Goal: Task Accomplishment & Management: Complete application form

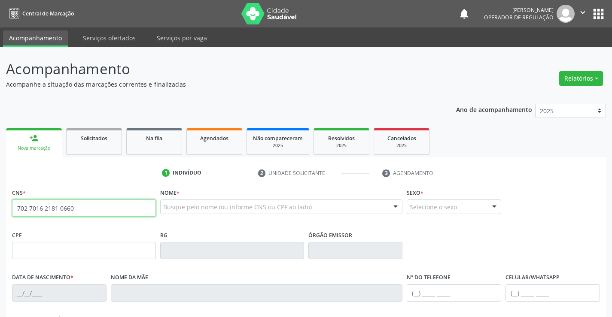
type input "702 7016 2181 0660"
type input "2137174170"
type input "0[DATE]"
type input "S/N"
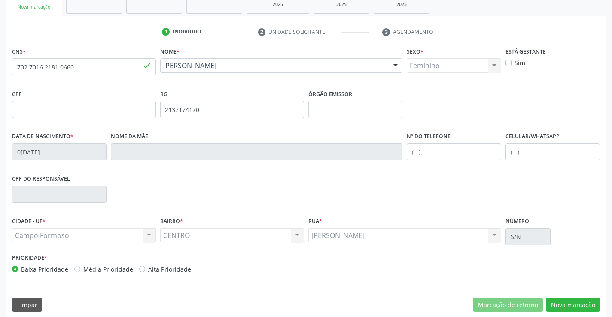
scroll to position [148, 0]
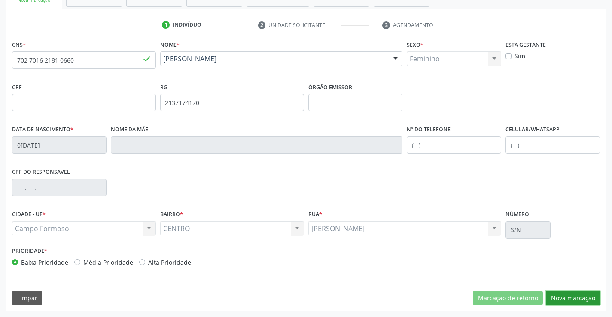
click at [565, 297] on button "Nova marcação" at bounding box center [573, 298] width 54 height 15
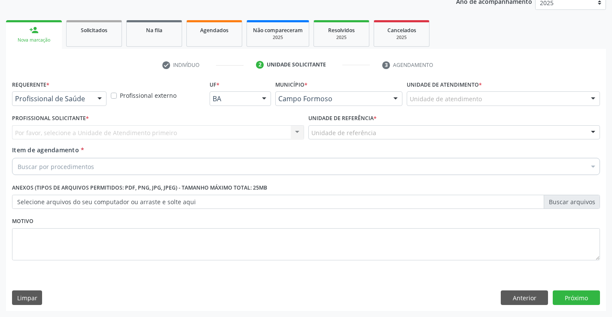
scroll to position [108, 0]
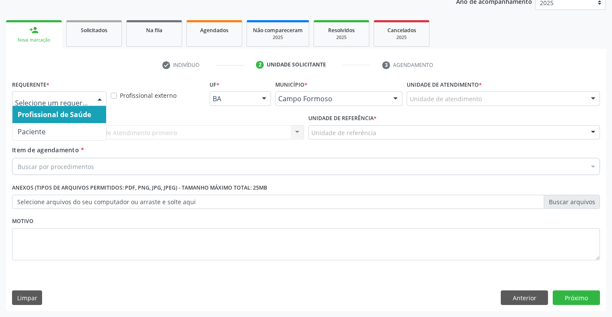
drag, startPoint x: 80, startPoint y: 98, endPoint x: 64, endPoint y: 116, distance: 24.0
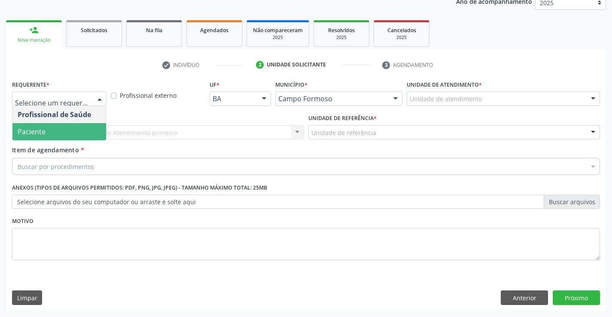
click at [50, 135] on span "Paciente" at bounding box center [59, 131] width 94 height 17
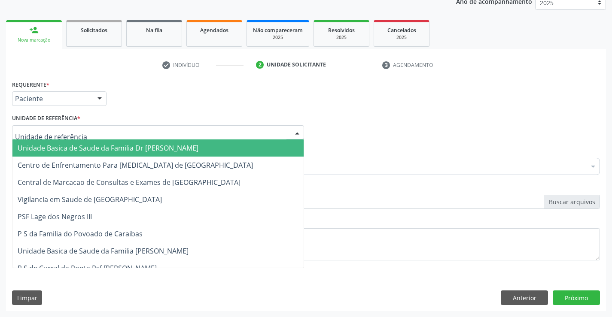
drag, startPoint x: 48, startPoint y: 146, endPoint x: 53, endPoint y: 155, distance: 10.8
click at [48, 146] on span "Unidade Basica de Saude da Familia Dr [PERSON_NAME]" at bounding box center [108, 147] width 181 height 9
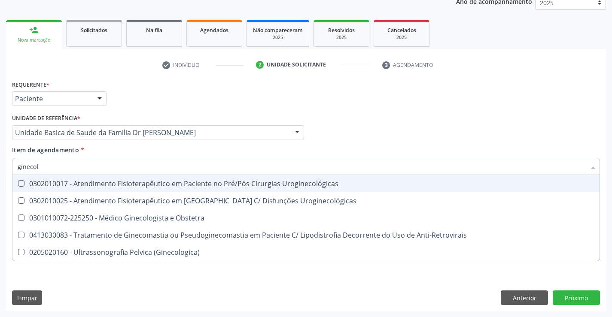
type input "ginecolo"
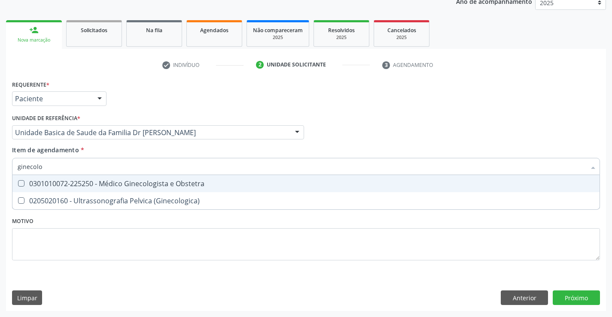
click at [74, 186] on div "0301010072-225250 - Médico Ginecologista e Obstetra" at bounding box center [306, 183] width 577 height 7
checkbox Obstetra "true"
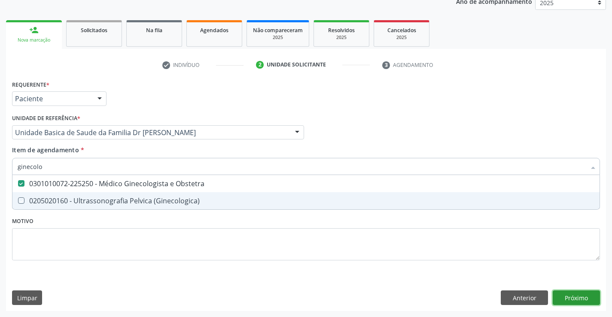
click at [573, 297] on div "Requerente * Paciente Profissional de Saúde Paciente Nenhum resultado encontrad…" at bounding box center [306, 194] width 600 height 233
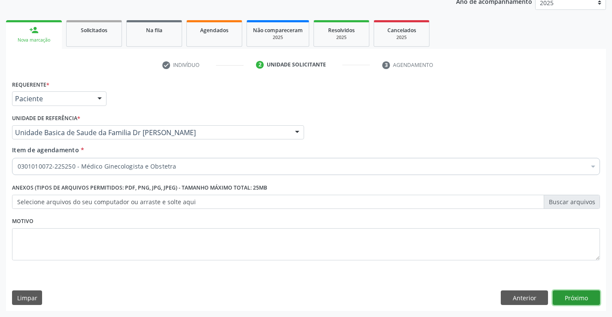
click at [573, 297] on button "Próximo" at bounding box center [576, 298] width 47 height 15
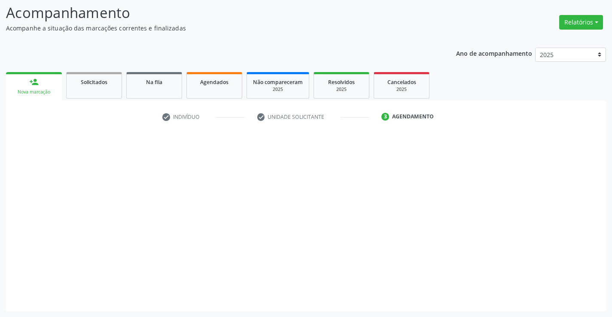
scroll to position [56, 0]
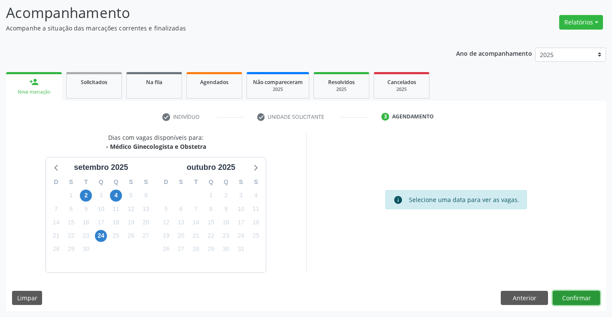
click at [573, 297] on button "Confirmar" at bounding box center [576, 298] width 47 height 15
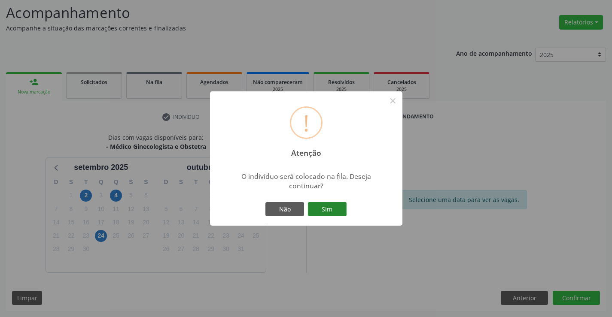
click at [321, 210] on button "Sim" at bounding box center [327, 209] width 39 height 15
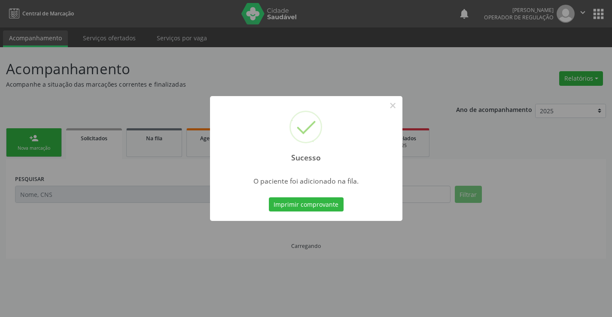
scroll to position [0, 0]
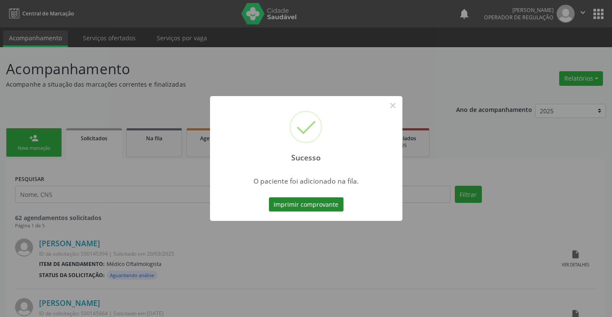
click at [312, 204] on button "Imprimir comprovante" at bounding box center [306, 205] width 75 height 15
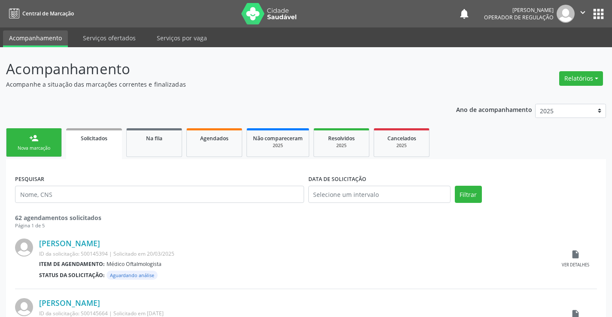
click at [40, 149] on div "Nova marcação" at bounding box center [33, 148] width 43 height 6
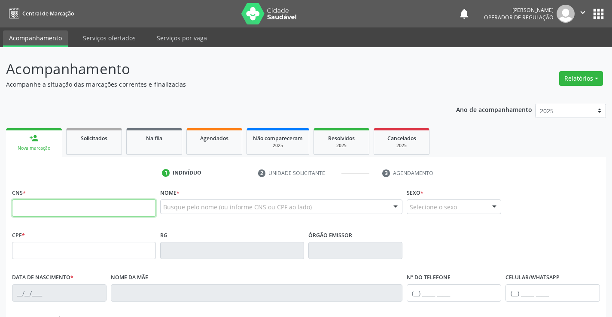
click at [54, 215] on input "text" at bounding box center [84, 208] width 144 height 17
type input "708 6025 1737 1983"
type input "062.625.835-99"
type input "2044779056"
type input "24/11/1993"
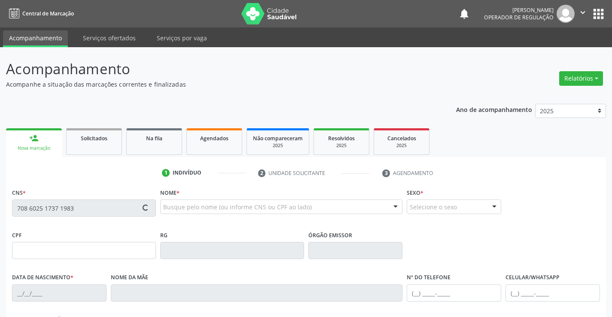
type input "Maria Delma Nascimento de Carvalho"
type input "(74) 98826-0334"
type input "062.625.835-99"
type input "314"
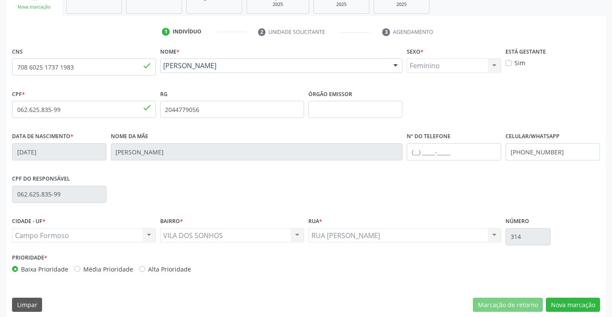
scroll to position [148, 0]
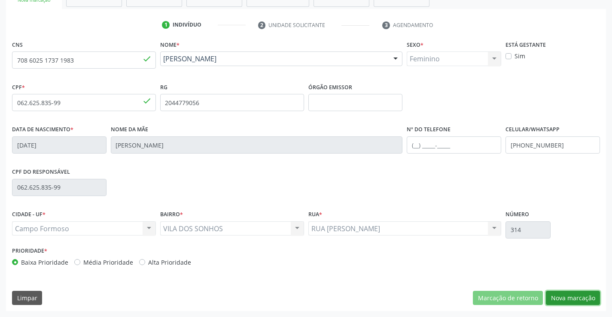
click at [563, 296] on button "Nova marcação" at bounding box center [573, 298] width 54 height 15
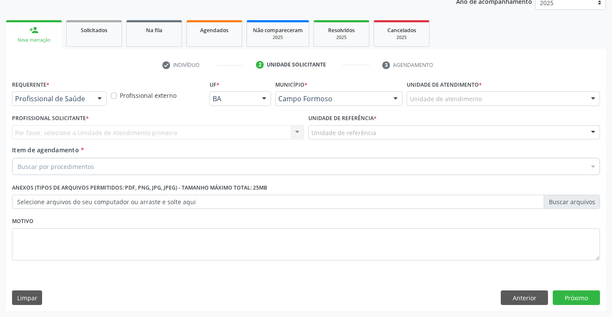
scroll to position [108, 0]
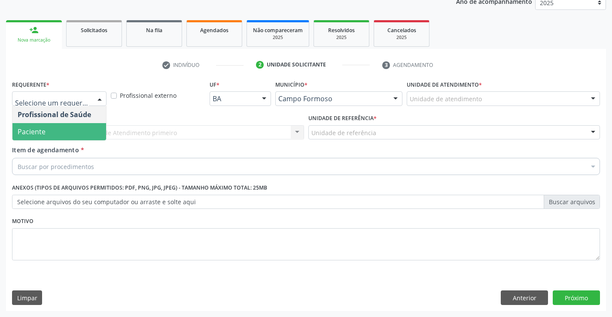
click at [47, 132] on span "Paciente" at bounding box center [59, 131] width 94 height 17
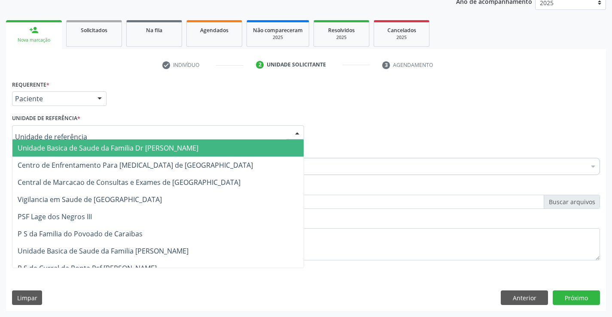
click at [46, 146] on span "Unidade Basica de Saude da Familia Dr [PERSON_NAME]" at bounding box center [108, 147] width 181 height 9
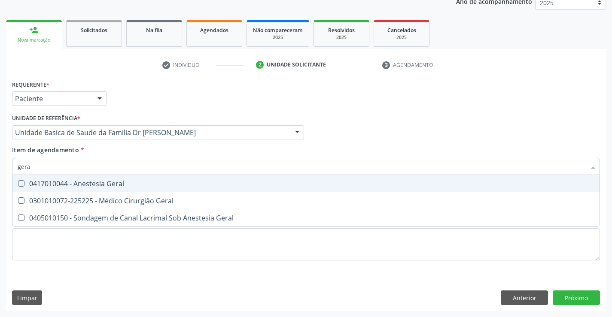
type input "geral"
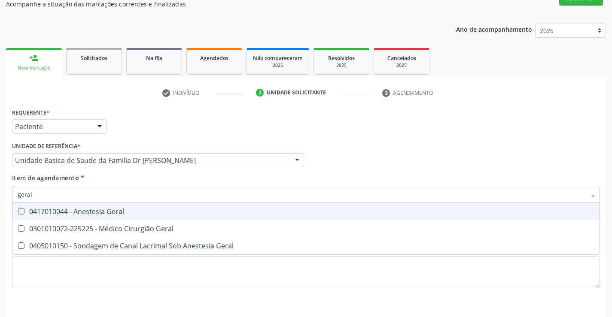
scroll to position [65, 0]
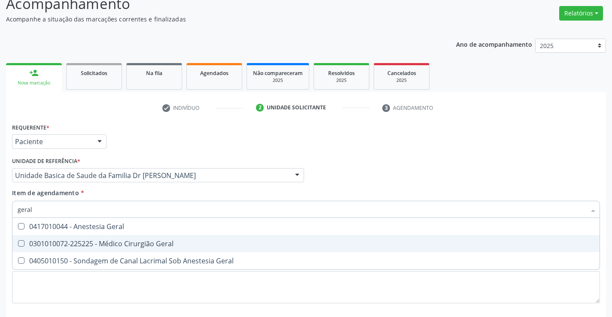
click at [58, 249] on span "0301010072-225225 - Médico Cirurgião Geral" at bounding box center [305, 243] width 587 height 17
checkbox Geral "true"
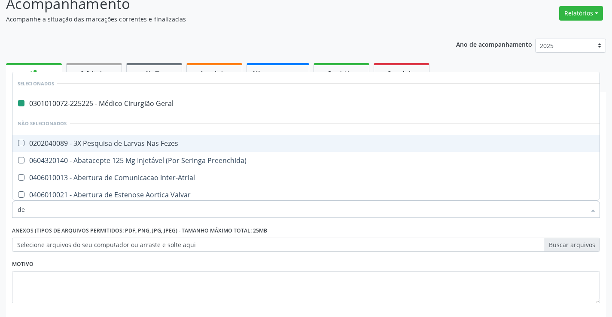
type input "der"
checkbox Geral "false"
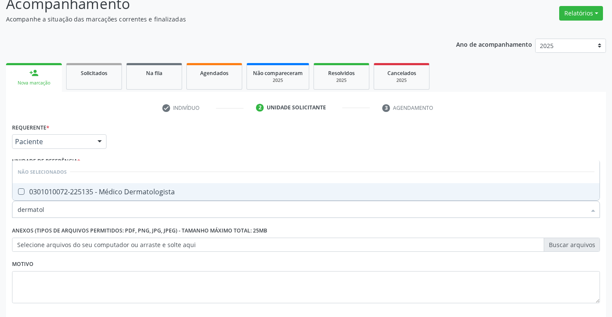
type input "dermatolo"
click at [104, 194] on div "0301010072-225135 - Médico Dermatologista" at bounding box center [306, 192] width 577 height 7
checkbox Dermatologista "true"
click at [561, 305] on fieldset "Motivo" at bounding box center [306, 284] width 588 height 52
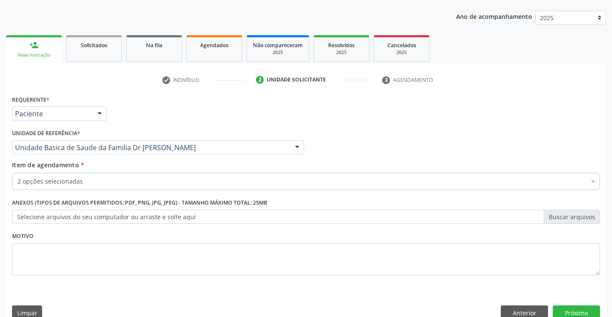
scroll to position [108, 0]
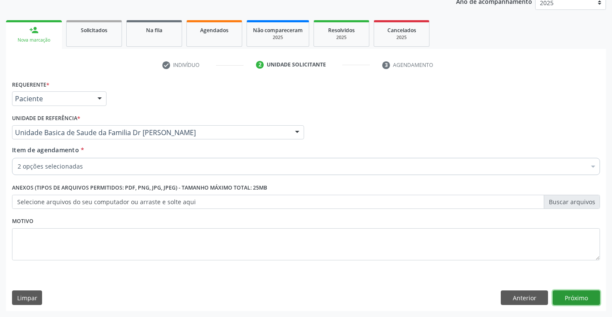
click at [573, 301] on button "Próximo" at bounding box center [576, 298] width 47 height 15
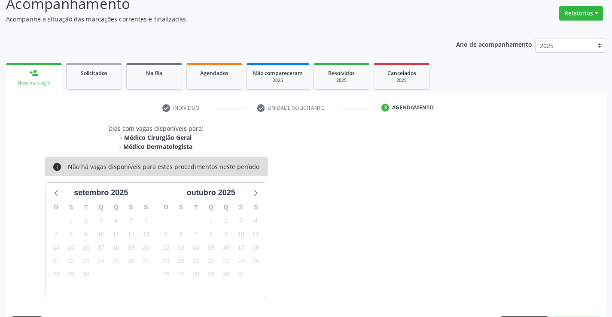
scroll to position [91, 0]
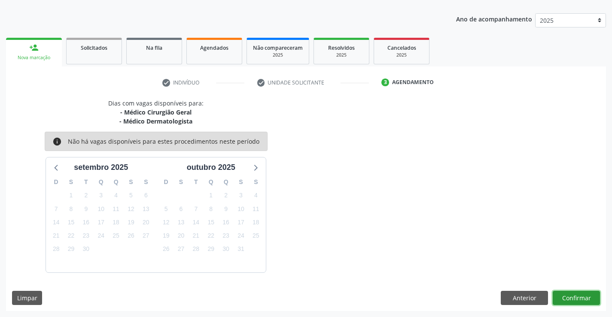
click at [569, 297] on button "Confirmar" at bounding box center [576, 298] width 47 height 15
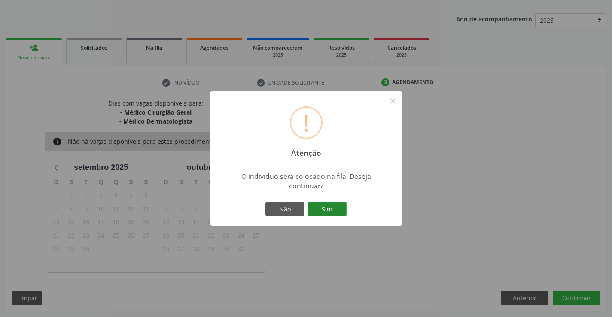
click at [330, 211] on button "Sim" at bounding box center [327, 209] width 39 height 15
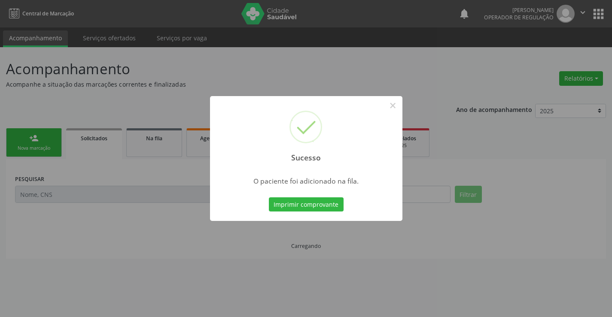
scroll to position [0, 0]
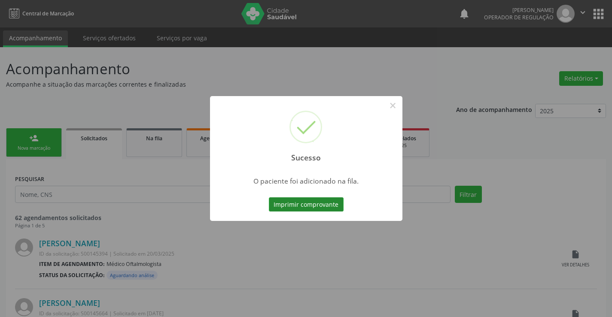
click at [320, 200] on button "Imprimir comprovante" at bounding box center [306, 205] width 75 height 15
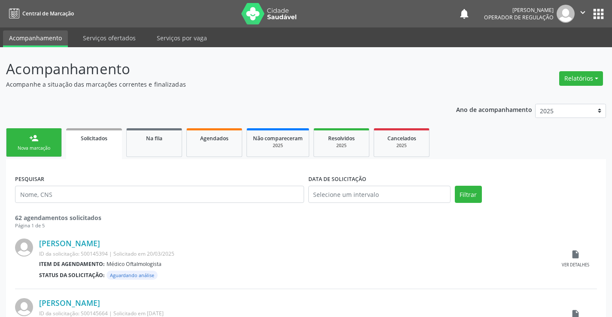
click at [40, 134] on link "person_add Nova marcação" at bounding box center [34, 142] width 56 height 29
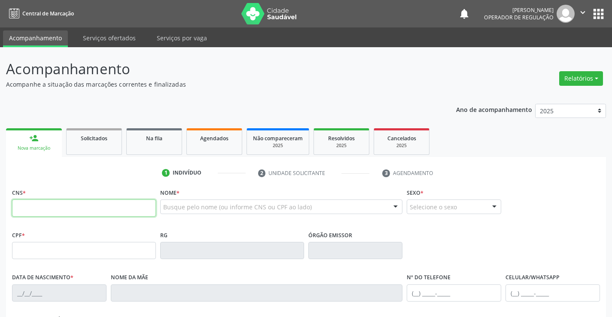
click at [66, 212] on input "text" at bounding box center [84, 208] width 144 height 17
type input "708 2076 2978 9945"
type input "007759387"
type input "17/04/2018"
type input "(74) 99199-6965"
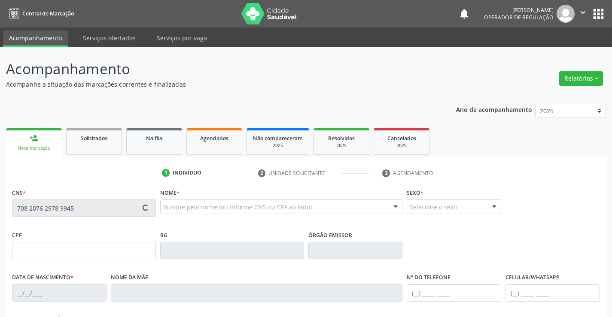
type input "(74) 99199-6965"
type input "103.556.035-60"
type input "S/N"
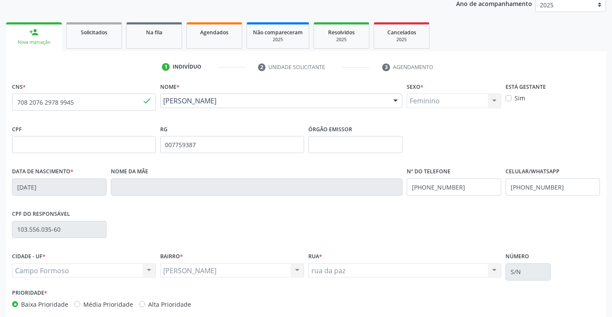
scroll to position [148, 0]
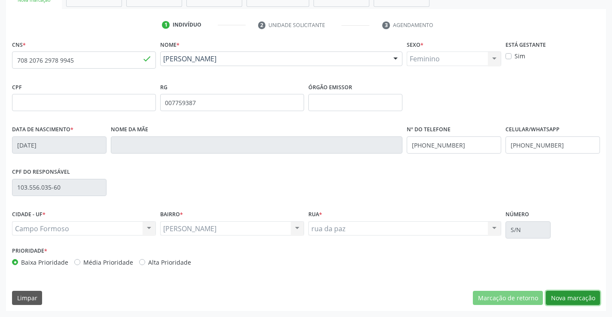
click at [576, 302] on button "Nova marcação" at bounding box center [573, 298] width 54 height 15
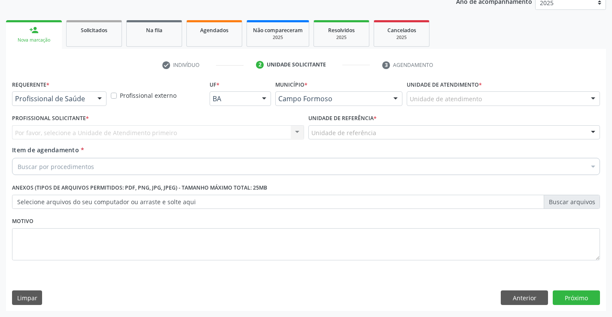
click at [68, 90] on div "Requerente * Profissional de Saúde Profissional de Saúde Paciente Nenhum result…" at bounding box center [59, 91] width 94 height 27
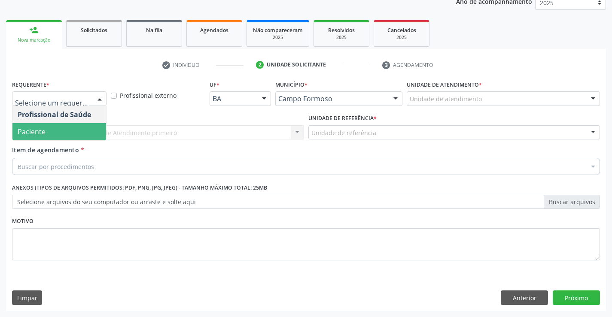
click at [49, 129] on span "Paciente" at bounding box center [59, 131] width 94 height 17
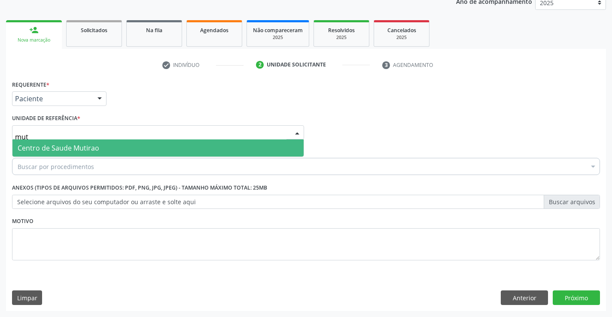
type input "muti"
click at [91, 145] on span "Centro de Saude Mutirao" at bounding box center [59, 147] width 82 height 9
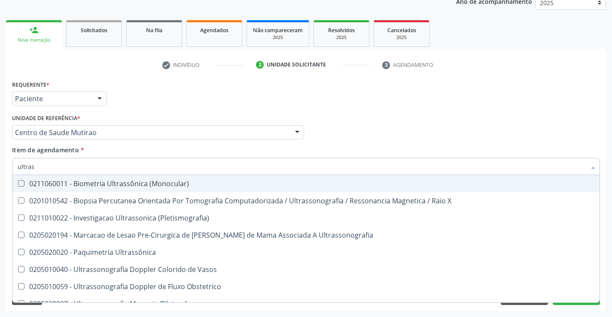
type input "ultrass"
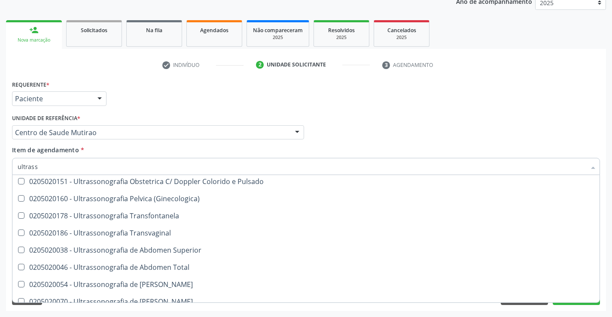
scroll to position [172, 0]
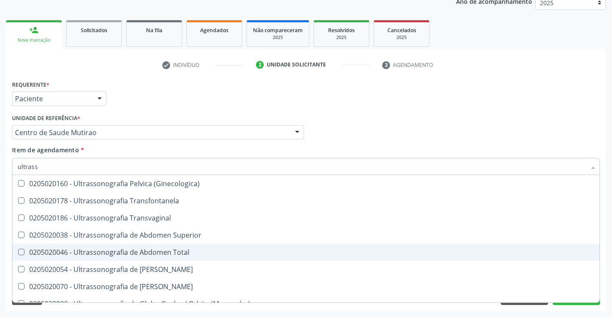
click at [196, 250] on div "0205020046 - Ultrassonografia de Abdomen Total" at bounding box center [306, 252] width 577 height 7
checkbox Total "true"
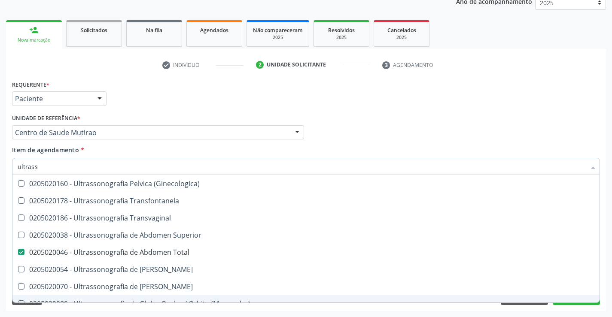
click at [285, 307] on div "Requerente * Paciente Profissional de Saúde Paciente Nenhum resultado encontrad…" at bounding box center [306, 194] width 600 height 233
checkbox X "true"
checkbox Total "false"
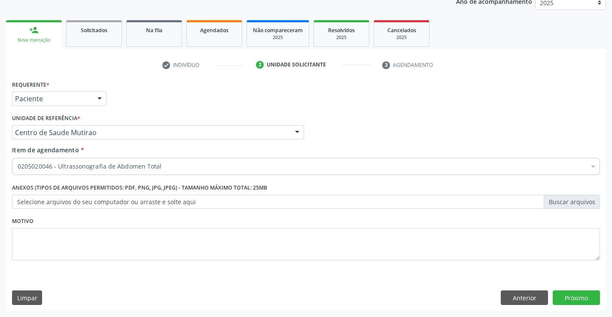
scroll to position [0, 0]
click at [582, 300] on button "Próximo" at bounding box center [576, 298] width 47 height 15
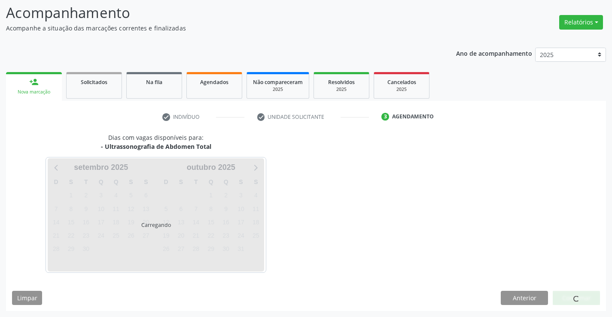
scroll to position [56, 0]
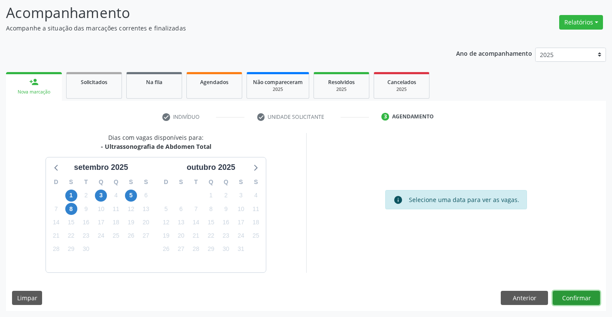
click at [576, 296] on button "Confirmar" at bounding box center [576, 298] width 47 height 15
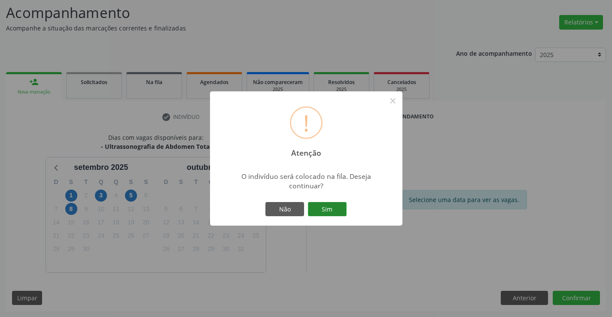
click at [329, 211] on button "Sim" at bounding box center [327, 209] width 39 height 15
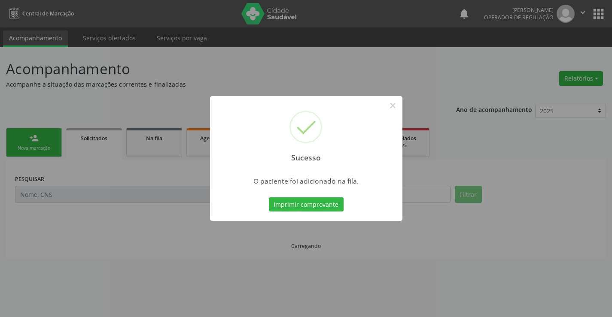
scroll to position [0, 0]
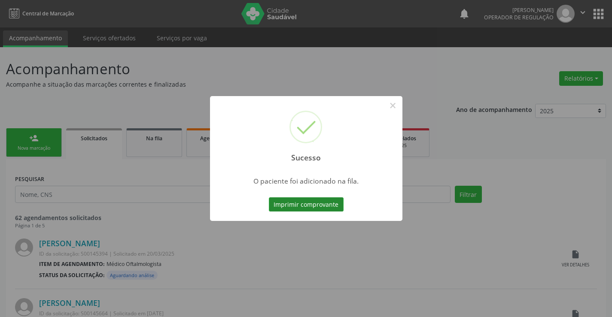
click at [324, 201] on button "Imprimir comprovante" at bounding box center [306, 205] width 75 height 15
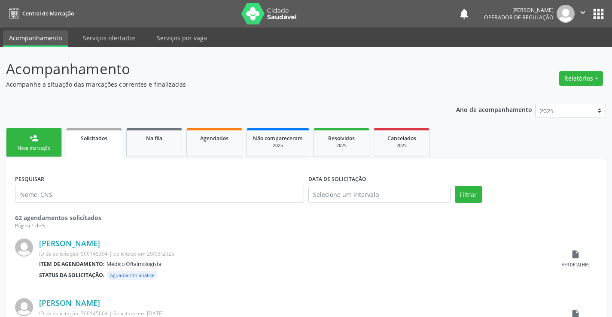
click at [35, 136] on div "person_add" at bounding box center [33, 138] width 9 height 9
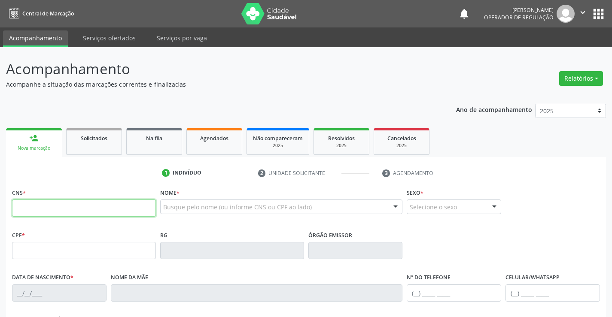
click at [53, 205] on input "text" at bounding box center [84, 208] width 144 height 17
type input "700 0062 2912 7401"
type input "1169596304"
type input "20/12/1983"
type input "(74) 99194-2466"
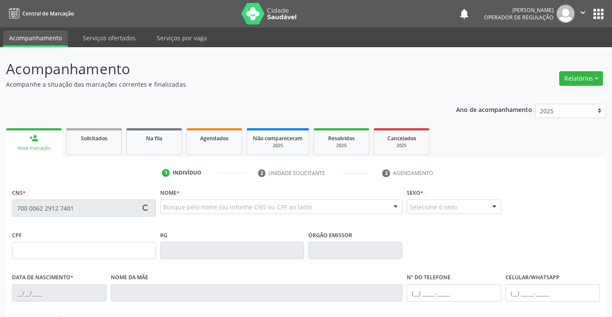
type input "(74) 99194-2466"
type input "S/N"
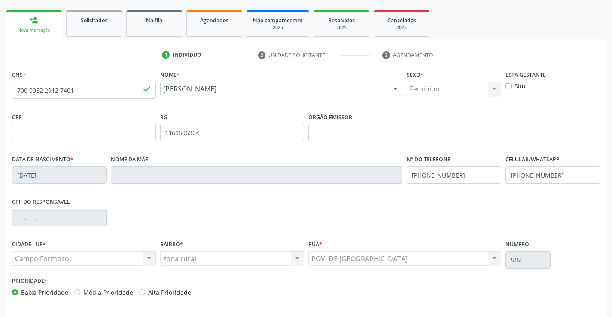
scroll to position [148, 0]
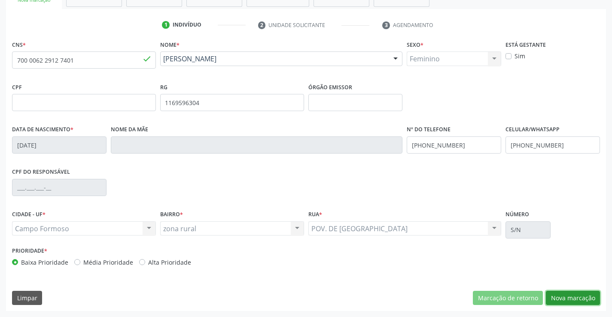
click at [564, 296] on button "Nova marcação" at bounding box center [573, 298] width 54 height 15
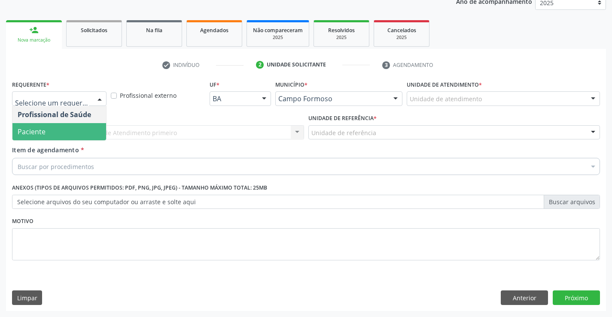
click at [53, 131] on span "Paciente" at bounding box center [59, 131] width 94 height 17
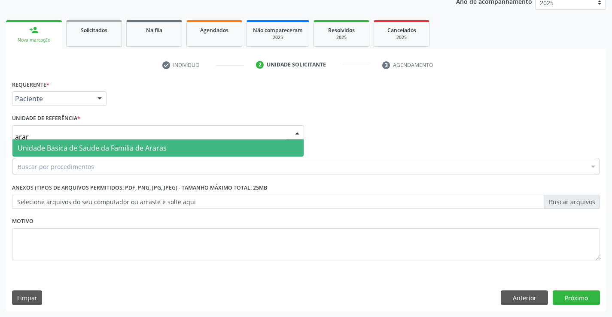
type input "arara"
drag, startPoint x: 58, startPoint y: 148, endPoint x: 55, endPoint y: 152, distance: 5.0
click at [55, 152] on span "Unidade Basica de Saude da Familia de Araras" at bounding box center [92, 147] width 149 height 9
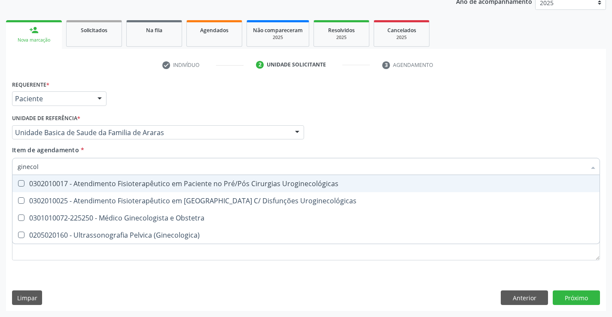
type input "ginecolo"
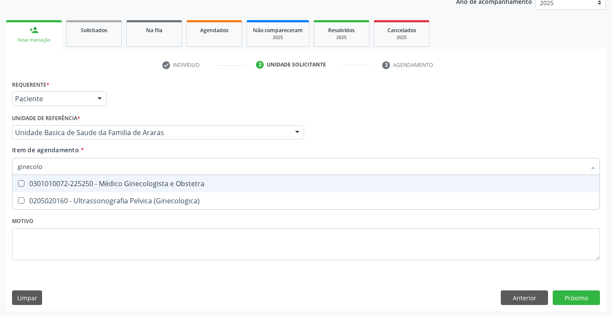
click at [54, 182] on div "0301010072-225250 - Médico Ginecologista e Obstetra" at bounding box center [306, 183] width 577 height 7
checkbox Obstetra "true"
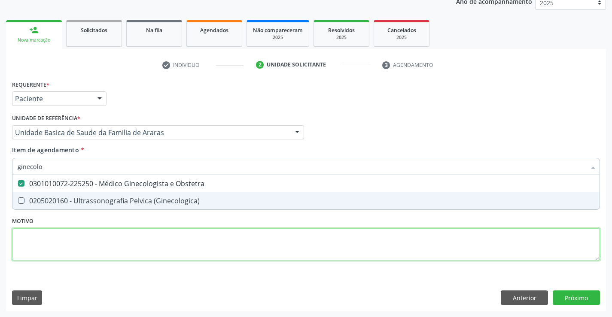
click at [46, 248] on div "Requerente * Paciente Profissional de Saúde Paciente Nenhum resultado encontrad…" at bounding box center [306, 175] width 588 height 195
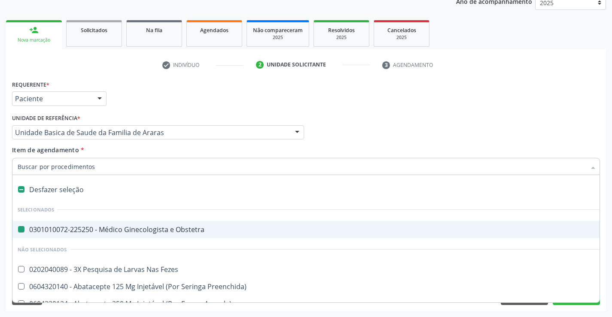
type input "u"
checkbox Obstetra "false"
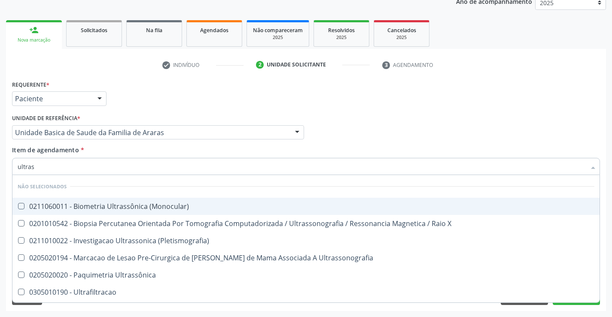
type input "ultrass"
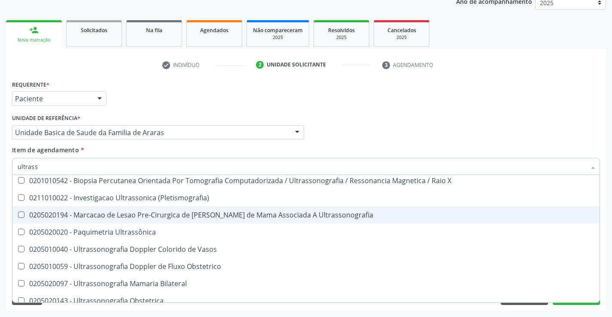
scroll to position [129, 0]
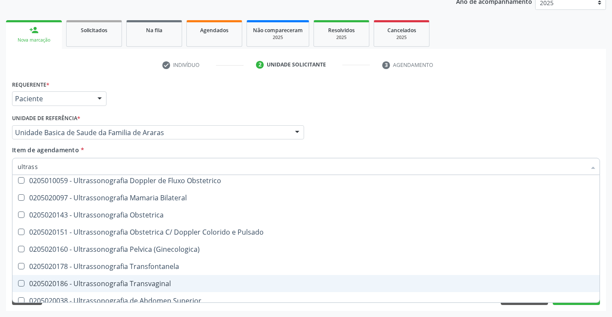
drag, startPoint x: 177, startPoint y: 280, endPoint x: 140, endPoint y: 283, distance: 37.5
click at [176, 280] on span "0205020186 - Ultrassonografia Transvaginal" at bounding box center [305, 283] width 587 height 17
checkbox Transvaginal "true"
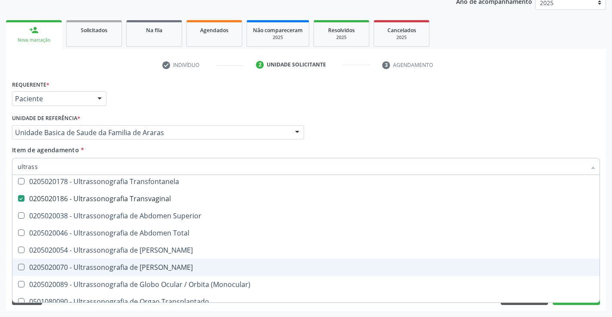
scroll to position [215, 0]
click at [154, 312] on div "Acompanhamento Acompanhe a situação das marcações correntes e finalizadas Relat…" at bounding box center [306, 128] width 612 height 378
checkbox \(Monocular\) "true"
checkbox Transvaginal "false"
checkbox X "true"
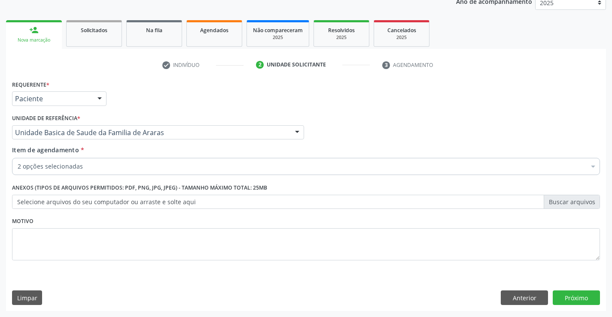
scroll to position [0, 0]
click at [570, 302] on button "Próximo" at bounding box center [576, 298] width 47 height 15
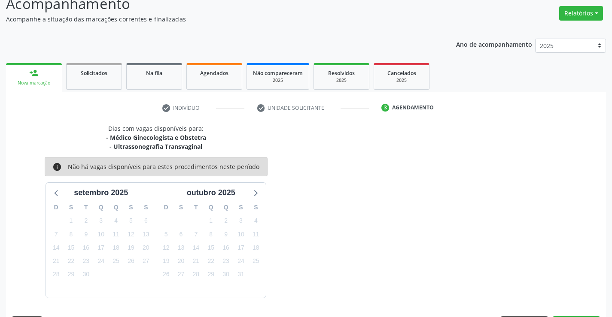
scroll to position [91, 0]
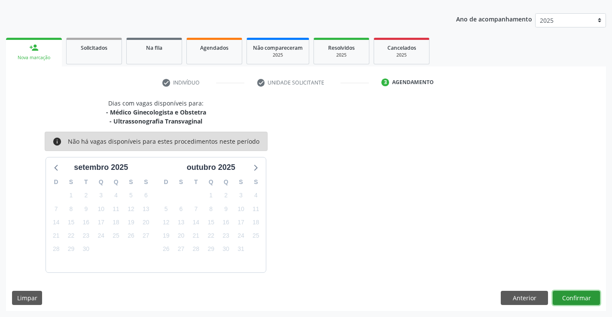
click at [570, 302] on button "Confirmar" at bounding box center [576, 298] width 47 height 15
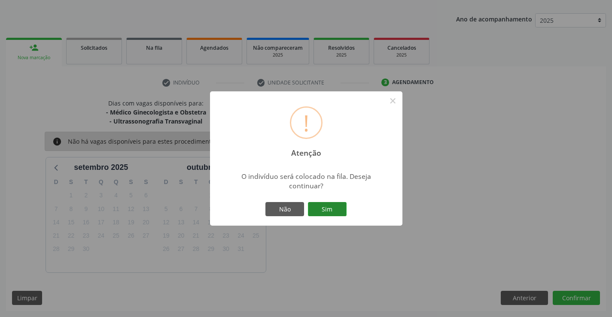
click at [335, 211] on button "Sim" at bounding box center [327, 209] width 39 height 15
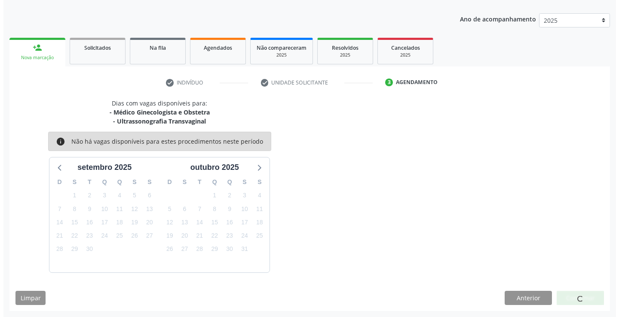
scroll to position [0, 0]
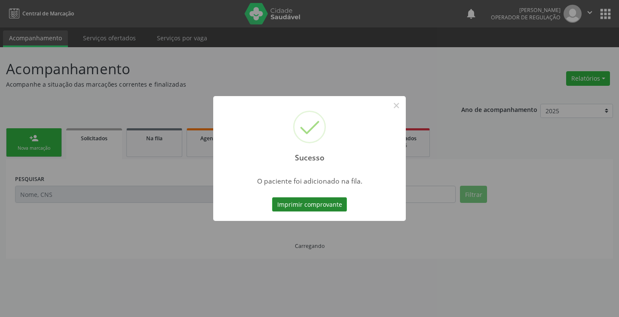
drag, startPoint x: 335, startPoint y: 201, endPoint x: 320, endPoint y: 206, distance: 16.2
click at [332, 203] on button "Imprimir comprovante" at bounding box center [309, 205] width 75 height 15
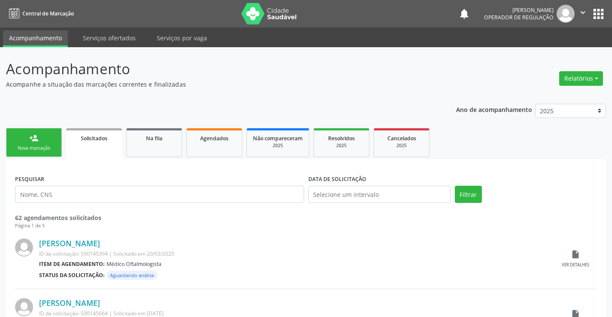
click at [52, 134] on link "person_add Nova marcação" at bounding box center [34, 142] width 56 height 29
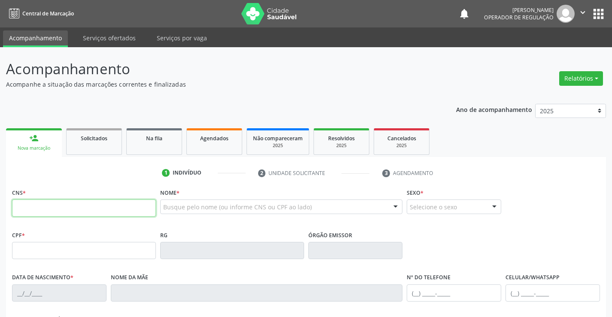
click at [67, 213] on input "text" at bounding box center [84, 208] width 144 height 17
type input "704 5003 9696 9111"
type input "0453931766"
type input "20/11/1959"
type input "(74) 99112-3138"
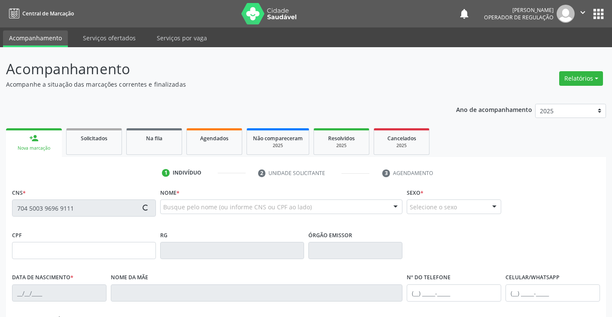
type input "(74) 99112-3138"
type input "445.073.055-00"
type input "SN"
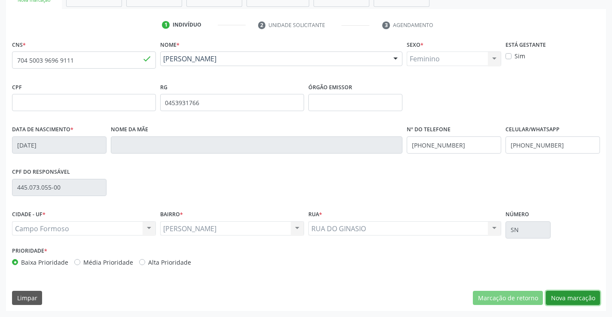
click at [564, 296] on button "Nova marcação" at bounding box center [573, 298] width 54 height 15
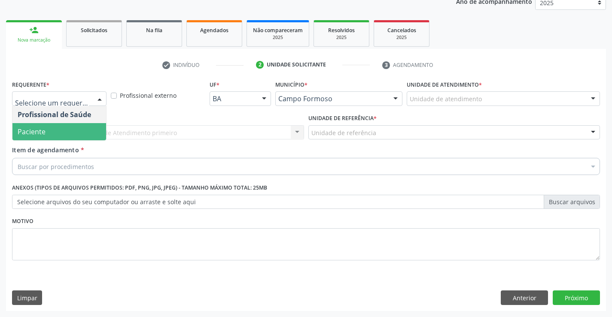
click at [46, 131] on span "Paciente" at bounding box center [59, 131] width 94 height 17
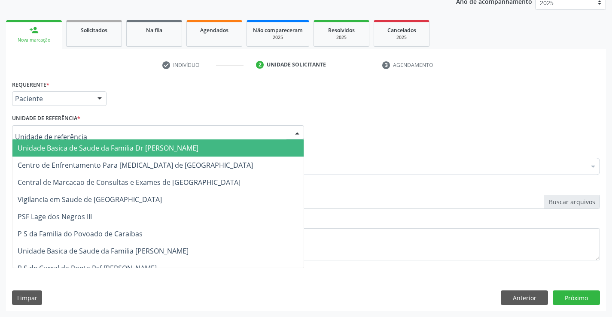
click at [44, 126] on div at bounding box center [158, 132] width 292 height 15
click at [65, 153] on span "Unidade Basica de Saude da Familia Dr [PERSON_NAME]" at bounding box center [157, 148] width 291 height 17
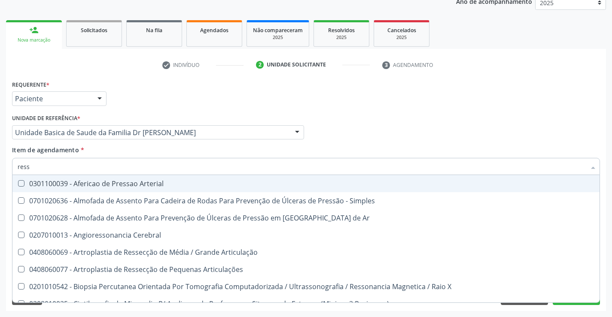
type input "resso"
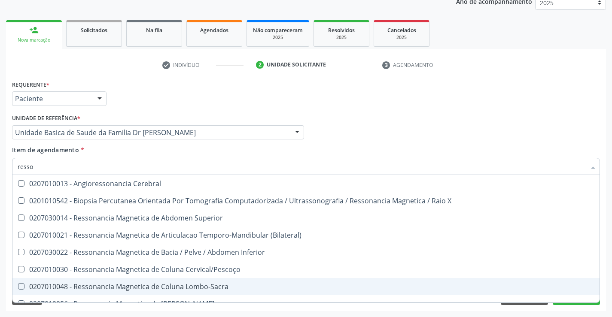
click at [122, 292] on span "0207010048 - Ressonancia Magnetica de Coluna Lombo-Sacra" at bounding box center [305, 286] width 587 height 17
checkbox Lombo-Sacra "true"
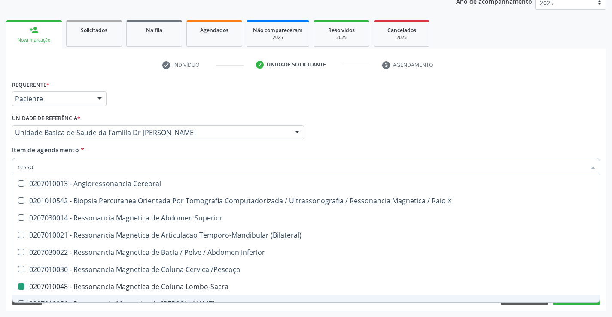
click at [568, 311] on div "Requerente * Paciente Profissional de Saúde Paciente Nenhum resultado encontrad…" at bounding box center [306, 194] width 600 height 233
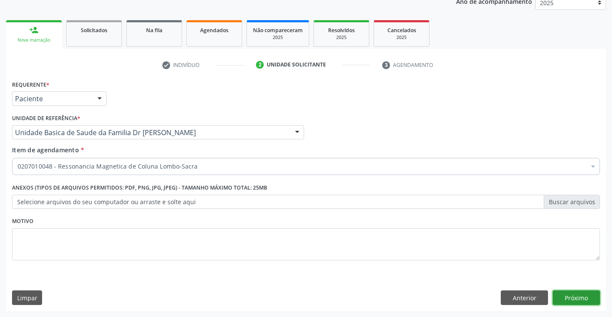
click at [569, 299] on button "Próximo" at bounding box center [576, 298] width 47 height 15
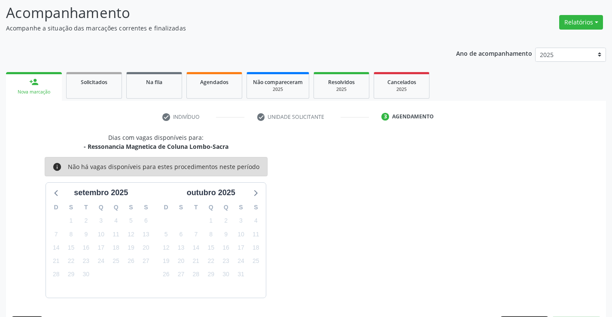
scroll to position [82, 0]
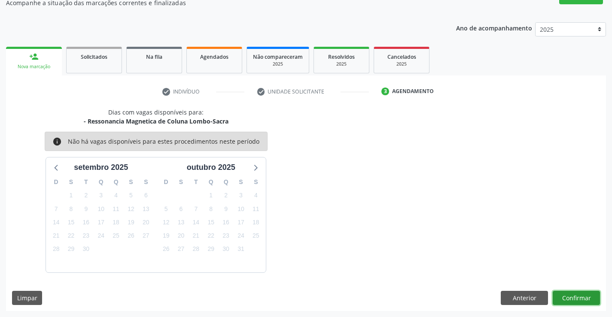
click at [584, 295] on button "Confirmar" at bounding box center [576, 298] width 47 height 15
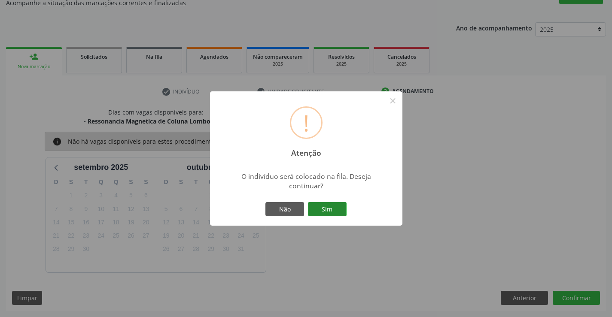
click at [333, 208] on button "Sim" at bounding box center [327, 209] width 39 height 15
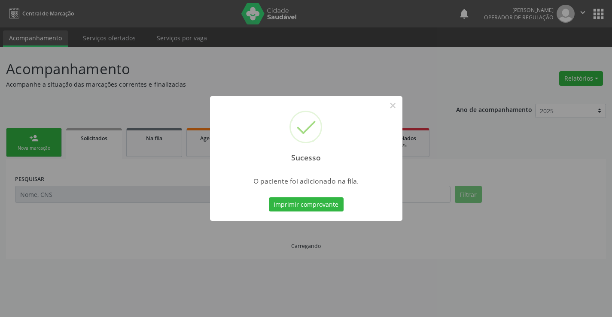
scroll to position [0, 0]
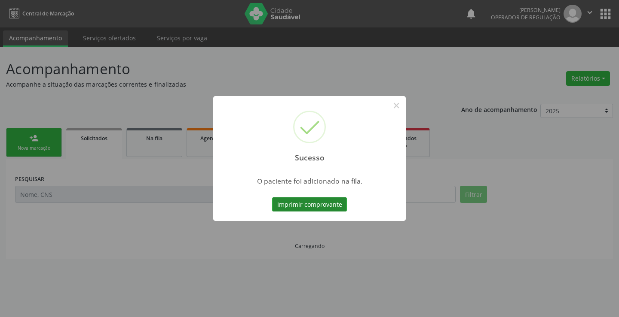
click at [333, 205] on button "Imprimir comprovante" at bounding box center [309, 205] width 75 height 15
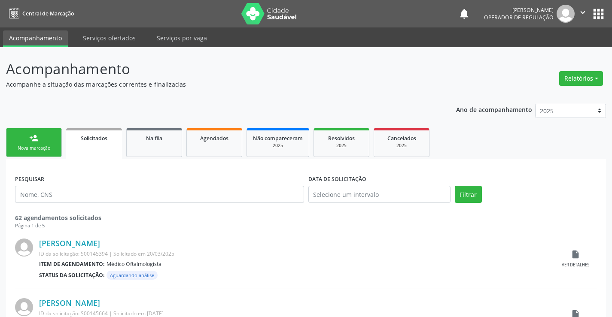
click at [18, 141] on link "person_add Nova marcação" at bounding box center [34, 142] width 56 height 29
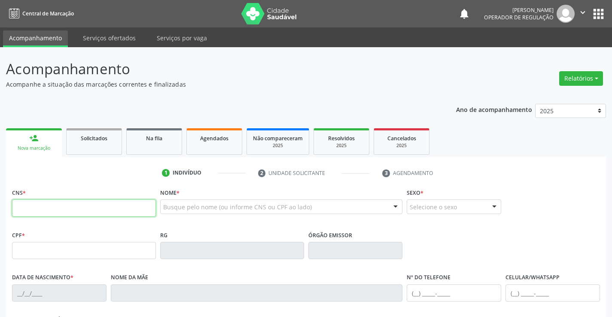
click at [46, 204] on input "text" at bounding box center [84, 208] width 144 height 17
click at [79, 199] on div "CNS *" at bounding box center [84, 201] width 144 height 30
click at [52, 207] on input "text" at bounding box center [84, 208] width 144 height 17
type input "708 3017 8474 0060"
type input "015.829.735-04"
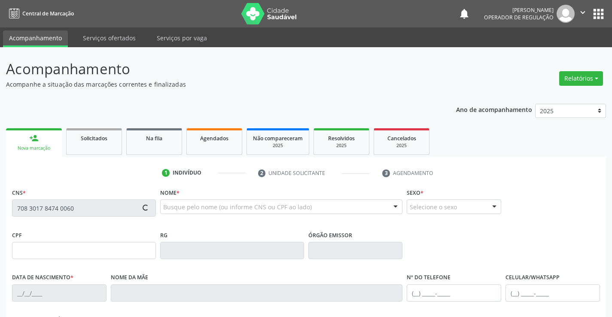
type input "25/10/1982"
type input "Maria Eulina Damacena Ribeiro"
type input "(71) 99258-2335"
type input "S/N"
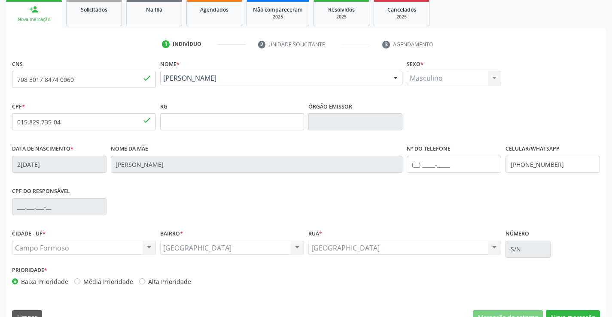
scroll to position [148, 0]
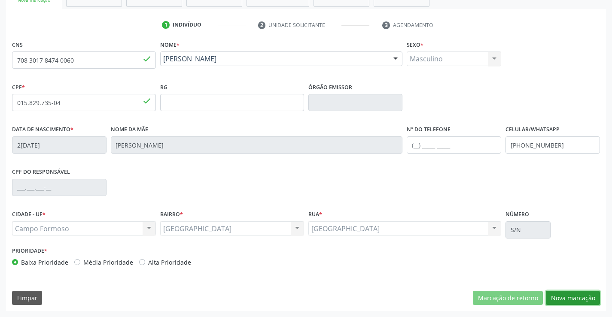
click at [580, 295] on button "Nova marcação" at bounding box center [573, 298] width 54 height 15
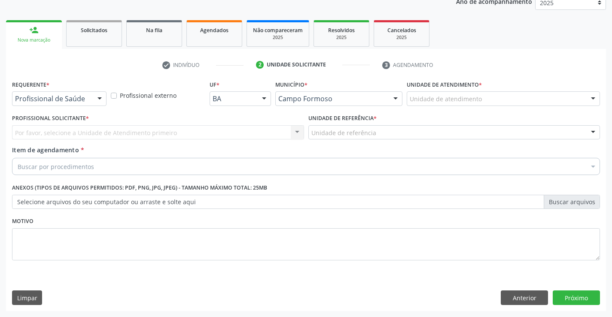
scroll to position [108, 0]
drag, startPoint x: 29, startPoint y: 101, endPoint x: 26, endPoint y: 125, distance: 24.7
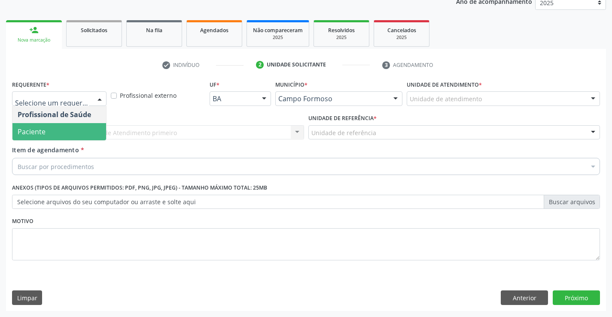
click at [25, 128] on span "Paciente" at bounding box center [32, 131] width 28 height 9
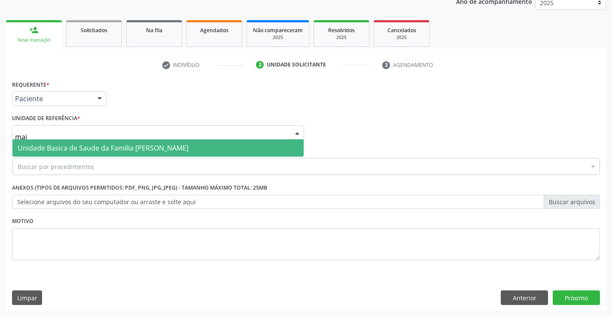
type input "maia"
drag, startPoint x: 63, startPoint y: 145, endPoint x: 59, endPoint y: 151, distance: 6.6
click at [59, 151] on span "Unidade Basica de Saude da Familia [PERSON_NAME]" at bounding box center [103, 147] width 171 height 9
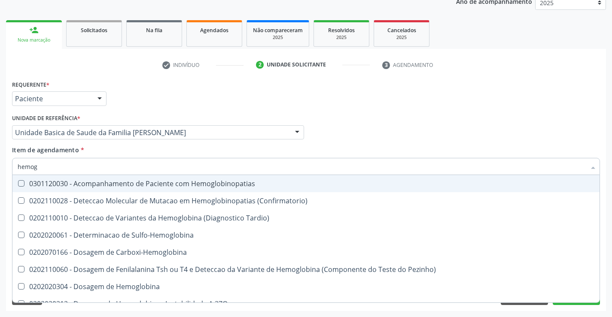
type input "hemogr"
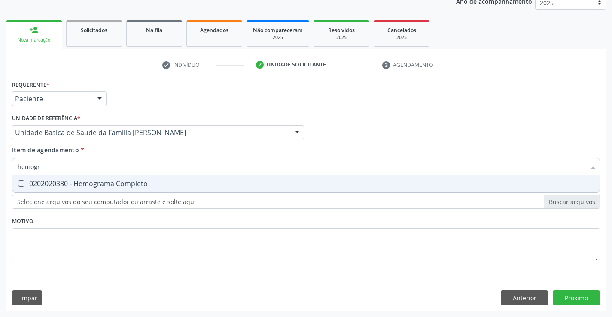
click at [67, 183] on div "0202020380 - Hemograma Completo" at bounding box center [306, 183] width 577 height 7
checkbox Completo "true"
click at [584, 297] on div "Requerente * Paciente Profissional de Saúde Paciente Nenhum resultado encontrad…" at bounding box center [306, 194] width 600 height 233
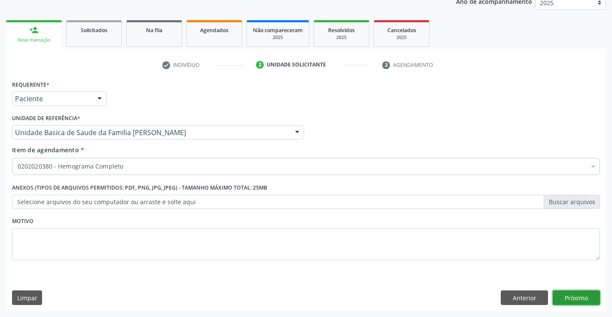
click at [584, 297] on button "Próximo" at bounding box center [576, 298] width 47 height 15
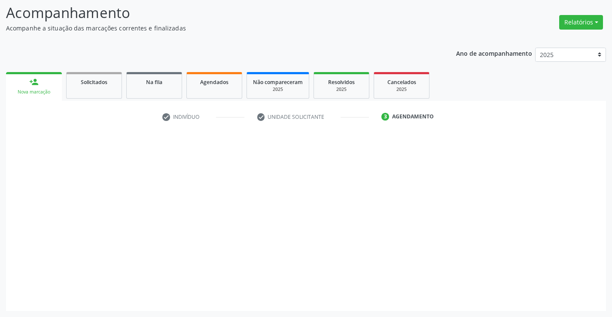
scroll to position [56, 0]
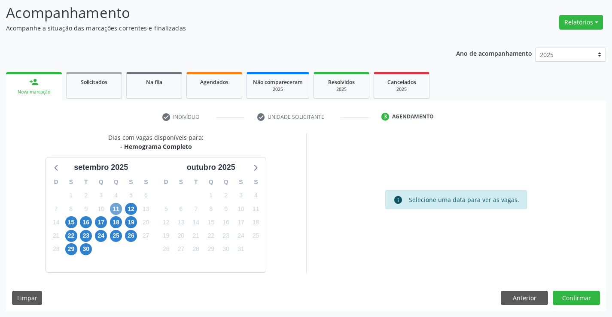
click at [116, 209] on span "11" at bounding box center [116, 209] width 12 height 12
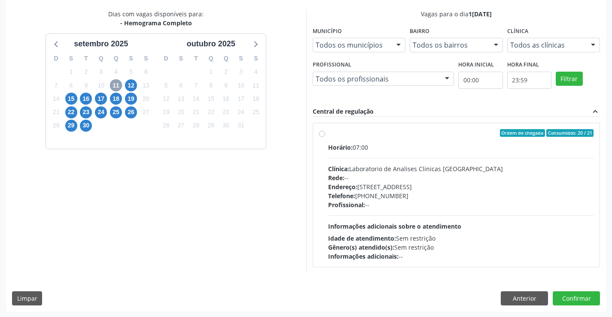
scroll to position [180, 0]
click at [328, 135] on label "Ordem de chegada Consumidos: 20 / 21 Horário: 07:00 Clínica: Laboratorio de Ana…" at bounding box center [461, 195] width 266 height 132
click at [322, 135] on input "Ordem de chegada Consumidos: 20 / 21 Horário: 07:00 Clínica: Laboratorio de Ana…" at bounding box center [322, 133] width 6 height 8
radio input "true"
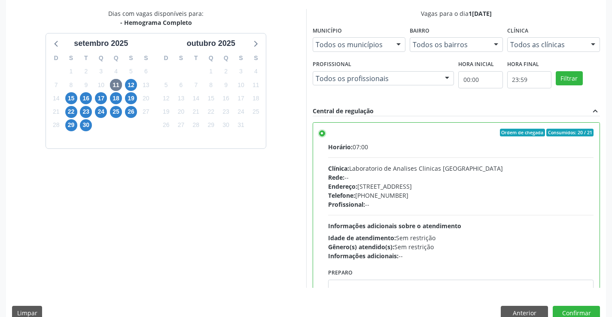
scroll to position [196, 0]
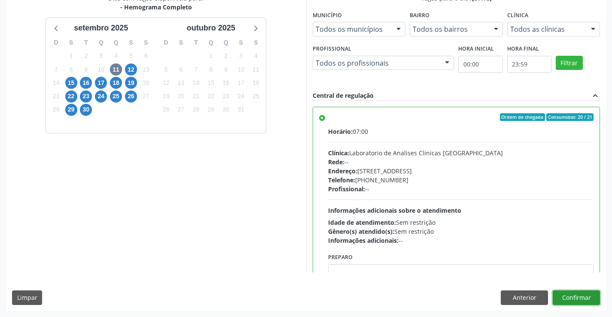
click at [564, 293] on button "Confirmar" at bounding box center [576, 298] width 47 height 15
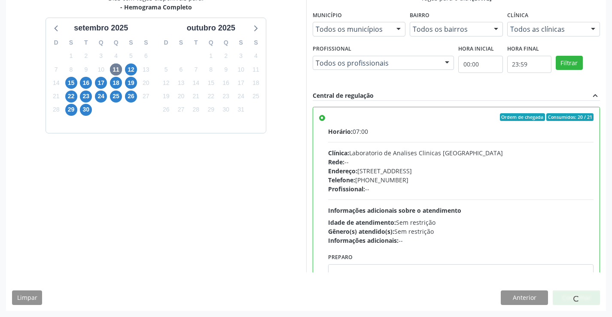
scroll to position [0, 0]
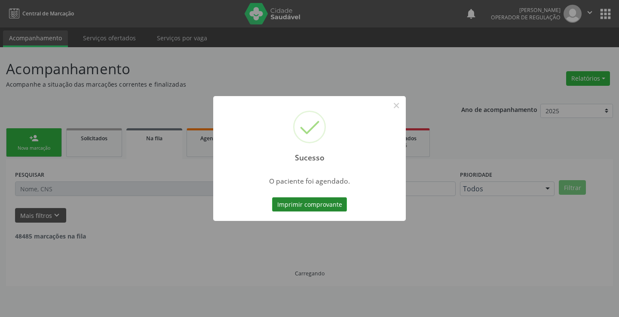
click at [330, 210] on button "Imprimir comprovante" at bounding box center [309, 205] width 75 height 15
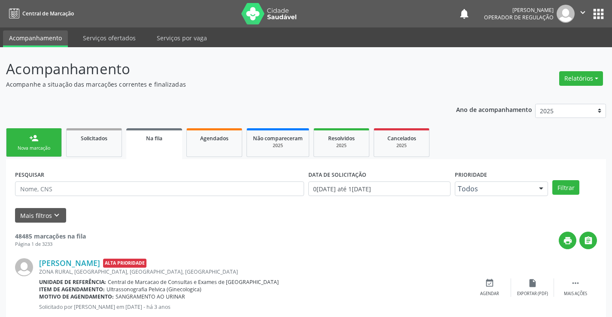
click at [25, 148] on div "Nova marcação" at bounding box center [33, 148] width 43 height 6
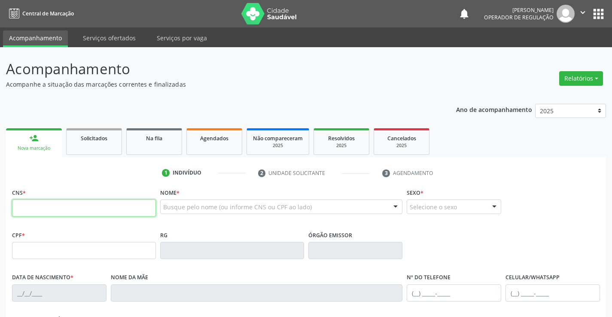
click at [42, 204] on input "text" at bounding box center [84, 208] width 144 height 17
type input "707 6072 3980 6193"
type input "0559281021"
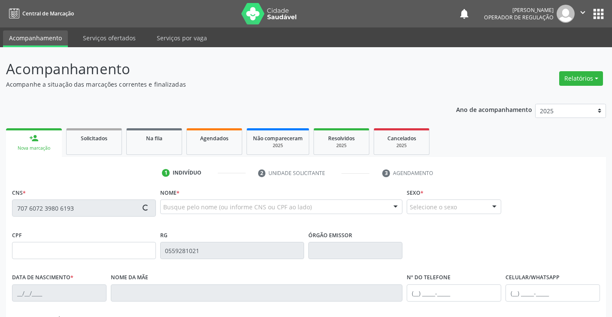
type input "16/02/1969"
type input "(74) 98117-3499"
type input "007.677.235-70"
type input "S/N"
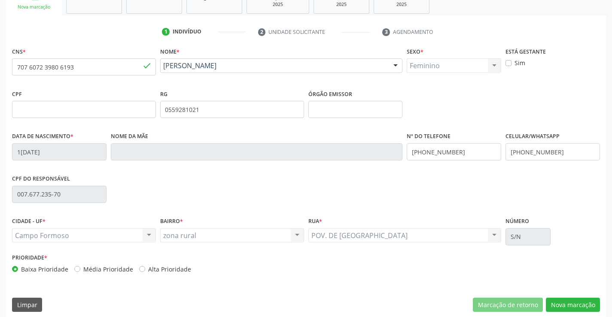
scroll to position [148, 0]
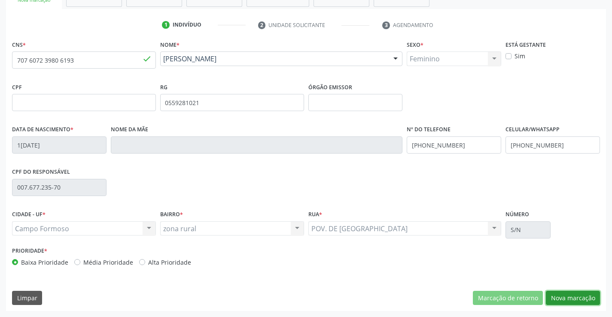
click at [566, 294] on button "Nova marcação" at bounding box center [573, 298] width 54 height 15
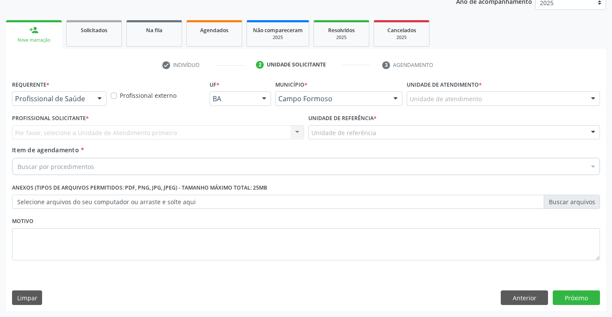
scroll to position [108, 0]
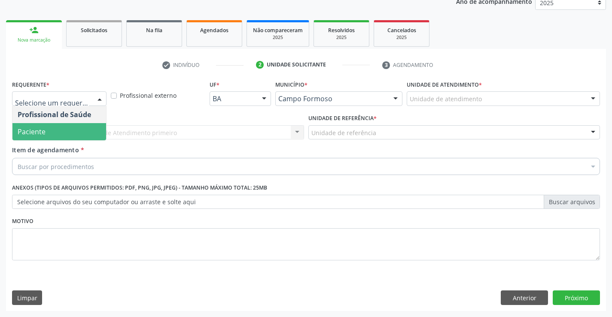
click at [54, 129] on span "Paciente" at bounding box center [59, 131] width 94 height 17
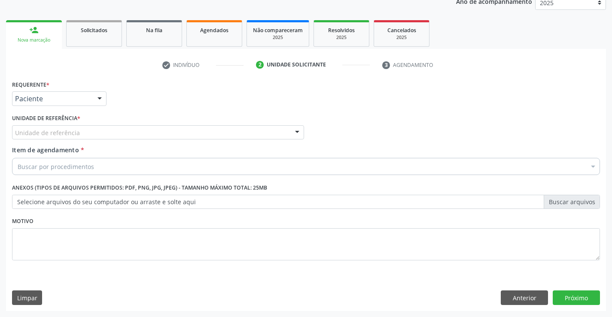
click at [57, 118] on label "Unidade de referência *" at bounding box center [46, 118] width 68 height 13
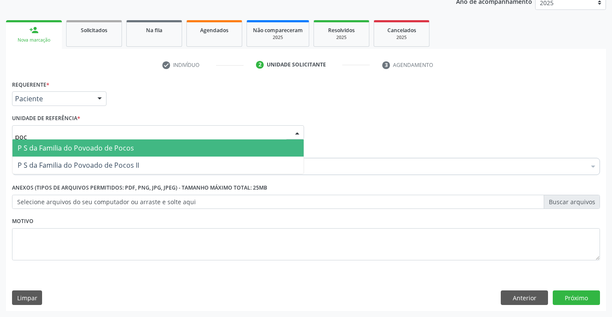
type input "poco"
click at [54, 146] on span "P S da Familia do Povoado de Pocos" at bounding box center [76, 147] width 116 height 9
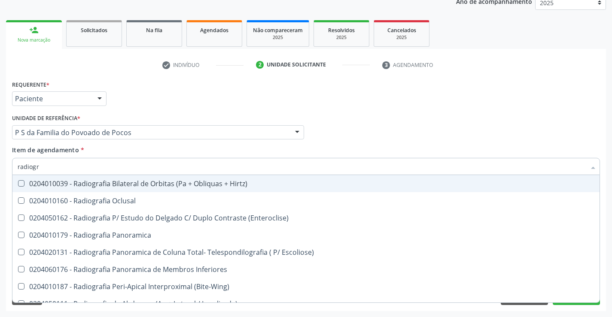
type input "radiogra"
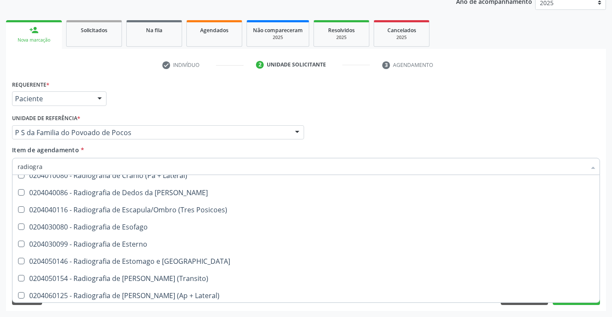
scroll to position [687, 0]
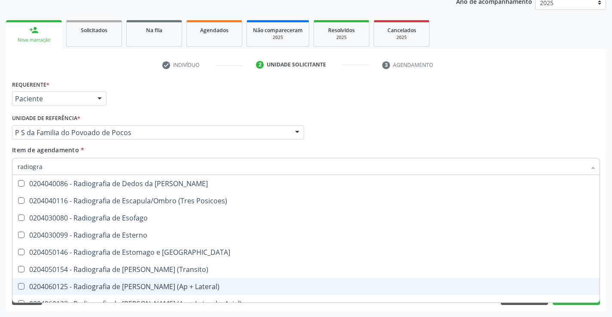
click at [217, 289] on div "0204060125 - Radiografia de [PERSON_NAME] (Ap + Lateral)" at bounding box center [306, 286] width 577 height 7
checkbox Lateral\) "true"
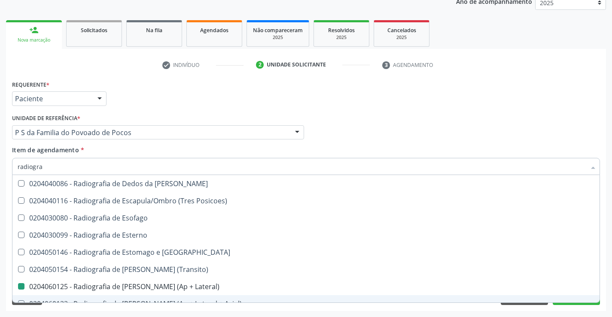
click at [566, 305] on div "Requerente * Paciente Profissional de Saúde Paciente Nenhum resultado encontrad…" at bounding box center [306, 194] width 600 height 233
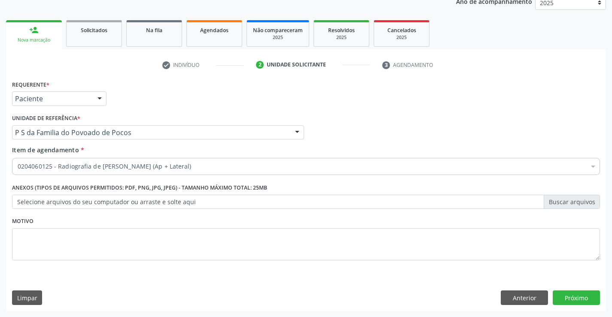
scroll to position [0, 0]
click at [564, 296] on button "Próximo" at bounding box center [576, 298] width 47 height 15
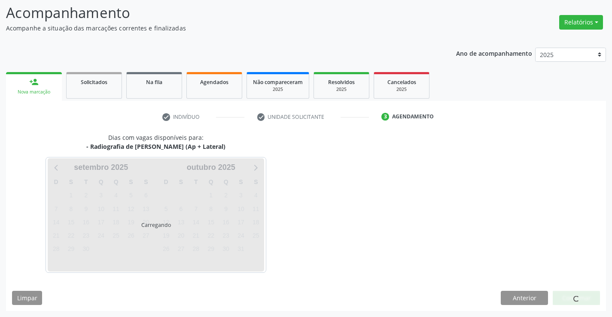
scroll to position [82, 0]
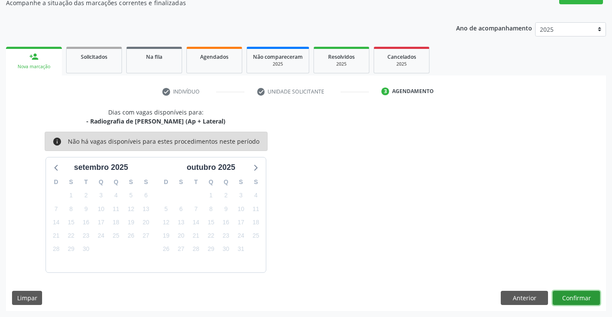
click at [563, 292] on button "Confirmar" at bounding box center [576, 298] width 47 height 15
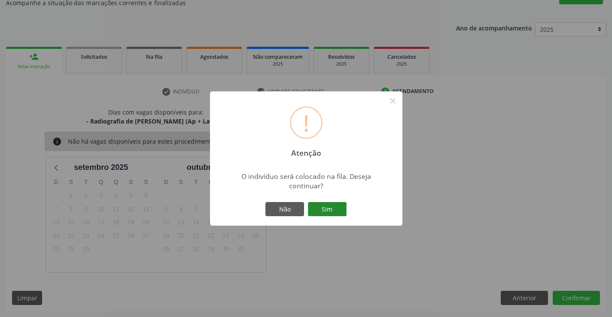
click at [333, 203] on button "Sim" at bounding box center [327, 209] width 39 height 15
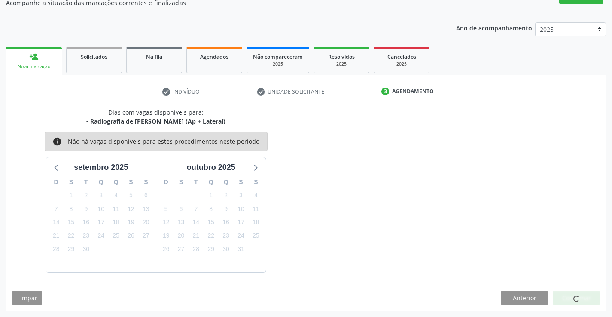
scroll to position [0, 0]
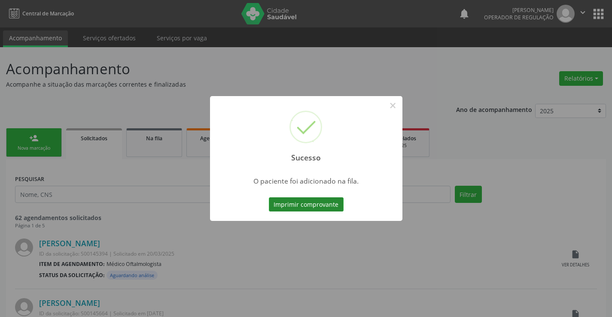
click at [314, 201] on button "Imprimir comprovante" at bounding box center [306, 205] width 75 height 15
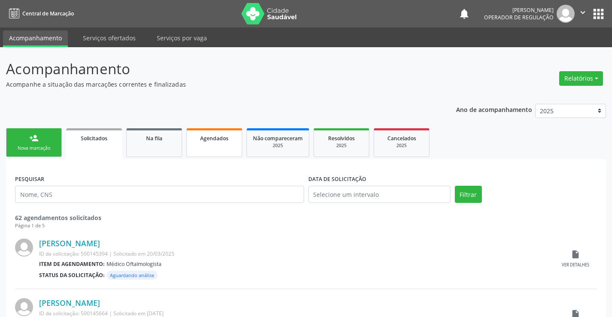
click at [209, 137] on span "Agendados" at bounding box center [214, 138] width 28 height 7
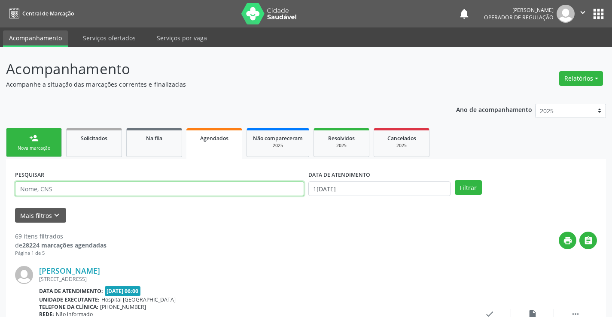
click at [132, 189] on input "text" at bounding box center [159, 189] width 289 height 15
type input "708301784740060"
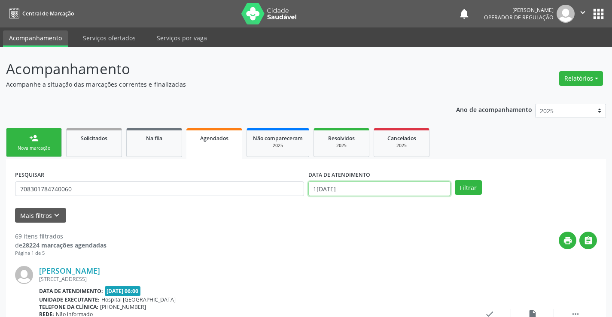
click at [387, 189] on input "10/09/2025" at bounding box center [379, 189] width 142 height 15
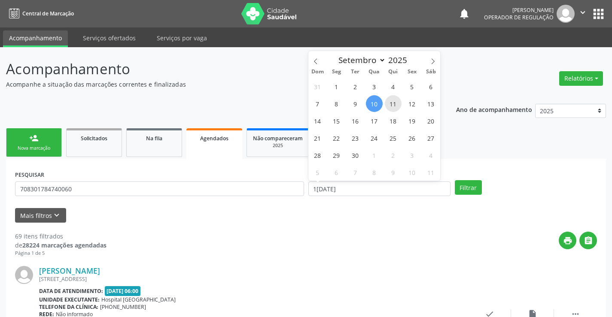
click at [393, 104] on span "11" at bounding box center [393, 103] width 17 height 17
type input "11/09/2025"
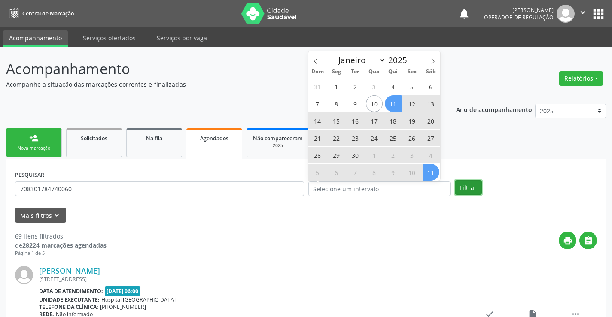
click at [460, 185] on button "Filtrar" at bounding box center [468, 187] width 27 height 15
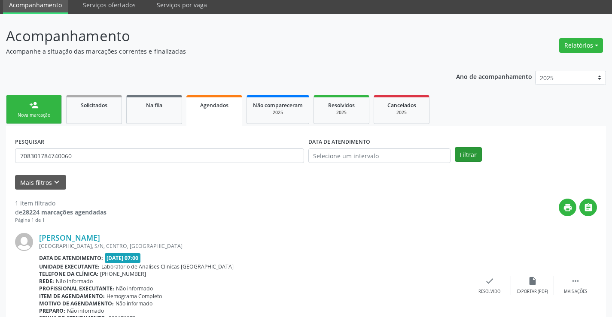
scroll to position [78, 0]
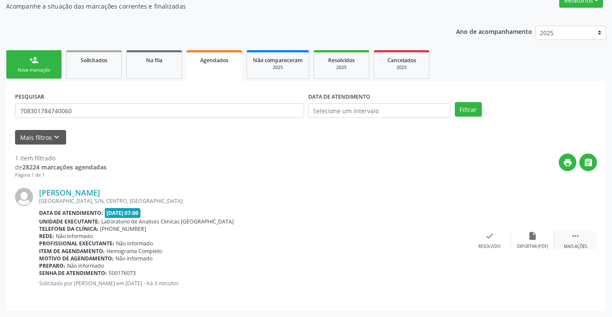
click at [576, 236] on icon "" at bounding box center [575, 236] width 9 height 9
click at [534, 241] on icon "edit" at bounding box center [532, 236] width 9 height 9
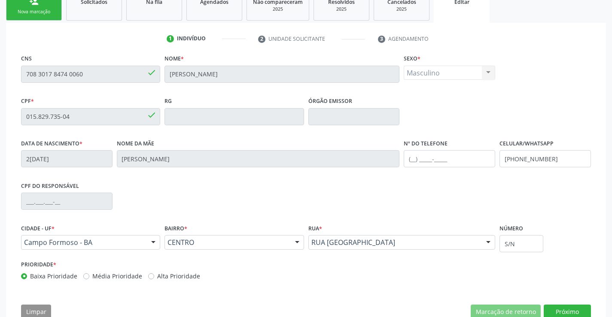
scroll to position [160, 0]
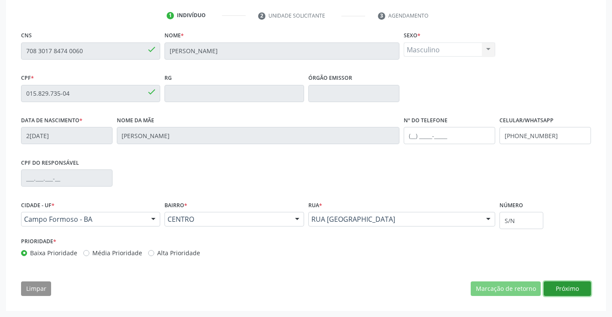
click at [565, 289] on button "Próximo" at bounding box center [567, 289] width 47 height 15
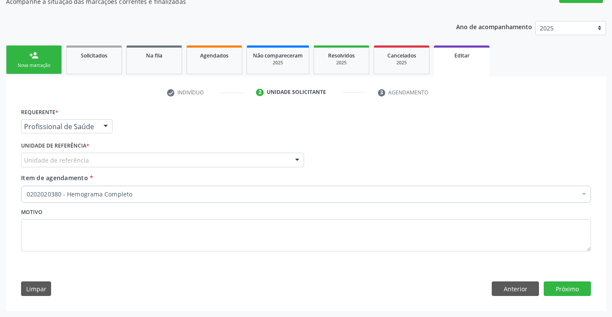
scroll to position [83, 0]
drag, startPoint x: 55, startPoint y: 126, endPoint x: 41, endPoint y: 146, distance: 23.5
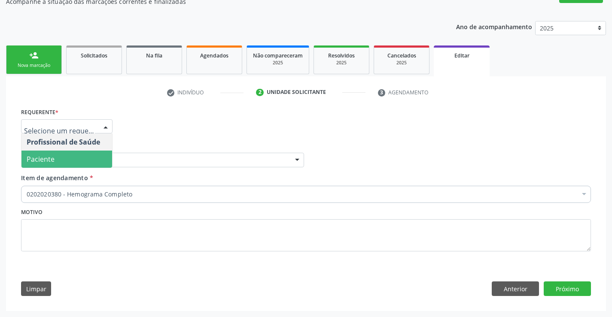
click at [40, 157] on span "Paciente" at bounding box center [41, 159] width 28 height 9
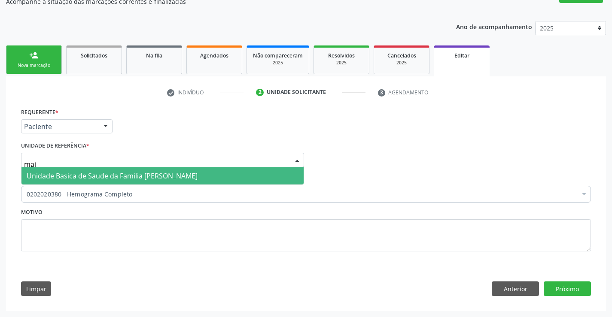
type input "maia"
click at [57, 177] on span "Unidade Basica de Saude da Familia [PERSON_NAME]" at bounding box center [112, 175] width 171 height 9
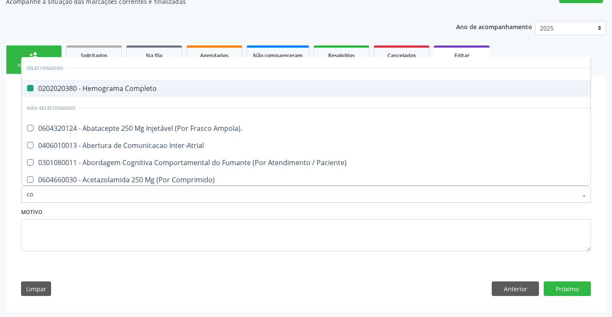
type input "col"
checkbox Completo "false"
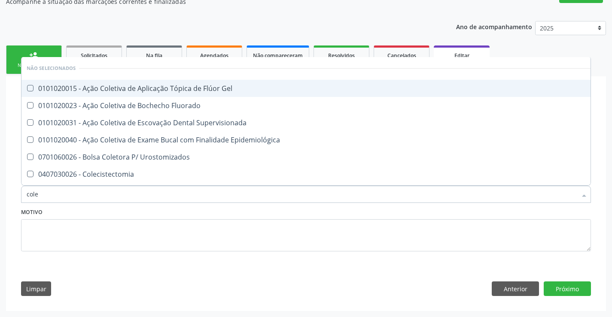
type input "coles"
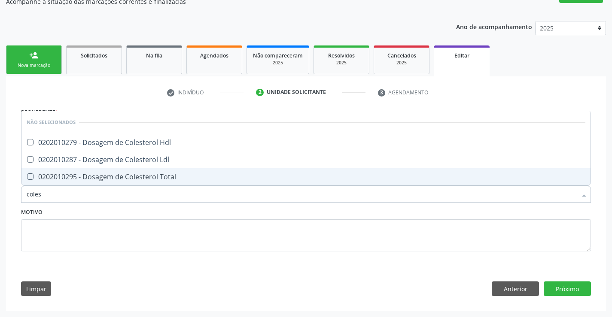
click at [117, 180] on div "0202010295 - Dosagem de Colesterol Total" at bounding box center [306, 177] width 559 height 7
checkbox Total "true"
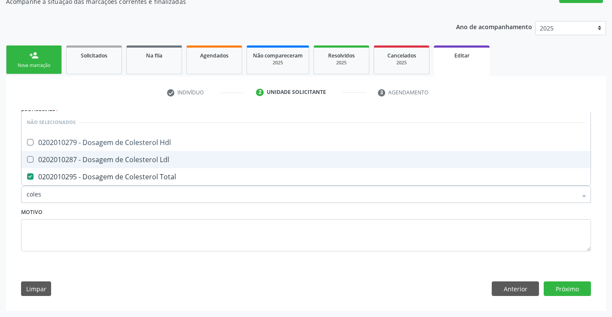
drag, startPoint x: 117, startPoint y: 160, endPoint x: 118, endPoint y: 149, distance: 11.2
click at [118, 158] on div "0202010287 - Dosagem de Colesterol Ldl" at bounding box center [306, 159] width 559 height 7
checkbox Ldl "true"
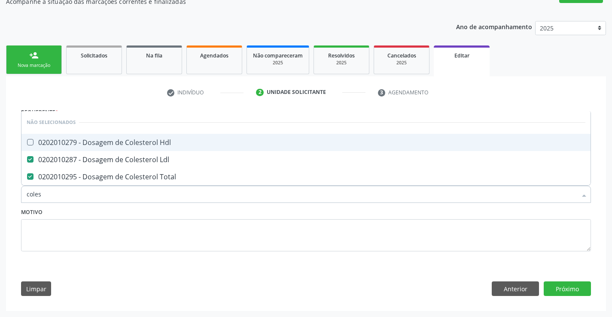
click at [118, 145] on div "0202010279 - Dosagem de Colesterol Hdl" at bounding box center [306, 142] width 559 height 7
checkbox Hdl "true"
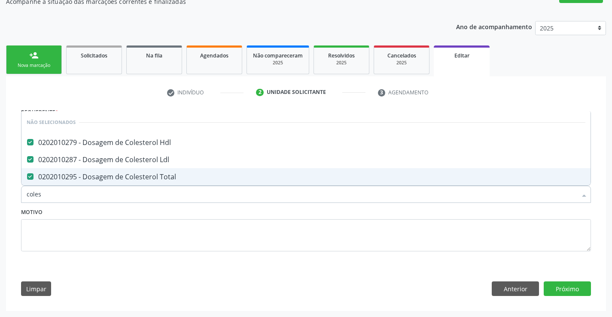
type input "coles"
click at [87, 211] on div "Motivo" at bounding box center [306, 229] width 570 height 46
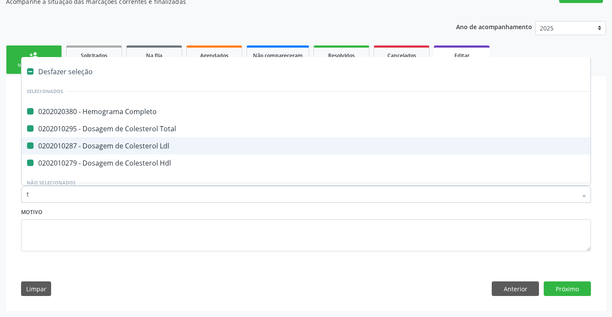
type input "tr"
checkbox Completo "false"
checkbox Ldl "false"
checkbox Total "false"
checkbox Hdl "false"
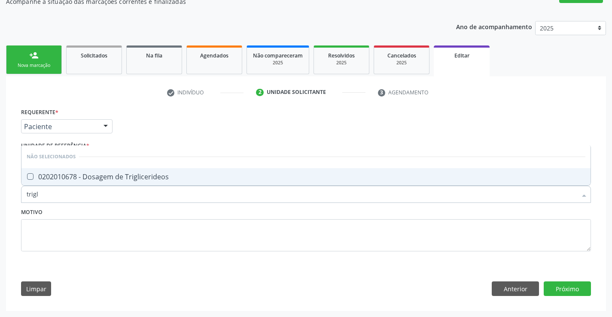
type input "trigli"
click at [84, 177] on div "0202010678 - Dosagem de Triglicerideos" at bounding box center [306, 177] width 559 height 7
checkbox Triglicerideos "true"
type input "trigli"
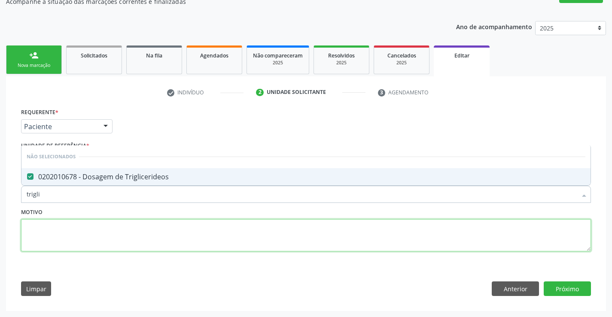
click at [55, 229] on textarea at bounding box center [306, 235] width 570 height 33
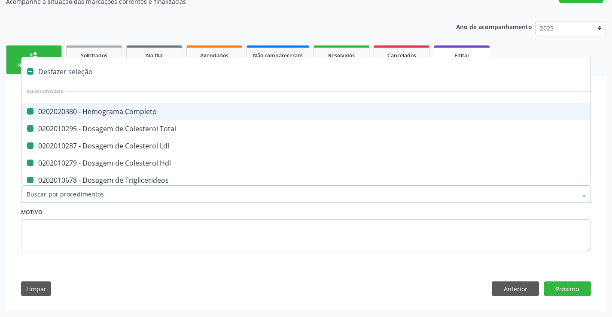
type input "u"
checkbox Completo "false"
checkbox Total "false"
checkbox Ldl "false"
checkbox Hdl "false"
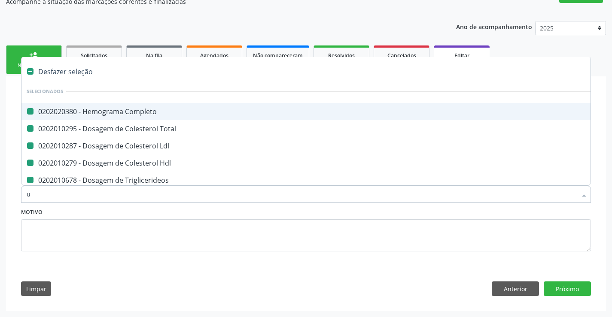
checkbox Triglicerideos "false"
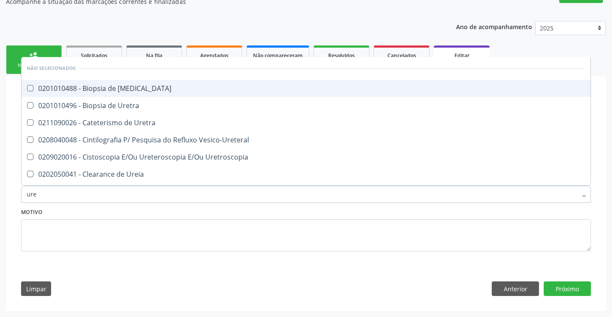
type input "urei"
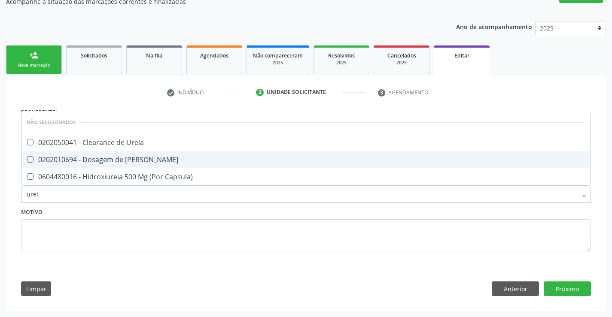
click at [71, 162] on div "0202010694 - Dosagem de Ureia" at bounding box center [306, 159] width 559 height 7
checkbox Ureia "true"
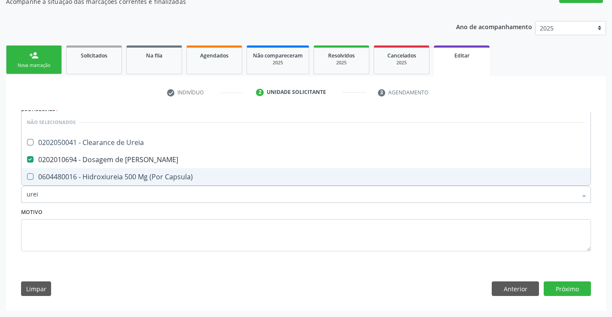
type input "urei"
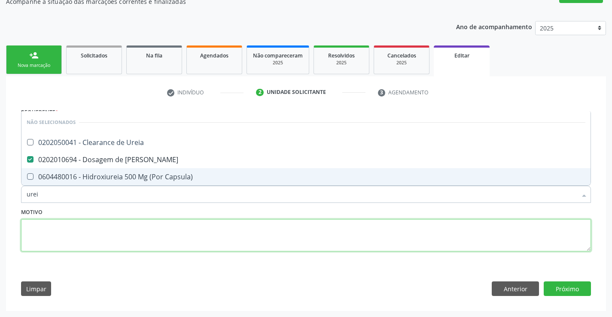
click at [59, 241] on textarea at bounding box center [306, 235] width 570 height 33
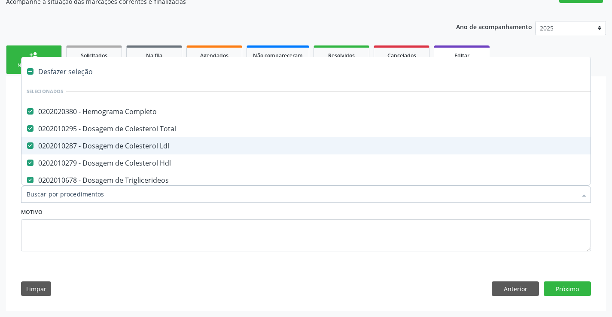
type input "c"
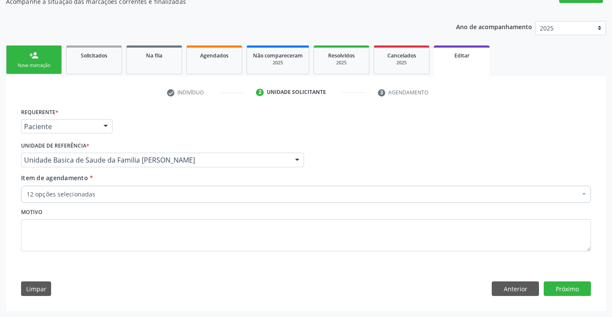
scroll to position [83, 0]
type textarea "protein"
drag, startPoint x: 52, startPoint y: 233, endPoint x: 12, endPoint y: 209, distance: 46.3
click at [2, 220] on div "Acompanhamento Acompanhe a situação das marcações correntes e finalizadas Relat…" at bounding box center [306, 140] width 612 height 353
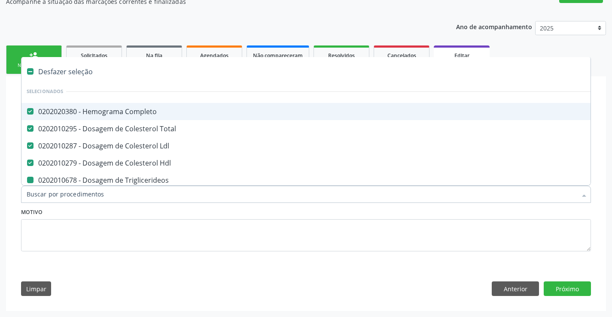
type input "p"
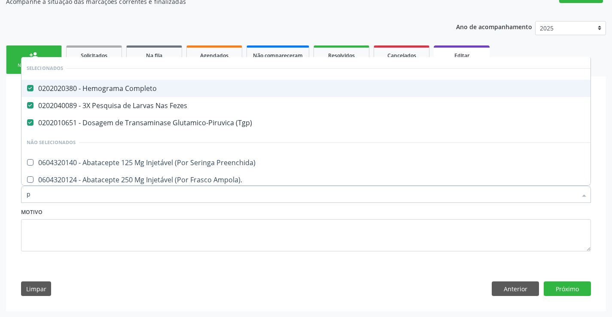
checkbox Preenchida\) "false"
checkbox Ampola\)\ "false"
checkbox Valvar "false"
checkbox Adolescente\) "false"
checkbox Paciente\) "false"
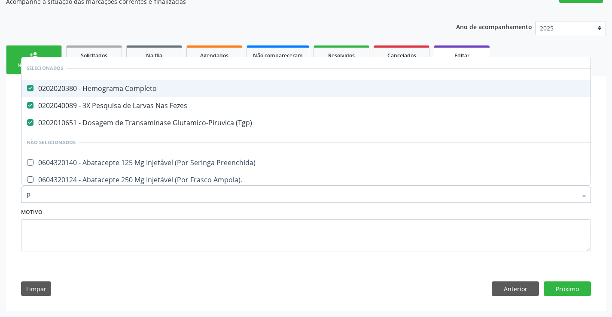
checkbox Dente\) "false"
checkbox Comprimido\) "false"
checkbox Capsula\) "false"
type input "pr"
checkbox Completo "false"
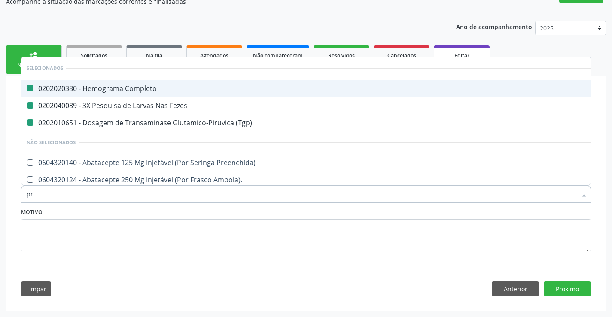
checkbox Fezes "false"
checkbox \(Tgp\) "false"
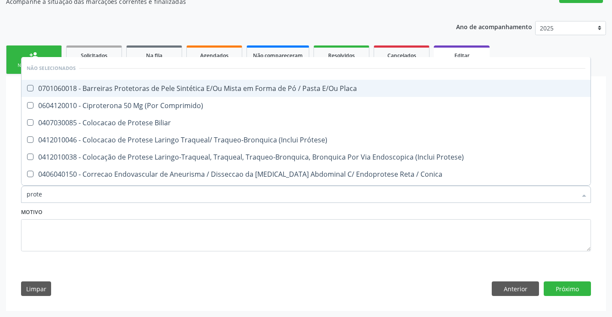
type input "protei"
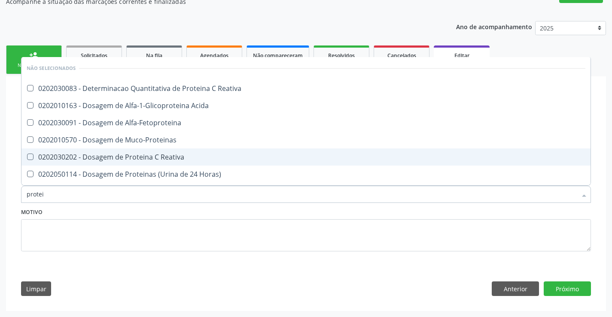
click at [152, 160] on div "0202030202 - Dosagem de Proteina C Reativa" at bounding box center [306, 157] width 559 height 7
checkbox Reativa "true"
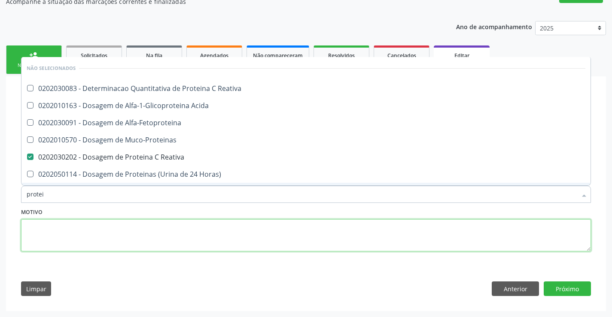
click at [126, 236] on textarea at bounding box center [306, 235] width 570 height 33
checkbox Reativa "true"
checkbox Acida "true"
checkbox Alfa-Fetoproteina "true"
checkbox Horas\) "true"
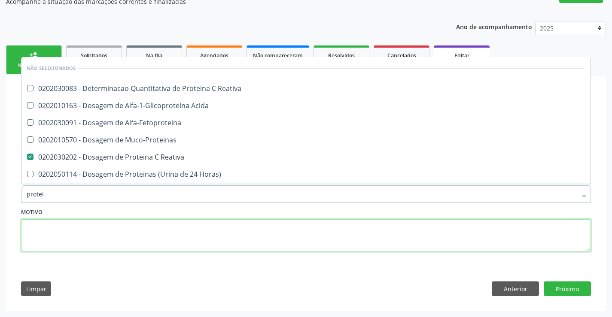
checkbox Totais "true"
checkbox Fracoes "true"
checkbox Derrames "true"
checkbox Lipoproteinas "true"
checkbox Proteinas "true"
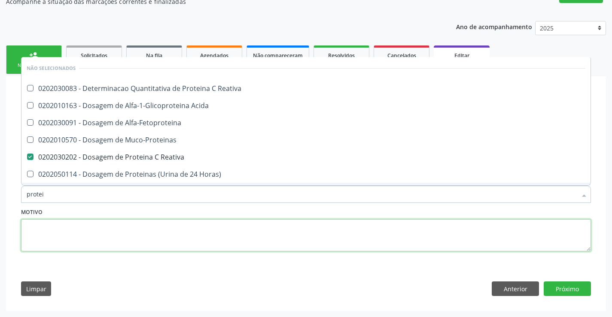
checkbox Liquor "true"
checkbox Proteinas "true"
checkbox Muco-Proteinas "true"
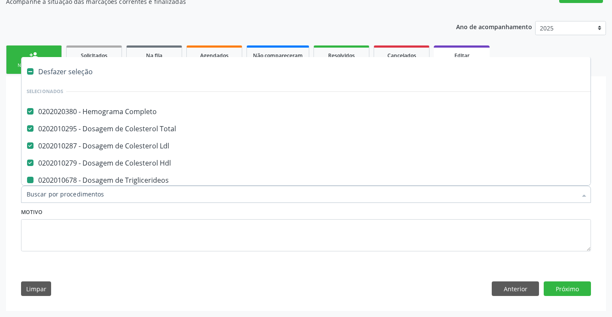
type input "v"
checkbox Triglicerideos "false"
checkbox Ureia "false"
checkbox Creatinina "false"
checkbox Fezes "false"
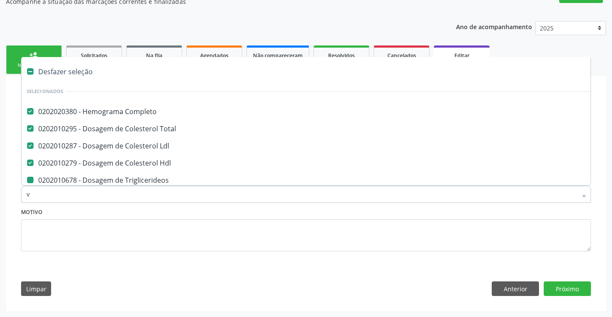
checkbox \(Tgo\) "false"
checkbox \(Tgp\) "false"
checkbox Alcalina "false"
checkbox Gt\) "false"
checkbox Reativa "false"
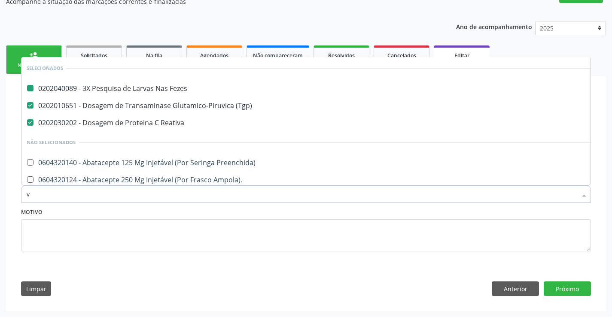
type input "vh"
checkbox Fezes "false"
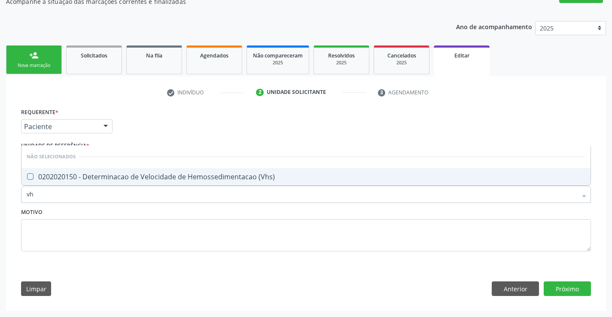
type input "vhs"
click at [126, 180] on div "0202020150 - Determinacao de Velocidade de Hemossedimentacao (Vhs)" at bounding box center [306, 177] width 559 height 7
checkbox \(Vhs\) "true"
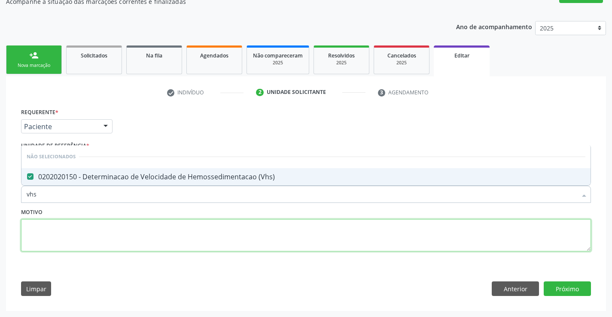
click at [99, 249] on textarea at bounding box center [306, 235] width 570 height 33
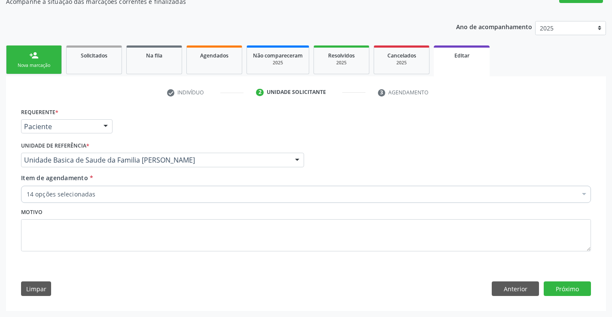
click at [94, 200] on div "14 opções selecionadas" at bounding box center [306, 194] width 570 height 17
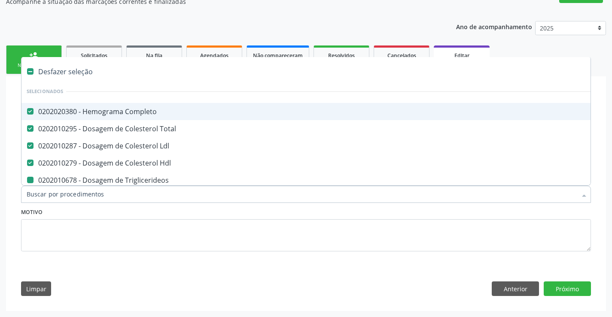
type input "f"
checkbox Triglicerideos "false"
checkbox Ureia "false"
checkbox Creatinina "false"
checkbox Fezes "false"
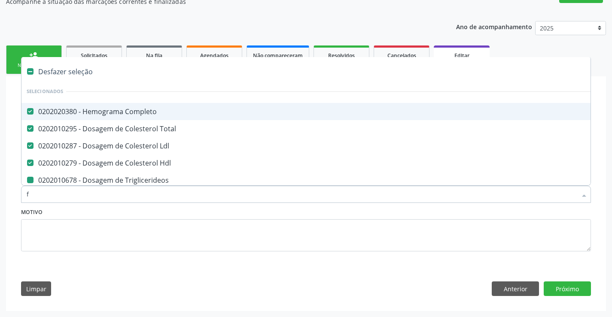
checkbox \(Tgo\) "false"
checkbox \(Tgp\) "false"
checkbox Alcalina "false"
checkbox Gt\) "false"
checkbox Reativa "false"
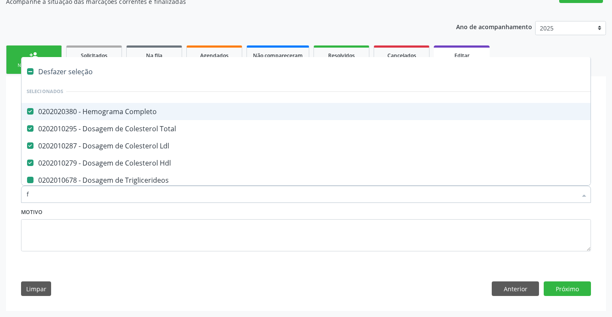
checkbox \(Vhs\) "false"
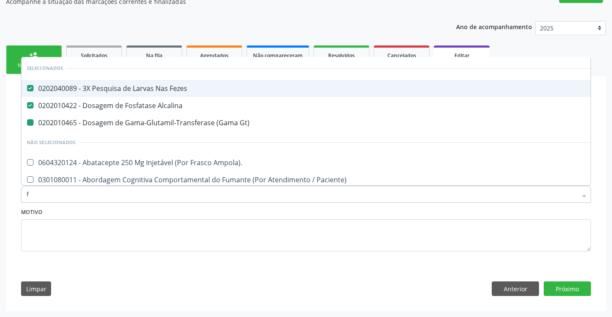
type input "fa"
checkbox Gt\) "false"
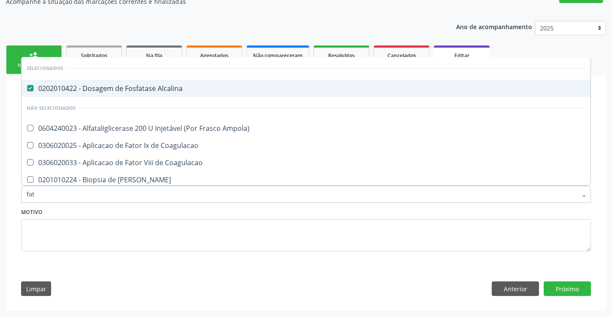
type input "fato"
checkbox Alcalina "false"
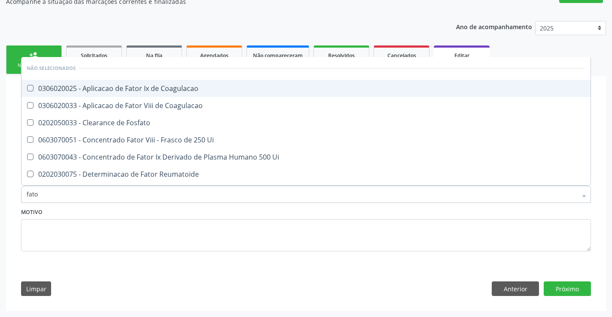
type input "fator"
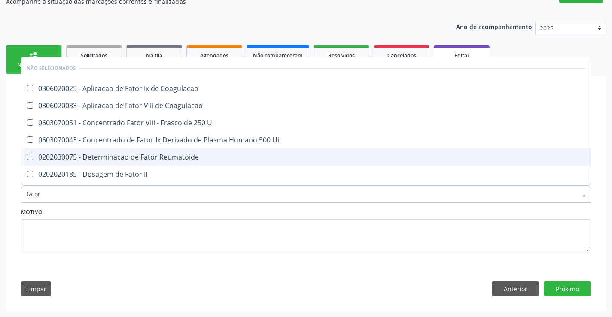
click at [149, 160] on div "0202030075 - Determinacao de Fator Reumatoide" at bounding box center [306, 157] width 559 height 7
checkbox Reumatoide "true"
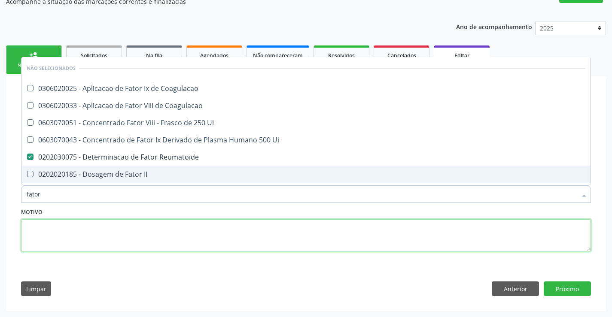
click at [134, 239] on textarea at bounding box center [306, 235] width 570 height 33
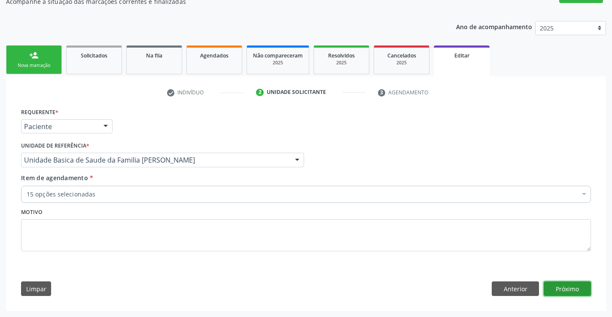
click at [566, 284] on button "Próximo" at bounding box center [567, 289] width 47 height 15
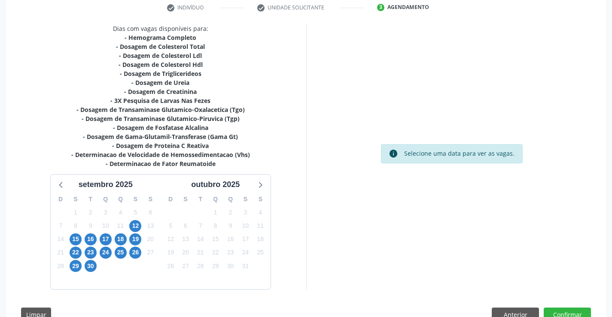
scroll to position [169, 0]
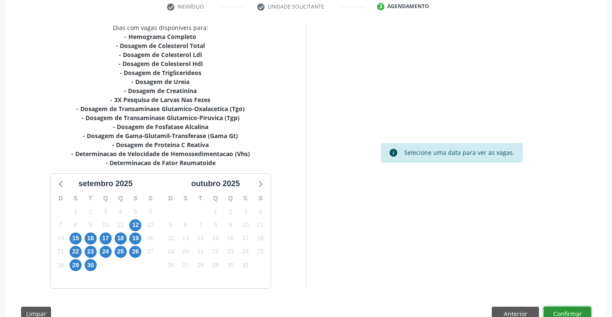
click at [567, 309] on button "Confirmar" at bounding box center [567, 314] width 47 height 15
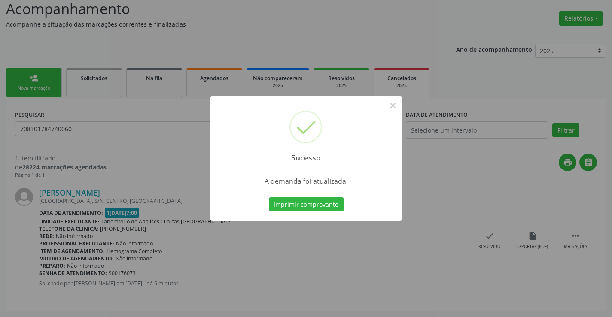
scroll to position [0, 0]
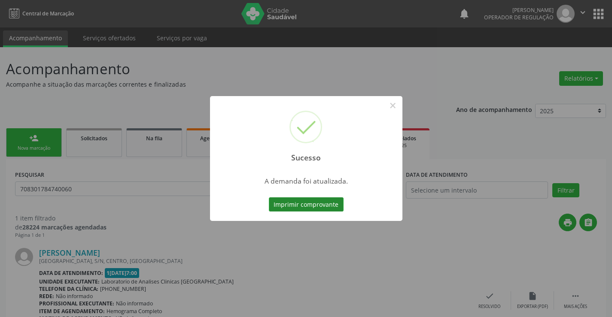
click at [304, 199] on button "Imprimir comprovante" at bounding box center [306, 205] width 75 height 15
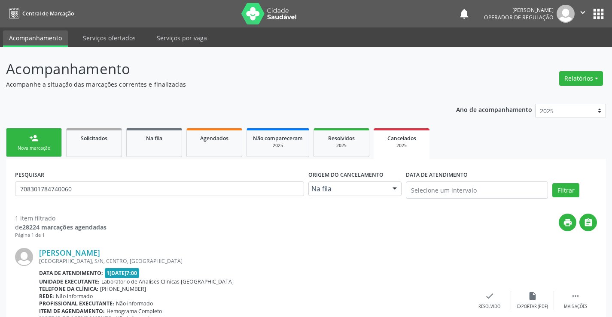
click at [46, 143] on link "person_add Nova marcação" at bounding box center [34, 142] width 56 height 29
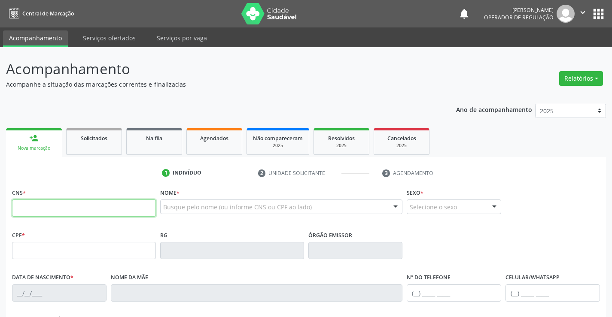
click at [55, 210] on input "text" at bounding box center [84, 208] width 144 height 17
type input "702 3091 8066 4715"
type input "119920299"
type input "30/12/1983"
type input "(74) 8847-3151"
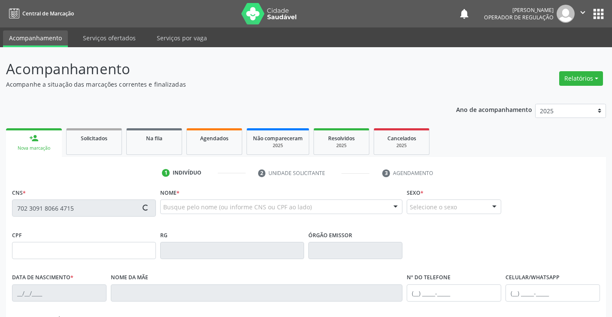
type input "(74) 8847-3151"
type input "S/N"
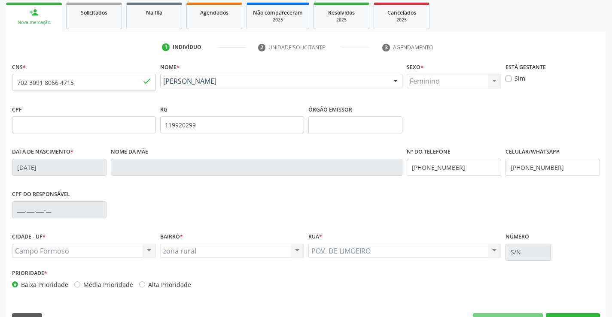
scroll to position [148, 0]
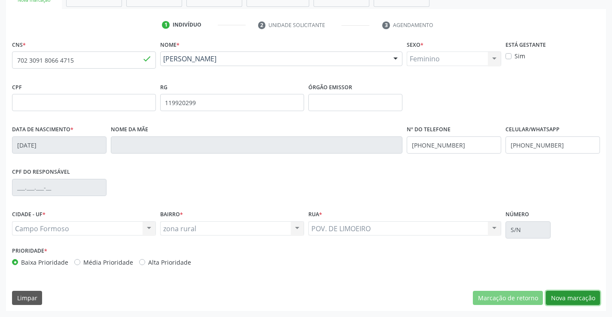
click at [574, 297] on button "Nova marcação" at bounding box center [573, 298] width 54 height 15
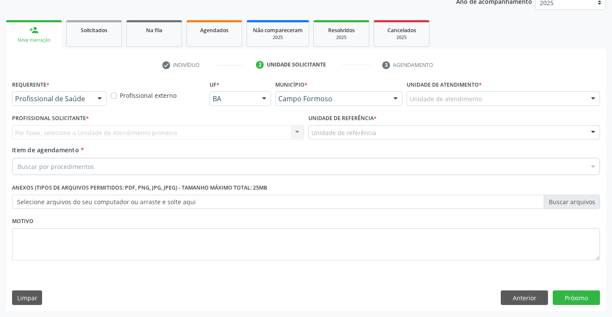
scroll to position [108, 0]
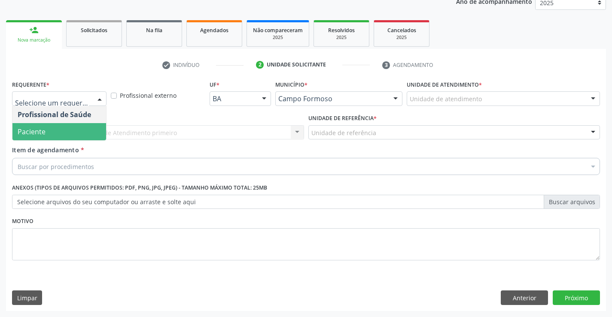
click at [41, 130] on span "Paciente" at bounding box center [32, 131] width 28 height 9
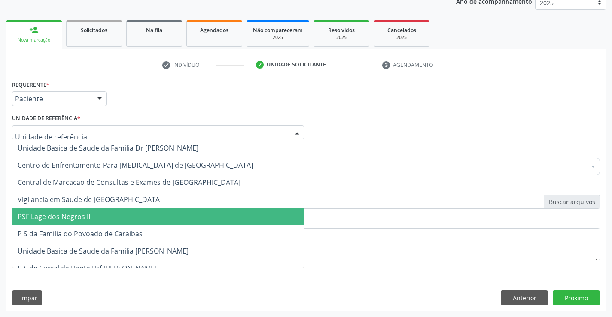
click at [347, 271] on div "Motivo" at bounding box center [306, 244] width 592 height 58
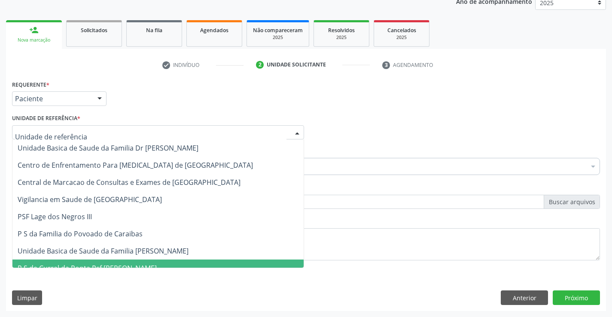
click at [434, 304] on div "Limpar Anterior Próximo" at bounding box center [306, 298] width 588 height 15
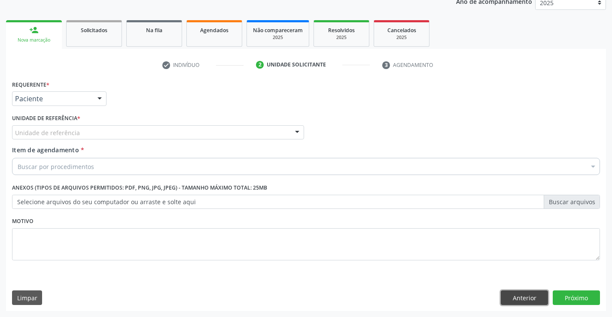
click at [530, 298] on button "Anterior" at bounding box center [524, 298] width 47 height 15
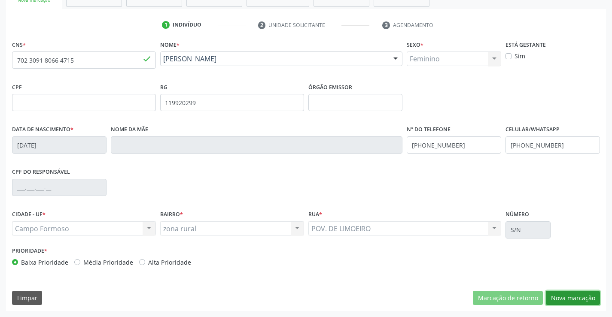
click at [554, 295] on button "Nova marcação" at bounding box center [573, 298] width 54 height 15
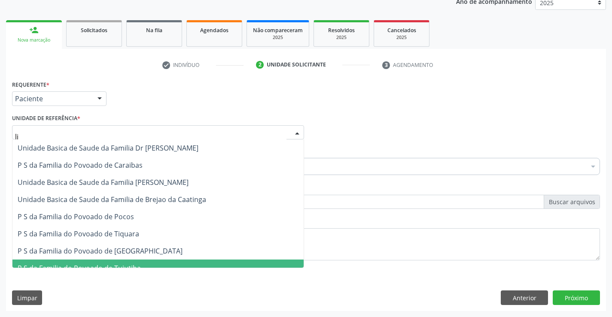
type input "lim"
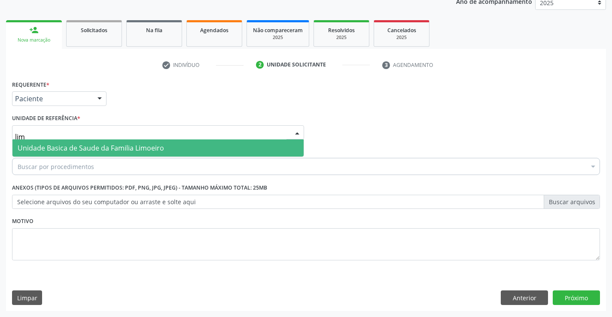
click at [51, 147] on span "Unidade Basica de Saude da Familia Limoeiro" at bounding box center [91, 147] width 146 height 9
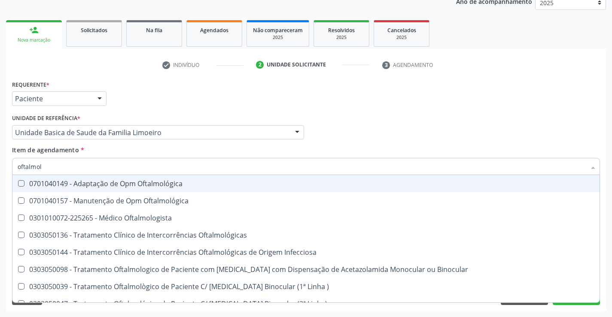
type input "oftalmolo"
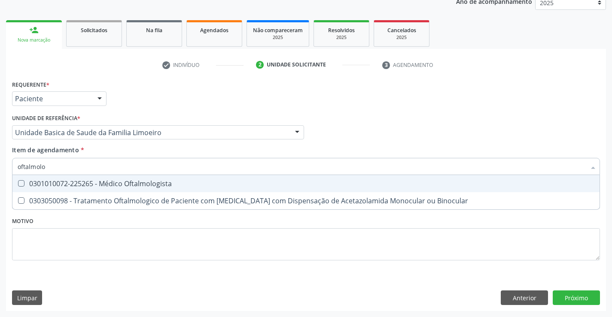
click at [41, 187] on div "0301010072-225265 - Médico Oftalmologista" at bounding box center [306, 183] width 577 height 7
checkbox Oftalmologista "true"
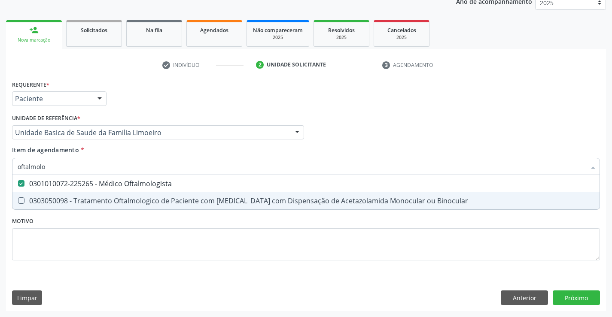
type input "oftalmolo"
click at [67, 247] on div "Requerente * Paciente Profissional de Saúde Paciente Nenhum resultado encontrad…" at bounding box center [306, 175] width 588 height 195
checkbox Binocular "true"
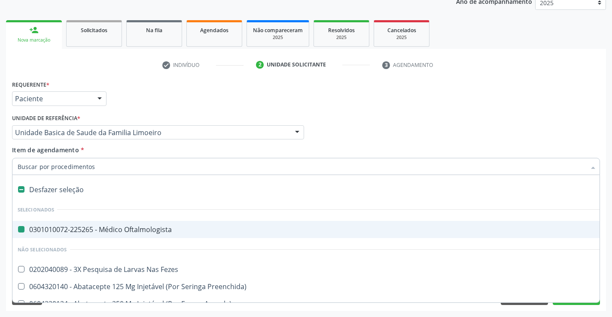
type input "e"
checkbox Oftalmologista "false"
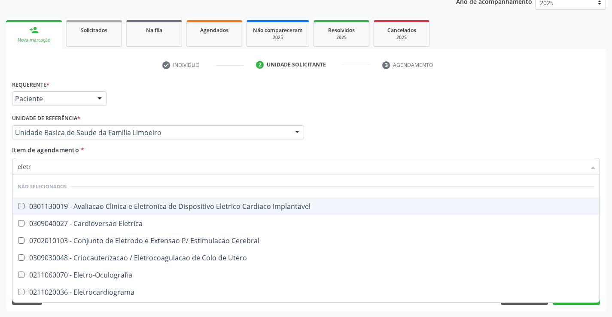
type input "eletro"
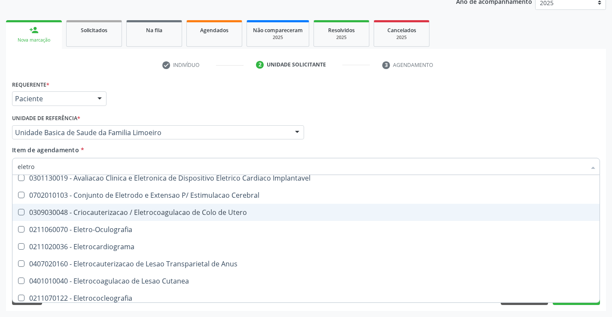
scroll to position [43, 0]
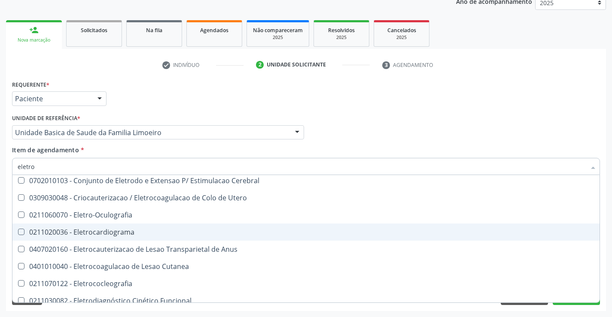
click at [127, 236] on div "0211020036 - Eletrocardiograma" at bounding box center [306, 232] width 577 height 7
checkbox Eletrocardiograma "true"
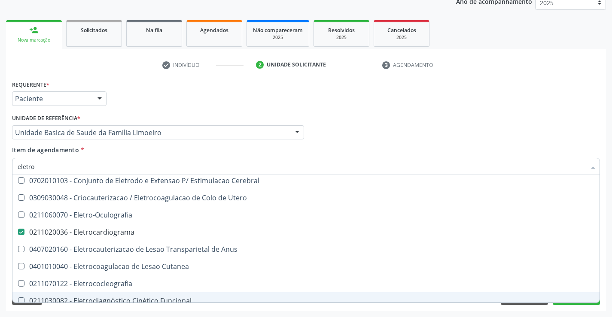
click at [83, 308] on div "Requerente * Paciente Profissional de Saúde Paciente Nenhum resultado encontrad…" at bounding box center [306, 194] width 600 height 233
checkbox Implantavel "true"
checkbox Eletrocardiograma "false"
checkbox Cerebral "true"
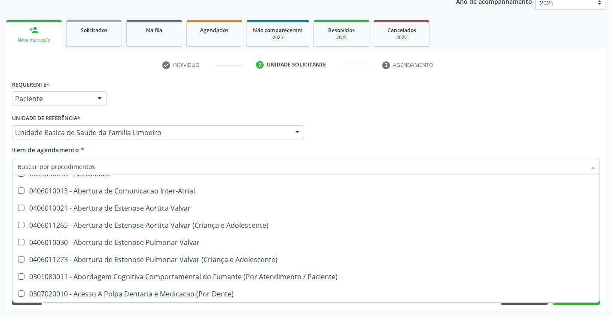
scroll to position [172, 0]
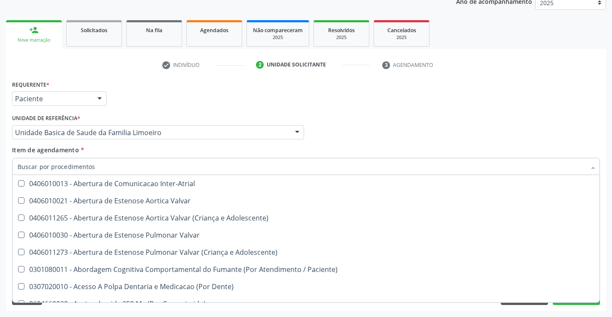
click at [581, 308] on div "Requerente * Paciente Profissional de Saúde Paciente Nenhum resultado encontrad…" at bounding box center [306, 194] width 600 height 233
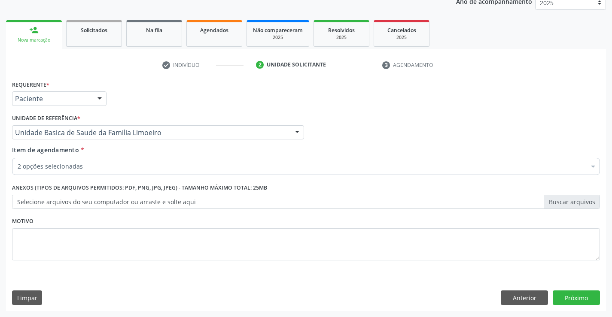
scroll to position [0, 0]
click at [579, 295] on button "Próximo" at bounding box center [576, 298] width 47 height 15
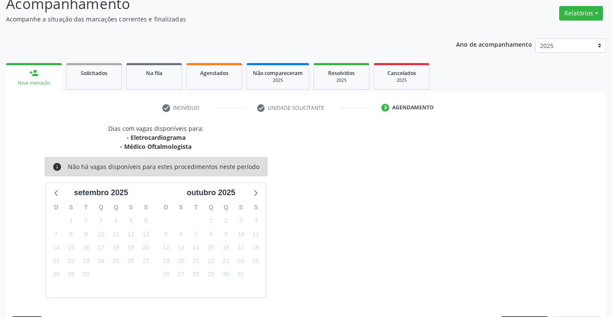
scroll to position [91, 0]
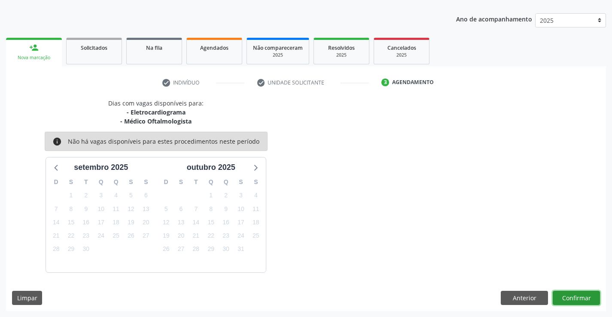
click at [573, 295] on button "Confirmar" at bounding box center [576, 298] width 47 height 15
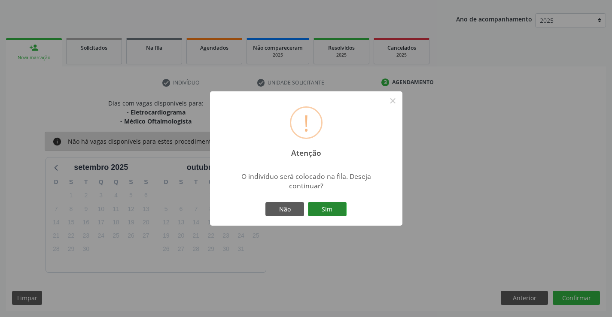
click at [336, 210] on button "Sim" at bounding box center [327, 209] width 39 height 15
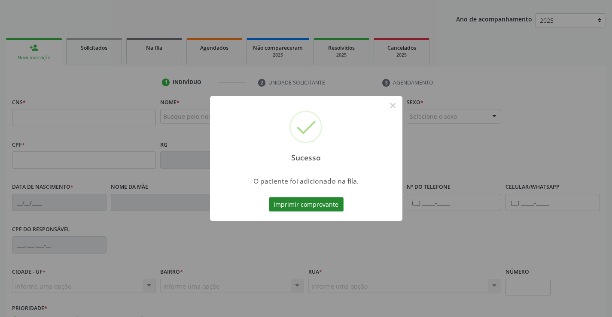
click at [299, 203] on button "Imprimir comprovante" at bounding box center [306, 205] width 75 height 15
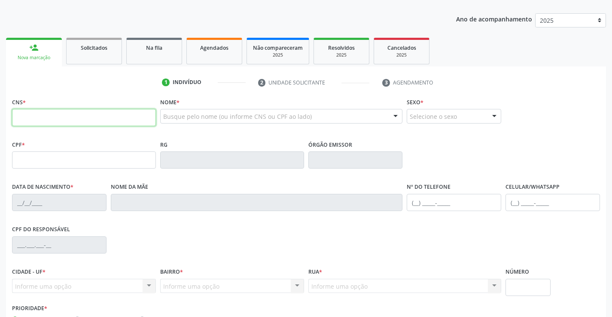
click at [67, 118] on input "text" at bounding box center [84, 117] width 144 height 17
type input "704 8090 9748 1848"
type input "2134801310"
type input "06/08/2011"
type input "sn"
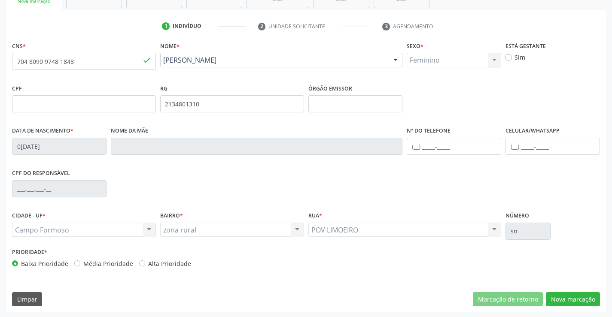
scroll to position [148, 0]
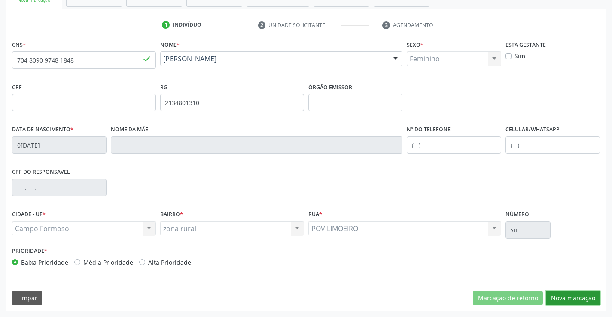
click at [561, 297] on button "Nova marcação" at bounding box center [573, 298] width 54 height 15
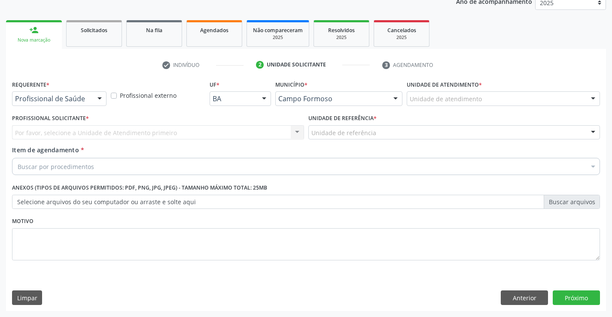
scroll to position [108, 0]
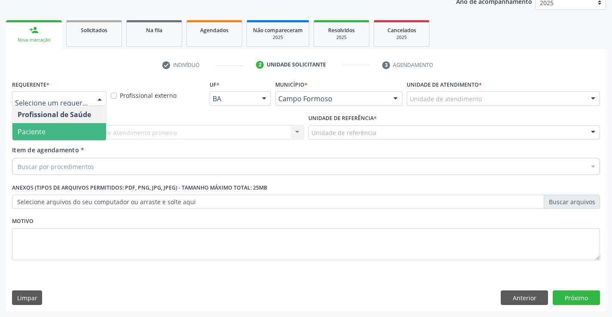
click at [53, 132] on span "Paciente" at bounding box center [59, 131] width 94 height 17
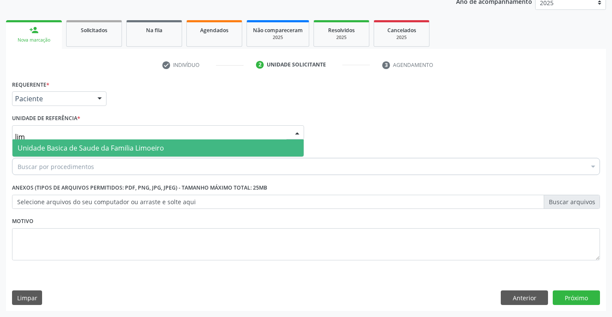
type input "limo"
drag, startPoint x: 66, startPoint y: 142, endPoint x: 62, endPoint y: 156, distance: 14.7
click at [66, 144] on span "Unidade Basica de Saude da Familia Limoeiro" at bounding box center [157, 148] width 291 height 17
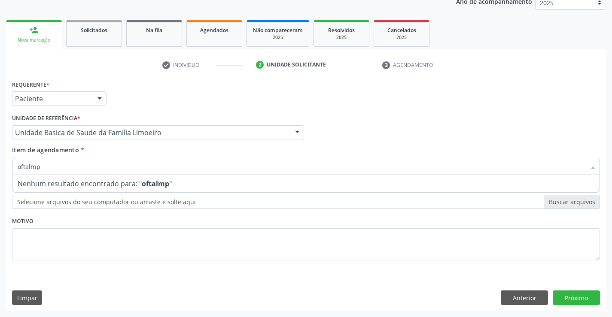
type input "oftalm"
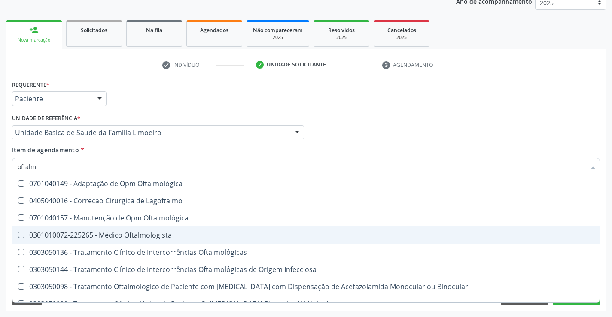
click at [120, 233] on div "0301010072-225265 - Médico Oftalmologista" at bounding box center [306, 235] width 577 height 7
checkbox Oftalmologista "true"
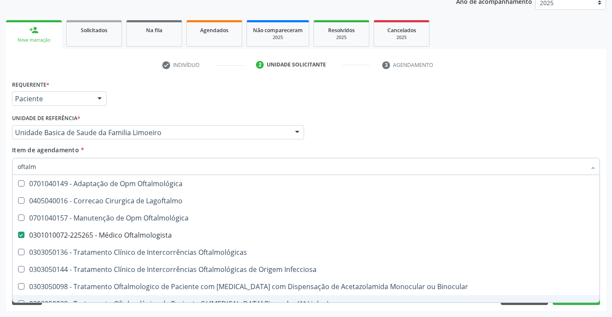
type input "oftalm"
click at [94, 311] on div "Requerente * Paciente Profissional de Saúde Paciente Nenhum resultado encontrad…" at bounding box center [306, 194] width 600 height 233
checkbox Lagoftalmo "true"
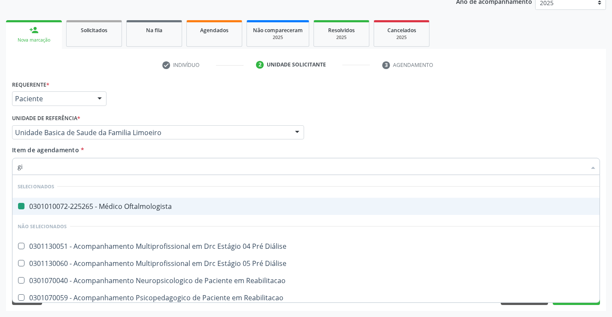
type input "gin"
checkbox Oftalmologista "false"
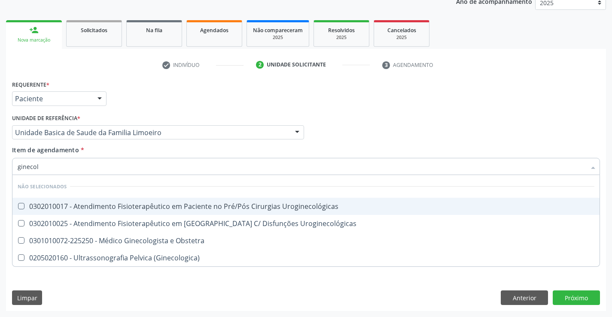
type input "ginecolo"
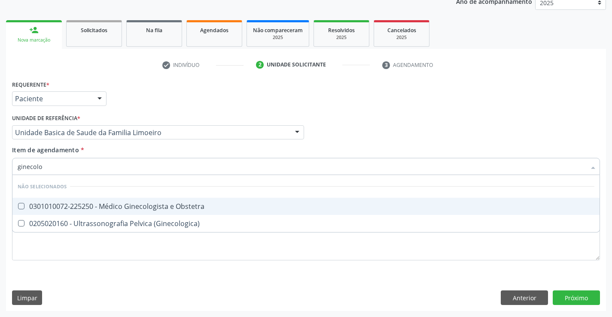
click at [75, 207] on div "0301010072-225250 - Médico Ginecologista e Obstetra" at bounding box center [306, 206] width 577 height 7
checkbox Obstetra "true"
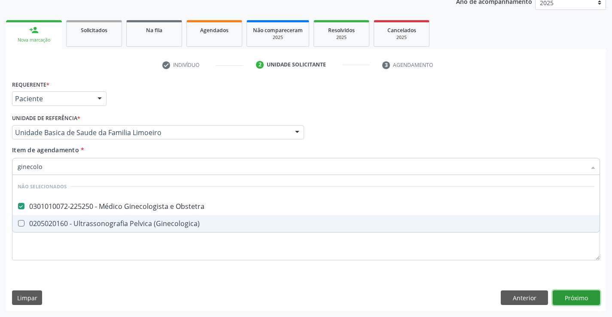
click at [562, 296] on div "Requerente * Paciente Profissional de Saúde Paciente Nenhum resultado encontrad…" at bounding box center [306, 194] width 600 height 233
checkbox \(Ginecologica\) "true"
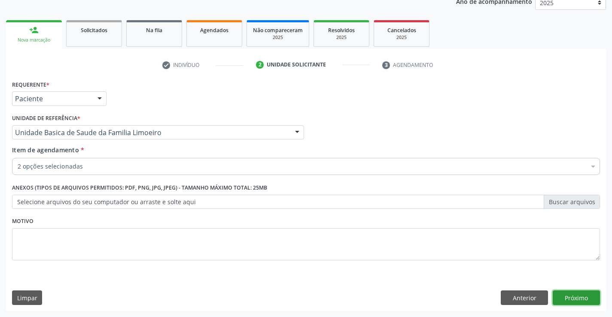
click at [577, 294] on button "Próximo" at bounding box center [576, 298] width 47 height 15
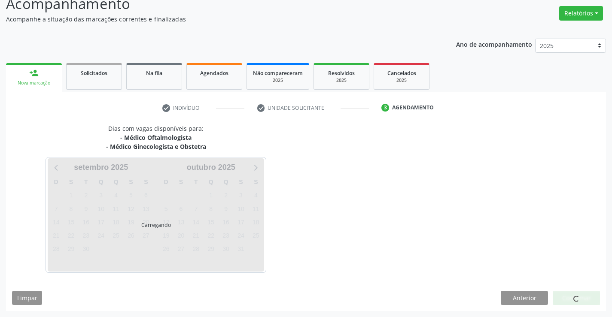
scroll to position [91, 0]
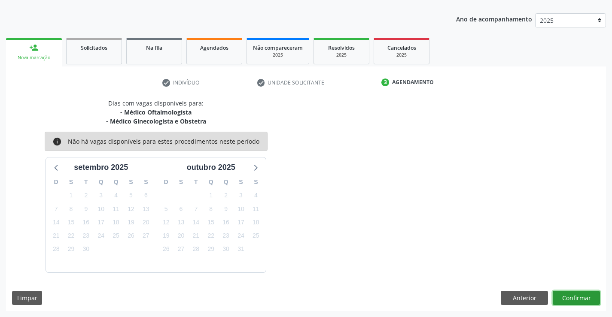
click at [569, 297] on button "Confirmar" at bounding box center [576, 298] width 47 height 15
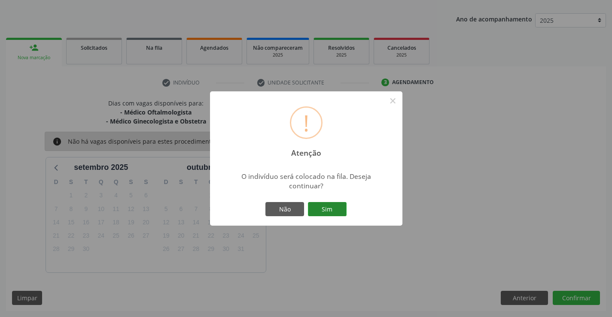
click at [337, 208] on button "Sim" at bounding box center [327, 209] width 39 height 15
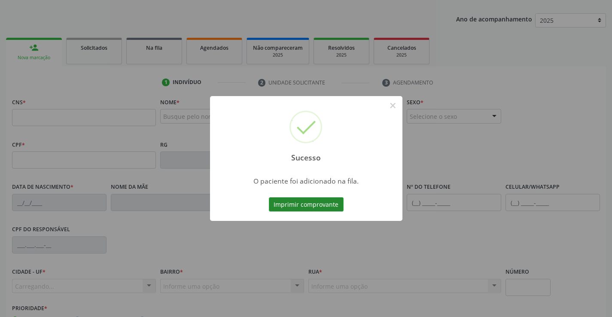
click at [332, 201] on button "Imprimir comprovante" at bounding box center [306, 205] width 75 height 15
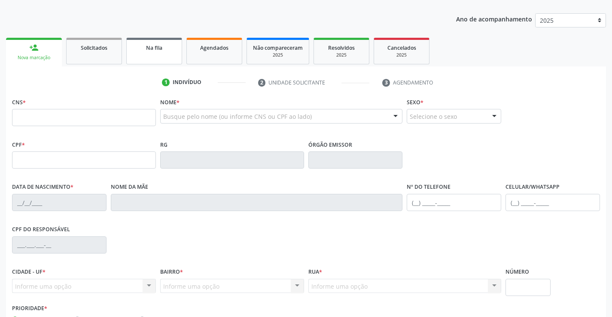
click at [156, 52] on link "Na fila" at bounding box center [154, 51] width 56 height 27
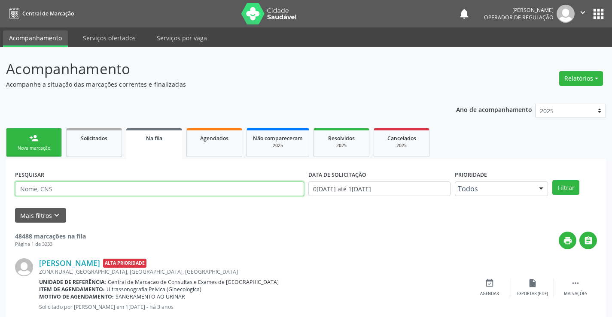
click at [87, 189] on input "text" at bounding box center [159, 189] width 289 height 15
type input "700003941847206"
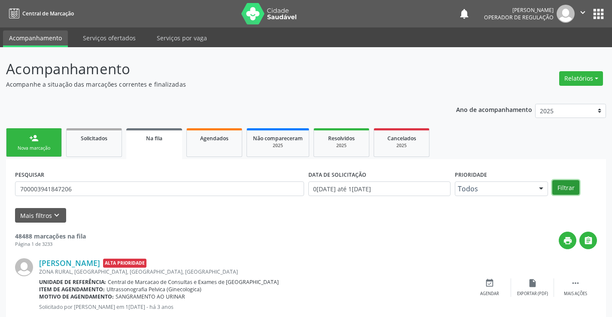
click at [561, 186] on button "Filtrar" at bounding box center [565, 187] width 27 height 15
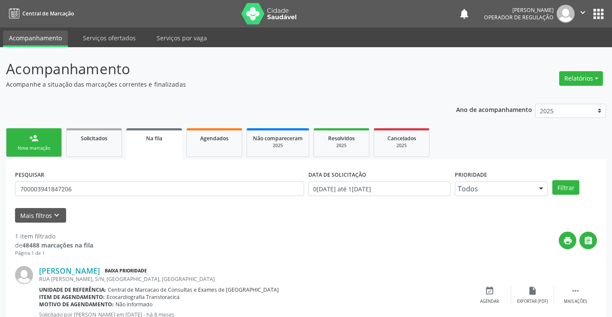
click at [580, 9] on icon "" at bounding box center [582, 12] width 9 height 9
click at [551, 49] on link "Sair" at bounding box center [560, 52] width 59 height 12
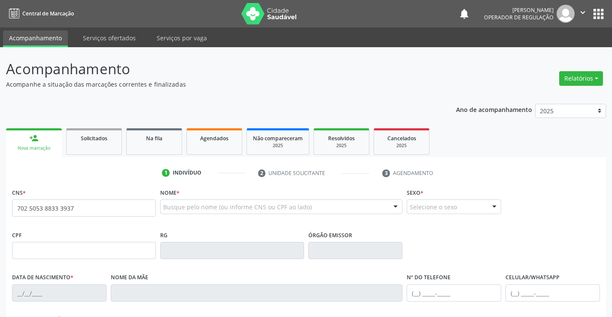
type input "702 5053 8833 3937"
type input "306370854"
type input "18/07/2006"
type input "(74) 98817-8913"
type input "(74) 98124-4737"
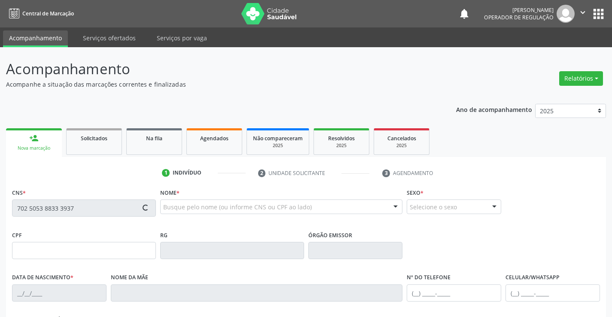
type input "SN"
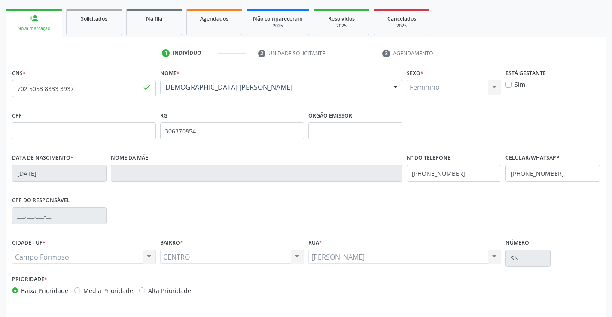
scroll to position [148, 0]
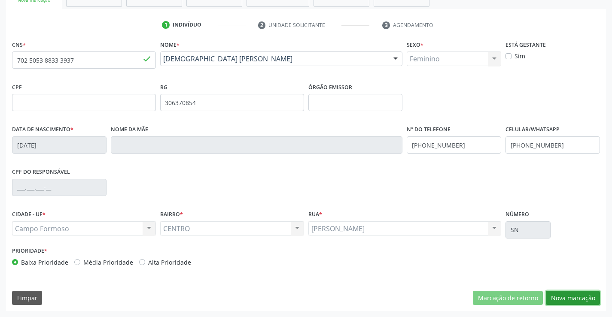
click at [568, 299] on button "Nova marcação" at bounding box center [573, 298] width 54 height 15
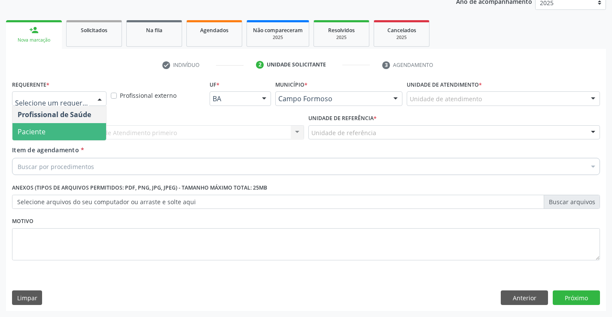
click at [66, 132] on span "Paciente" at bounding box center [59, 131] width 94 height 17
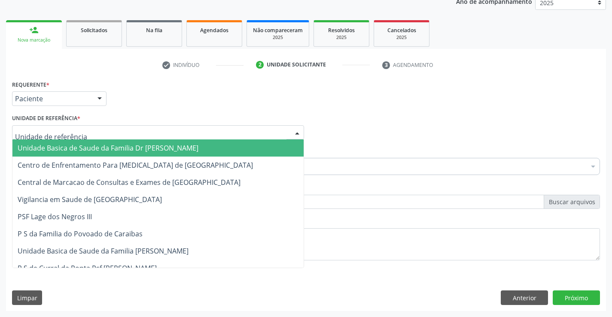
click at [52, 147] on span "Unidade Basica de Saude da Familia Dr [PERSON_NAME]" at bounding box center [108, 147] width 181 height 9
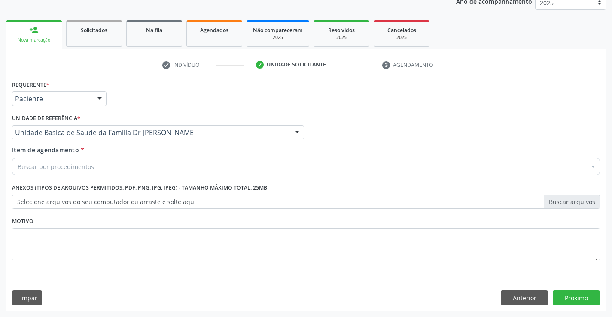
click at [41, 172] on div "Buscar por procedimentos" at bounding box center [306, 166] width 588 height 17
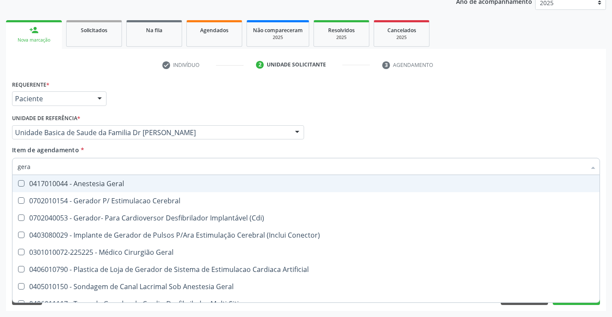
type input "geral"
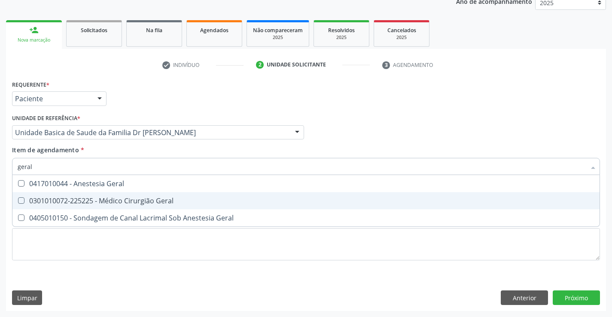
drag, startPoint x: 107, startPoint y: 204, endPoint x: 34, endPoint y: 265, distance: 95.2
click at [107, 204] on div "0301010072-225225 - Médico Cirurgião Geral" at bounding box center [306, 201] width 577 height 7
checkbox Geral "true"
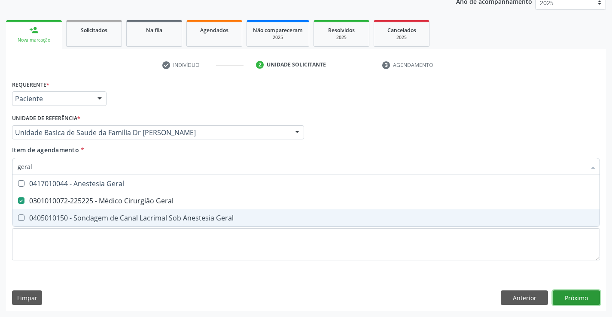
click at [583, 299] on div "Requerente * Paciente Profissional de Saúde Paciente Nenhum resultado encontrad…" at bounding box center [306, 194] width 600 height 233
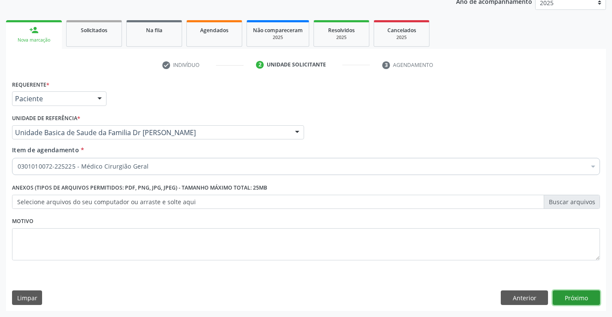
click at [569, 297] on button "Próximo" at bounding box center [576, 298] width 47 height 15
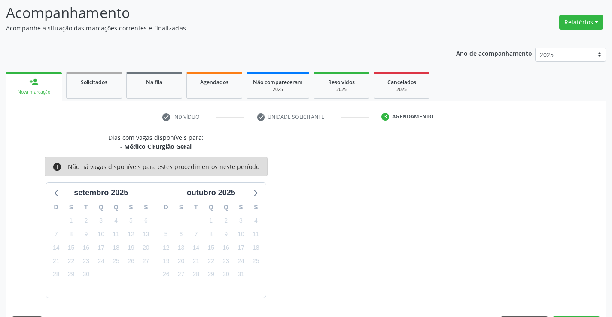
scroll to position [82, 0]
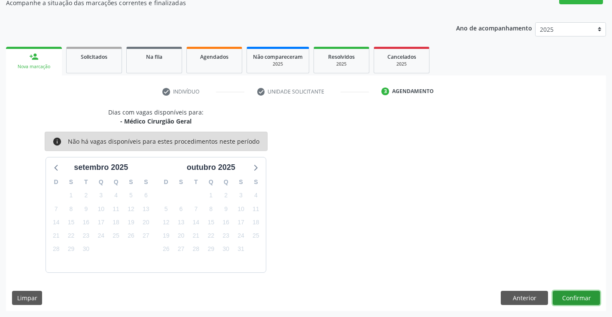
click at [563, 297] on button "Confirmar" at bounding box center [576, 298] width 47 height 15
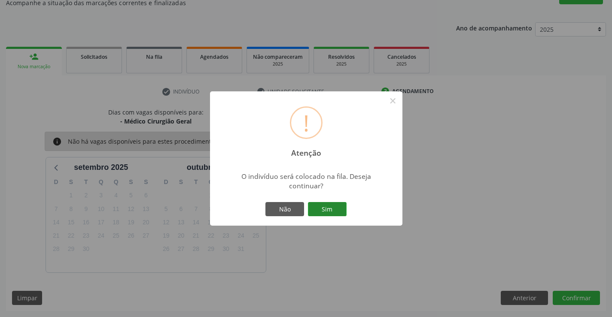
click at [334, 208] on button "Sim" at bounding box center [327, 209] width 39 height 15
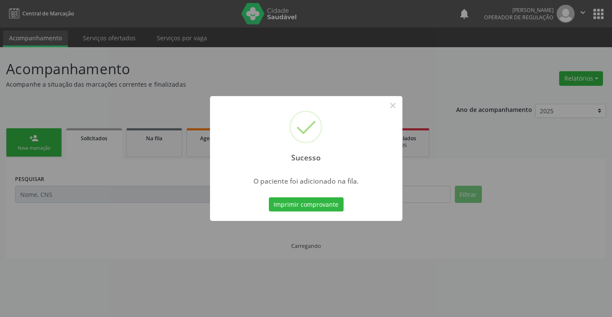
scroll to position [0, 0]
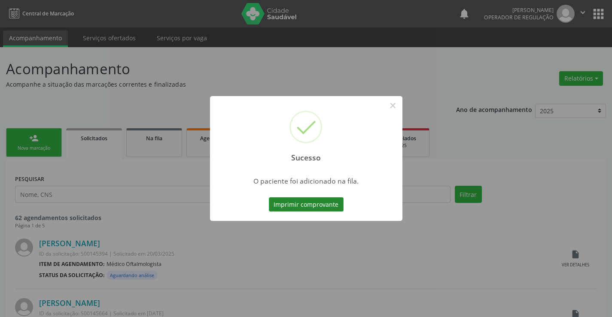
click at [328, 208] on button "Imprimir comprovante" at bounding box center [306, 205] width 75 height 15
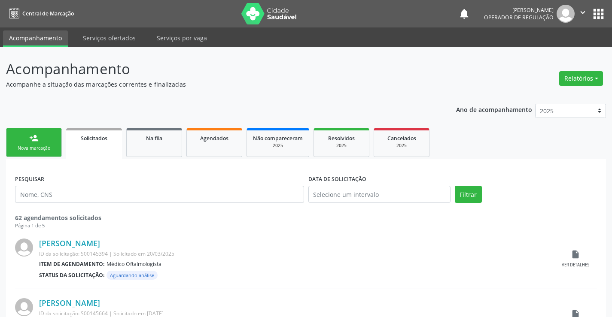
click at [39, 144] on link "person_add Nova marcação" at bounding box center [34, 142] width 56 height 29
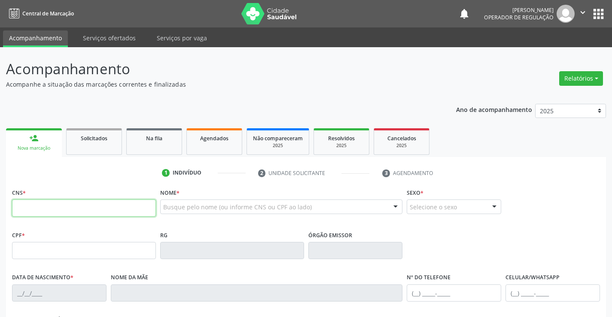
drag, startPoint x: 39, startPoint y: 144, endPoint x: 55, endPoint y: 205, distance: 62.5
click at [55, 205] on input "text" at bounding box center [84, 208] width 144 height 17
type input "705 0072 4570 4452"
type input "2025164661"
type input "28/03/1995"
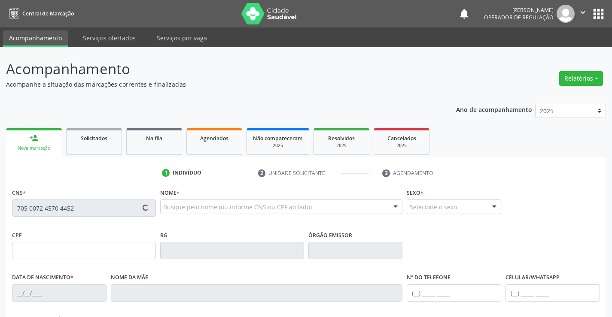
type input "(74) 99157-5116"
type input "S/N"
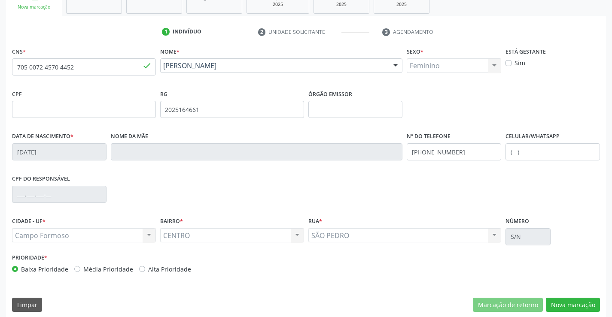
scroll to position [148, 0]
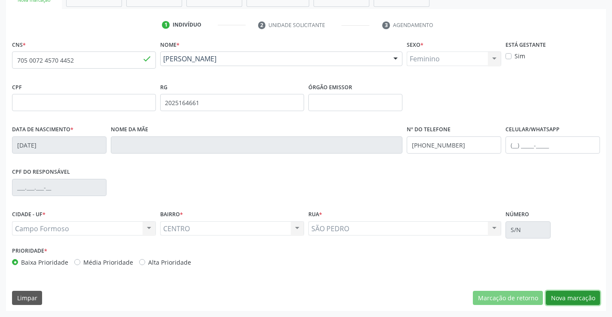
click at [570, 293] on button "Nova marcação" at bounding box center [573, 298] width 54 height 15
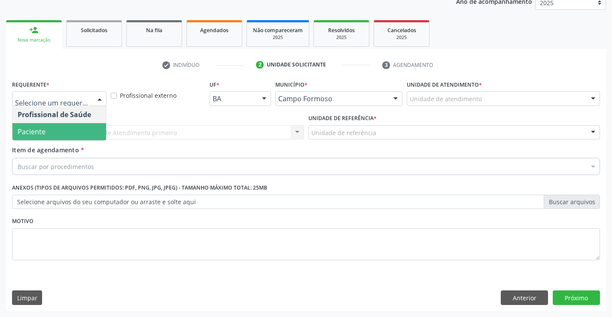
click at [39, 129] on span "Paciente" at bounding box center [32, 131] width 28 height 9
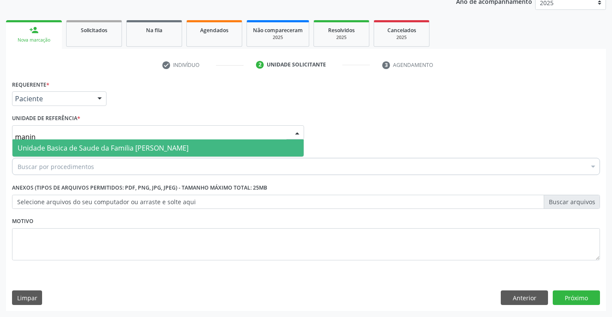
type input "maninh"
click at [37, 149] on span "Unidade Basica de Saude da Familia [PERSON_NAME]" at bounding box center [103, 147] width 171 height 9
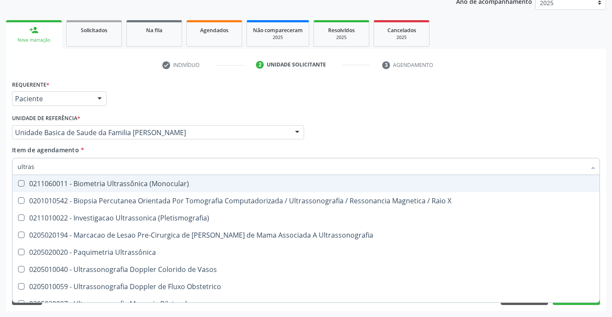
type input "ultrass"
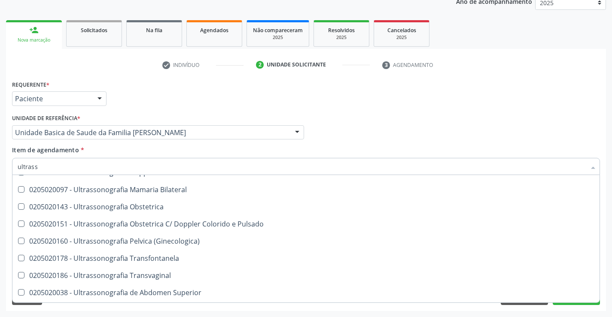
scroll to position [129, 0]
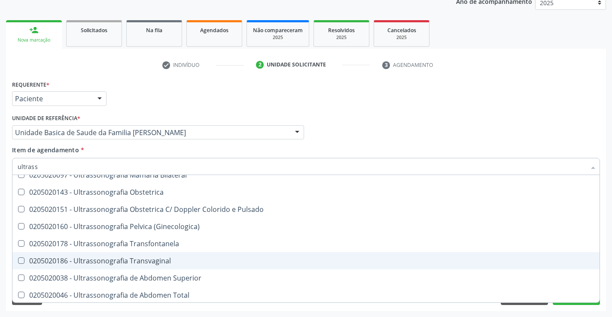
click at [189, 255] on span "0205020186 - Ultrassonografia Transvaginal" at bounding box center [305, 261] width 587 height 17
checkbox Transvaginal "true"
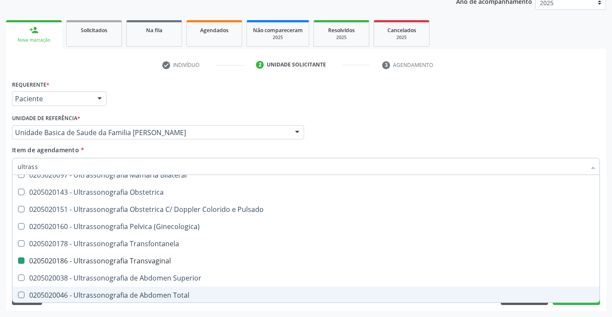
click at [228, 311] on div "Acompanhamento Acompanhe a situação das marcações correntes e finalizadas Relat…" at bounding box center [306, 128] width 612 height 378
checkbox X "true"
checkbox Transvaginal "false"
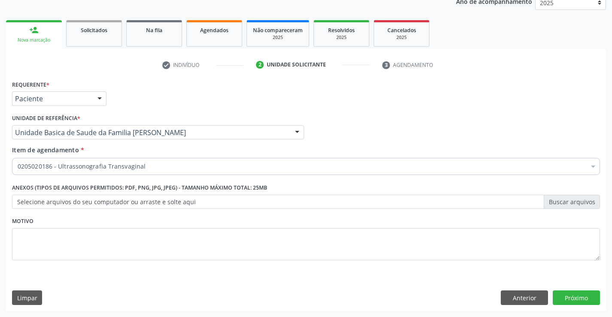
scroll to position [0, 0]
click at [579, 302] on button "Próximo" at bounding box center [576, 298] width 47 height 15
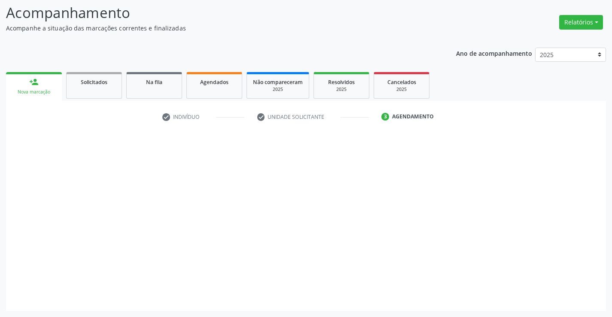
scroll to position [56, 0]
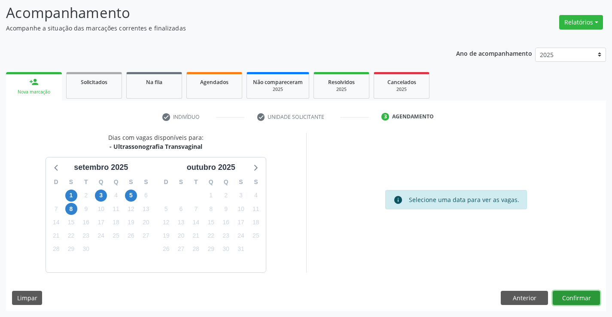
click at [577, 298] on button "Confirmar" at bounding box center [576, 298] width 47 height 15
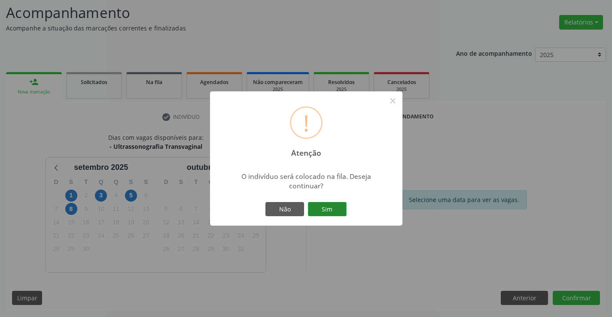
click at [319, 210] on button "Sim" at bounding box center [327, 209] width 39 height 15
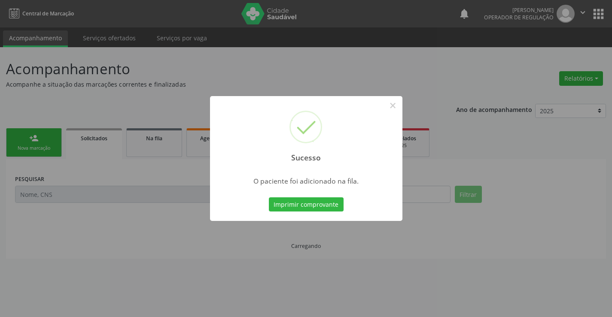
scroll to position [0, 0]
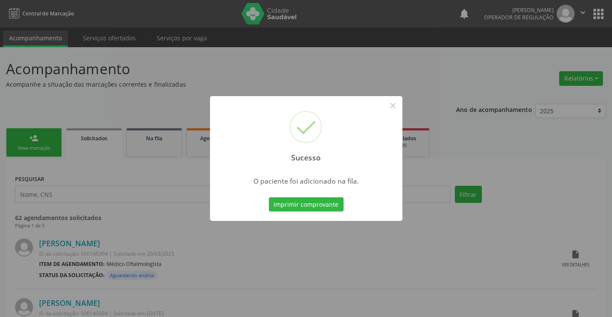
click at [321, 208] on button "Imprimir comprovante" at bounding box center [306, 205] width 75 height 15
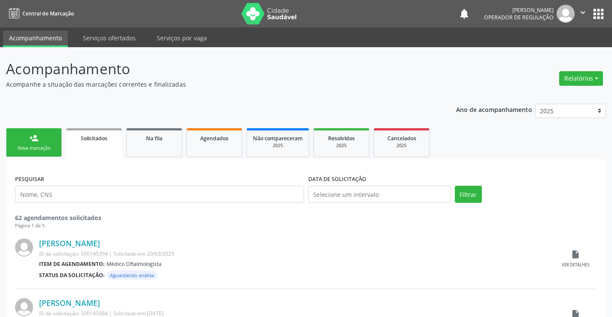
click at [43, 141] on link "person_add Nova marcação" at bounding box center [34, 142] width 56 height 29
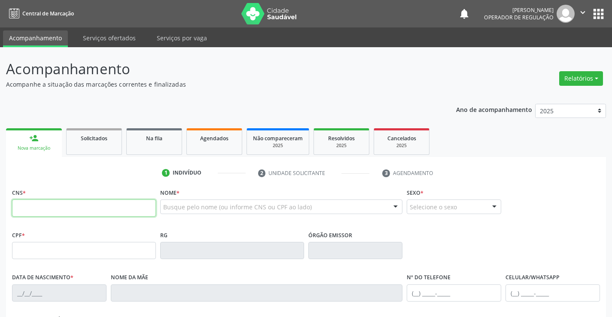
click at [42, 204] on input "text" at bounding box center [84, 208] width 144 height 17
type input "700 0047 8522 7901"
type input "6790919"
type input "18/06/1983"
type input "(74) 98124-3747"
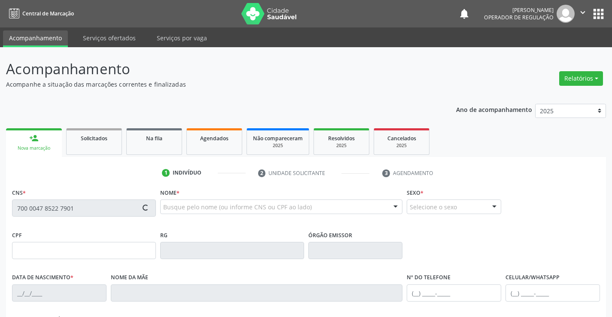
type input "(74) 98124-3747"
type input "020.112.945-09"
type input "SN"
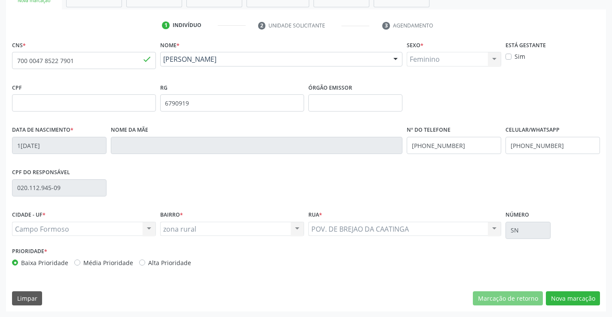
scroll to position [148, 0]
click at [556, 296] on button "Nova marcação" at bounding box center [573, 298] width 54 height 15
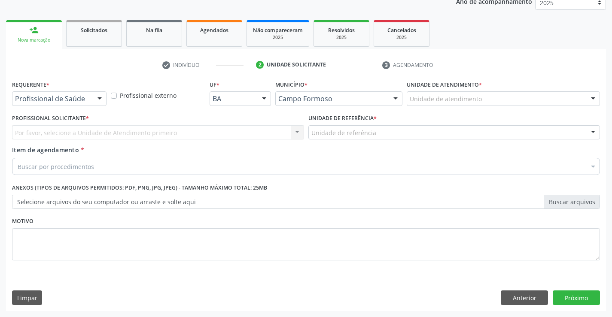
scroll to position [108, 0]
drag, startPoint x: 62, startPoint y: 95, endPoint x: 58, endPoint y: 108, distance: 13.7
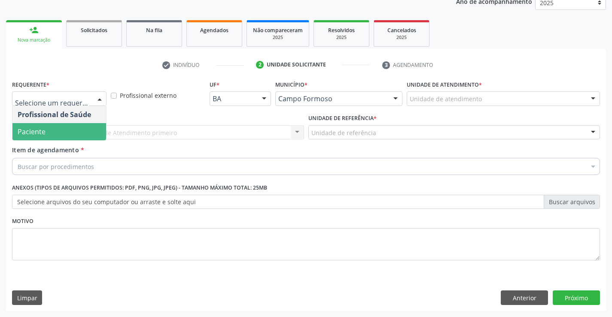
click at [49, 133] on span "Paciente" at bounding box center [59, 131] width 94 height 17
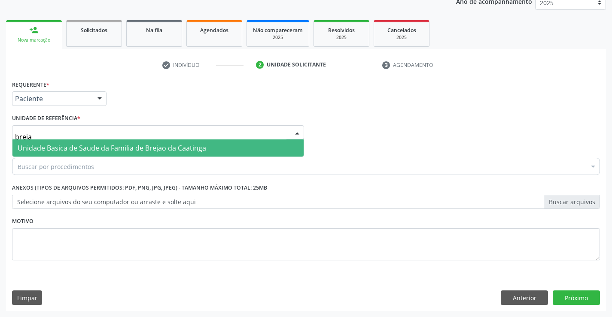
type input "brejao"
click at [43, 149] on span "Unidade Basica de Saude da Familia de Brejao da Caatinga" at bounding box center [112, 147] width 189 height 9
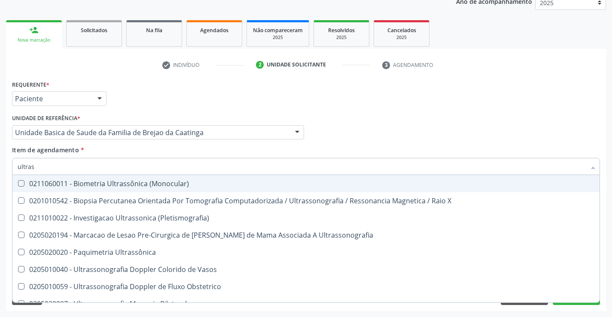
type input "ultrass"
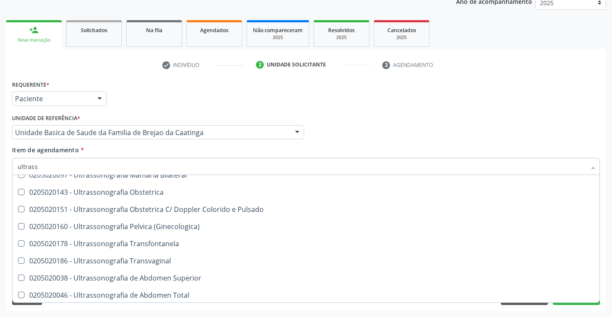
scroll to position [172, 0]
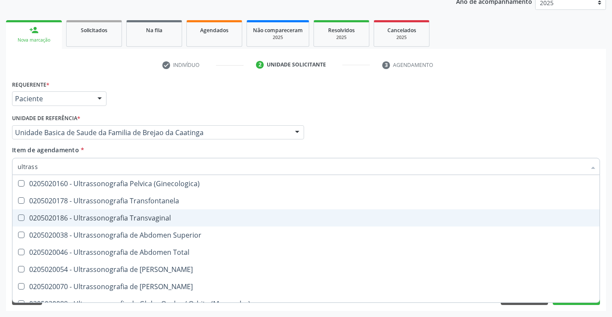
click at [117, 217] on div "0205020186 - Ultrassonografia Transvaginal" at bounding box center [306, 218] width 577 height 7
checkbox Transvaginal "true"
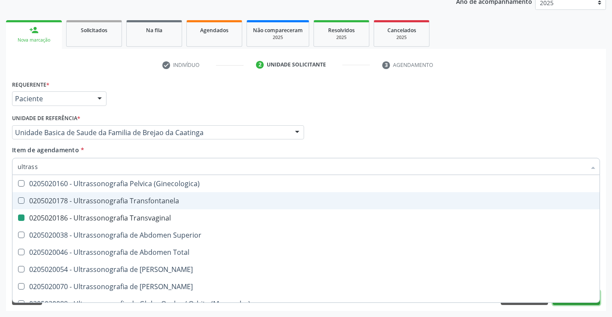
click at [583, 305] on button "Próximo" at bounding box center [576, 298] width 47 height 15
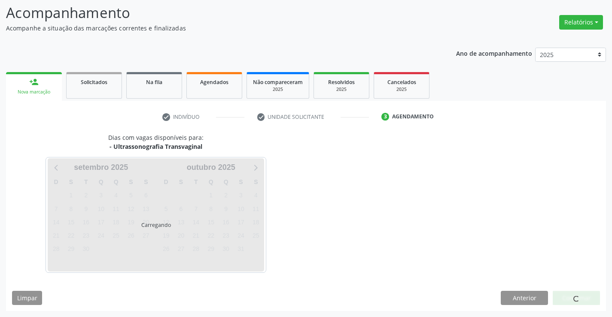
scroll to position [0, 0]
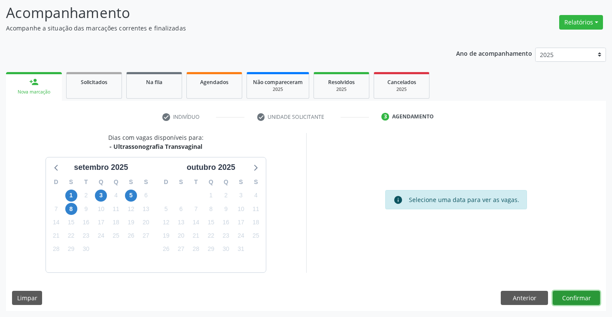
click at [581, 302] on button "Confirmar" at bounding box center [576, 298] width 47 height 15
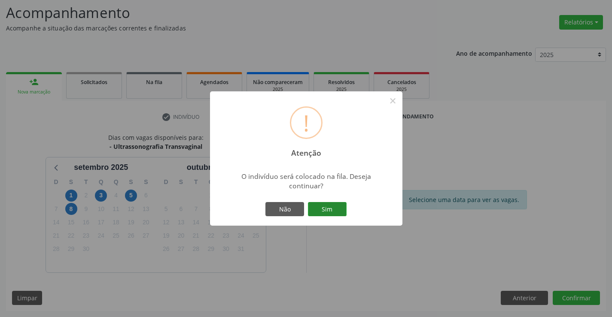
click at [329, 205] on button "Sim" at bounding box center [327, 209] width 39 height 15
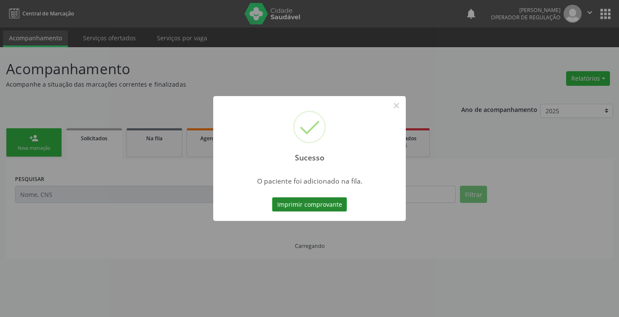
click at [336, 210] on button "Imprimir comprovante" at bounding box center [309, 205] width 75 height 15
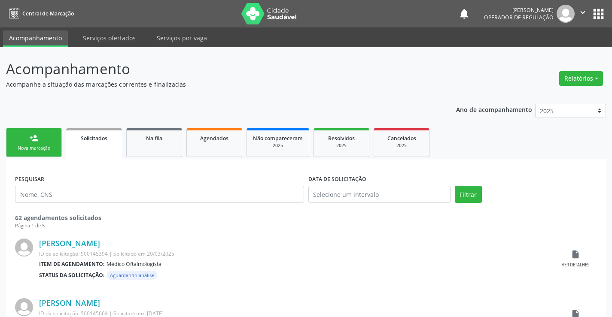
click at [28, 133] on link "person_add Nova marcação" at bounding box center [34, 142] width 56 height 29
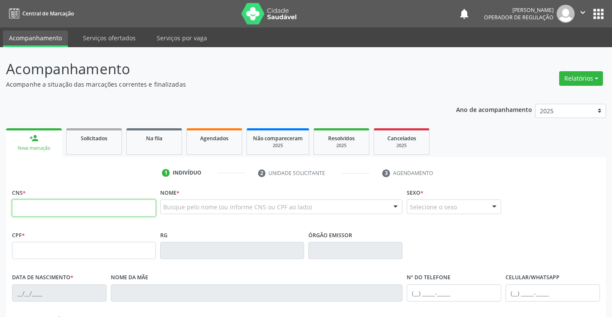
click at [95, 214] on input "text" at bounding box center [84, 208] width 144 height 17
type input "700 0047 8522 7901"
type input "6790919"
type input "18/06/1983"
type input "(74) 98124-3747"
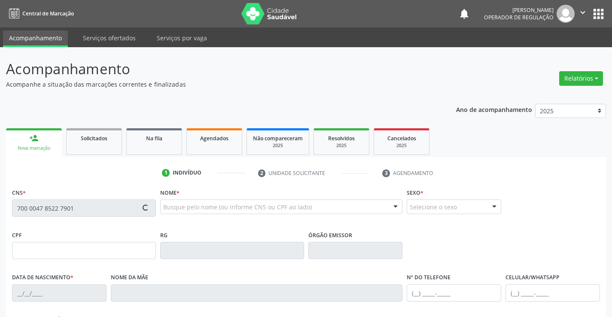
type input "(74) 98124-3747"
type input "020.112.945-09"
type input "SN"
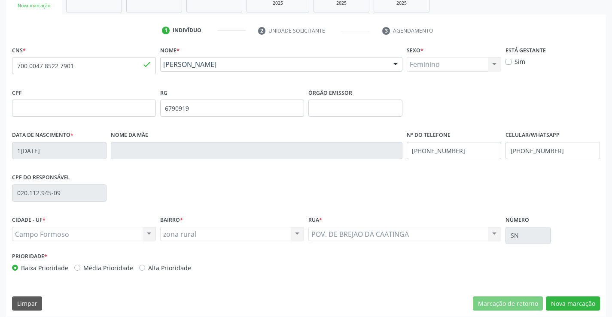
scroll to position [148, 0]
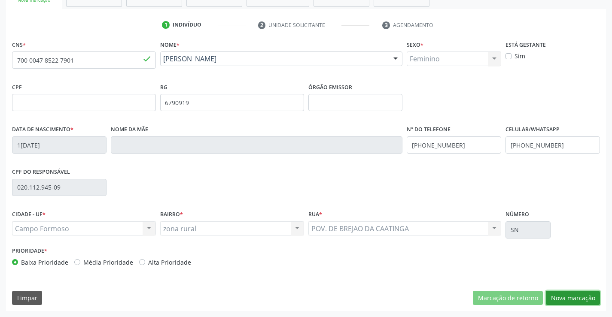
click at [558, 300] on button "Nova marcação" at bounding box center [573, 298] width 54 height 15
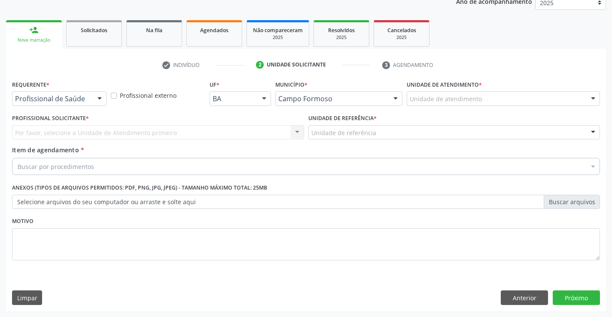
scroll to position [108, 0]
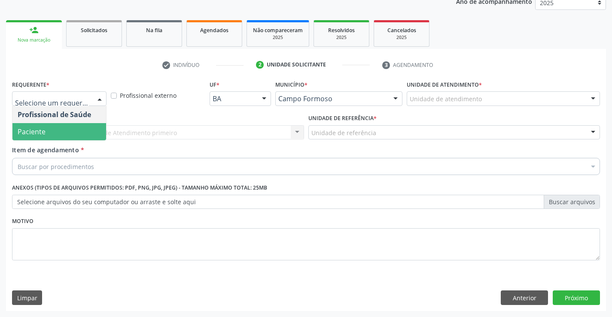
click at [35, 137] on span "Paciente" at bounding box center [59, 131] width 94 height 17
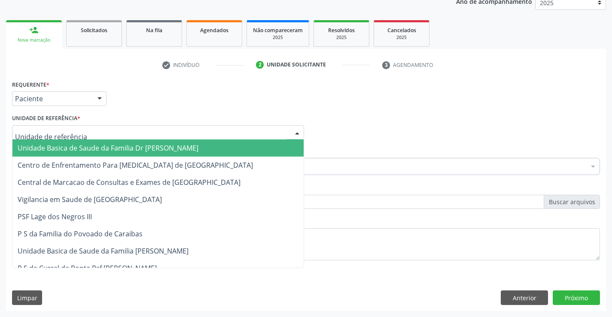
click at [37, 150] on span "Unidade Basica de Saude da Familia Dr [PERSON_NAME]" at bounding box center [108, 147] width 181 height 9
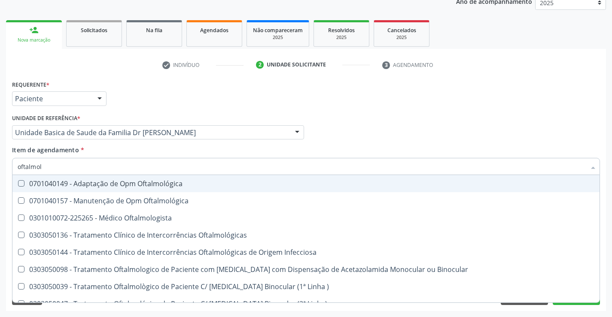
type input "oftalmolo"
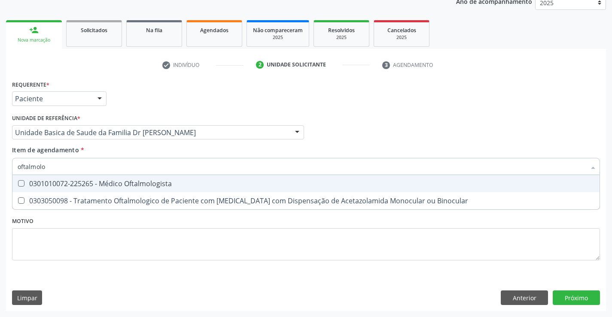
drag, startPoint x: 45, startPoint y: 184, endPoint x: 21, endPoint y: 232, distance: 53.8
click at [45, 184] on div "0301010072-225265 - Médico Oftalmologista" at bounding box center [306, 183] width 577 height 7
checkbox Oftalmologista "true"
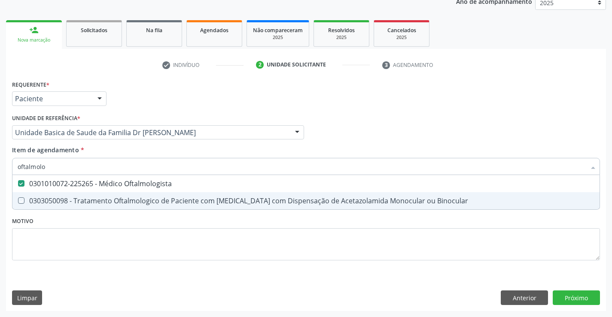
click at [570, 292] on div "Requerente * Paciente Profissional de Saúde Paciente Nenhum resultado encontrad…" at bounding box center [306, 194] width 600 height 233
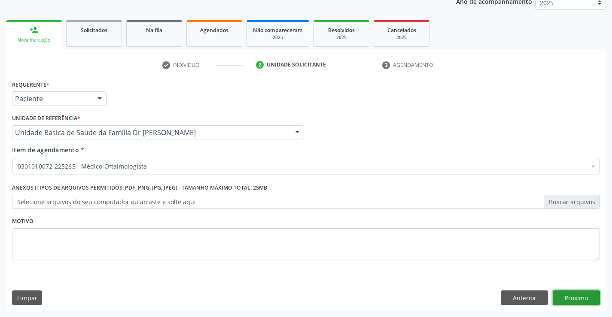
click at [567, 300] on button "Próximo" at bounding box center [576, 298] width 47 height 15
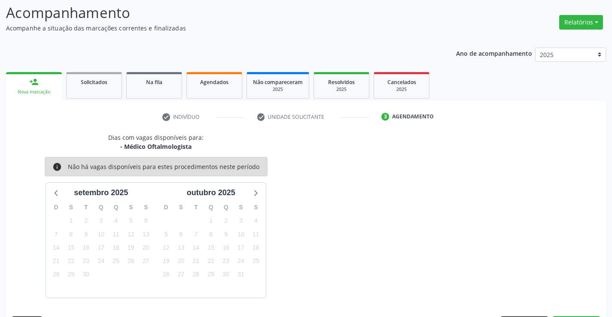
scroll to position [82, 0]
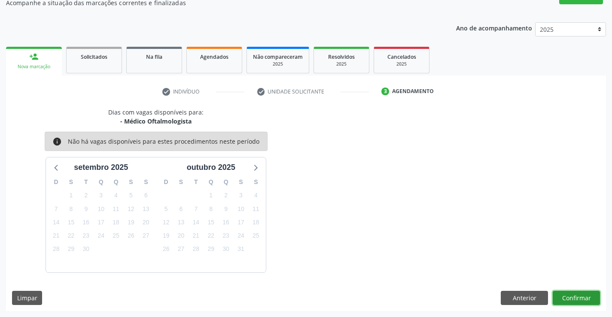
click at [568, 296] on button "Confirmar" at bounding box center [576, 298] width 47 height 15
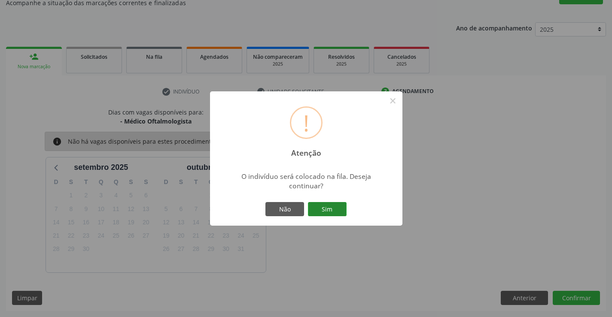
click at [325, 214] on button "Sim" at bounding box center [327, 209] width 39 height 15
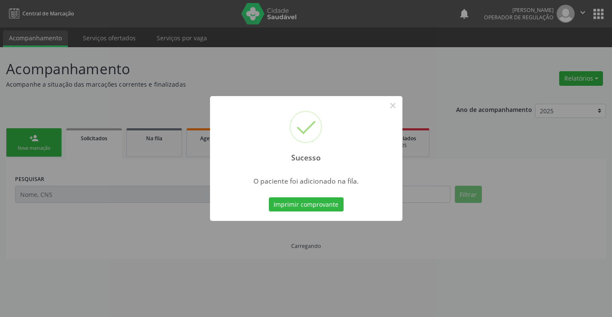
scroll to position [0, 0]
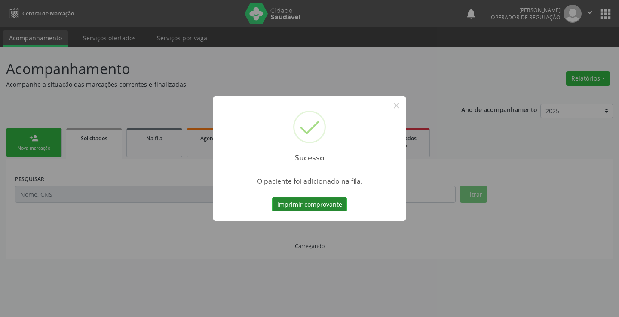
click at [326, 211] on button "Imprimir comprovante" at bounding box center [309, 205] width 75 height 15
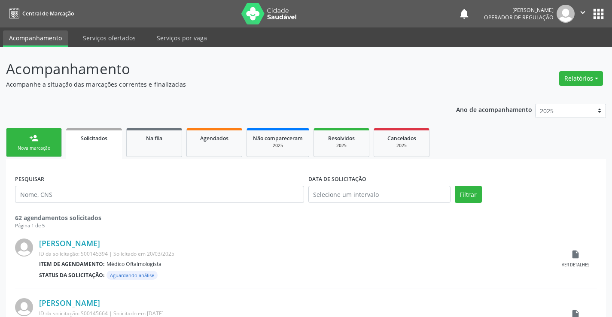
click at [52, 143] on link "person_add Nova marcação" at bounding box center [34, 142] width 56 height 29
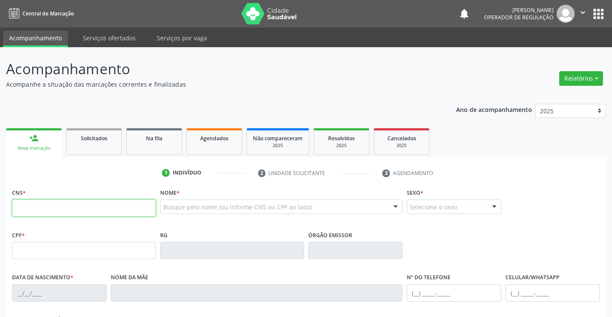
drag, startPoint x: 52, startPoint y: 143, endPoint x: 55, endPoint y: 210, distance: 67.5
click at [55, 210] on input "text" at bounding box center [84, 208] width 144 height 17
type input "700 1059 6312 0512"
type input "23/02/1985"
type input "(74) 99124-1519"
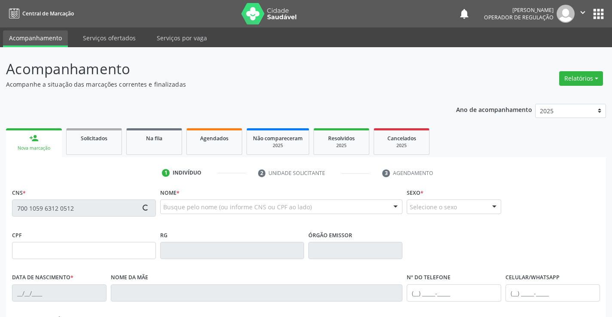
type input "S/N"
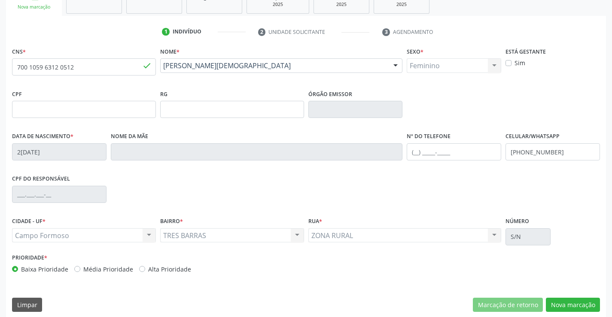
scroll to position [148, 0]
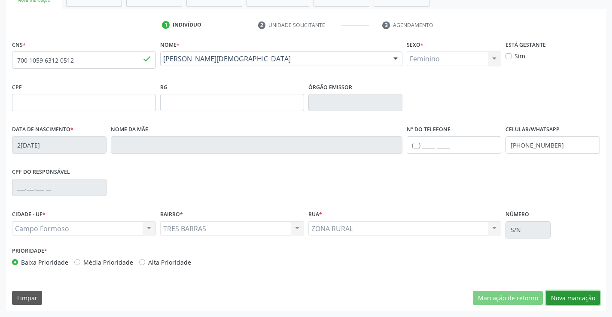
click at [570, 299] on button "Nova marcação" at bounding box center [573, 298] width 54 height 15
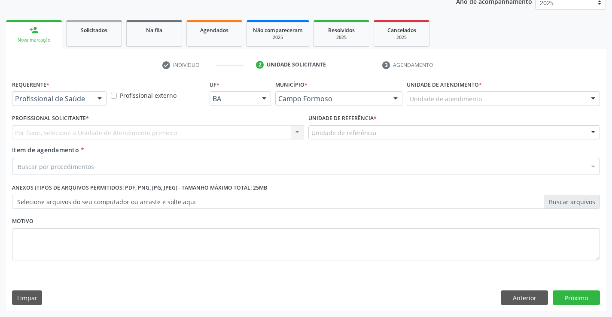
scroll to position [108, 0]
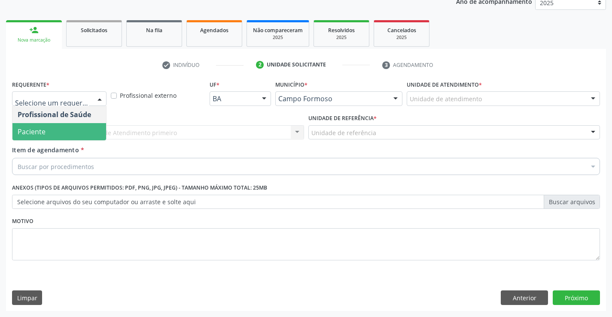
drag, startPoint x: 46, startPoint y: 135, endPoint x: 38, endPoint y: 137, distance: 8.8
click at [46, 134] on span "Paciente" at bounding box center [59, 131] width 94 height 17
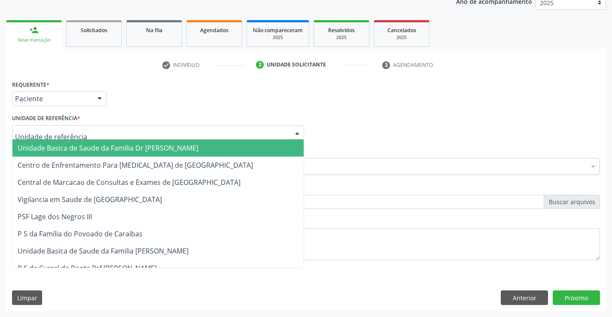
click at [54, 151] on span "Unidade Basica de Saude da Familia Dr [PERSON_NAME]" at bounding box center [108, 147] width 181 height 9
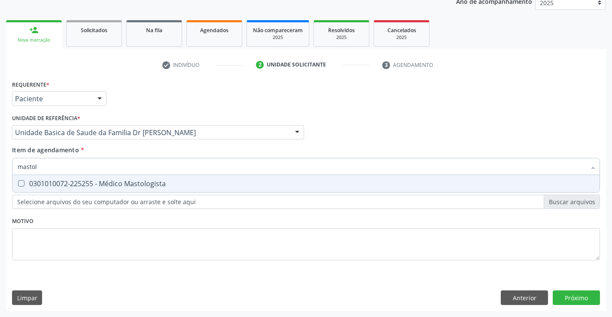
type input "mastolo"
drag, startPoint x: 73, startPoint y: 188, endPoint x: 65, endPoint y: 192, distance: 8.5
click at [72, 187] on div "0301010072-225255 - Médico Mastologista" at bounding box center [306, 183] width 577 height 7
checkbox Mastologista "true"
click at [575, 299] on div "Requerente * Paciente Profissional de Saúde Paciente Nenhum resultado encontrad…" at bounding box center [306, 194] width 600 height 233
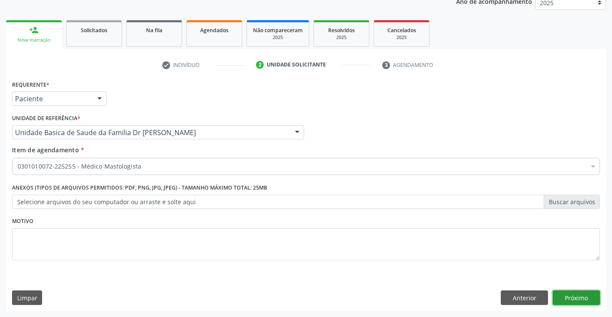
click at [575, 298] on button "Próximo" at bounding box center [576, 298] width 47 height 15
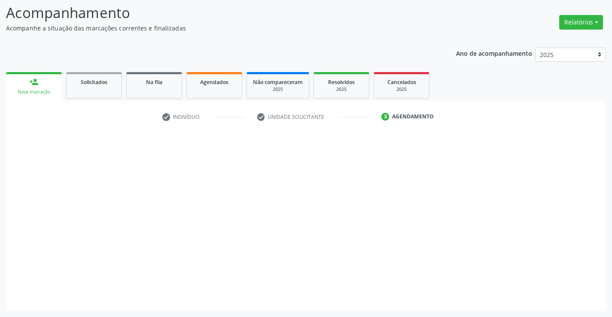
scroll to position [56, 0]
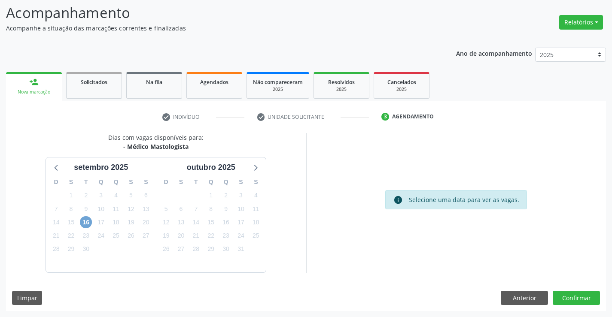
click at [87, 224] on span "16" at bounding box center [86, 222] width 12 height 12
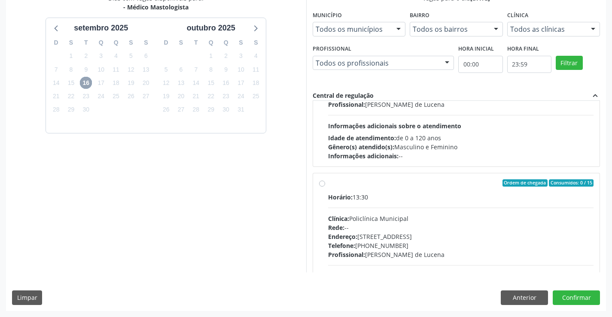
scroll to position [129, 0]
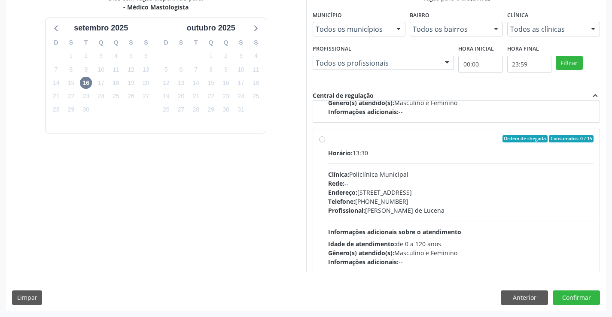
click at [328, 137] on label "Ordem de chegada Consumidos: 0 / 15 Horário: 13:30 Clínica: Policlínica Municip…" at bounding box center [461, 201] width 266 height 132
click at [320, 137] on input "Ordem de chegada Consumidos: 0 / 15 Horário: 13:30 Clínica: Policlínica Municip…" at bounding box center [322, 139] width 6 height 8
radio input "true"
click at [581, 300] on button "Confirmar" at bounding box center [576, 298] width 47 height 15
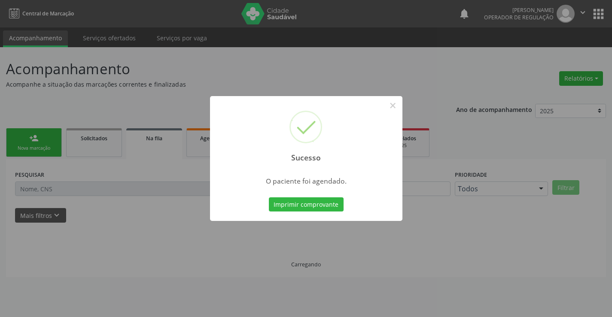
scroll to position [0, 0]
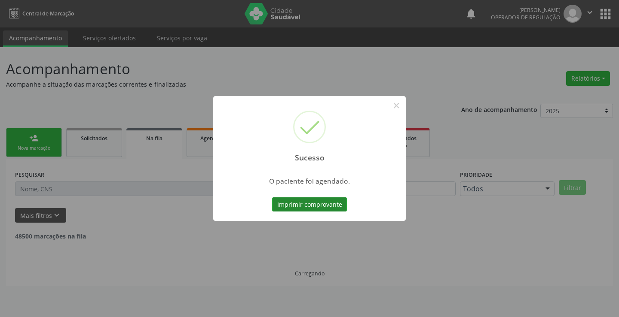
click at [311, 206] on button "Imprimir comprovante" at bounding box center [309, 205] width 75 height 15
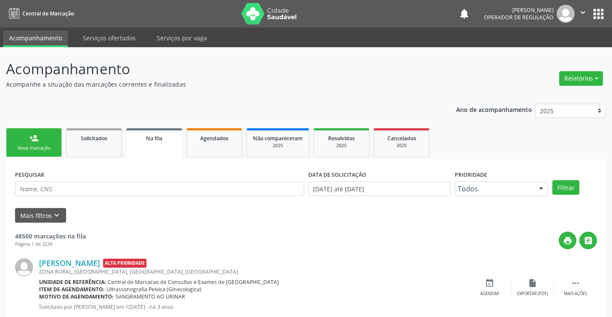
click at [40, 138] on link "person_add Nova marcação" at bounding box center [34, 142] width 56 height 29
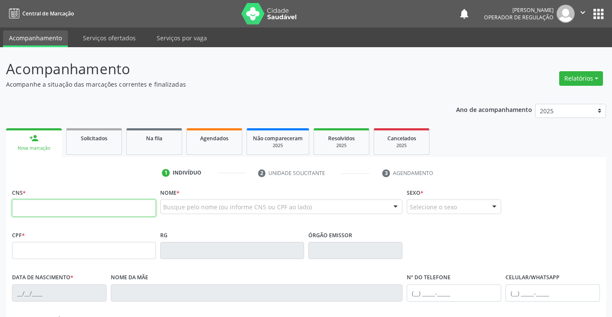
click at [55, 208] on input "text" at bounding box center [84, 208] width 144 height 17
type input "706 4001 5391 4580"
type input "7287676"
type input "12/09/1984"
type input "(74) 99191-5966"
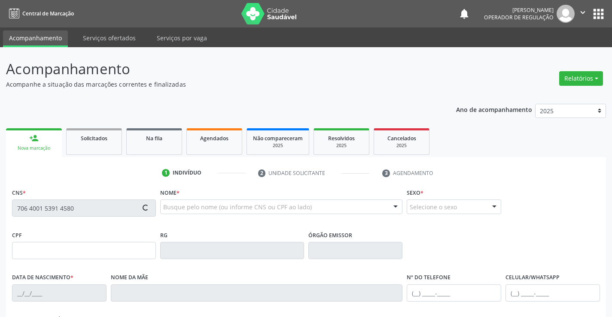
type input "(74) 99191-5966"
type input "023.731.165-88"
type input "S/N"
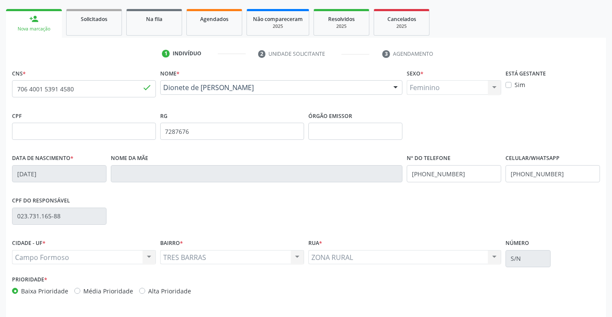
scroll to position [148, 0]
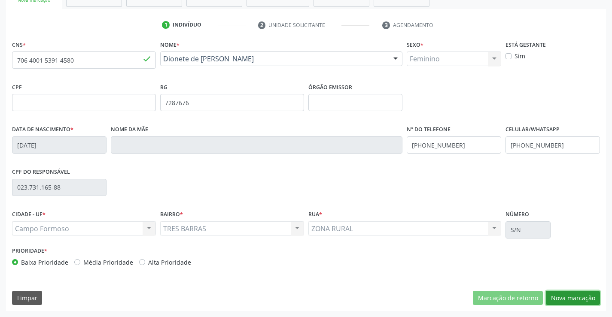
click at [556, 293] on button "Nova marcação" at bounding box center [573, 298] width 54 height 15
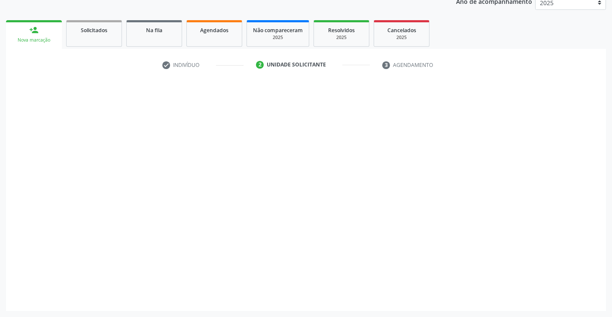
scroll to position [108, 0]
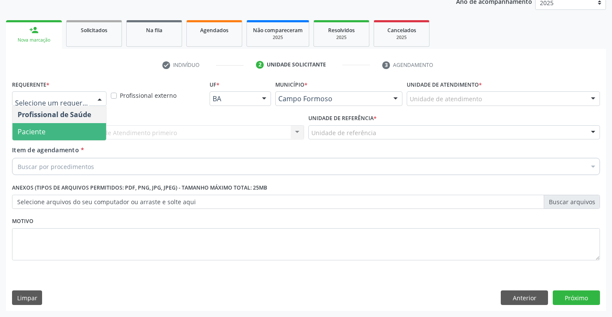
drag, startPoint x: 50, startPoint y: 128, endPoint x: 47, endPoint y: 141, distance: 13.7
click at [50, 128] on span "Paciente" at bounding box center [59, 131] width 94 height 17
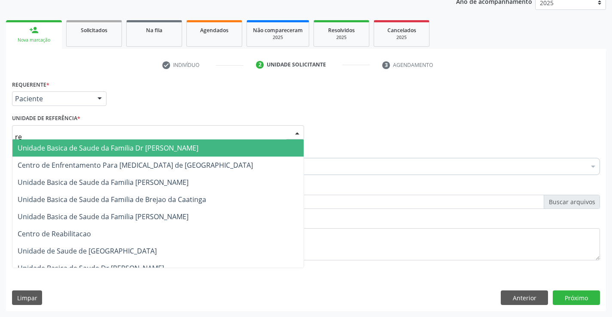
type input "r"
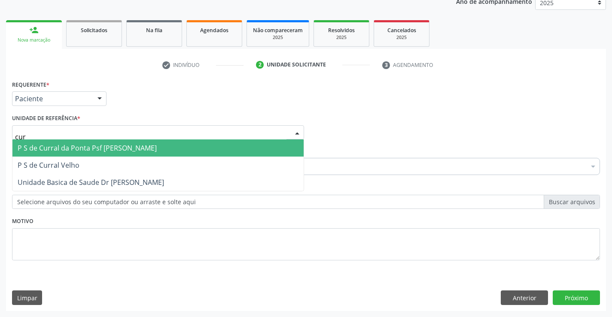
type input "curr"
click at [112, 152] on span "P S de Curral da Ponta Psf [PERSON_NAME]" at bounding box center [87, 147] width 139 height 9
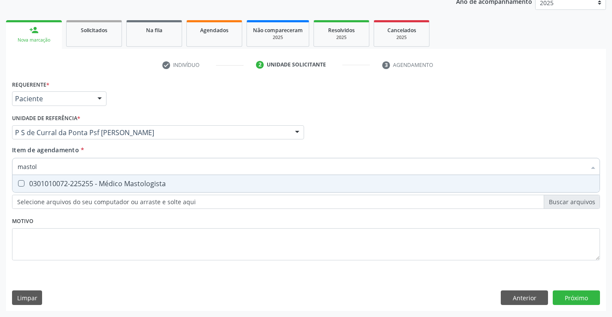
type input "mastolo"
click at [65, 181] on div "0301010072-225255 - Médico Mastologista" at bounding box center [306, 183] width 577 height 7
checkbox Mastologista "true"
click at [576, 298] on div "Requerente * Paciente Profissional de Saúde Paciente Nenhum resultado encontrad…" at bounding box center [306, 194] width 600 height 233
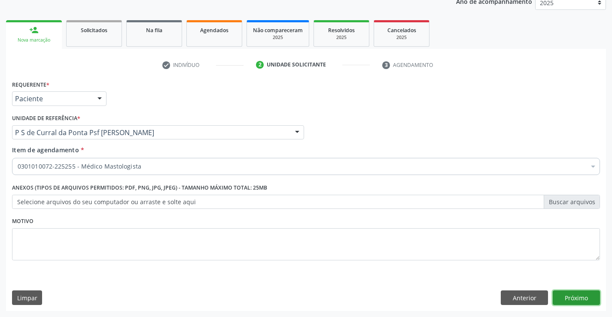
click at [576, 298] on button "Próximo" at bounding box center [576, 298] width 47 height 15
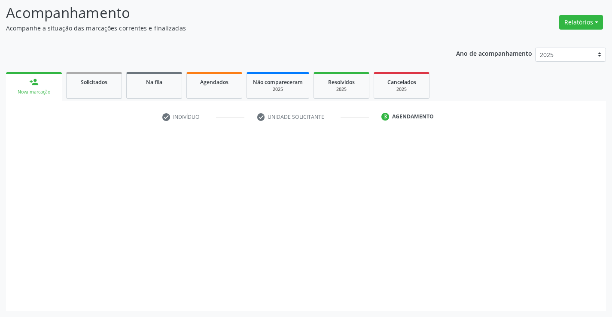
scroll to position [56, 0]
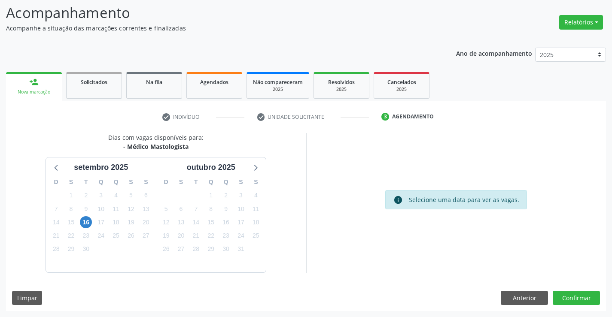
scroll to position [56, 0]
click at [86, 222] on span "16" at bounding box center [86, 222] width 12 height 12
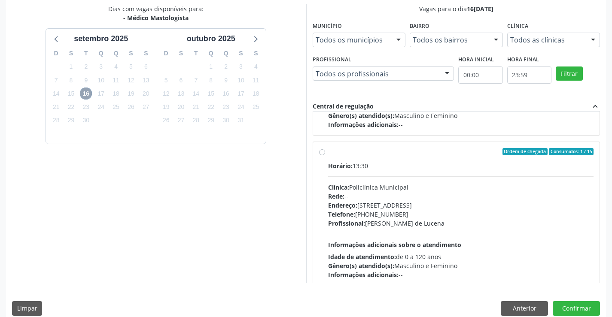
scroll to position [135, 0]
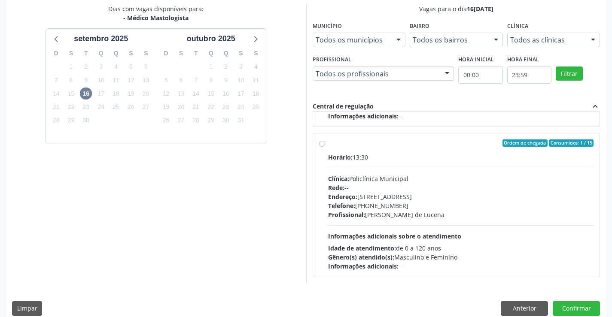
click at [328, 143] on label "Ordem de chegada Consumidos: 1 / 15 Horário: 13:30 Clínica: Policlínica Municip…" at bounding box center [461, 206] width 266 height 132
click at [322, 143] on input "Ordem de chegada Consumidos: 1 / 15 Horário: 13:30 Clínica: Policlínica Municip…" at bounding box center [322, 144] width 6 height 8
radio input "true"
click at [564, 306] on button "Confirmar" at bounding box center [576, 309] width 47 height 15
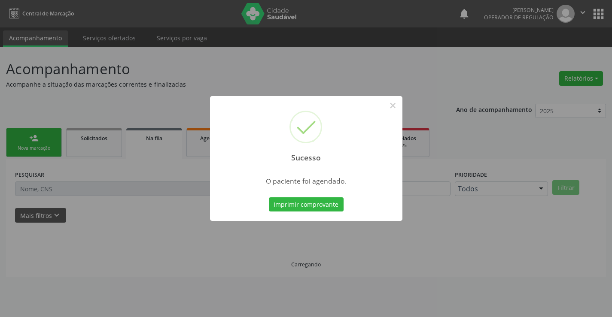
scroll to position [0, 0]
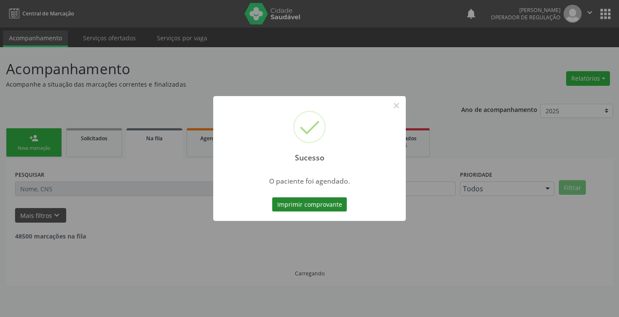
click at [305, 201] on button "Imprimir comprovante" at bounding box center [309, 205] width 75 height 15
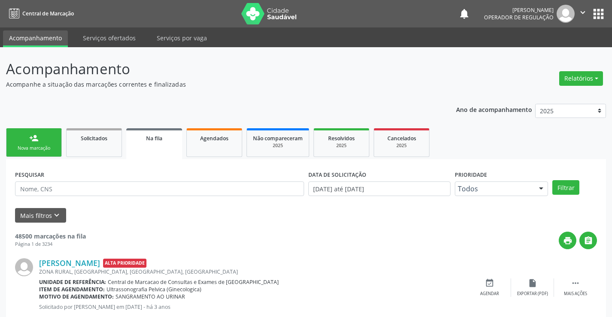
click at [33, 140] on div "person_add" at bounding box center [33, 138] width 9 height 9
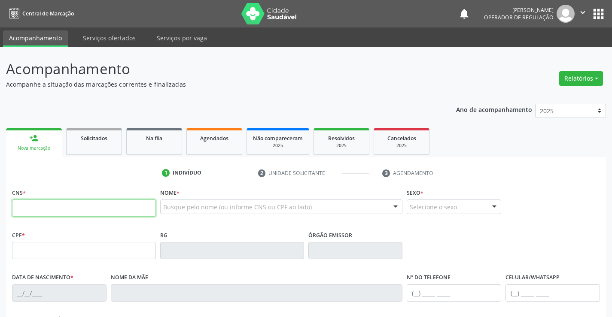
click at [66, 213] on input "text" at bounding box center [84, 208] width 144 height 17
type input "706 8017 1720 9129"
type input "1489530509"
type input "21/10/1988"
type input "(74) 8834-0189"
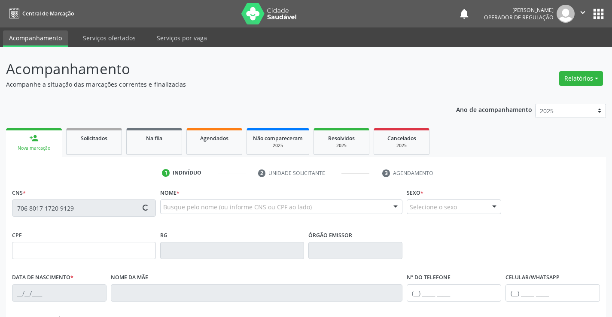
type input "(74) 98152-8858"
type input "066.996.215-56"
type input "SN"
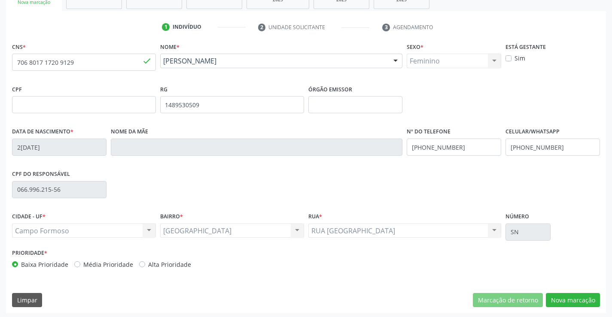
scroll to position [148, 0]
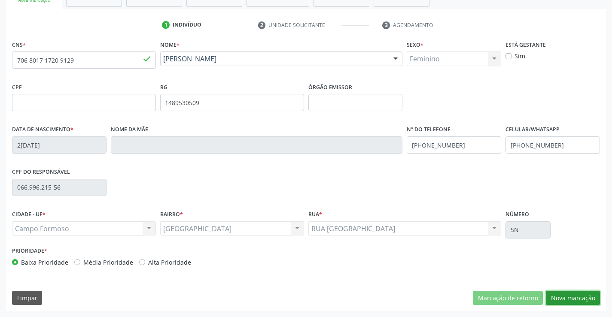
drag, startPoint x: 570, startPoint y: 299, endPoint x: 538, endPoint y: 288, distance: 33.5
click at [570, 299] on button "Nova marcação" at bounding box center [573, 298] width 54 height 15
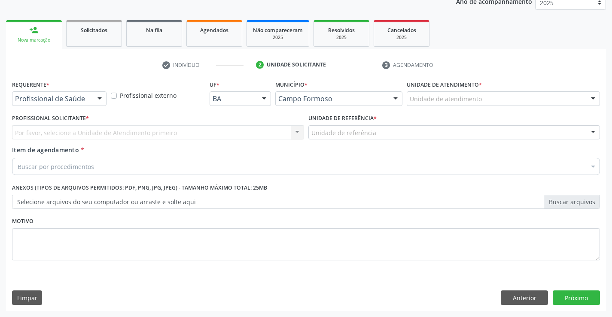
scroll to position [108, 0]
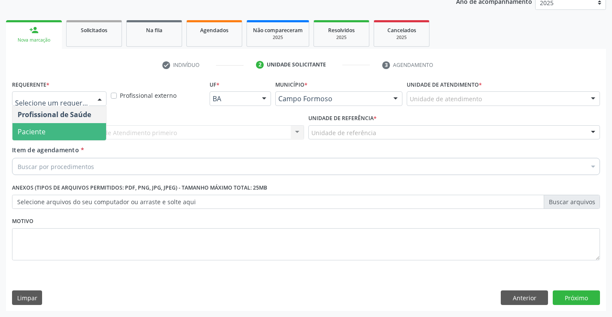
click at [32, 133] on span "Paciente" at bounding box center [32, 131] width 28 height 9
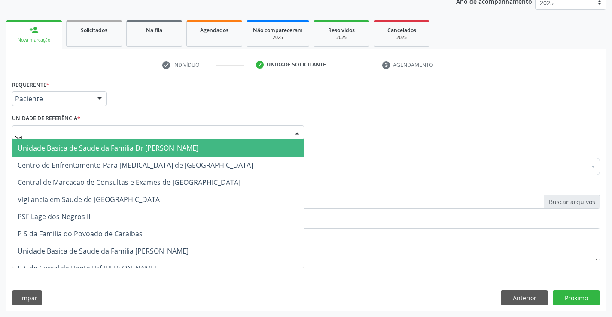
type input "sao"
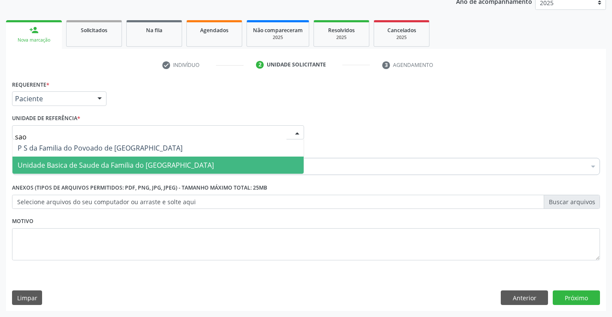
click at [39, 165] on span "Unidade Basica de Saude da Familia do [GEOGRAPHIC_DATA]" at bounding box center [116, 165] width 196 height 9
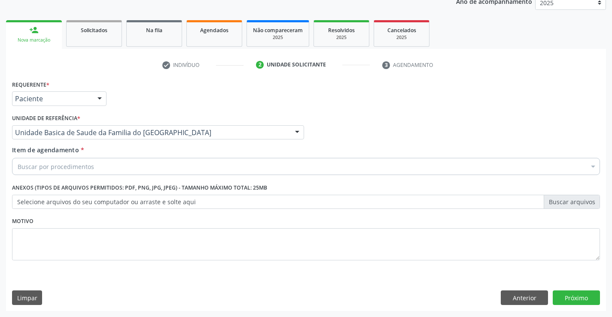
click at [39, 172] on div "Buscar por procedimentos" at bounding box center [306, 166] width 588 height 17
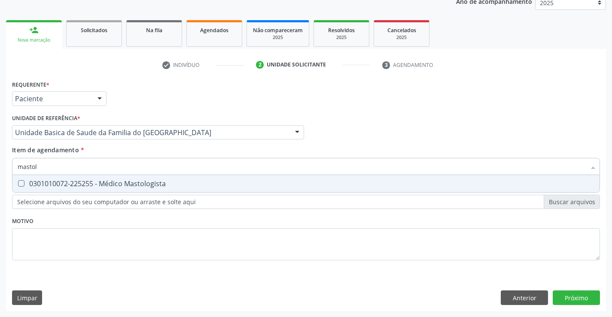
type input "mastolo"
click at [39, 187] on div "0301010072-225255 - Médico Mastologista" at bounding box center [306, 183] width 577 height 7
checkbox Mastologista "true"
click at [564, 296] on div "Requerente * Paciente Profissional de Saúde Paciente Nenhum resultado encontrad…" at bounding box center [306, 194] width 600 height 233
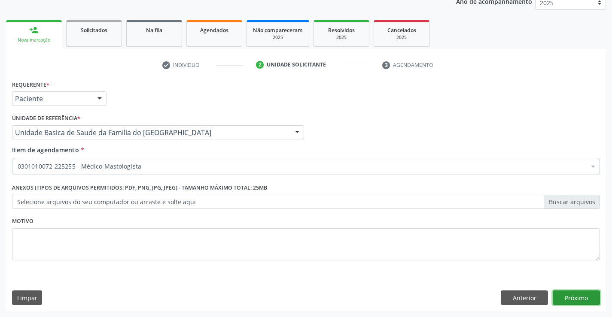
click at [579, 303] on button "Próximo" at bounding box center [576, 298] width 47 height 15
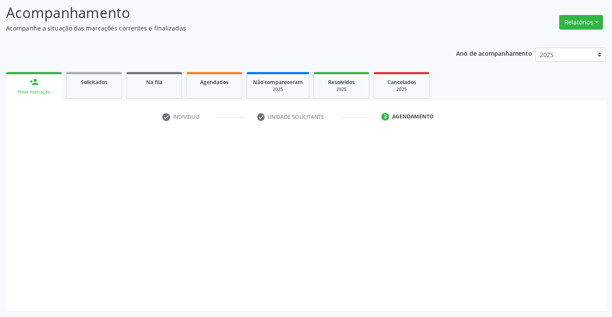
scroll to position [56, 0]
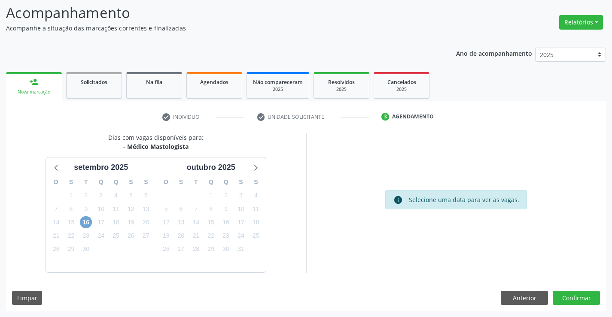
click at [88, 225] on span "16" at bounding box center [86, 222] width 12 height 12
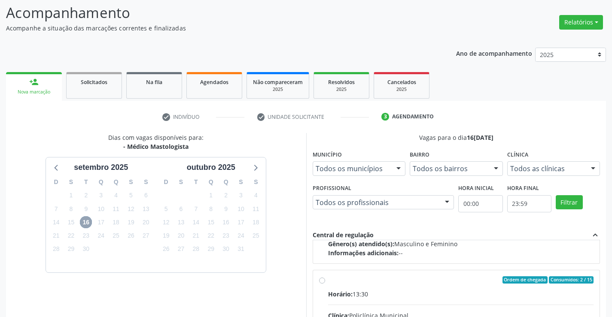
scroll to position [135, 0]
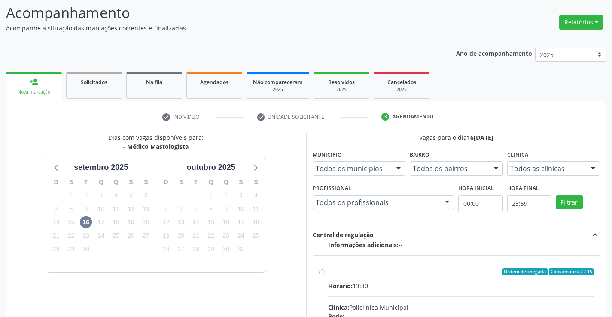
click at [319, 274] on input "Ordem de chegada Consumidos: 2 / 15 Horário: 13:30 Clínica: Policlínica Municip…" at bounding box center [322, 272] width 6 height 8
radio input "true"
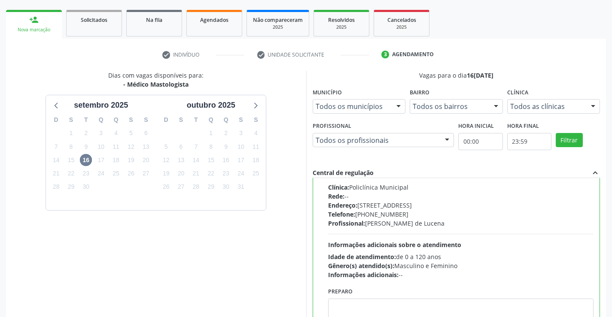
scroll to position [185, 0]
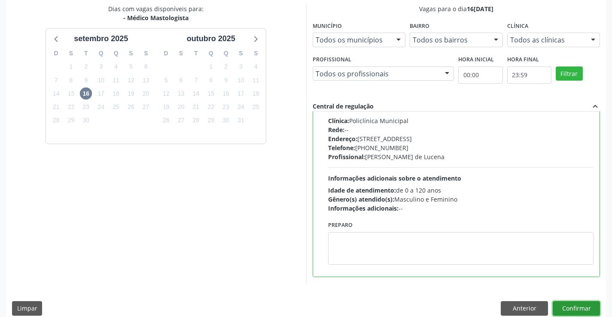
click at [560, 305] on button "Confirmar" at bounding box center [576, 309] width 47 height 15
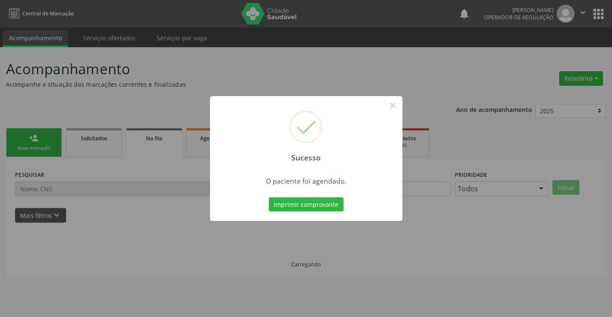
scroll to position [0, 0]
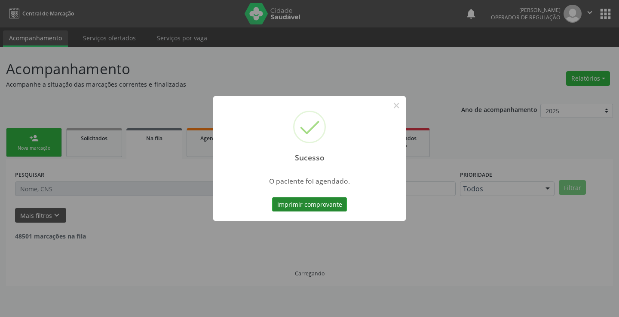
click at [333, 201] on button "Imprimir comprovante" at bounding box center [309, 205] width 75 height 15
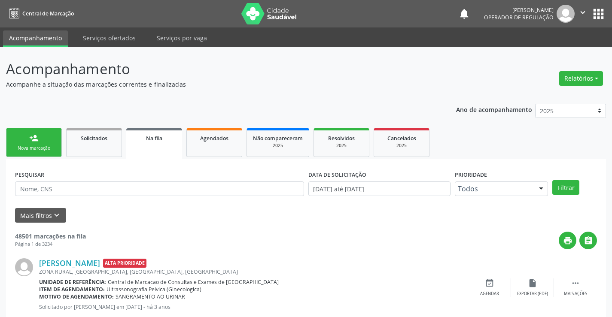
click at [37, 143] on link "person_add Nova marcação" at bounding box center [34, 142] width 56 height 29
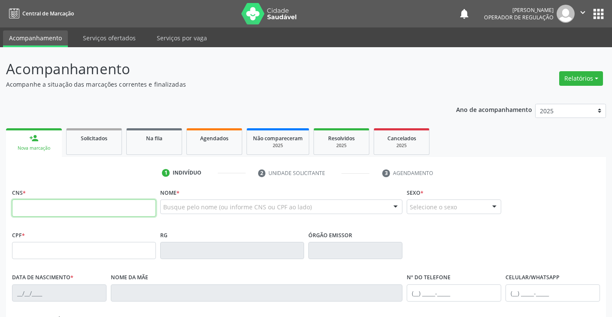
click at [25, 211] on input "text" at bounding box center [84, 208] width 144 height 17
type input "706 0023 2856 3949"
type input "25/12/1984"
type input "(74) 98121-4706"
type input "S/N"
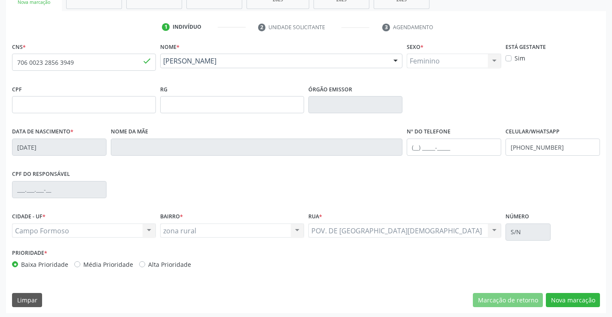
scroll to position [148, 0]
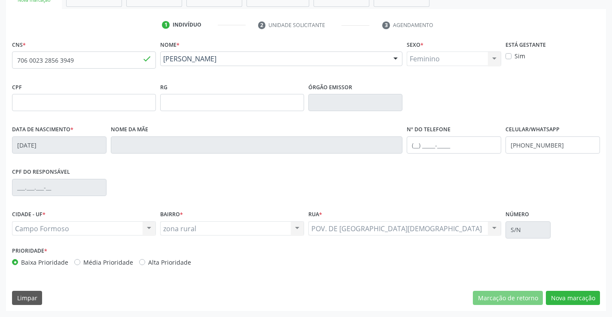
click at [554, 290] on div "CNS * 706 0023 2856 3949 done Nome * Nataly Pereira de Freitas Miranda Nataly P…" at bounding box center [306, 174] width 600 height 273
click at [557, 299] on button "Nova marcação" at bounding box center [573, 298] width 54 height 15
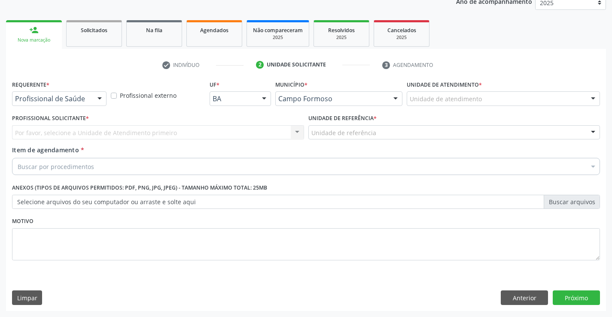
scroll to position [108, 0]
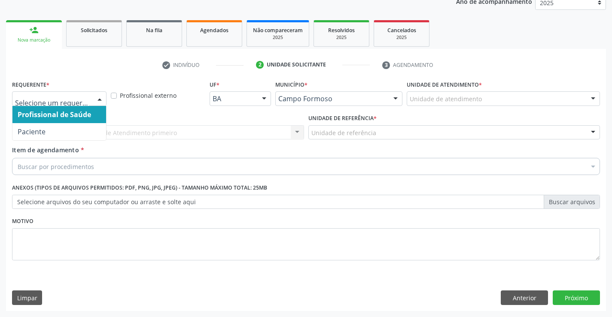
drag, startPoint x: 36, startPoint y: 102, endPoint x: 34, endPoint y: 107, distance: 5.6
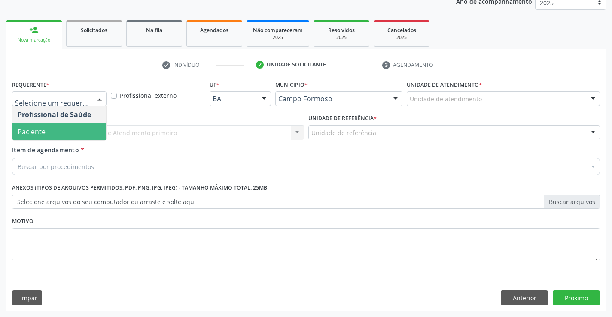
click at [24, 128] on span "Paciente" at bounding box center [32, 131] width 28 height 9
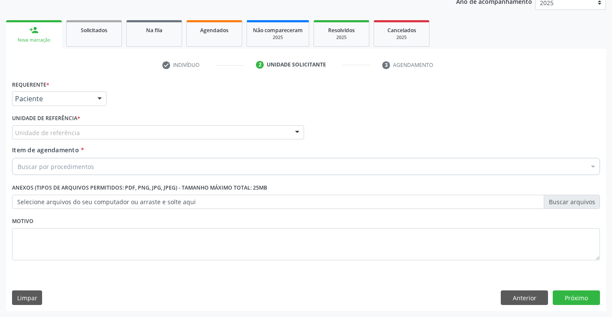
click at [27, 125] on div "Unidade de referência" at bounding box center [158, 132] width 292 height 15
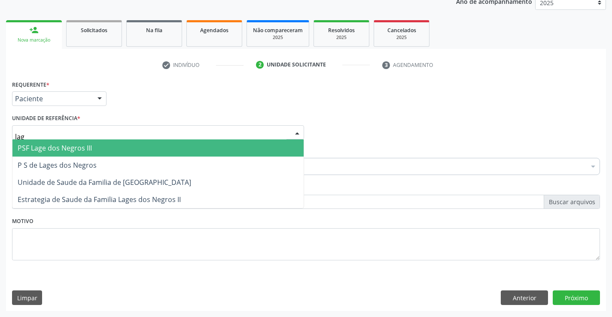
type input "lage"
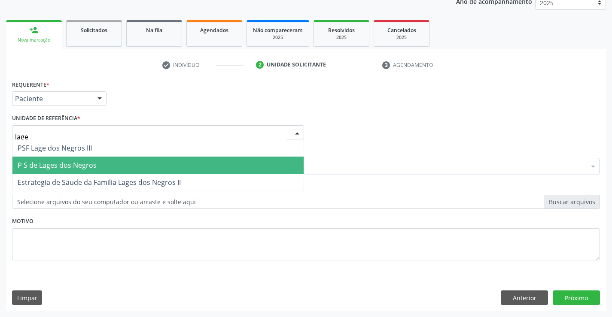
click at [53, 162] on span "P S de Lages dos Negros" at bounding box center [57, 165] width 79 height 9
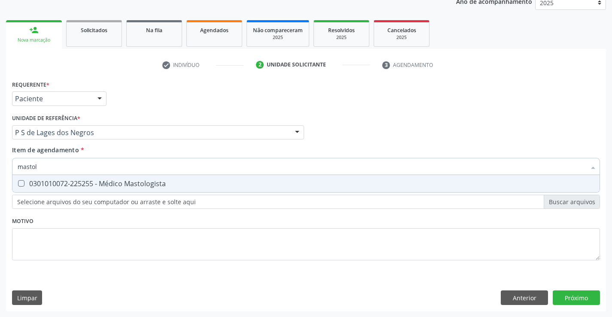
type input "mastolo"
click at [52, 186] on div "0301010072-225255 - Médico Mastologista" at bounding box center [306, 183] width 577 height 7
checkbox Mastologista "true"
click at [559, 297] on div "Requerente * Paciente Profissional de Saúde Paciente Nenhum resultado encontrad…" at bounding box center [306, 194] width 600 height 233
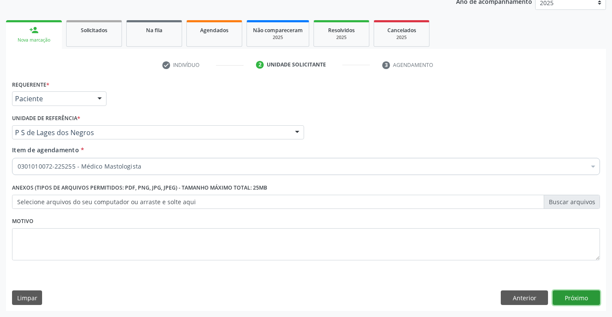
click at [559, 296] on button "Próximo" at bounding box center [576, 298] width 47 height 15
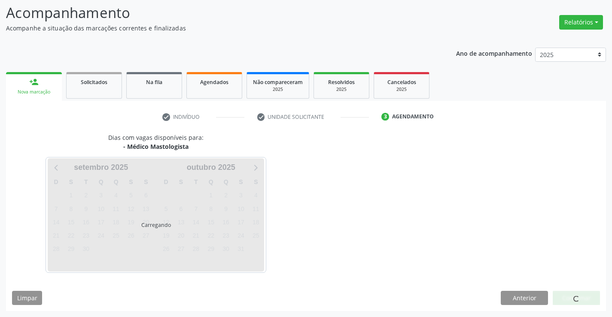
scroll to position [56, 0]
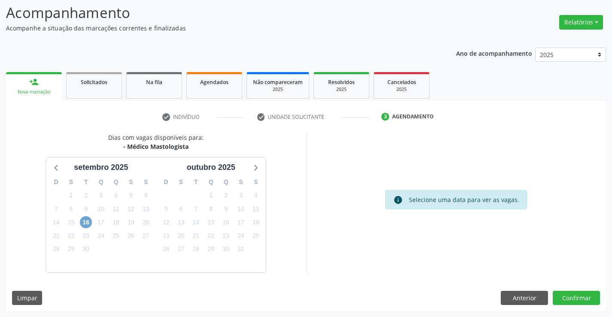
click at [86, 221] on span "16" at bounding box center [86, 222] width 12 height 12
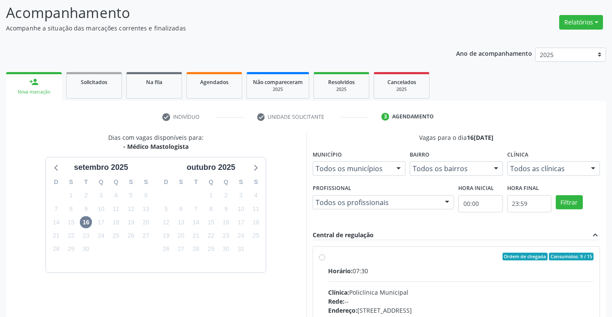
click at [328, 258] on label "Ordem de chegada Consumidos: 9 / 15 Horário: 07:30 Clínica: Policlínica Municip…" at bounding box center [461, 319] width 266 height 132
click at [323, 258] on input "Ordem de chegada Consumidos: 9 / 15 Horário: 07:30 Clínica: Policlínica Municip…" at bounding box center [322, 257] width 6 height 8
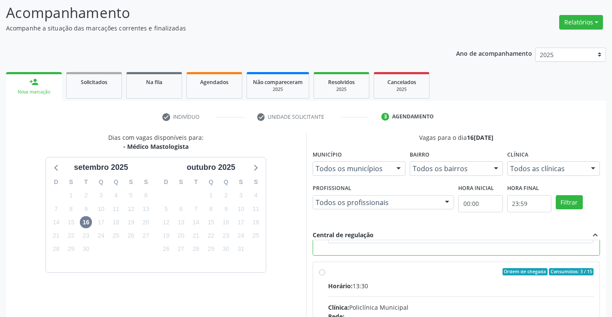
click at [321, 273] on input "Ordem de chegada Consumidos: 3 / 15 Horário: 13:30 Clínica: Policlínica Municip…" at bounding box center [322, 272] width 6 height 8
radio input "false"
radio input "true"
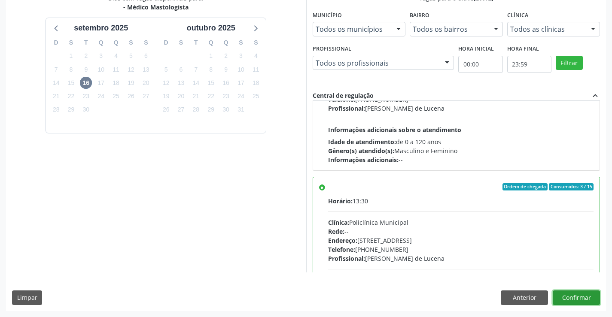
click at [575, 299] on button "Confirmar" at bounding box center [576, 298] width 47 height 15
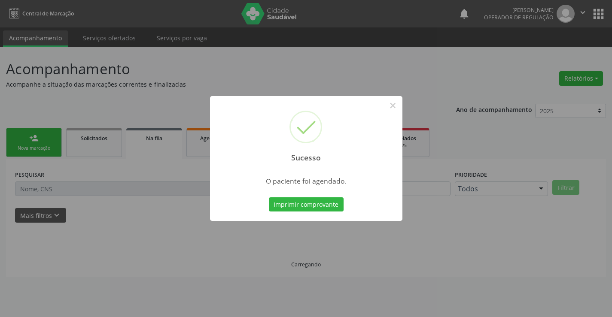
scroll to position [0, 0]
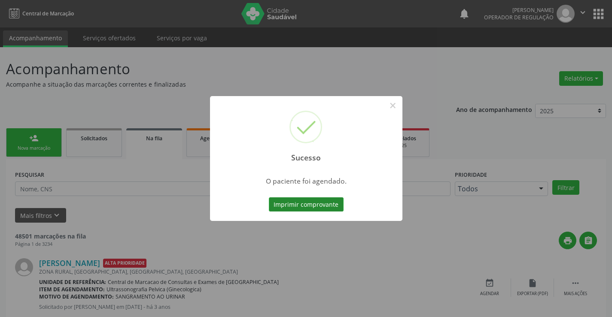
click at [305, 204] on button "Imprimir comprovante" at bounding box center [306, 205] width 75 height 15
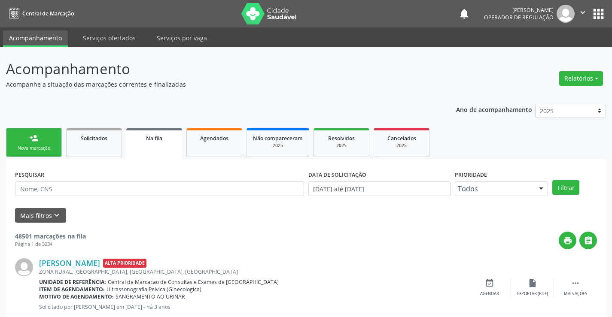
click at [50, 145] on link "person_add Nova marcação" at bounding box center [34, 142] width 56 height 29
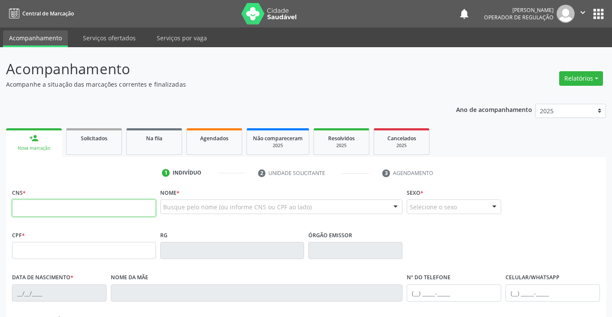
click at [60, 210] on input "text" at bounding box center [84, 208] width 144 height 17
type input "708 0023 9428 5923"
type input "2026201668"
type input "19/03/1994"
type input "(74) 99105-1019"
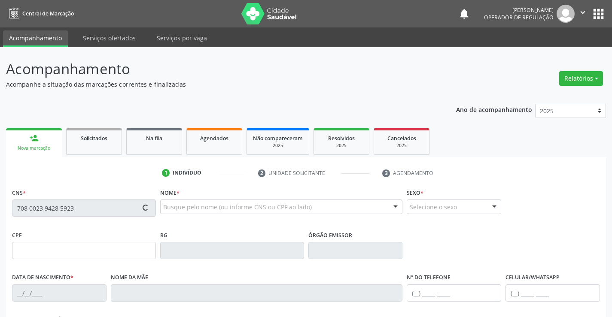
type input "(74) 99105-1019"
type input "064.347.865-57"
type input "S/N"
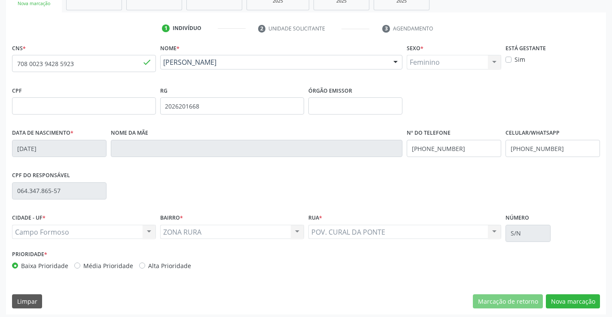
scroll to position [148, 0]
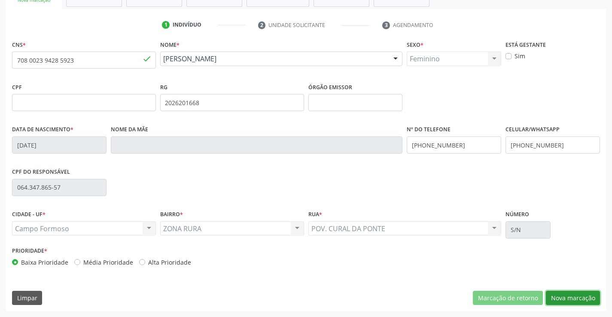
click at [553, 297] on button "Nova marcação" at bounding box center [573, 298] width 54 height 15
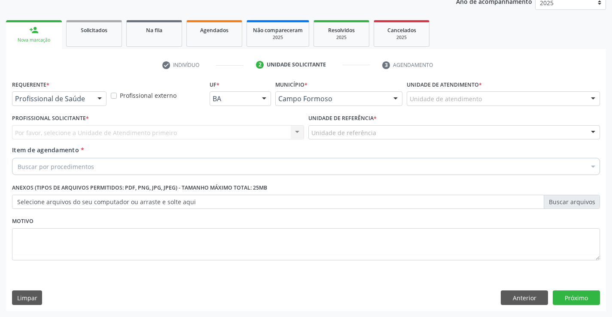
scroll to position [108, 0]
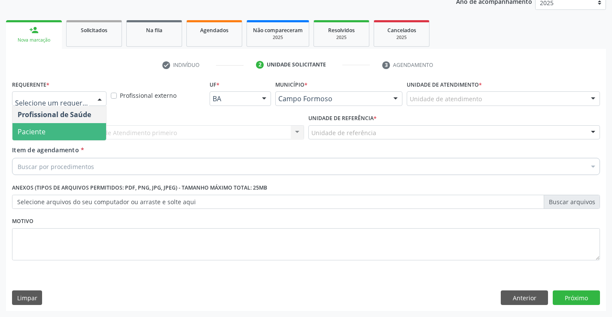
click at [31, 134] on span "Paciente" at bounding box center [32, 131] width 28 height 9
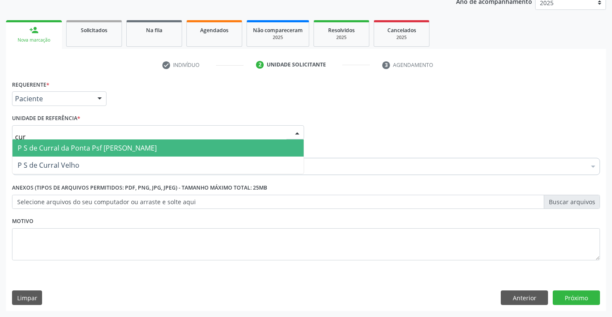
type input "curr"
drag, startPoint x: 38, startPoint y: 148, endPoint x: 36, endPoint y: 158, distance: 10.0
click at [38, 149] on span "P S de Curral da Ponta Psf [PERSON_NAME]" at bounding box center [87, 147] width 139 height 9
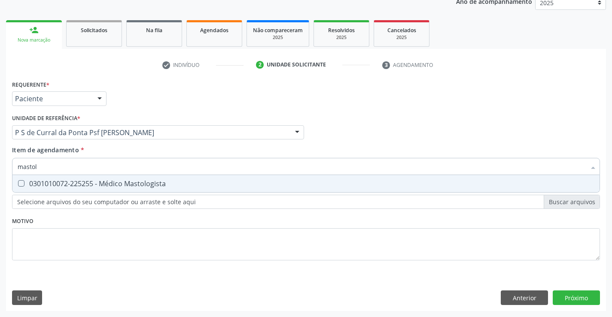
type input "mastolo"
click at [35, 184] on div "0301010072-225255 - Médico Mastologista" at bounding box center [306, 183] width 577 height 7
checkbox Mastologista "true"
click at [564, 296] on div "Requerente * Paciente Profissional de Saúde Paciente Nenhum resultado encontrad…" at bounding box center [306, 194] width 600 height 233
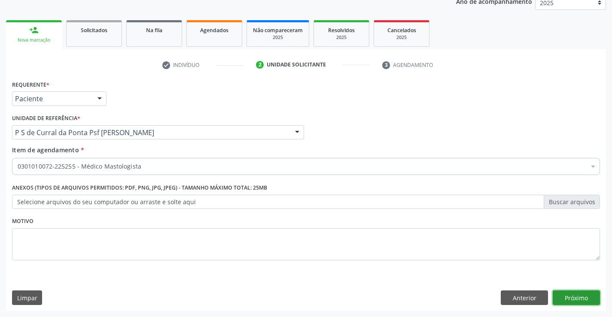
click button "Próximo" at bounding box center [576, 298] width 47 height 15
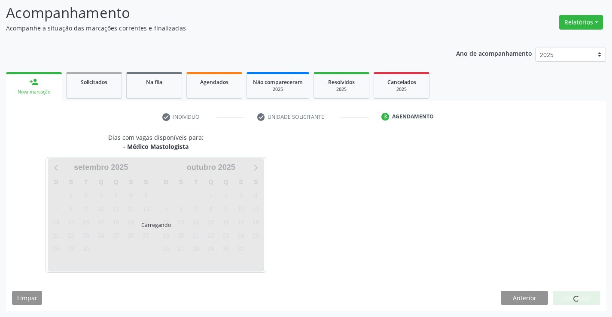
scroll to position [56, 0]
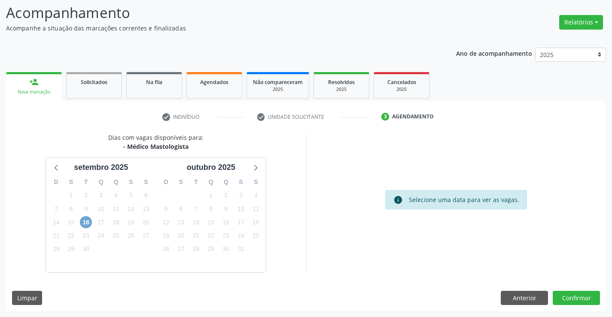
click at [84, 220] on span "16" at bounding box center [86, 222] width 12 height 12
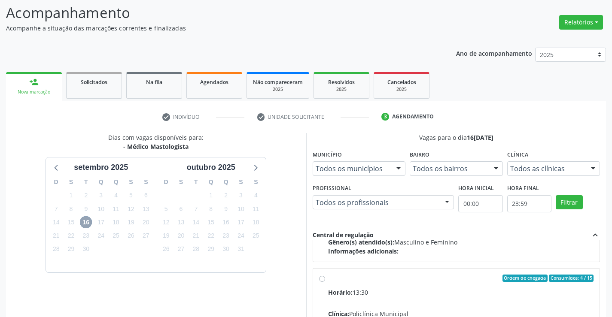
scroll to position [135, 0]
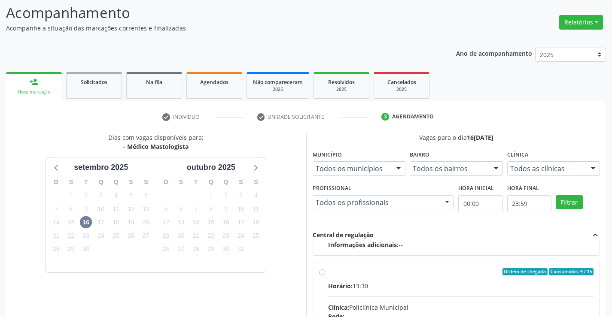
click at [320, 274] on input "Ordem de chegada Consumidos: 4 / 15 Horário: 13:30 Clínica: Policlínica Municip…" at bounding box center [322, 272] width 6 height 8
radio input "true"
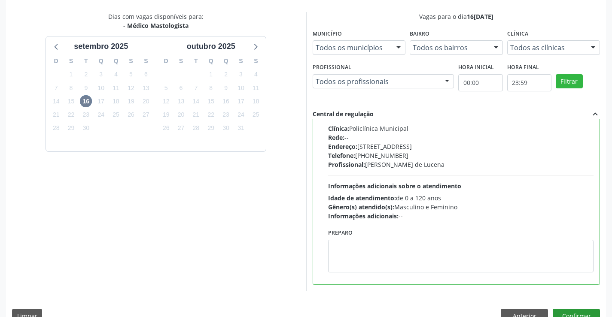
scroll to position [196, 0]
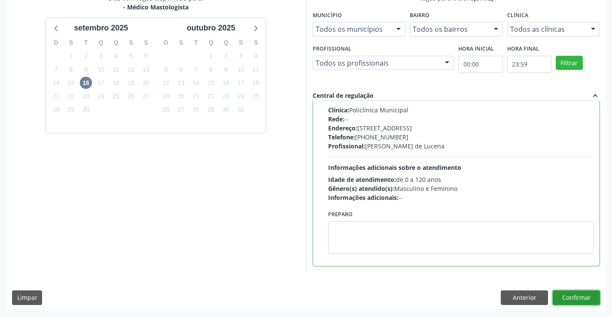
click at [572, 296] on button "Confirmar" at bounding box center [576, 298] width 47 height 15
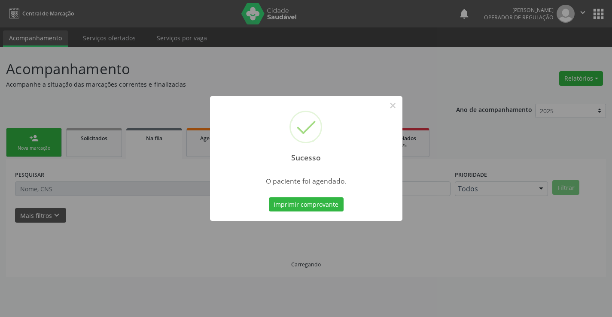
scroll to position [0, 0]
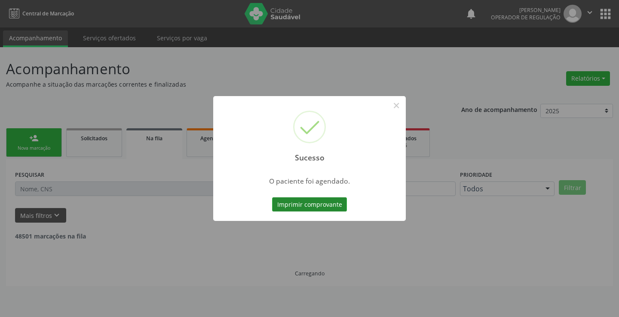
click at [325, 200] on button "Imprimir comprovante" at bounding box center [309, 205] width 75 height 15
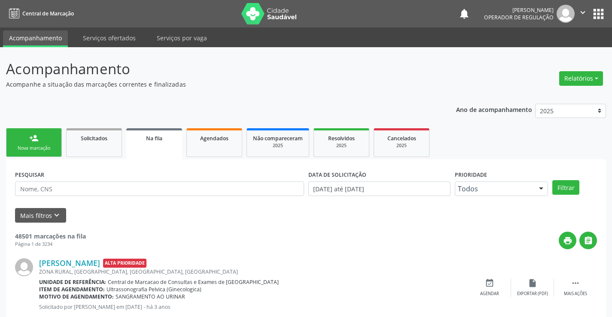
click at [41, 136] on link "person_add Nova marcação" at bounding box center [34, 142] width 56 height 29
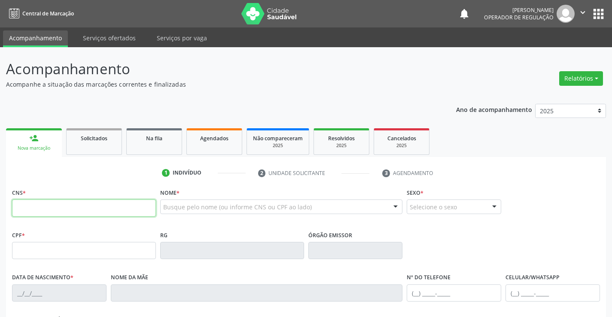
click at [73, 207] on input "text" at bounding box center [84, 208] width 144 height 17
type input "708 9067 5315 1011"
type input "191212611"
type input "10/09/1968"
type input "(74) 99900-8872"
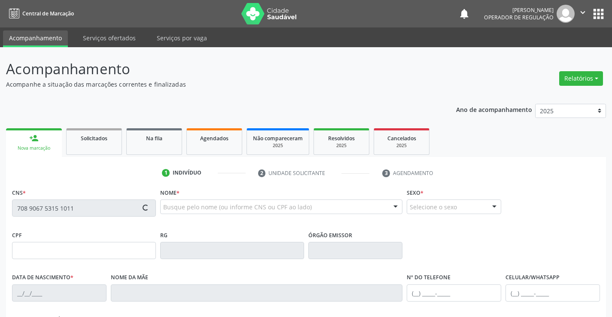
type input "(74) 99900-8872"
type input "094.226.008-20"
type input "102"
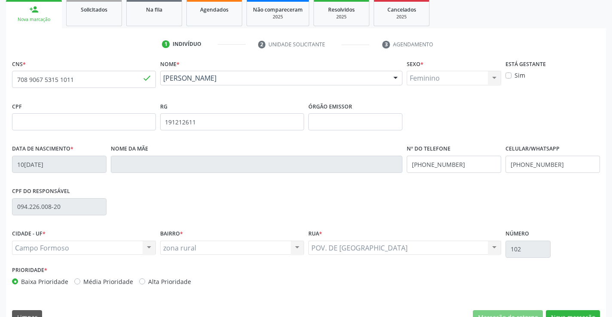
scroll to position [148, 0]
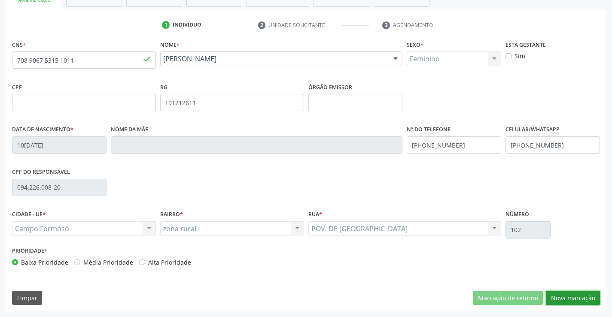
click at [558, 298] on button "Nova marcação" at bounding box center [573, 298] width 54 height 15
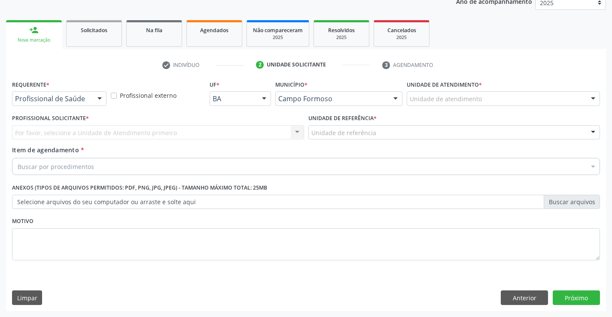
scroll to position [108, 0]
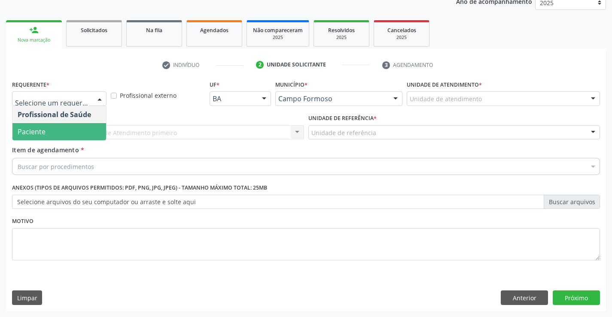
click at [45, 131] on span "Paciente" at bounding box center [59, 131] width 94 height 17
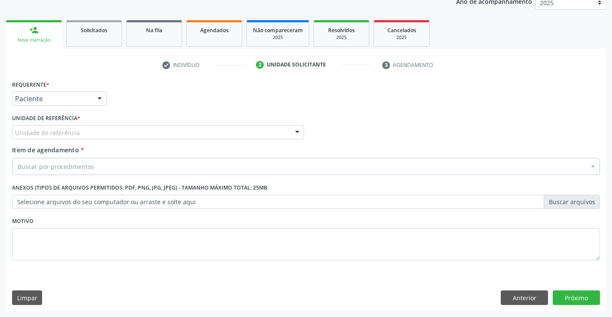
click at [47, 123] on label "Unidade de referência *" at bounding box center [46, 118] width 68 height 13
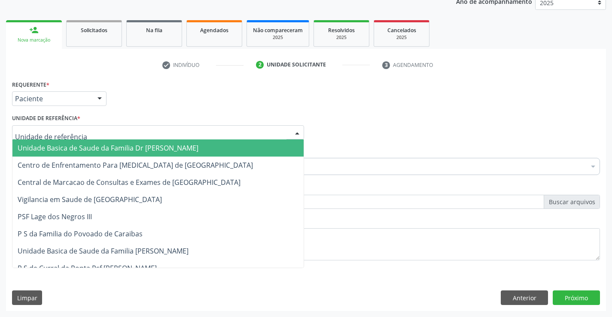
drag, startPoint x: 41, startPoint y: 150, endPoint x: 39, endPoint y: 165, distance: 14.4
click at [41, 152] on span "Unidade Basica de Saude da Familia Dr [PERSON_NAME]" at bounding box center [108, 147] width 181 height 9
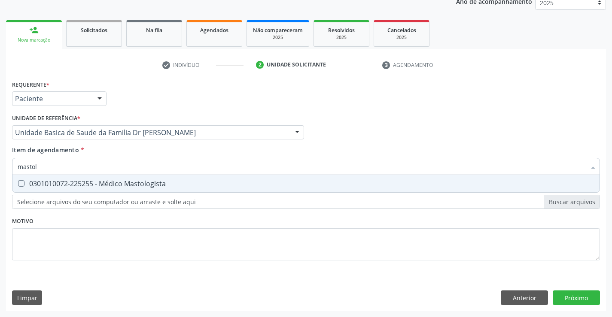
type input "mastolo"
click at [37, 184] on div "0301010072-225255 - Médico Mastologista" at bounding box center [306, 183] width 577 height 7
checkbox Mastologista "true"
click at [576, 297] on div "Requerente * Paciente Profissional de Saúde Paciente Nenhum resultado encontrad…" at bounding box center [306, 194] width 600 height 233
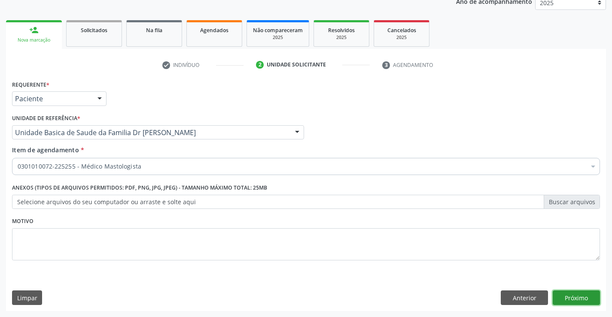
click at [576, 297] on button "Próximo" at bounding box center [576, 298] width 47 height 15
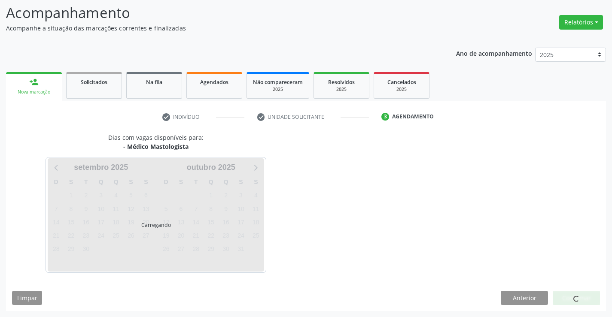
scroll to position [56, 0]
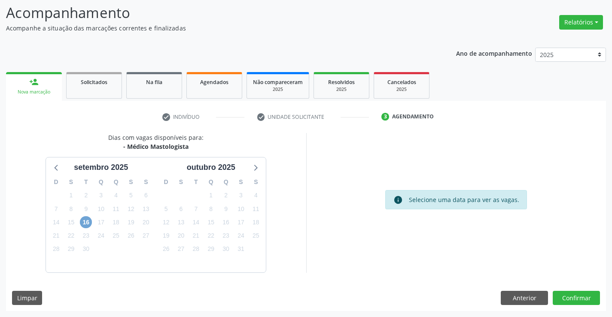
click at [86, 222] on span "16" at bounding box center [86, 222] width 12 height 12
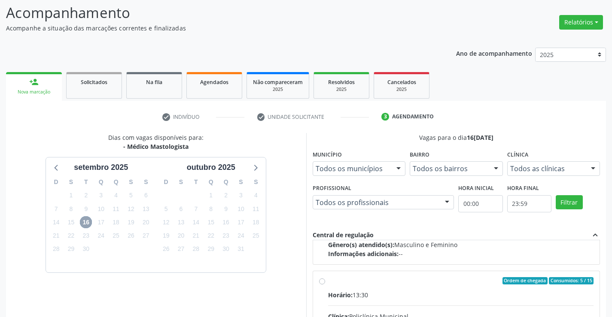
scroll to position [135, 0]
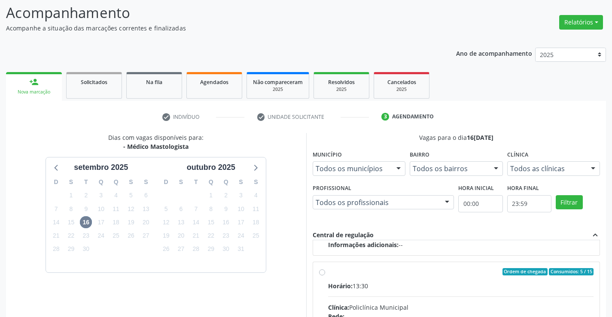
click at [322, 274] on input "Ordem de chegada Consumidos: 5 / 15 Horário: 13:30 Clínica: Policlínica Municip…" at bounding box center [322, 272] width 6 height 8
radio input "true"
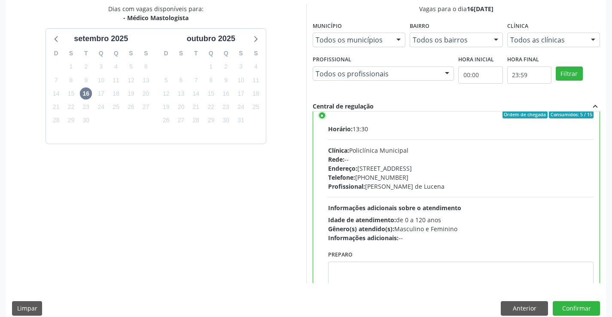
scroll to position [193, 0]
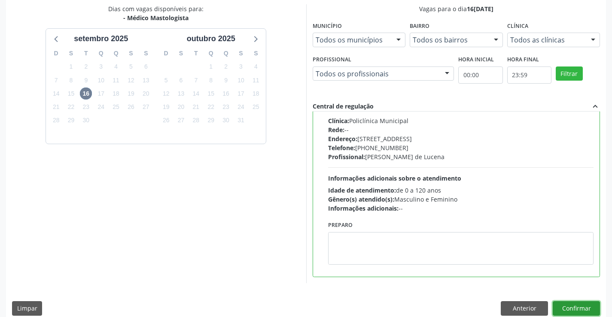
click at [570, 308] on button "Confirmar" at bounding box center [576, 309] width 47 height 15
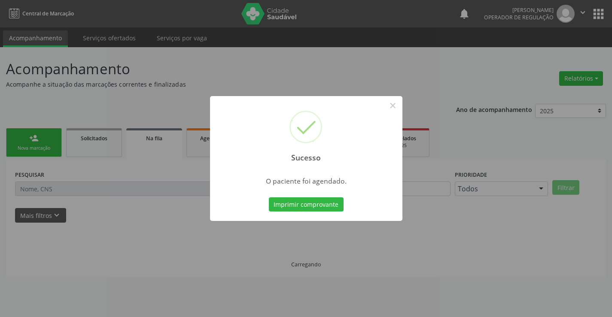
scroll to position [0, 0]
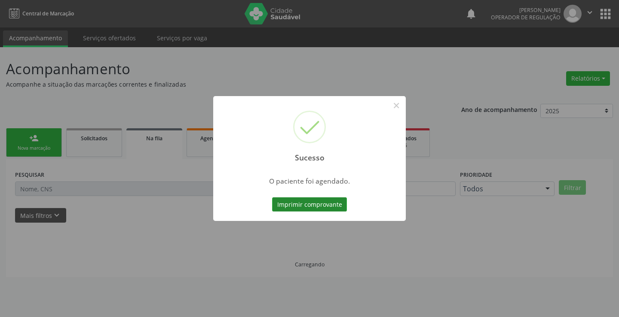
click at [282, 203] on button "Imprimir comprovante" at bounding box center [309, 205] width 75 height 15
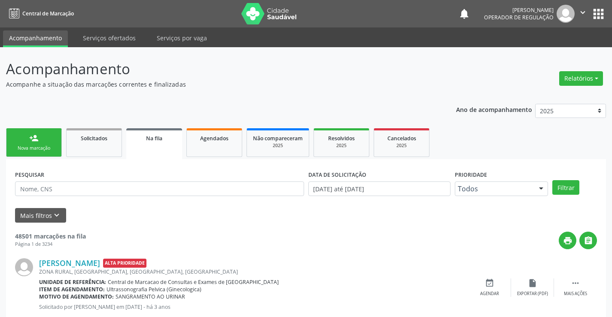
click at [40, 145] on link "person_add Nova marcação" at bounding box center [34, 142] width 56 height 29
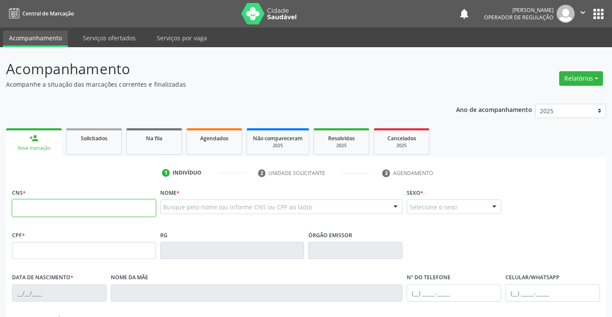
click at [40, 215] on input "text" at bounding box center [84, 208] width 144 height 17
type input "704 8080 1278 4742"
type input "048.963.175-48"
type input "2247610710722"
type input "06/01/1976"
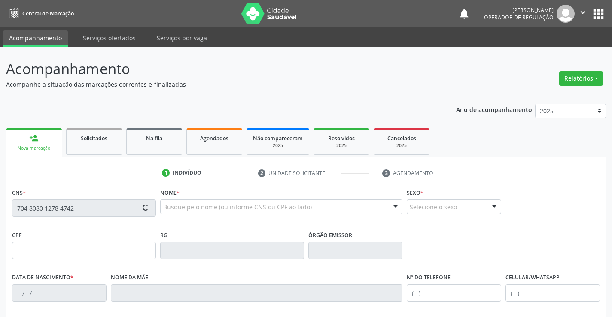
type input "(74) 99190-5124"
type input "048.963.175-48"
type input "S/N"
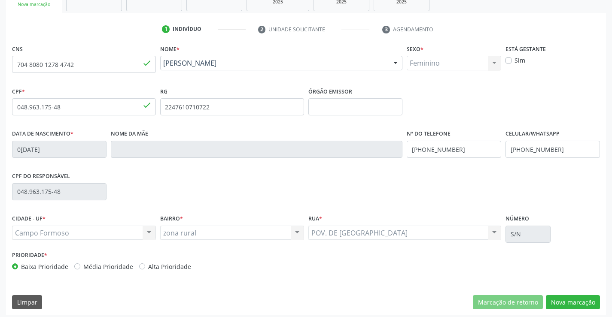
scroll to position [148, 0]
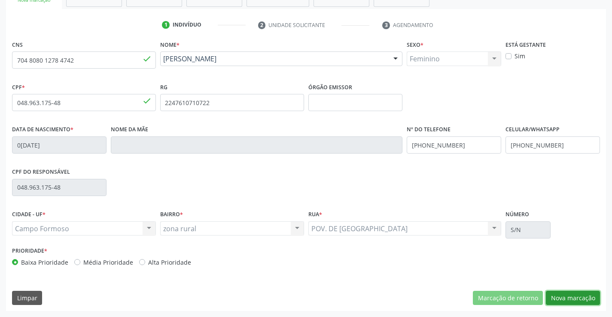
click at [581, 297] on button "Nova marcação" at bounding box center [573, 298] width 54 height 15
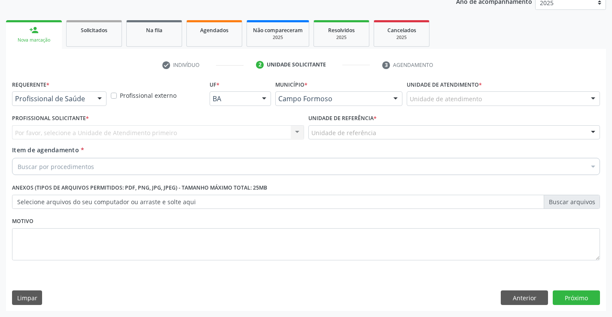
click at [66, 108] on div "Requerente * Profissional de Saúde Profissional de Saúde Paciente Nenhum result…" at bounding box center [59, 95] width 99 height 34
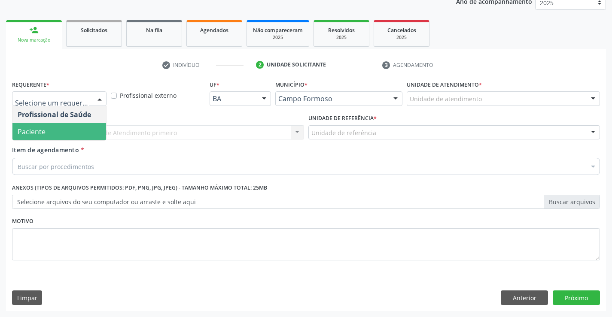
click at [50, 131] on span "Paciente" at bounding box center [59, 131] width 94 height 17
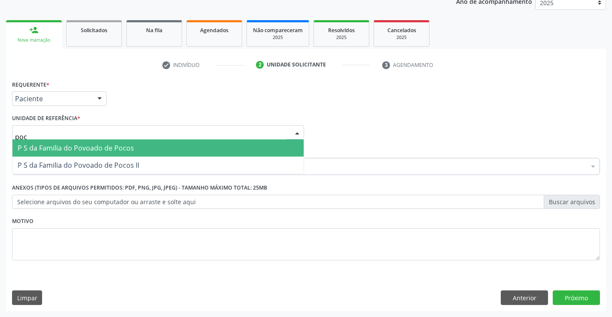
type input "poco"
click at [45, 150] on span "P S da Familia do Povoado de Pocos" at bounding box center [76, 147] width 116 height 9
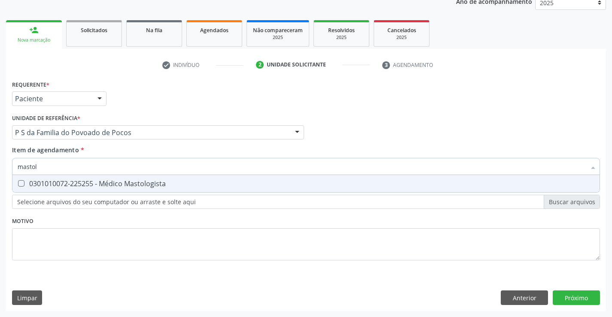
type input "mastolo"
click at [36, 184] on div "0301010072-225255 - Médico Mastologista" at bounding box center [306, 183] width 577 height 7
checkbox Mastologista "true"
click at [565, 296] on div "Requerente * Paciente Profissional de Saúde Paciente Nenhum resultado encontrad…" at bounding box center [306, 194] width 600 height 233
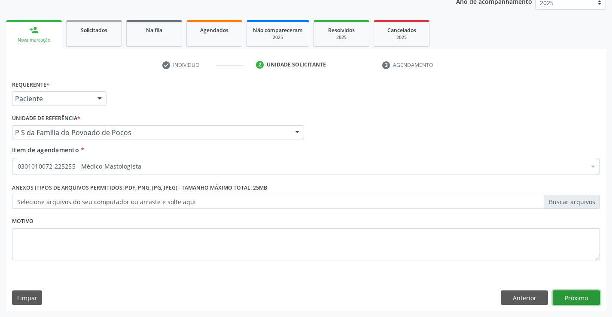
click at [568, 299] on button "Próximo" at bounding box center [576, 298] width 47 height 15
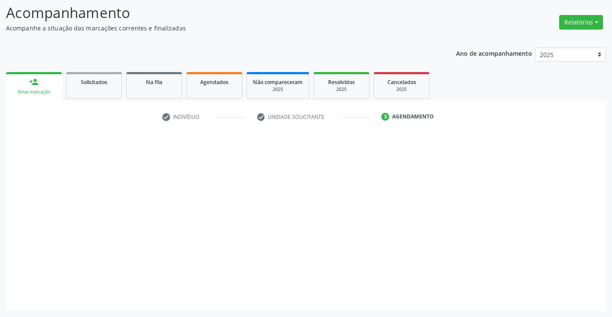
scroll to position [56, 0]
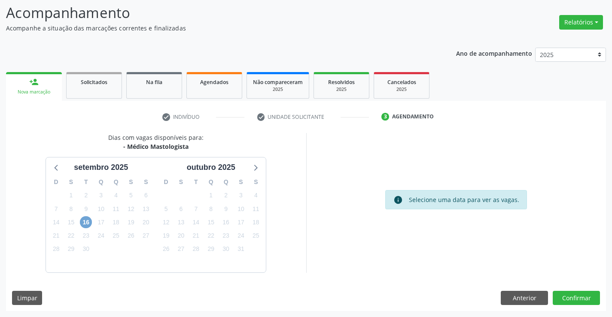
click at [86, 220] on span "16" at bounding box center [86, 222] width 12 height 12
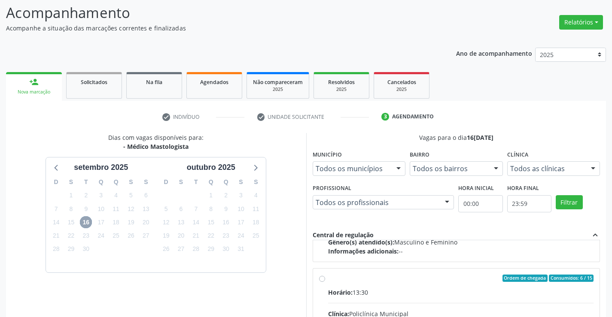
scroll to position [135, 0]
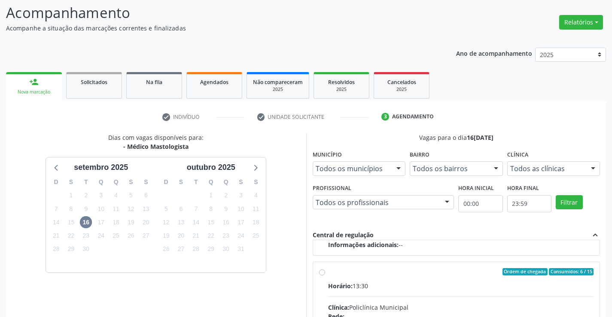
drag, startPoint x: 324, startPoint y: 271, endPoint x: 351, endPoint y: 279, distance: 28.6
click at [323, 271] on input "Ordem de chegada Consumidos: 6 / 15 Horário: 13:30 Clínica: Policlínica Municip…" at bounding box center [322, 272] width 6 height 8
radio input "true"
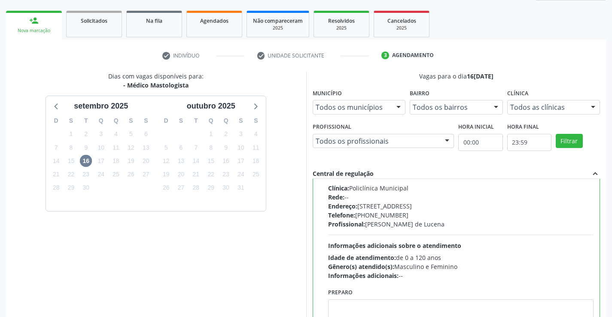
scroll to position [196, 0]
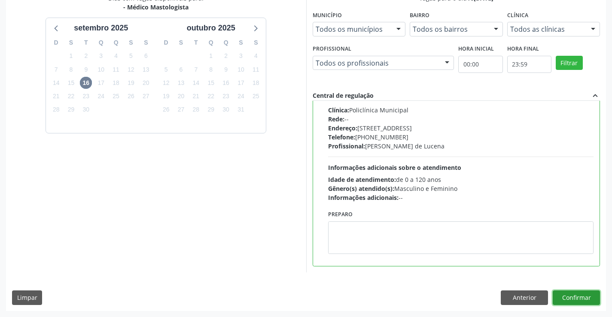
click at [574, 293] on button "Confirmar" at bounding box center [576, 298] width 47 height 15
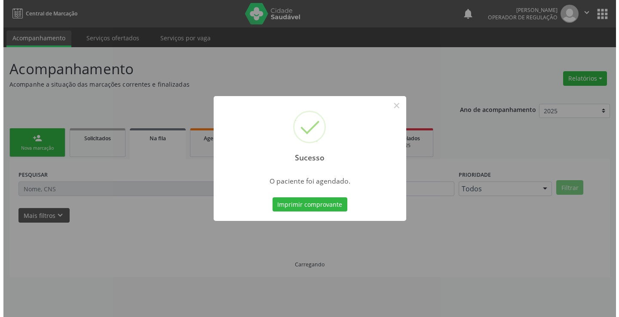
scroll to position [0, 0]
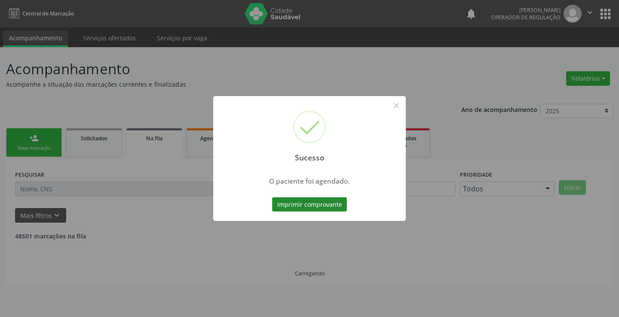
click at [322, 200] on button "Imprimir comprovante" at bounding box center [309, 205] width 75 height 15
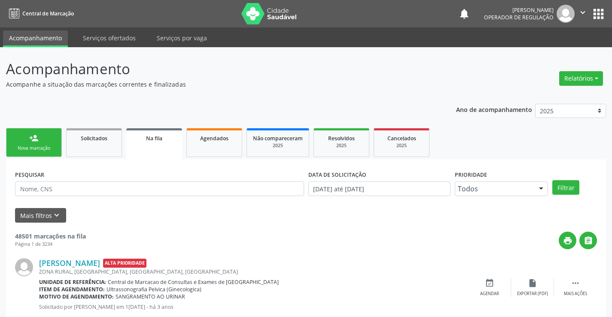
click at [43, 137] on link "person_add Nova marcação" at bounding box center [34, 142] width 56 height 29
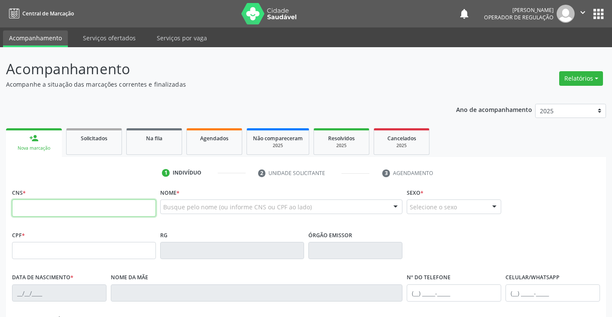
click at [52, 206] on input "text" at bounding box center [84, 208] width 144 height 17
type input "706 7025 6262 1813"
type input "2[DATE]"
type input "S/N"
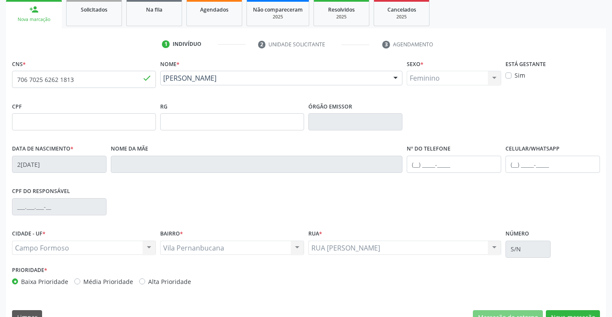
scroll to position [148, 0]
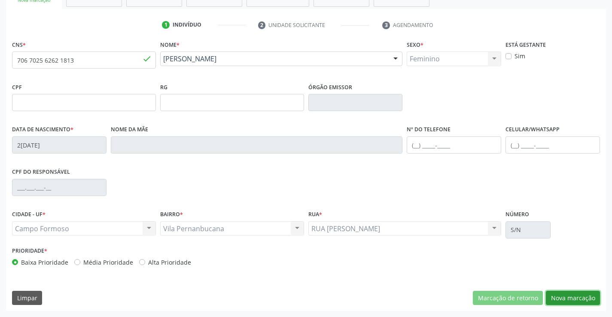
click at [588, 297] on button "Nova marcação" at bounding box center [573, 298] width 54 height 15
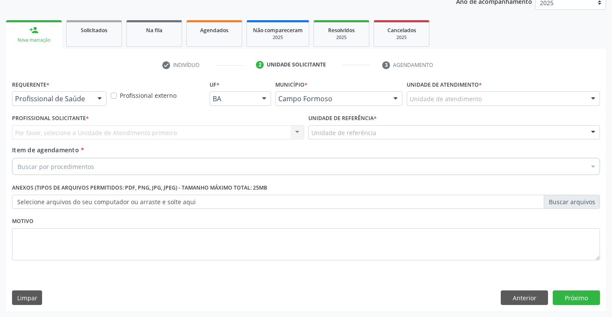
scroll to position [108, 0]
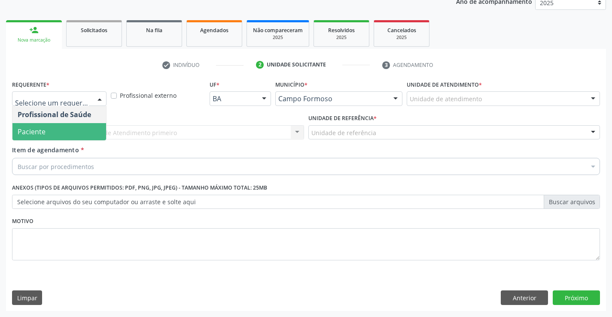
click at [35, 134] on span "Paciente" at bounding box center [32, 131] width 28 height 9
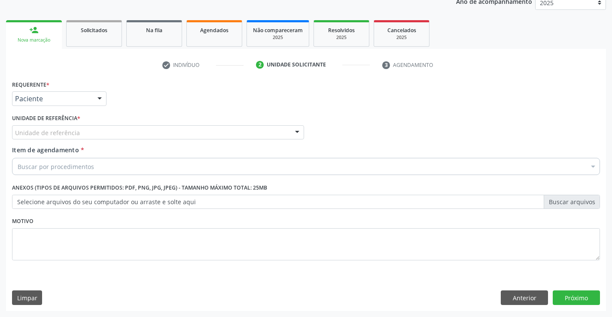
click at [30, 125] on label "Unidade de referência *" at bounding box center [46, 118] width 68 height 13
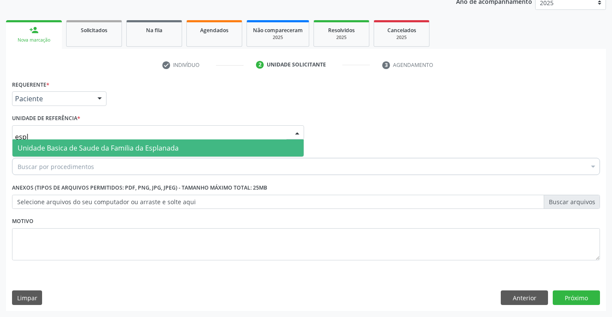
type input "espla"
click at [53, 145] on span "Unidade Basica de Saude da Familia da Esplanada" at bounding box center [98, 147] width 161 height 9
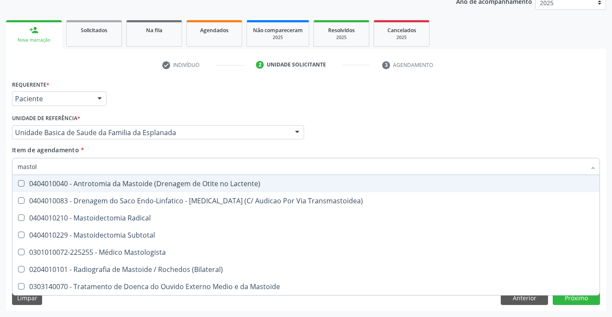
type input "mastolo"
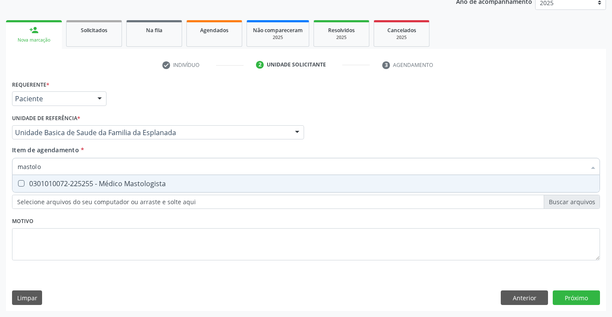
click at [49, 187] on div "0301010072-225255 - Médico Mastologista" at bounding box center [306, 183] width 577 height 7
checkbox Mastologista "true"
click at [559, 297] on div "Requerente * Paciente Profissional de Saúde Paciente Nenhum resultado encontrad…" at bounding box center [306, 194] width 600 height 233
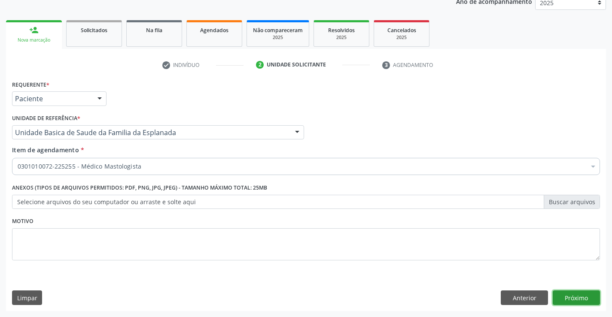
click at [578, 297] on button "Próximo" at bounding box center [576, 298] width 47 height 15
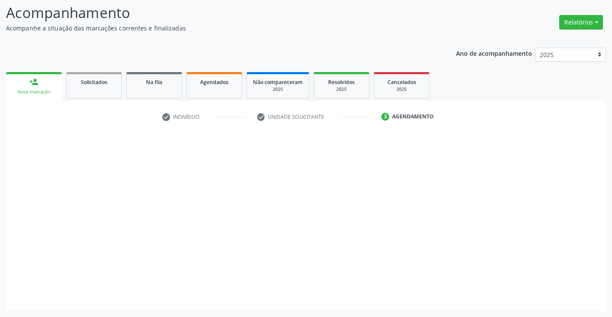
scroll to position [56, 0]
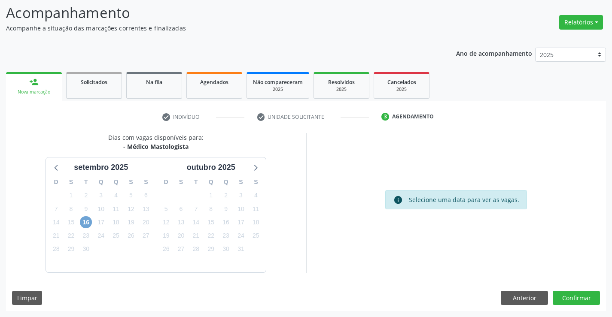
click at [85, 222] on span "16" at bounding box center [86, 222] width 12 height 12
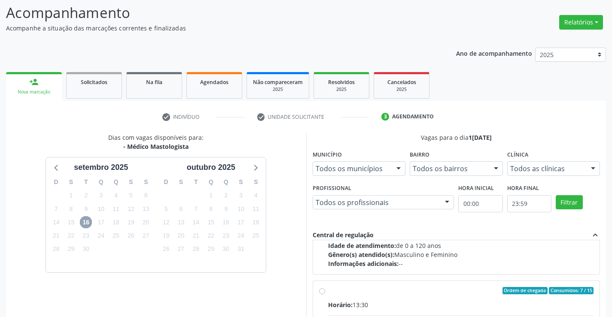
scroll to position [129, 0]
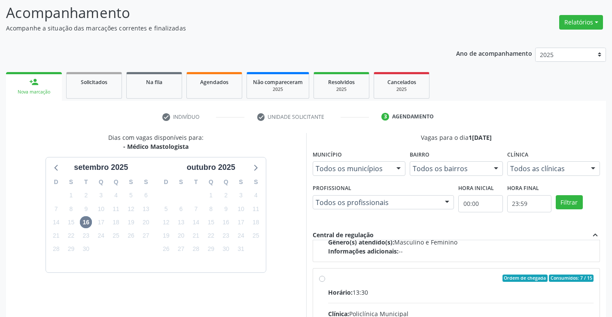
click at [322, 277] on input "Ordem de chegada Consumidos: 7 / 15 Horário: 13:30 Clínica: Policlínica Municip…" at bounding box center [322, 279] width 6 height 8
radio input "true"
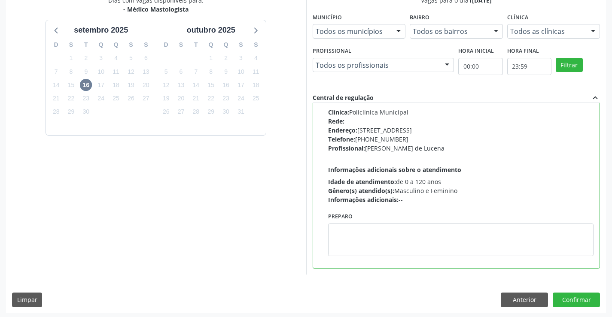
scroll to position [196, 0]
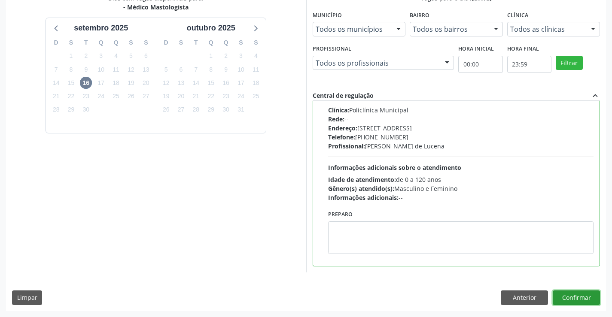
click at [573, 293] on button "Confirmar" at bounding box center [576, 298] width 47 height 15
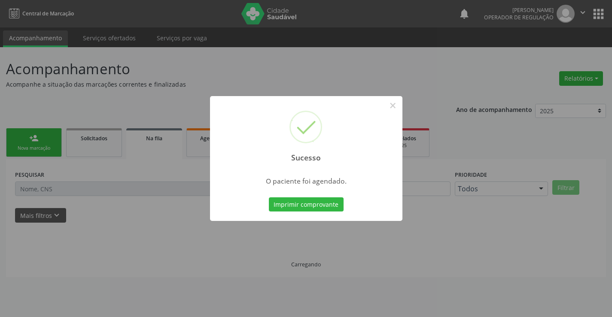
scroll to position [0, 0]
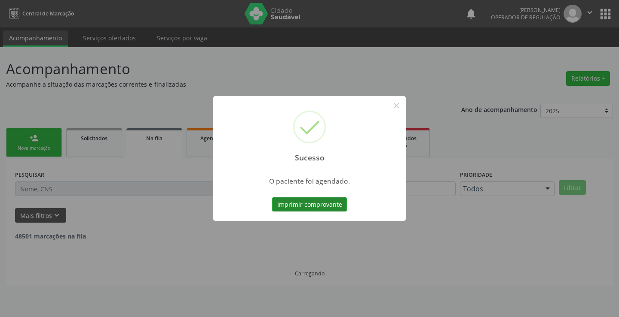
click at [319, 202] on button "Imprimir comprovante" at bounding box center [309, 205] width 75 height 15
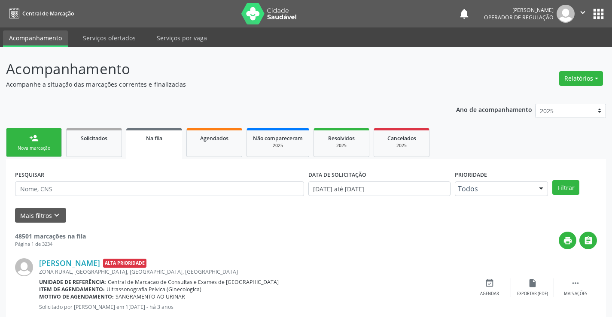
click at [24, 144] on link "person_add Nova marcação" at bounding box center [34, 142] width 56 height 29
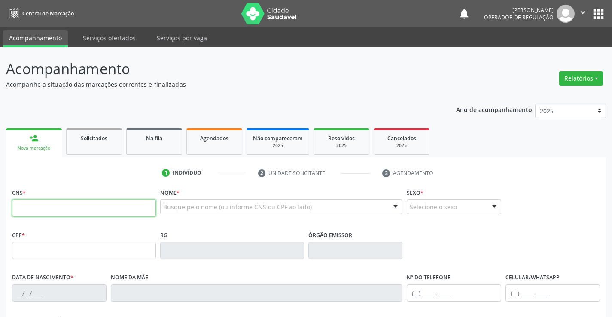
click at [55, 212] on input "text" at bounding box center [84, 208] width 144 height 17
type input "700 0024 0796 5501"
type input "2136113500"
type input "[DATE]"
type input "[PHONE_NUMBER]"
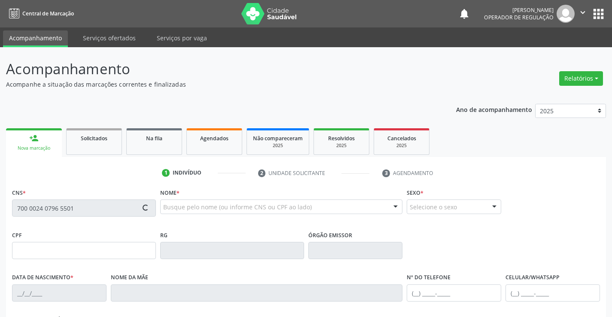
type input "[PHONE_NUMBER]"
type input "080.751.245-10"
type input "S/N"
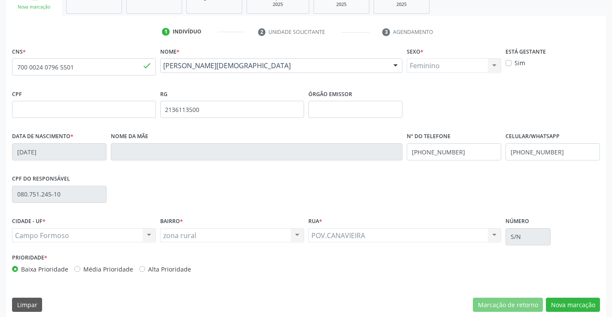
scroll to position [148, 0]
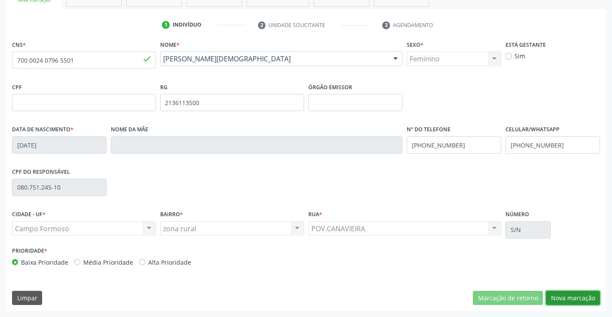
click at [552, 295] on button "Nova marcação" at bounding box center [573, 298] width 54 height 15
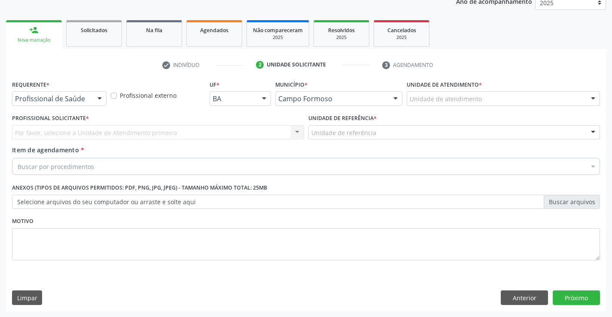
scroll to position [108, 0]
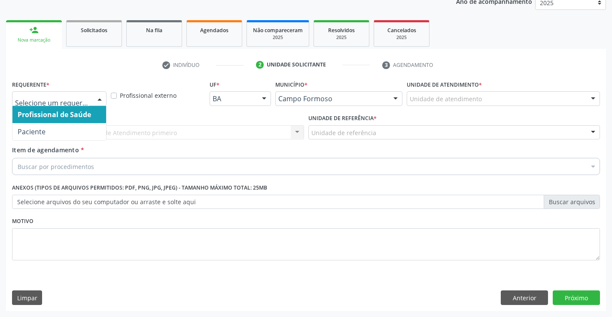
drag, startPoint x: 68, startPoint y: 101, endPoint x: 60, endPoint y: 104, distance: 8.7
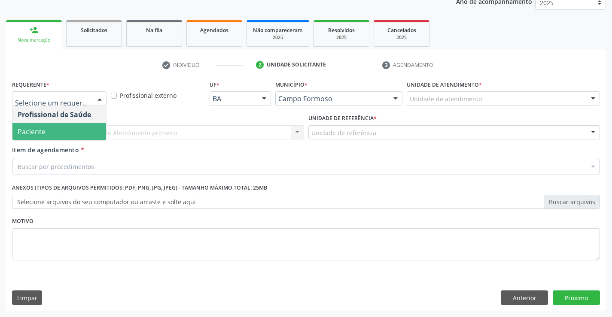
click at [42, 128] on span "Paciente" at bounding box center [32, 131] width 28 height 9
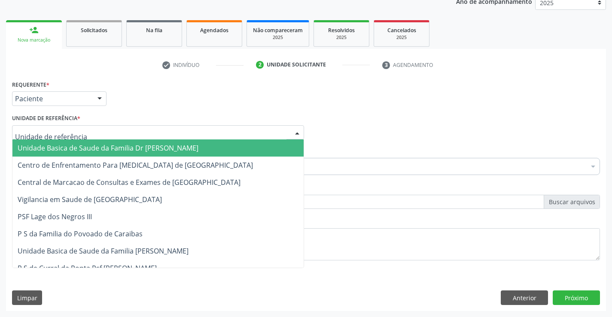
click at [70, 153] on span "Unidade Basica de Saude da Familia Dr [PERSON_NAME]" at bounding box center [108, 147] width 181 height 9
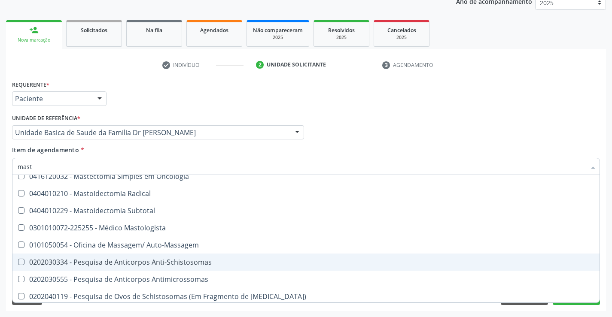
scroll to position [113, 0]
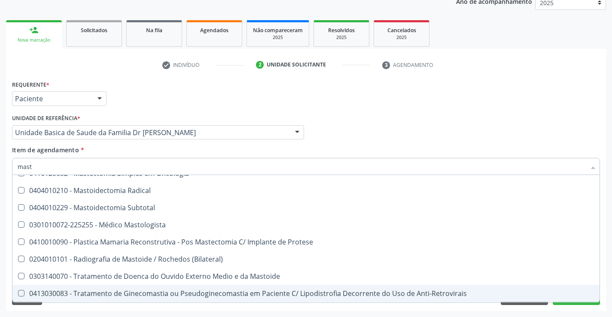
type input "masto"
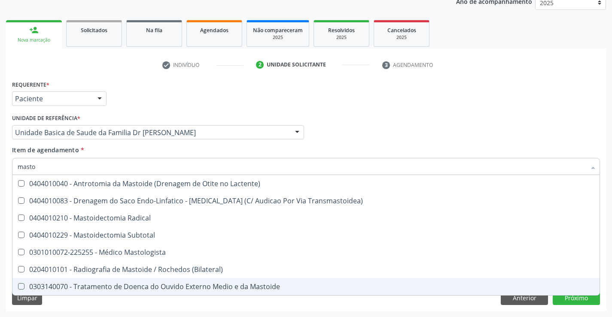
scroll to position [0, 0]
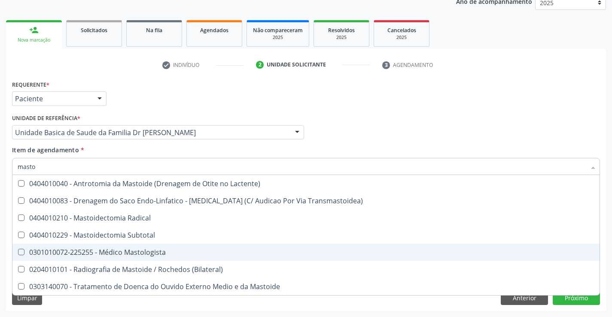
click at [136, 253] on div "0301010072-225255 - Médico Mastologista" at bounding box center [306, 252] width 577 height 7
checkbox Mastologista "true"
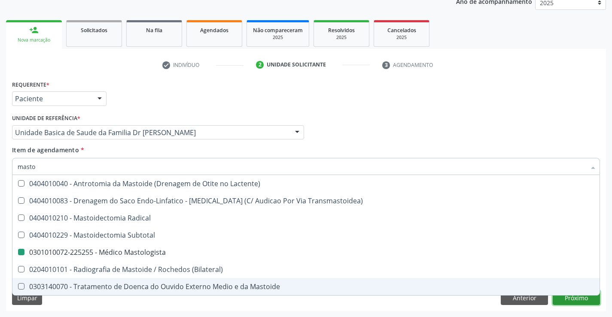
click at [560, 300] on div "Requerente * Paciente Profissional de Saúde Paciente Nenhum resultado encontrad…" at bounding box center [306, 194] width 600 height 233
checkbox Transmastoidea\) "true"
checkbox Mastologista "false"
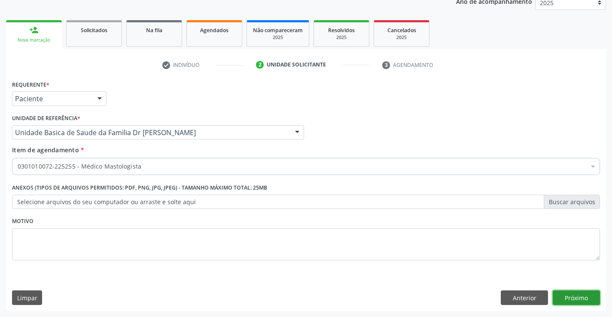
click at [571, 299] on button "Próximo" at bounding box center [576, 298] width 47 height 15
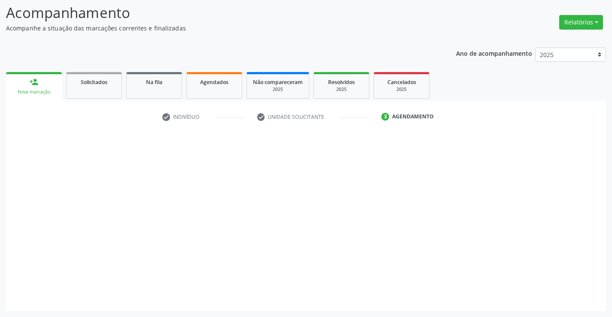
scroll to position [56, 0]
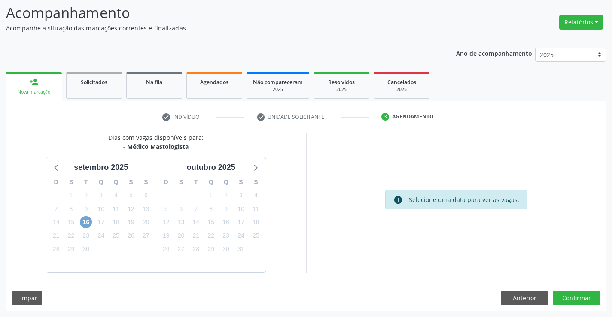
click at [83, 218] on span "16" at bounding box center [86, 222] width 12 height 12
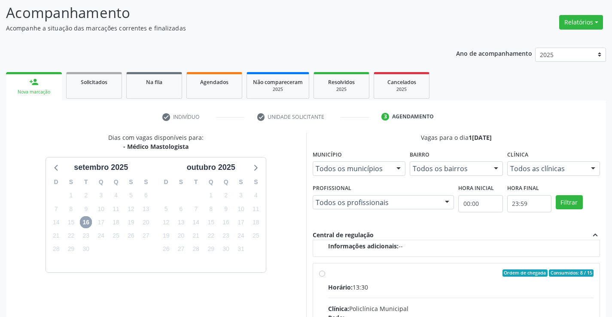
scroll to position [135, 0]
click at [321, 270] on input "Ordem de chegada Consumidos: 8 / 15 Horário: 13:30 Clínica: Policlínica Municip…" at bounding box center [322, 272] width 6 height 8
radio input "true"
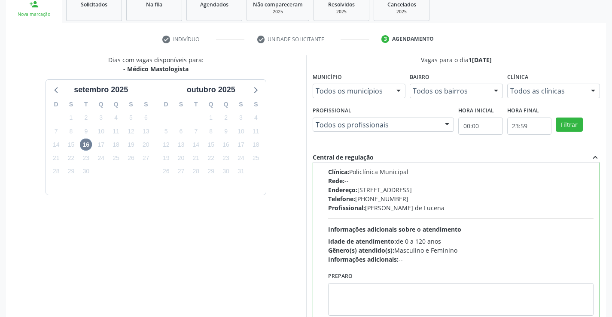
scroll to position [196, 0]
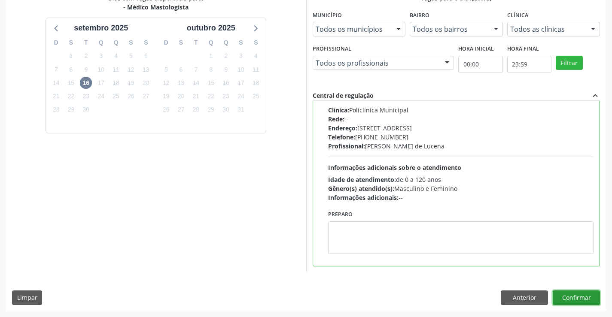
click at [567, 298] on button "Confirmar" at bounding box center [576, 298] width 47 height 15
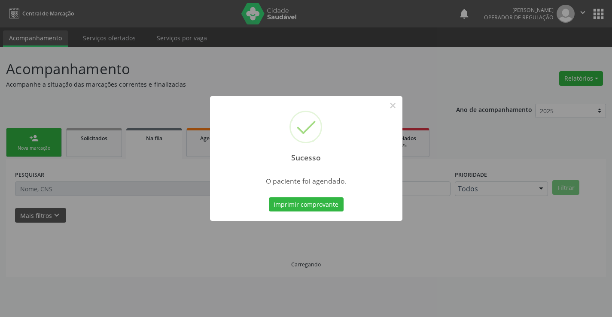
scroll to position [0, 0]
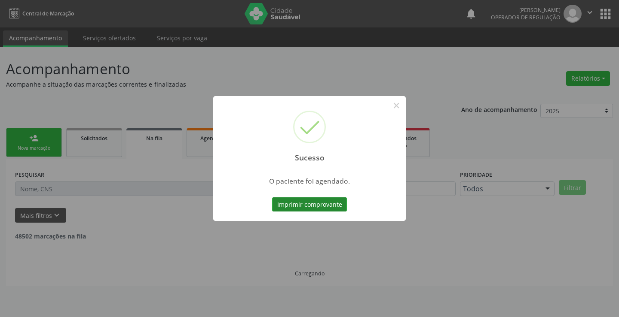
click at [317, 210] on button "Imprimir comprovante" at bounding box center [309, 205] width 75 height 15
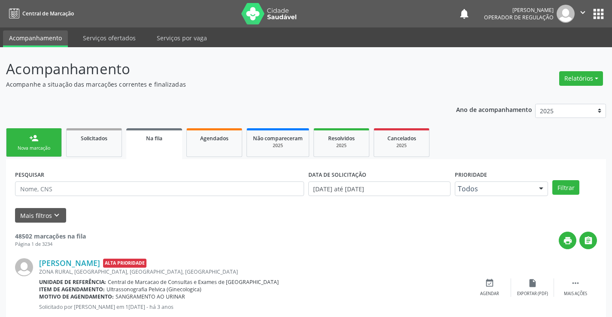
drag, startPoint x: 48, startPoint y: 144, endPoint x: 43, endPoint y: 146, distance: 5.4
click at [47, 144] on link "person_add Nova marcação" at bounding box center [34, 142] width 56 height 29
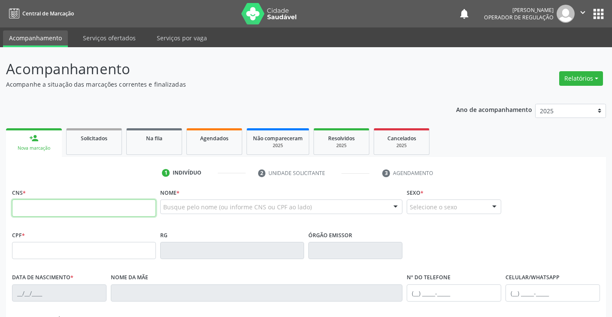
click at [37, 208] on input "text" at bounding box center [84, 208] width 144 height 17
type input "702 9095 7618 8175"
type input "0661801128"
type input "[DATE]"
type input "[PHONE_NUMBER]"
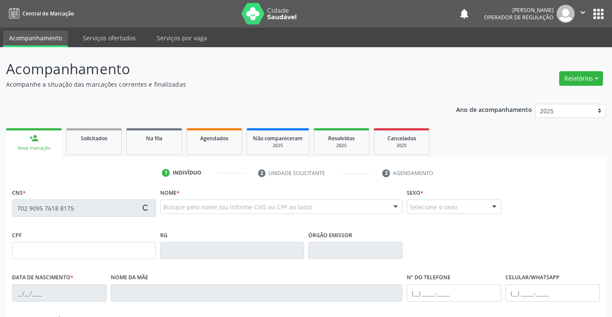
type input "[PHONE_NUMBER]"
type input "253.378.998-48"
type input "S/N"
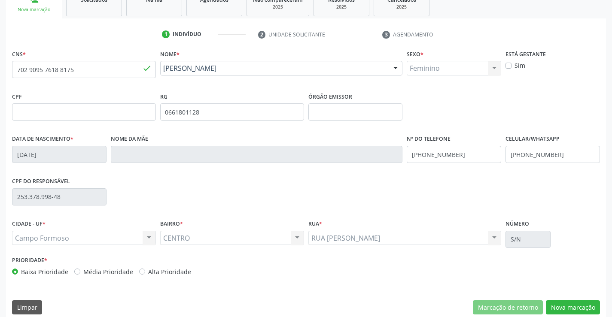
scroll to position [148, 0]
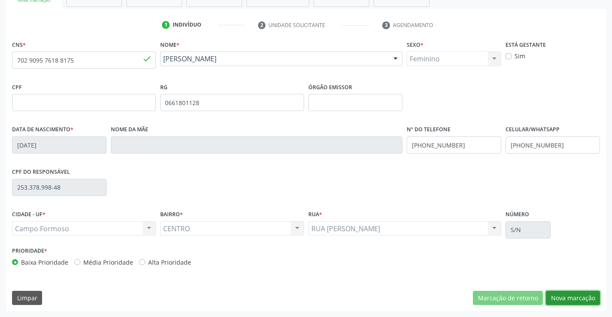
click at [578, 294] on button "Nova marcação" at bounding box center [573, 298] width 54 height 15
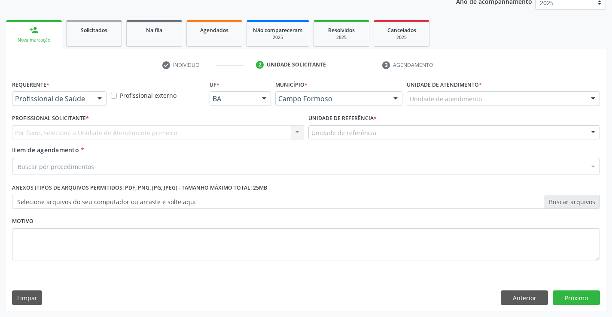
scroll to position [108, 0]
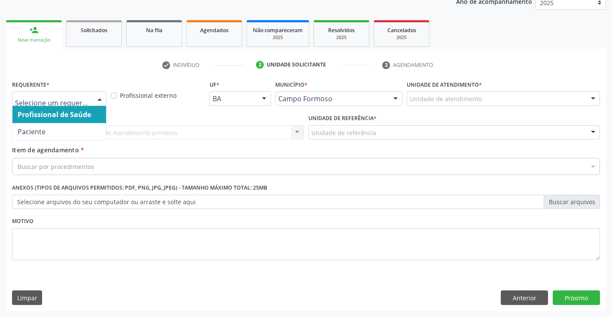
drag, startPoint x: 78, startPoint y: 101, endPoint x: 69, endPoint y: 110, distance: 12.1
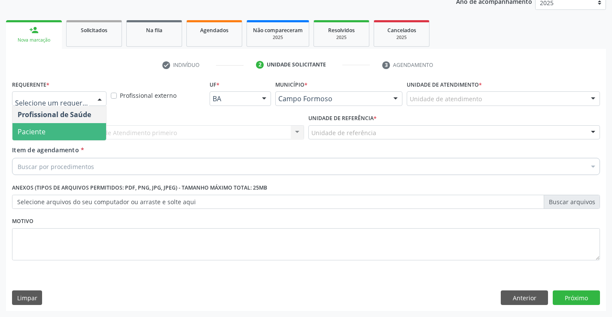
click at [51, 129] on span "Paciente" at bounding box center [59, 131] width 94 height 17
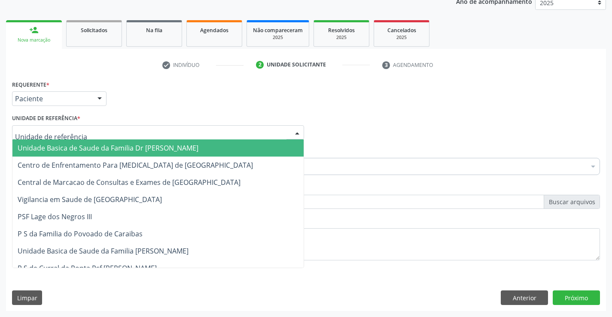
click at [95, 149] on span "Unidade Basica de Saude da Familia Dr [PERSON_NAME]" at bounding box center [108, 147] width 181 height 9
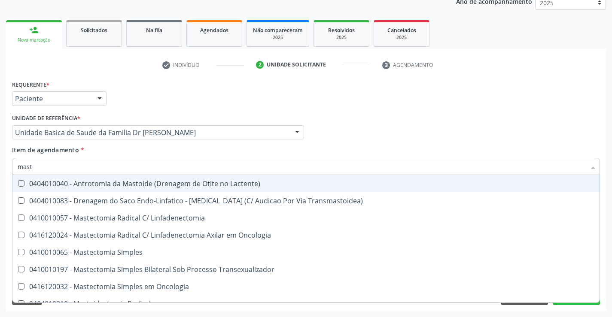
type input "masto"
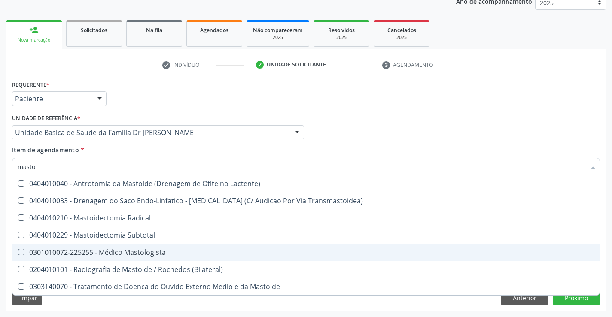
drag, startPoint x: 137, startPoint y: 251, endPoint x: 54, endPoint y: 284, distance: 89.3
click at [136, 251] on div "0301010072-225255 - Médico Mastologista" at bounding box center [306, 252] width 577 height 7
checkbox Mastologista "true"
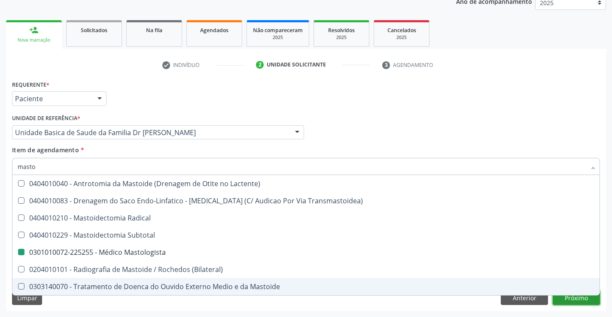
click at [567, 301] on div "Requerente * Paciente Profissional de Saúde Paciente Nenhum resultado encontrad…" at bounding box center [306, 194] width 600 height 233
checkbox Transmastoidea\) "true"
checkbox Mastologista "false"
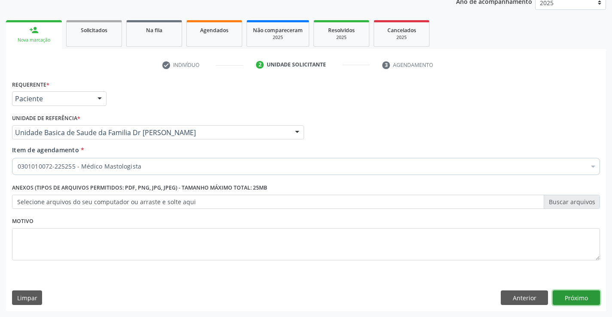
click at [567, 301] on button "Próximo" at bounding box center [576, 298] width 47 height 15
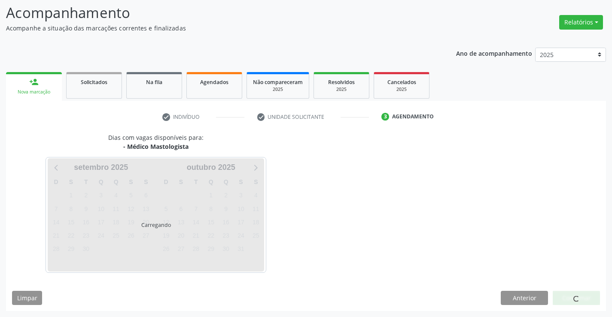
scroll to position [56, 0]
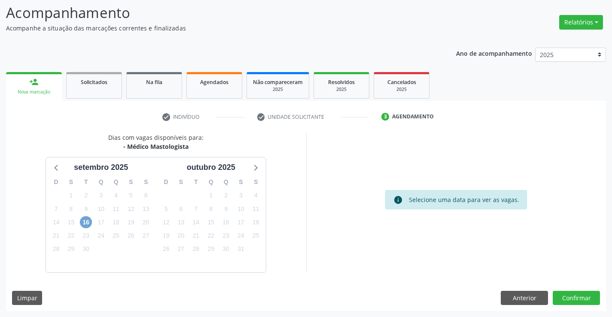
click at [85, 220] on span "16" at bounding box center [86, 222] width 12 height 12
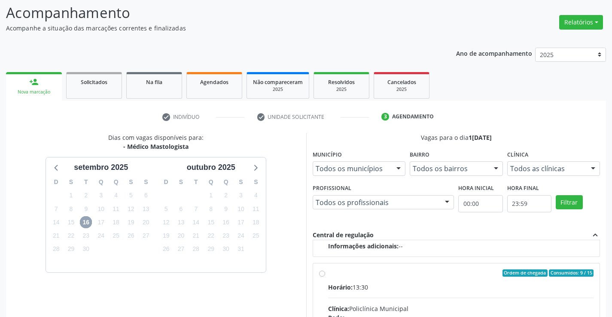
scroll to position [135, 0]
radio input "true"
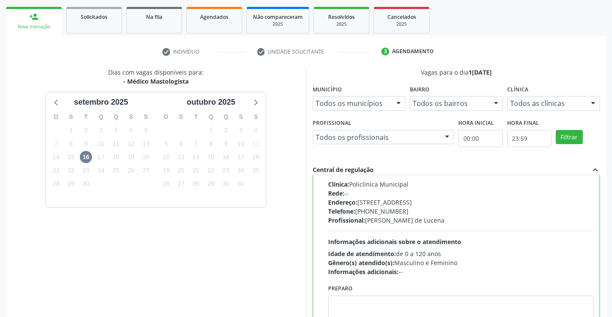
scroll to position [196, 0]
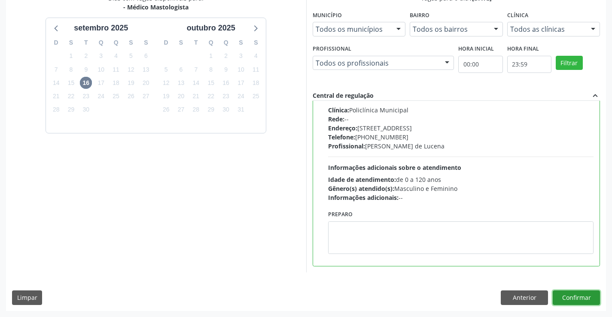
click at [564, 294] on button "Confirmar" at bounding box center [576, 298] width 47 height 15
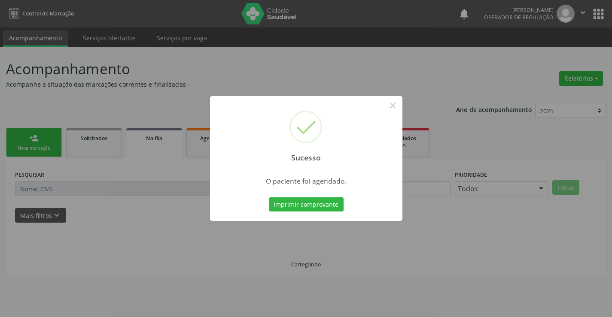
scroll to position [0, 0]
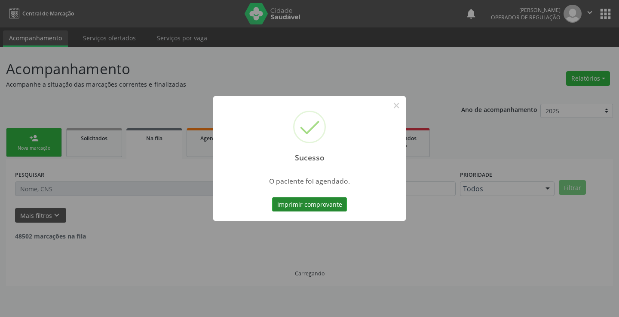
click at [308, 207] on button "Imprimir comprovante" at bounding box center [309, 205] width 75 height 15
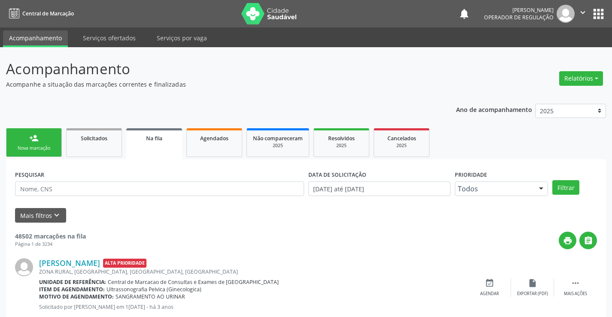
click at [46, 154] on link "person_add Nova marcação" at bounding box center [34, 142] width 56 height 29
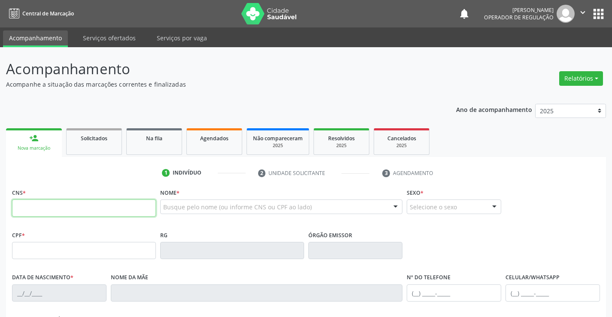
click at [48, 204] on input "text" at bounding box center [84, 208] width 144 height 17
type input "702 0013 6653 6488"
type input "2068649659"
type input "[DATE]"
type input "[PHONE_NUMBER]"
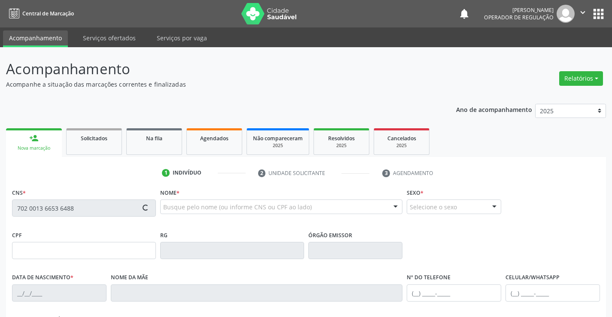
type input "[PHONE_NUMBER]"
type input "061.587.375-85"
type input "101"
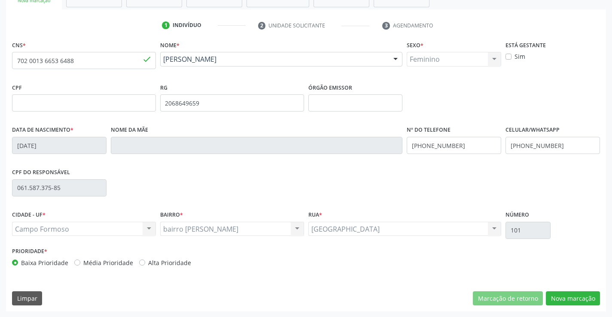
scroll to position [148, 0]
click at [568, 296] on button "Nova marcação" at bounding box center [573, 298] width 54 height 15
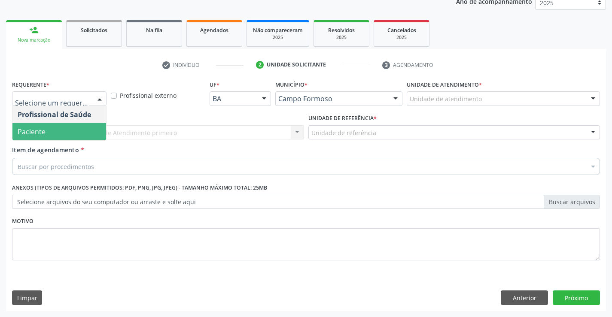
click at [27, 134] on span "Paciente" at bounding box center [32, 131] width 28 height 9
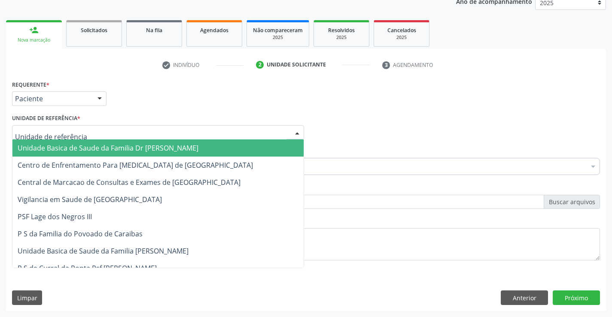
drag, startPoint x: 30, startPoint y: 129, endPoint x: 27, endPoint y: 139, distance: 9.7
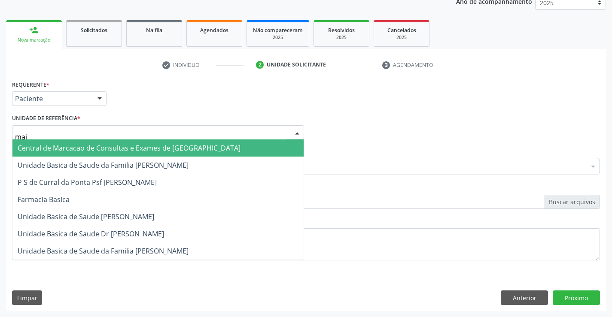
type input "maia"
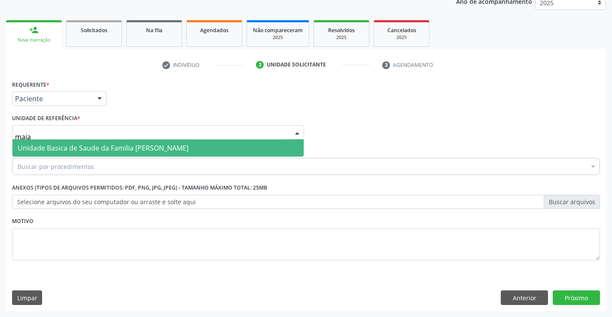
click at [31, 151] on span "Unidade Basica de Saude da Familia [PERSON_NAME]" at bounding box center [103, 147] width 171 height 9
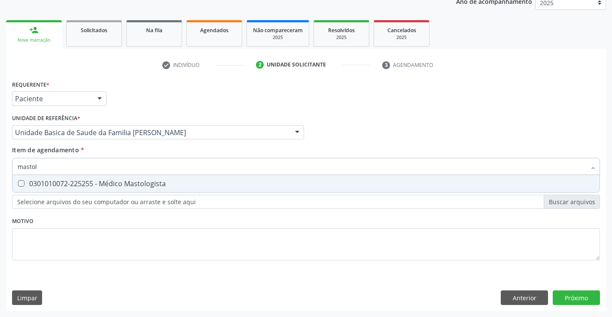
type input "mastolo"
drag, startPoint x: 30, startPoint y: 181, endPoint x: 0, endPoint y: 226, distance: 54.0
click at [28, 182] on div "0301010072-225255 - Médico Mastologista" at bounding box center [306, 183] width 577 height 7
checkbox Mastologista "true"
click at [579, 293] on div "Requerente * Paciente Profissional de Saúde Paciente Nenhum resultado encontrad…" at bounding box center [306, 194] width 600 height 233
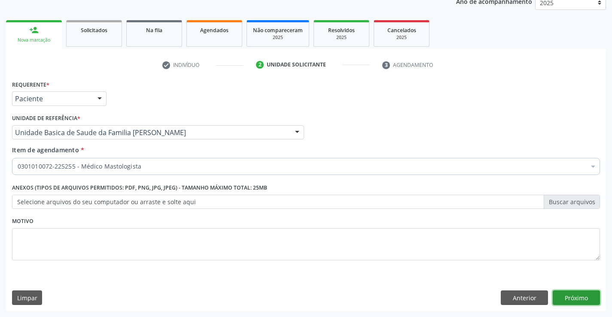
click at [579, 293] on button "Próximo" at bounding box center [576, 298] width 47 height 15
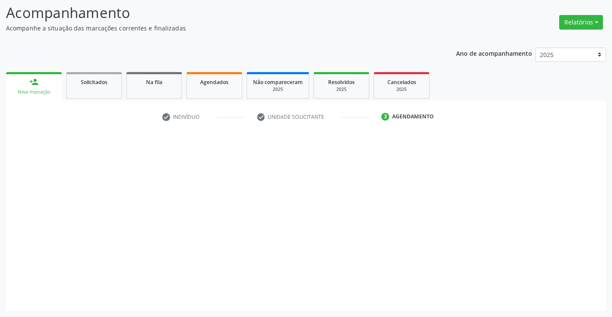
scroll to position [56, 0]
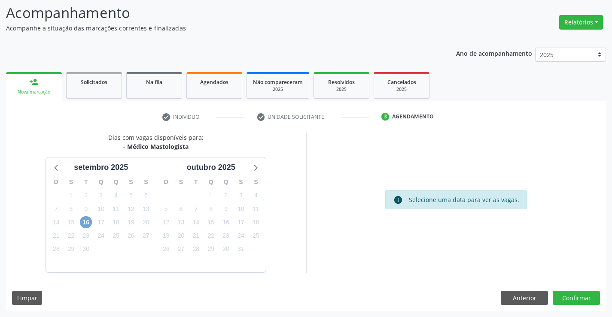
click at [87, 224] on span "16" at bounding box center [86, 222] width 12 height 12
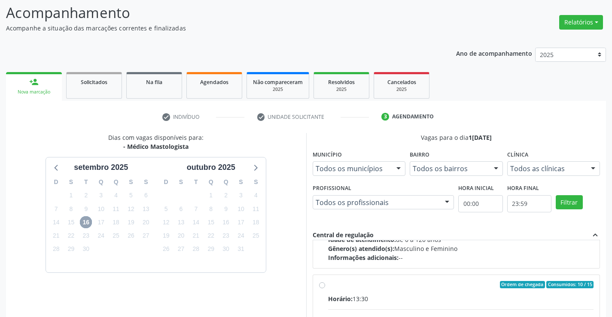
scroll to position [135, 0]
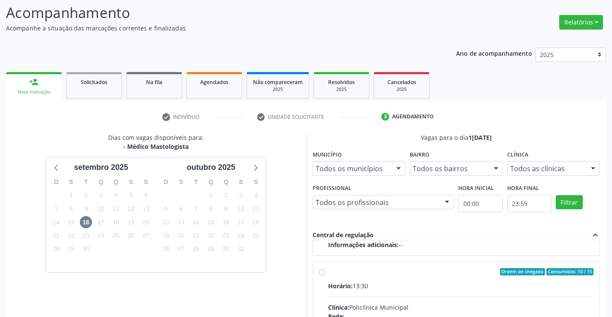
click at [320, 272] on input "Ordem de chegada Consumidos: 10 / 15 Horário: 13:30 Clínica: Policlínica Munici…" at bounding box center [322, 272] width 6 height 8
radio input "true"
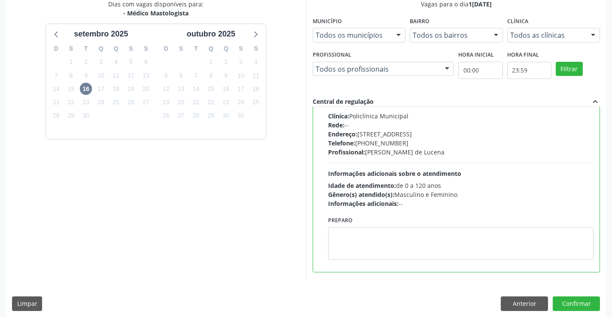
scroll to position [196, 0]
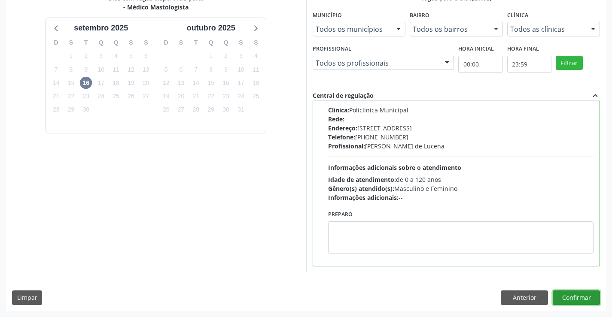
click at [570, 294] on button "Confirmar" at bounding box center [576, 298] width 47 height 15
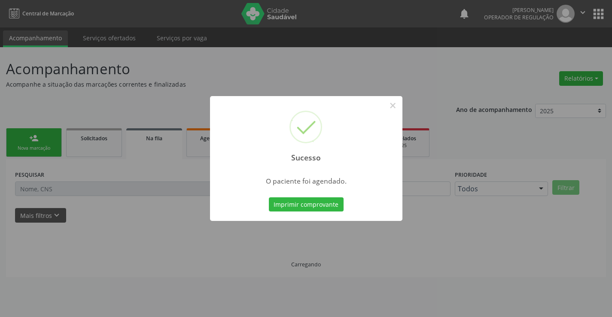
scroll to position [0, 0]
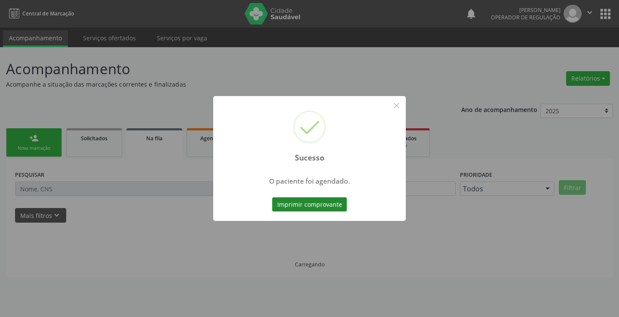
click at [294, 204] on button "Imprimir comprovante" at bounding box center [309, 205] width 75 height 15
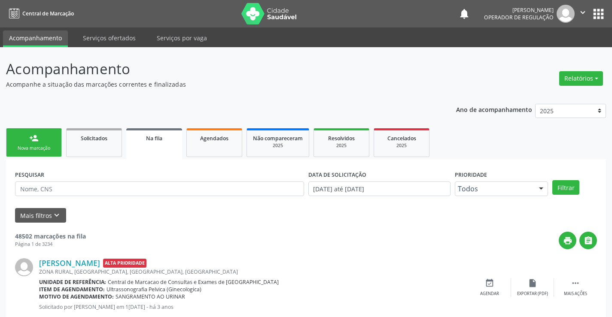
click at [40, 147] on div "Nova marcação" at bounding box center [33, 148] width 43 height 6
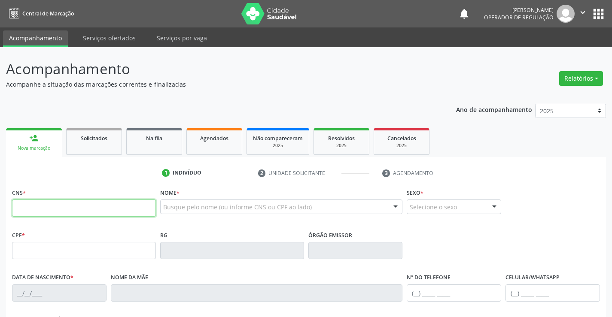
drag, startPoint x: 47, startPoint y: 206, endPoint x: 51, endPoint y: 193, distance: 13.6
click at [47, 206] on input "text" at bounding box center [84, 208] width 144 height 17
type input "705 0022 0734 7856"
type input "0766846792"
type input "[DATE]"
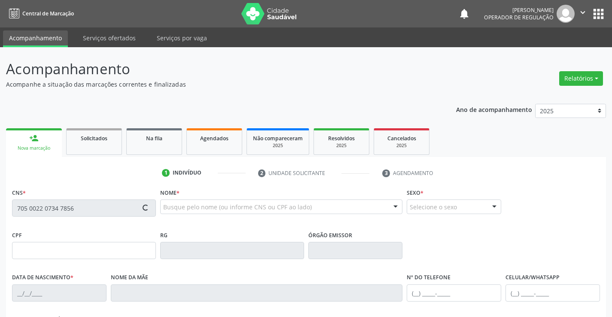
type input "[PHONE_NUMBER]"
type input "869.319.895-53"
type input "S/N"
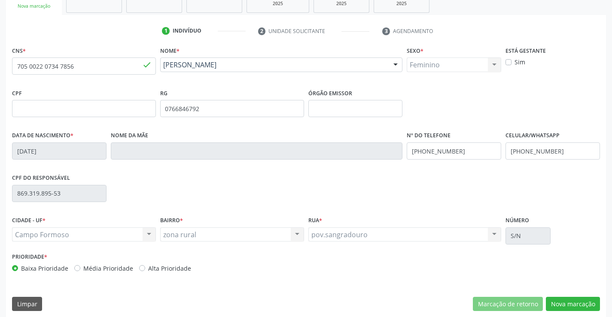
scroll to position [148, 0]
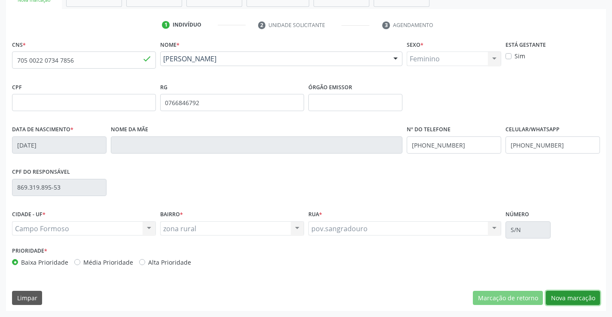
click at [563, 297] on button "Nova marcação" at bounding box center [573, 298] width 54 height 15
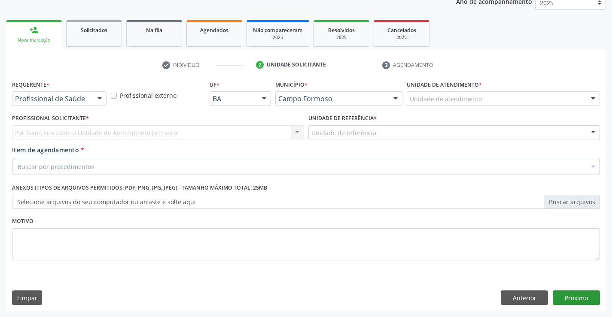
scroll to position [108, 0]
drag, startPoint x: 56, startPoint y: 97, endPoint x: 47, endPoint y: 115, distance: 20.0
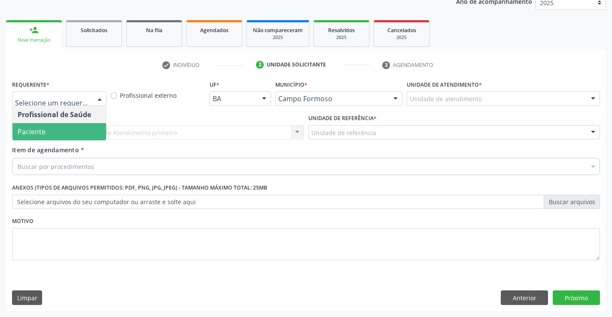
click at [37, 132] on span "Paciente" at bounding box center [32, 131] width 28 height 9
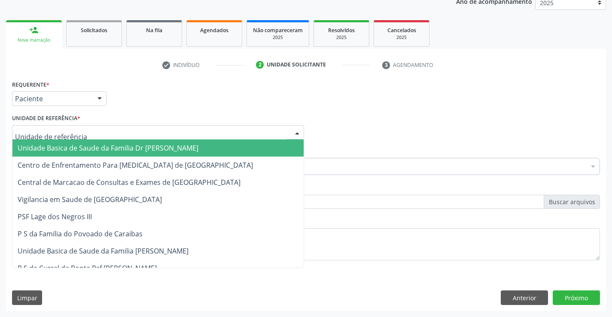
click at [102, 149] on span "Unidade Basica de Saude da Familia Dr [PERSON_NAME]" at bounding box center [108, 147] width 181 height 9
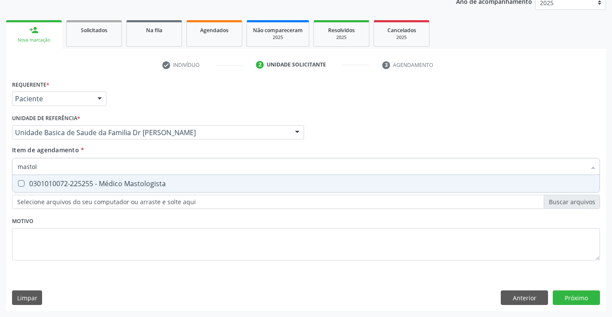
type input "mastolo"
click at [64, 182] on div "0301010072-225255 - Médico Mastologista" at bounding box center [306, 183] width 577 height 7
checkbox Mastologista "true"
click at [565, 299] on div "Requerente * Paciente Profissional de Saúde Paciente Nenhum resultado encontrad…" at bounding box center [306, 194] width 600 height 233
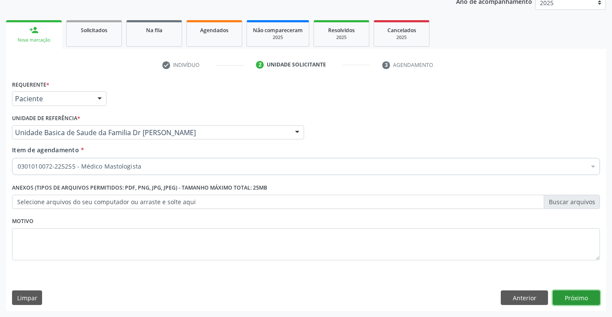
click at [565, 299] on button "Próximo" at bounding box center [576, 298] width 47 height 15
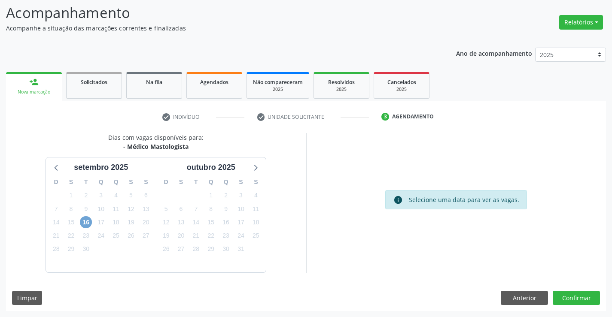
click at [87, 223] on span "16" at bounding box center [86, 222] width 12 height 12
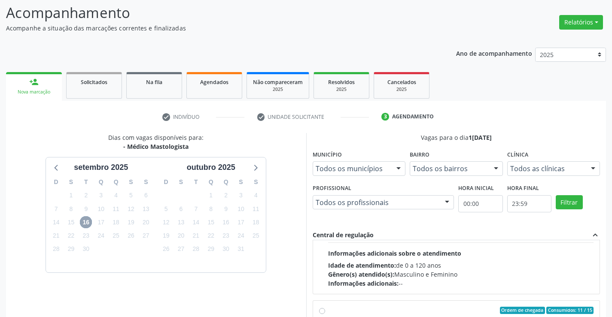
scroll to position [135, 0]
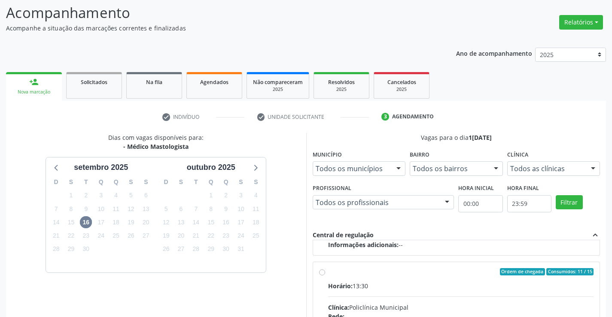
click at [320, 272] on input "Ordem de chegada Consumidos: 11 / 15 Horário: 13:30 Clínica: Policlínica Munici…" at bounding box center [322, 272] width 6 height 8
radio input "true"
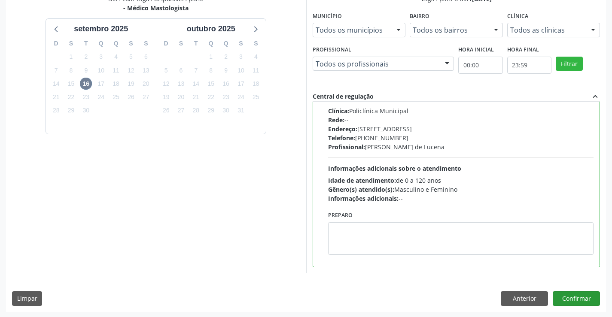
scroll to position [196, 0]
click at [575, 296] on button "Confirmar" at bounding box center [576, 298] width 47 height 15
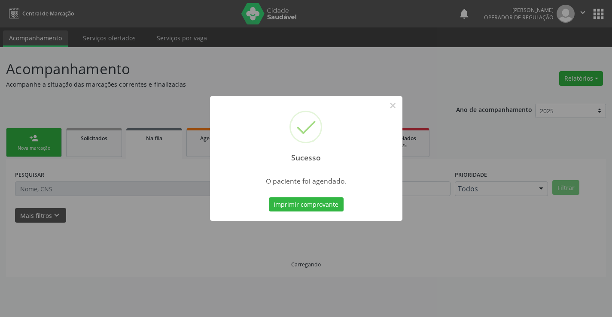
scroll to position [0, 0]
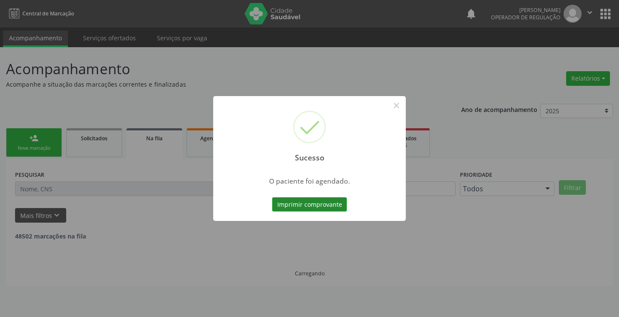
click at [305, 205] on button "Imprimir comprovante" at bounding box center [309, 205] width 75 height 15
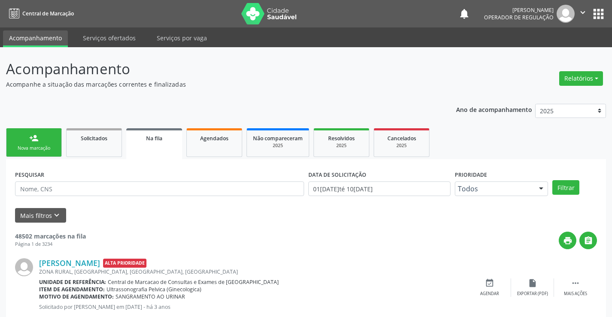
click at [52, 140] on link "person_add Nova marcação" at bounding box center [34, 142] width 56 height 29
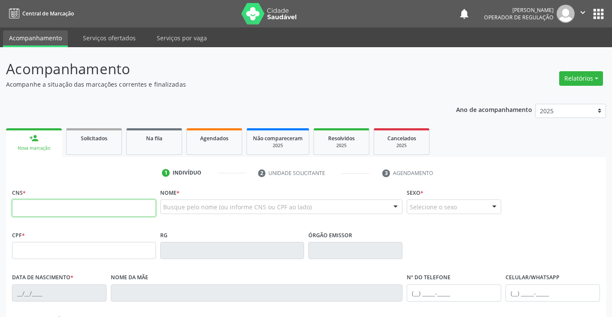
click at [58, 215] on input "text" at bounding box center [84, 208] width 144 height 17
type input "700 6099 6062 8964"
type input "0466583435"
type input "[DATE]"
type input "[PHONE_NUMBER]"
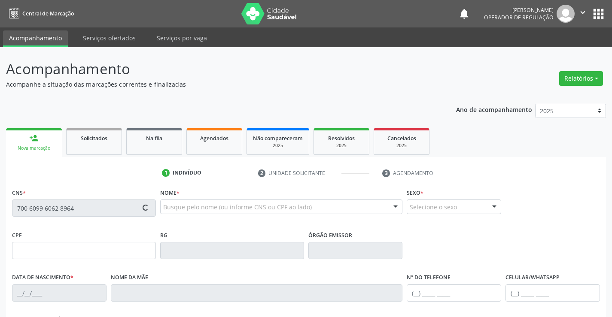
type input "[PHONE_NUMBER]"
type input "494.008.195-87"
type input "SN"
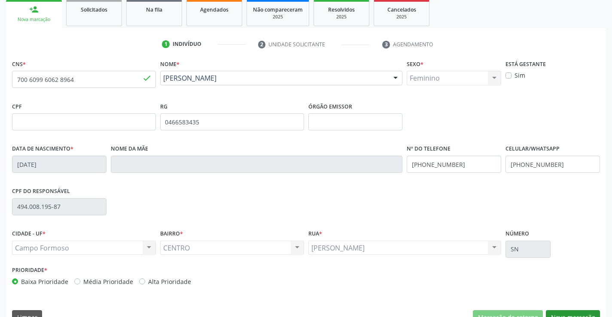
scroll to position [148, 0]
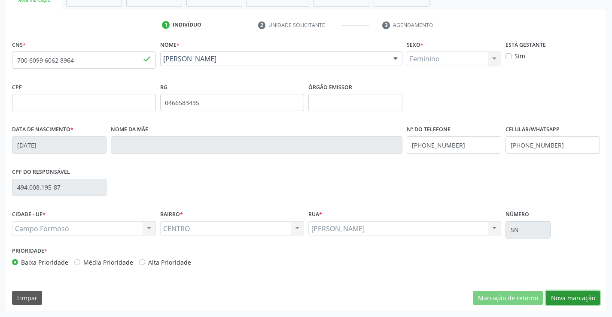
click at [580, 293] on button "Nova marcação" at bounding box center [573, 298] width 54 height 15
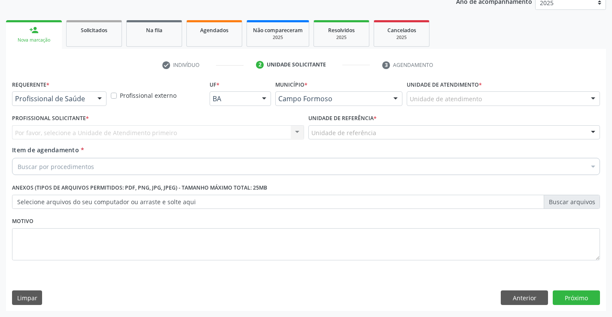
scroll to position [108, 0]
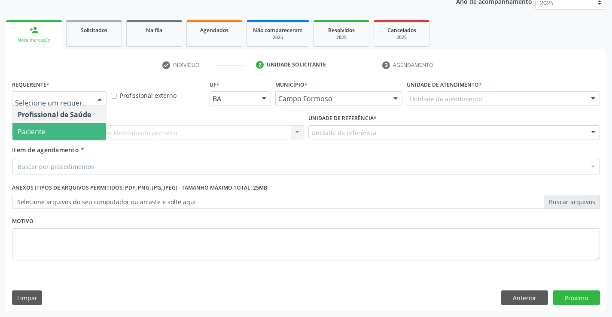
click at [45, 132] on span "Paciente" at bounding box center [59, 131] width 94 height 17
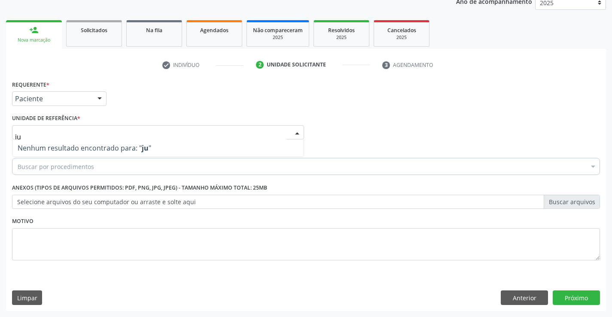
type input "j"
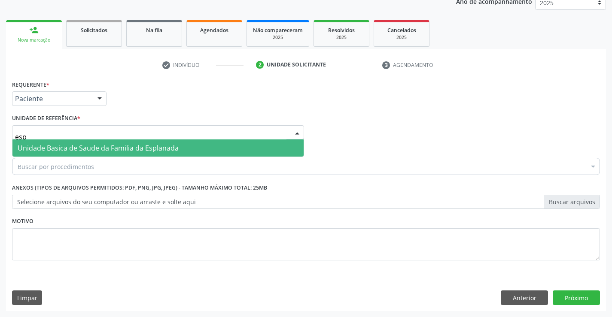
type input "espl"
click at [75, 149] on span "Unidade Basica de Saude da Familia da Esplanada" at bounding box center [98, 147] width 161 height 9
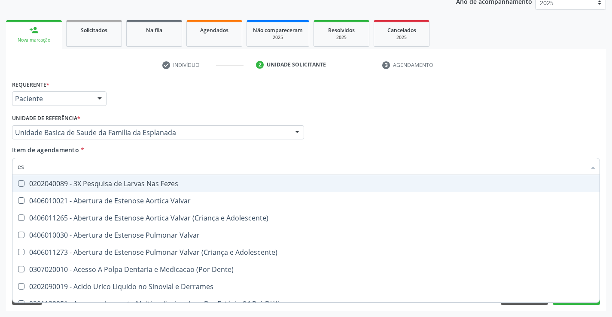
type input "e"
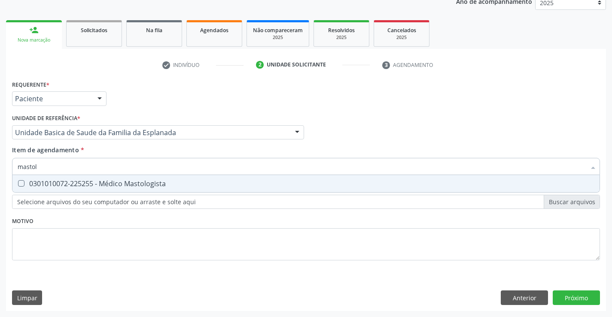
type input "mastolo"
drag, startPoint x: 80, startPoint y: 183, endPoint x: 76, endPoint y: 186, distance: 4.9
click at [78, 185] on div "0301010072-225255 - Médico Mastologista" at bounding box center [306, 183] width 577 height 7
checkbox Mastologista "true"
click at [563, 293] on div "Requerente * Paciente Profissional de Saúde Paciente Nenhum resultado encontrad…" at bounding box center [306, 194] width 600 height 233
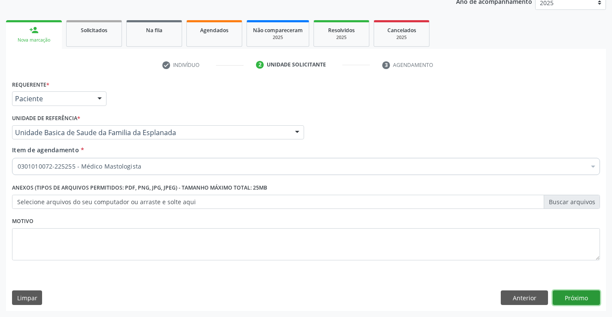
click at [565, 300] on button "Próximo" at bounding box center [576, 298] width 47 height 15
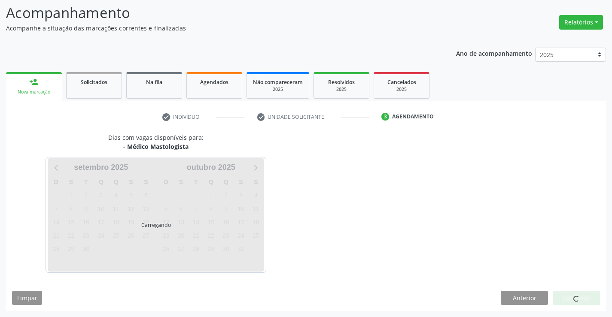
scroll to position [56, 0]
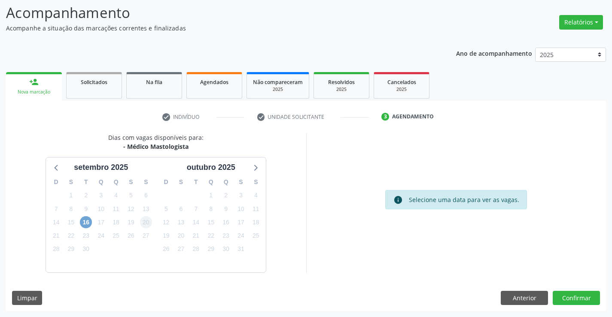
drag, startPoint x: 88, startPoint y: 221, endPoint x: 149, endPoint y: 228, distance: 60.9
click at [88, 221] on span "16" at bounding box center [86, 222] width 12 height 12
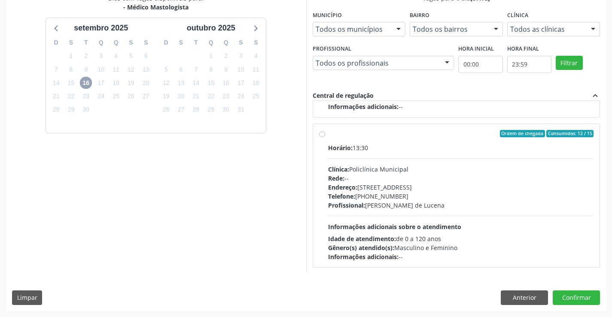
scroll to position [135, 0]
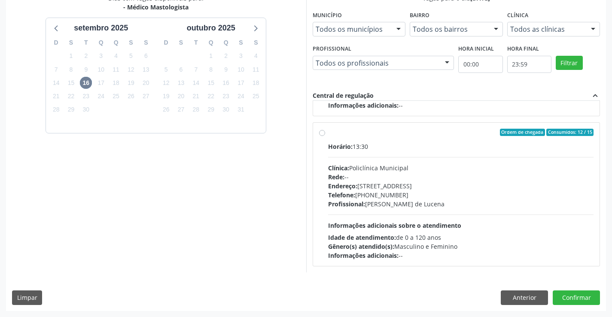
click at [328, 131] on label "Ordem de chegada Consumidos: 12 / 15 Horário: 13:30 Clínica: Policlínica Munici…" at bounding box center [461, 195] width 266 height 132
click at [320, 131] on input "Ordem de chegada Consumidos: 12 / 15 Horário: 13:30 Clínica: Policlínica Munici…" at bounding box center [322, 133] width 6 height 8
radio input "true"
click at [581, 299] on button "Confirmar" at bounding box center [576, 298] width 47 height 15
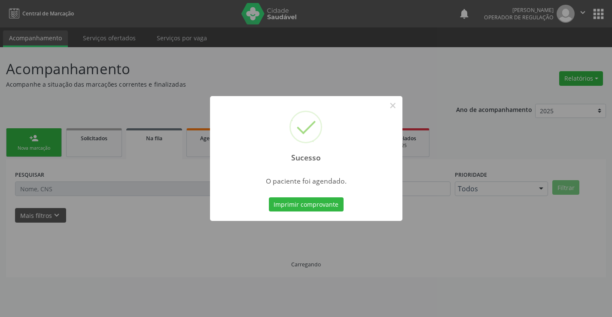
scroll to position [0, 0]
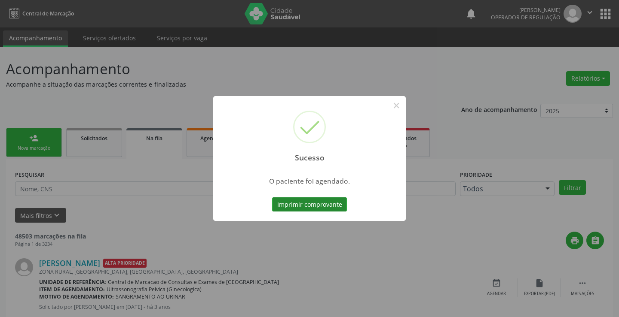
click at [319, 206] on button "Imprimir comprovante" at bounding box center [309, 205] width 75 height 15
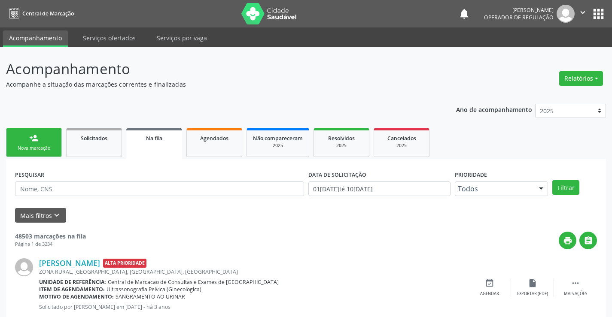
click at [35, 142] on div "person_add" at bounding box center [33, 138] width 9 height 9
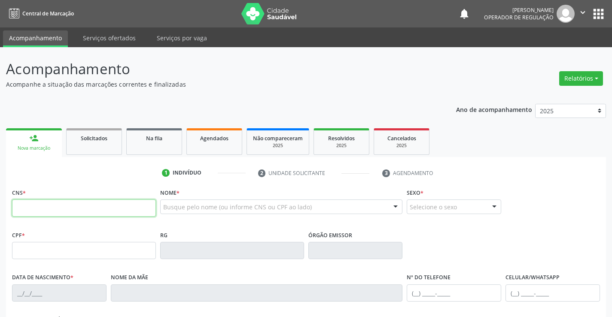
click at [56, 210] on input "text" at bounding box center [84, 208] width 144 height 17
type input "700 6064 1107 4266"
type input "1[DATE]"
type input "[PHONE_NUMBER]"
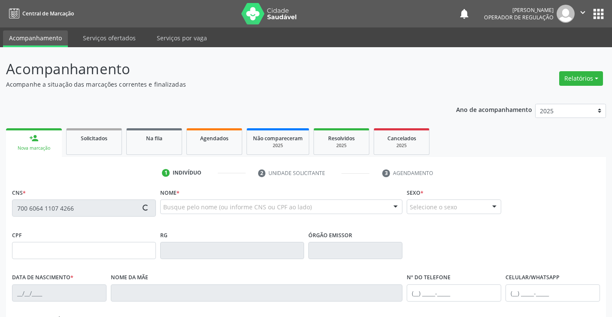
type input "S/N"
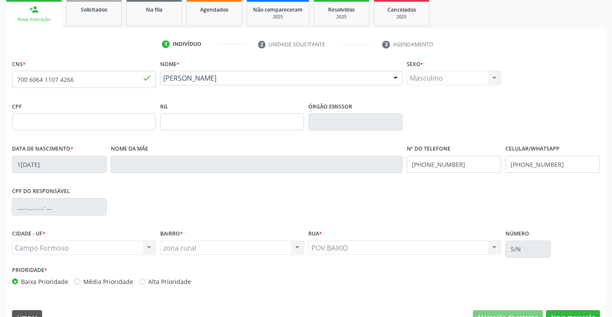
scroll to position [148, 0]
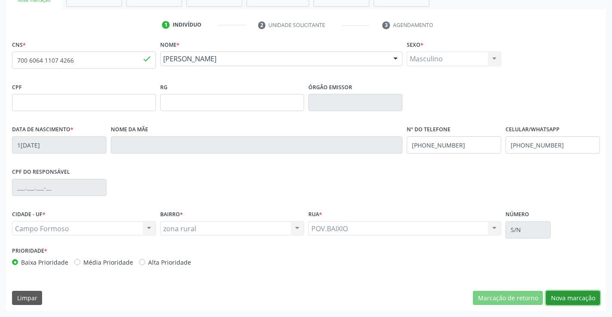
click at [578, 299] on button "Nova marcação" at bounding box center [573, 298] width 54 height 15
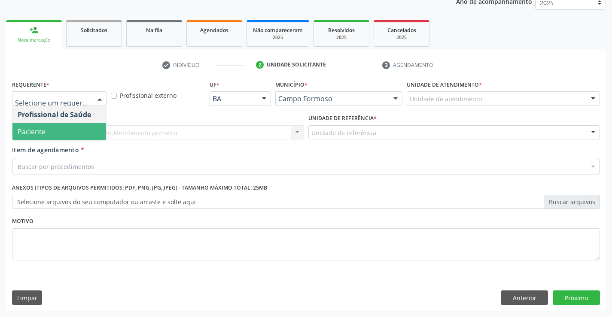
click at [27, 125] on span "Paciente" at bounding box center [59, 131] width 94 height 17
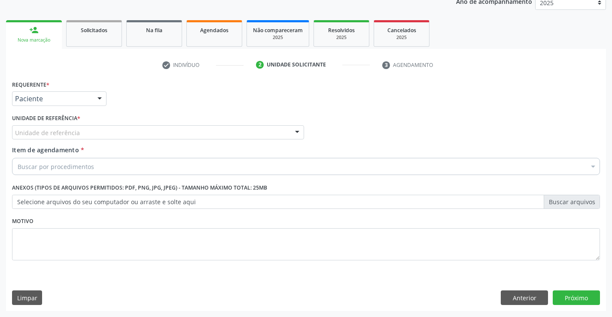
click at [24, 127] on div "Unidade de referência" at bounding box center [158, 132] width 292 height 15
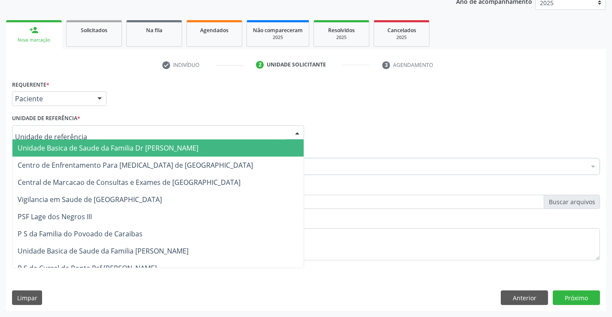
click at [61, 145] on span "Unidade Basica de Saude da Familia Dr [PERSON_NAME]" at bounding box center [108, 147] width 181 height 9
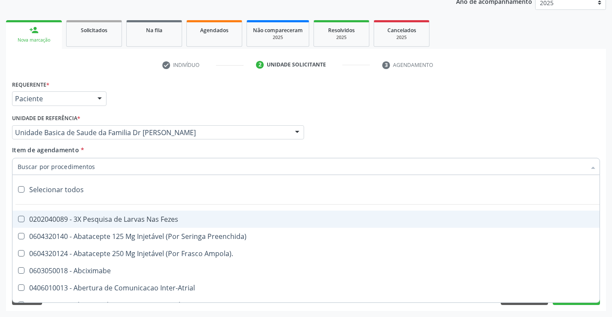
type input "r"
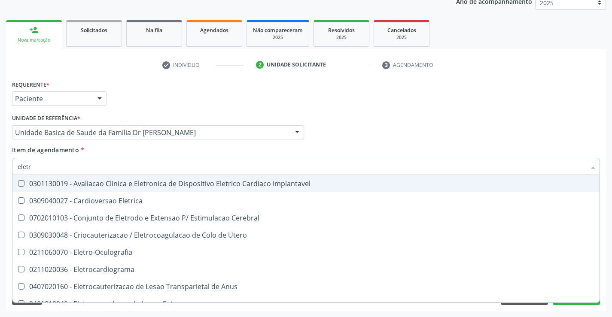
type input "eletro"
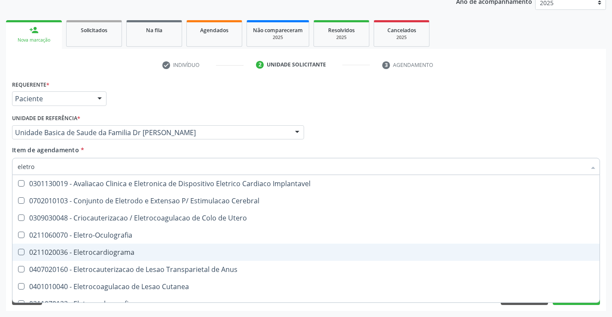
click at [110, 256] on div "0211020036 - Eletrocardiograma" at bounding box center [306, 252] width 577 height 7
checkbox Eletrocardiograma "true"
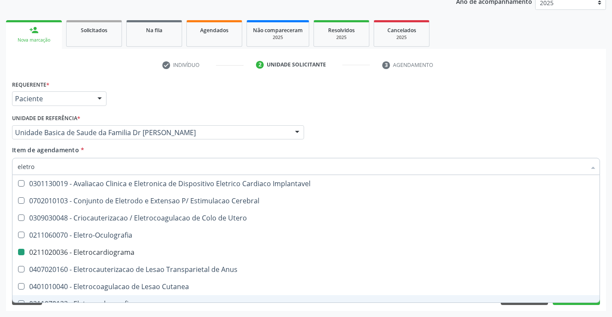
click at [60, 307] on div "Requerente * Paciente Profissional de Saúde Paciente Nenhum resultado encontrad…" at bounding box center [306, 194] width 600 height 233
checkbox Cerebral "true"
checkbox Eletrocardiograma "false"
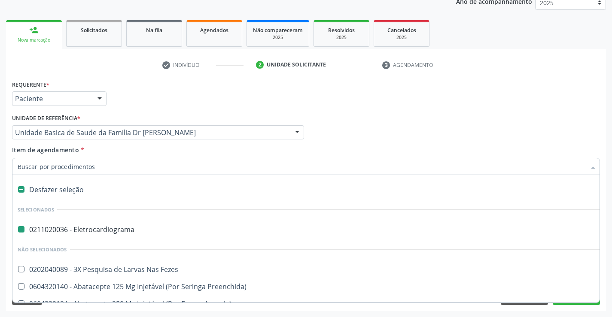
type input "u"
checkbox Eletrocardiograma "false"
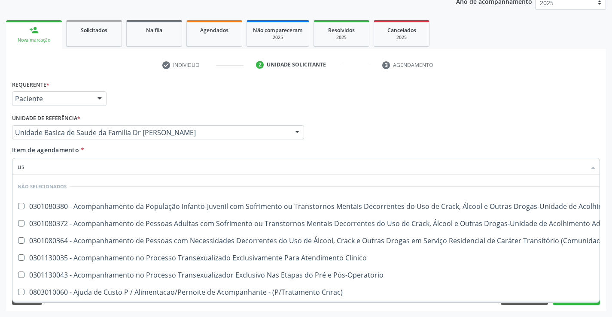
type input "usg"
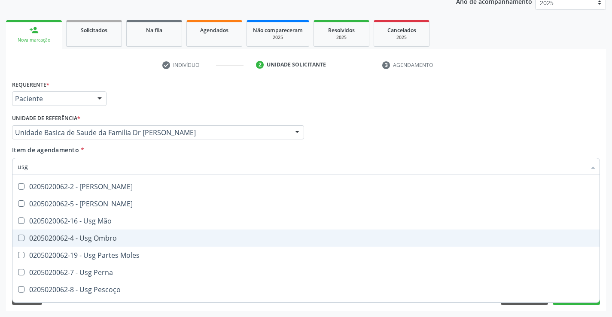
scroll to position [136, 0]
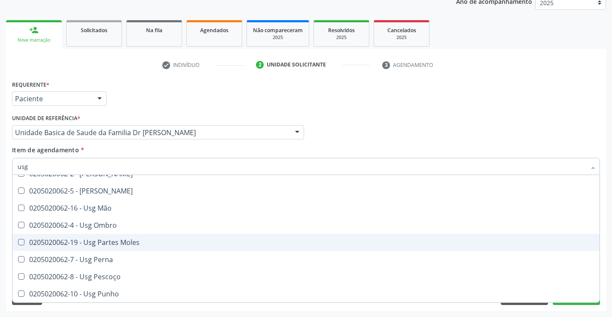
click at [141, 241] on div "0205020062-19 - Usg Partes Moles" at bounding box center [306, 242] width 577 height 7
checkbox Moles "true"
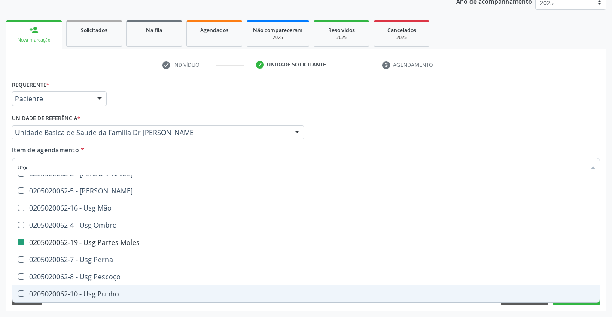
click at [134, 311] on div "Requerente * Paciente Profissional de Saúde Paciente Nenhum resultado encontrad…" at bounding box center [306, 194] width 600 height 233
checkbox Axila "true"
checkbox Moles "false"
checkbox Braço "true"
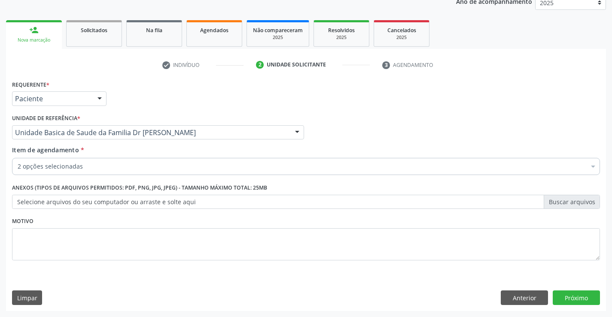
scroll to position [0, 0]
click at [567, 293] on button "Próximo" at bounding box center [576, 298] width 47 height 15
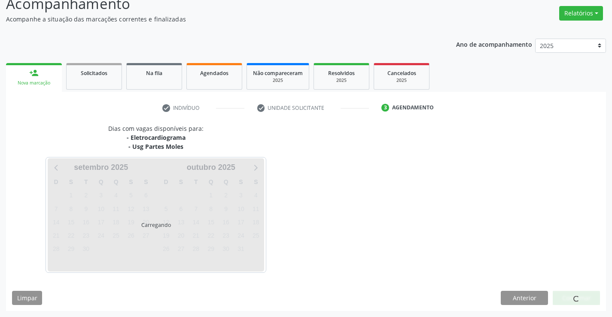
scroll to position [91, 0]
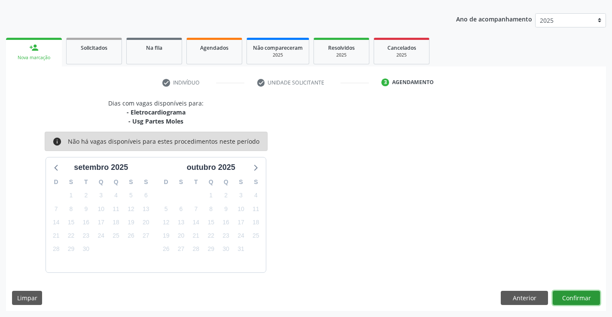
click at [568, 296] on button "Confirmar" at bounding box center [576, 298] width 47 height 15
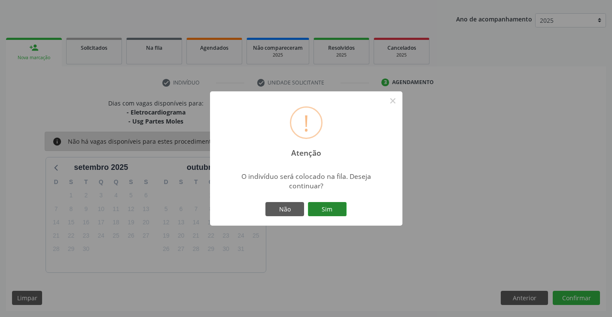
click at [327, 206] on button "Sim" at bounding box center [327, 209] width 39 height 15
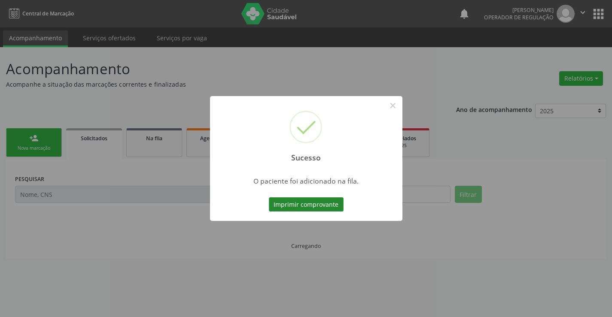
scroll to position [0, 0]
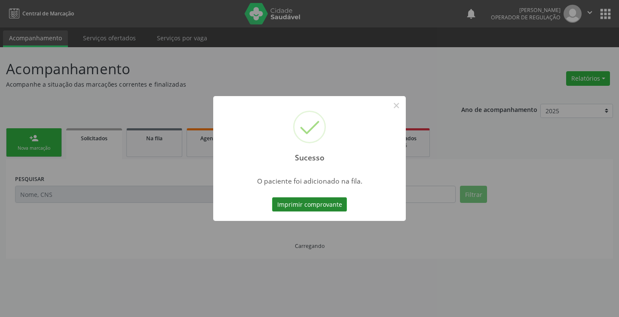
click at [327, 208] on button "Imprimir comprovante" at bounding box center [309, 205] width 75 height 15
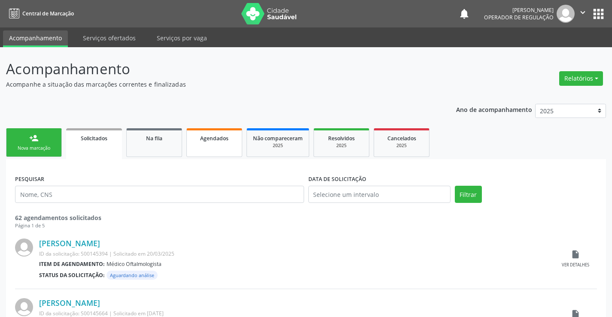
click at [206, 138] on span "Agendados" at bounding box center [214, 138] width 28 height 7
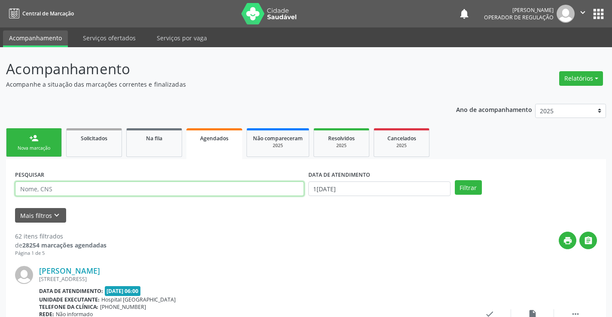
click at [75, 191] on input "text" at bounding box center [159, 189] width 289 height 15
type input "702008253217655"
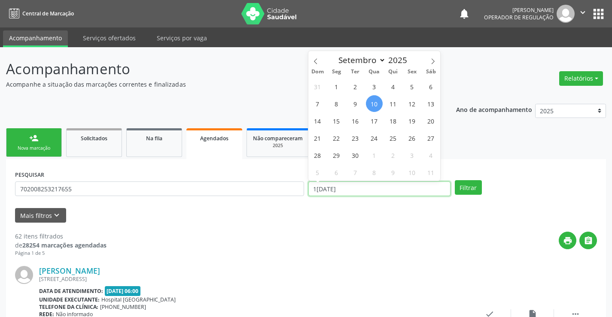
drag, startPoint x: 377, startPoint y: 189, endPoint x: 366, endPoint y: 168, distance: 23.4
click at [377, 188] on input "1[DATE]" at bounding box center [379, 189] width 142 height 15
click at [392, 107] on span "11" at bounding box center [393, 103] width 17 height 17
type input "[DATE]"
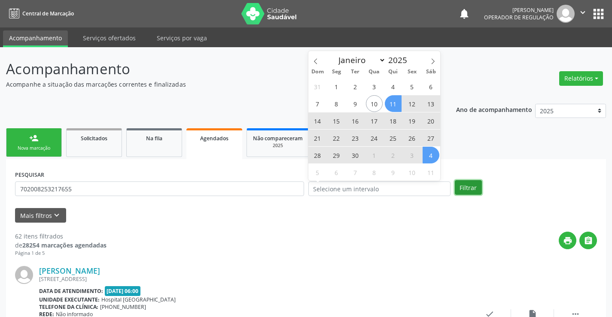
click at [459, 186] on button "Filtrar" at bounding box center [468, 187] width 27 height 15
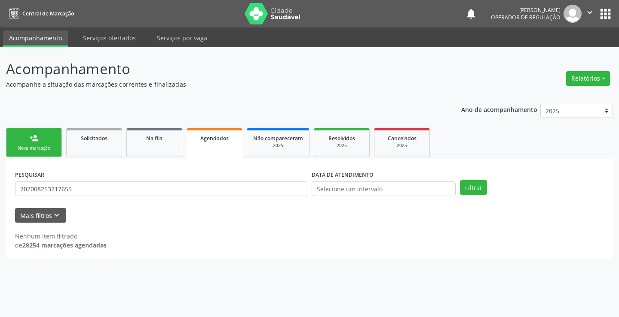
drag, startPoint x: 85, startPoint y: 197, endPoint x: 85, endPoint y: 192, distance: 5.2
click at [85, 195] on div "PESQUISAR 702008253217655" at bounding box center [161, 185] width 296 height 34
drag, startPoint x: 82, startPoint y: 189, endPoint x: 0, endPoint y: 180, distance: 83.0
click at [0, 189] on div "Acompanhamento Acompanhe a situação das marcações correntes e finalizadas Relat…" at bounding box center [309, 182] width 619 height 270
type input "705008253217655"
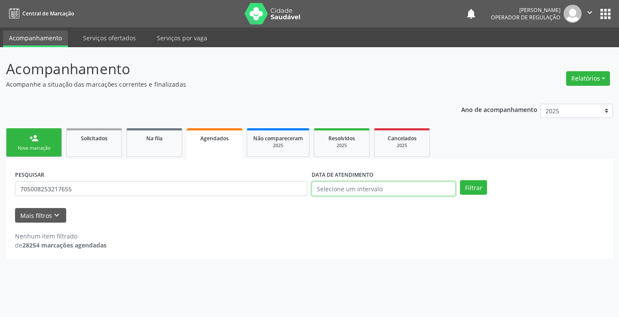
click at [423, 191] on input "text" at bounding box center [383, 189] width 144 height 15
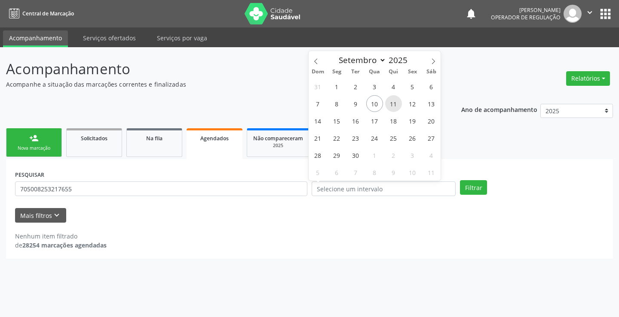
click at [394, 100] on span "11" at bounding box center [393, 103] width 17 height 17
type input "[DATE]"
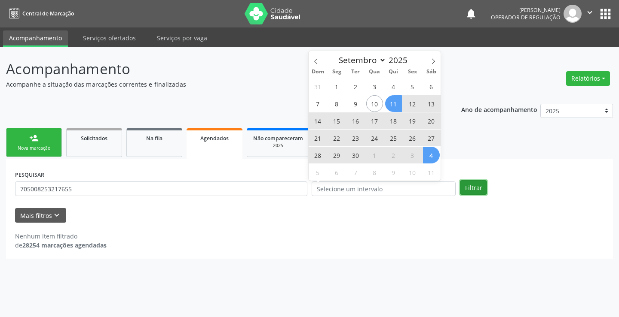
click at [462, 183] on button "Filtrar" at bounding box center [473, 187] width 27 height 15
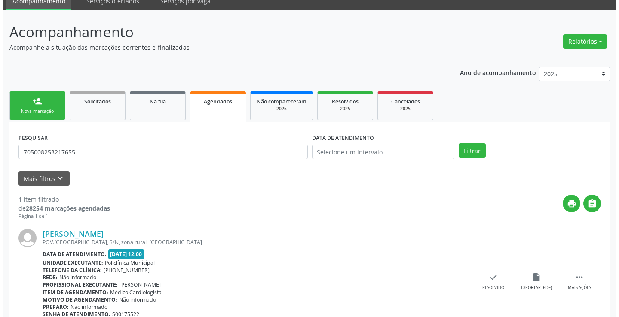
scroll to position [78, 0]
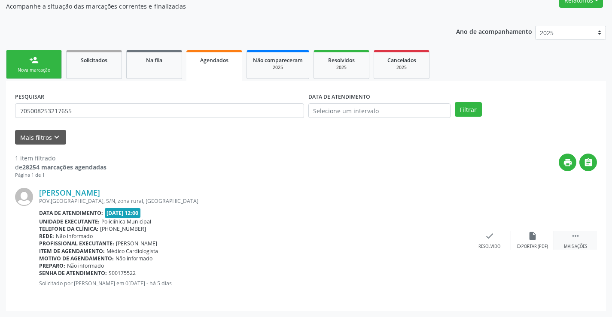
click at [576, 235] on icon "" at bounding box center [575, 236] width 9 height 9
click at [448, 236] on icon "cancel" at bounding box center [446, 236] width 9 height 9
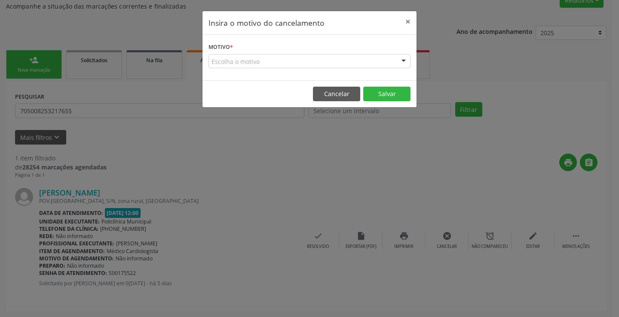
click at [402, 61] on div at bounding box center [403, 62] width 13 height 15
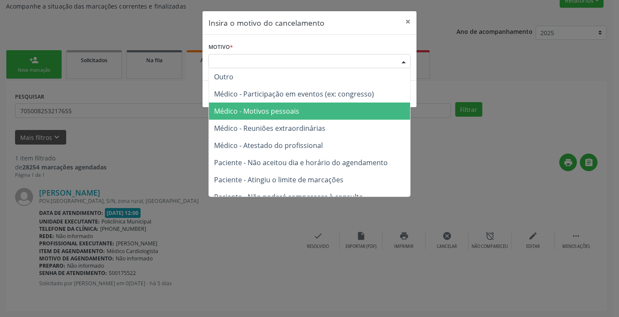
click at [322, 106] on span "Médico - Motivos pessoais" at bounding box center [309, 111] width 201 height 17
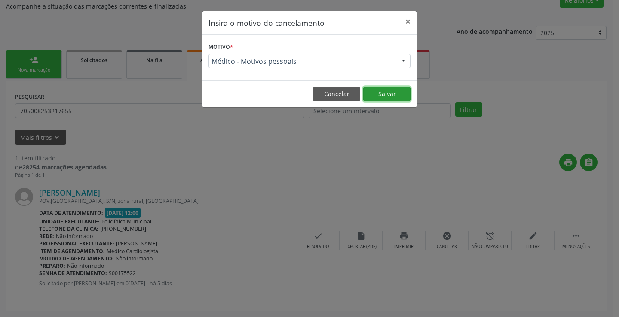
click at [378, 93] on button "Salvar" at bounding box center [386, 94] width 47 height 15
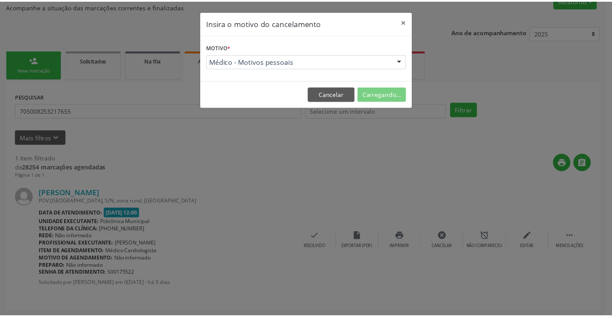
scroll to position [0, 0]
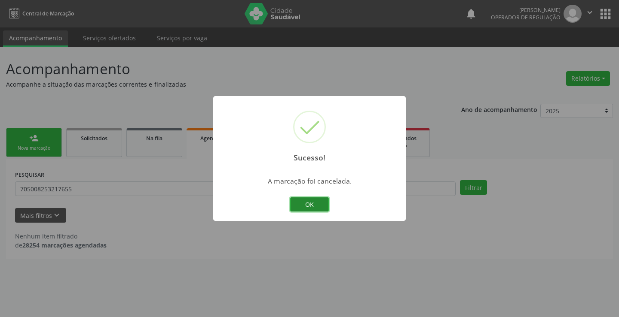
drag, startPoint x: 313, startPoint y: 204, endPoint x: 309, endPoint y: 200, distance: 5.8
click at [311, 204] on button "OK" at bounding box center [309, 205] width 39 height 15
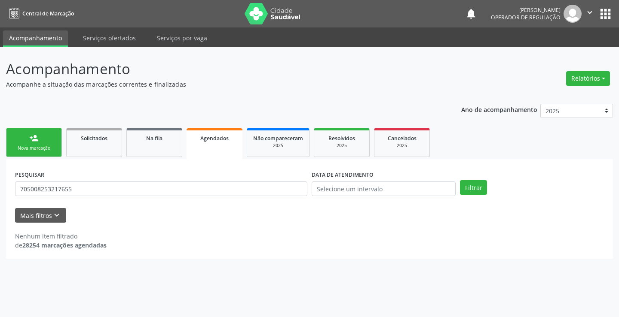
click at [42, 146] on div "Nova marcação" at bounding box center [33, 148] width 43 height 6
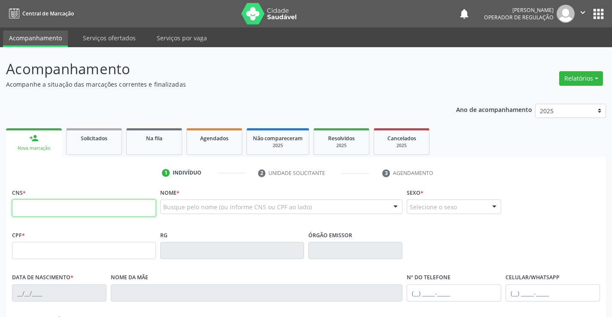
drag, startPoint x: 81, startPoint y: 210, endPoint x: 85, endPoint y: 195, distance: 16.6
click at [82, 200] on input "text" at bounding box center [84, 208] width 144 height 17
type input "706 9011 0491 4439"
type input "0222815680"
type input "[DATE]"
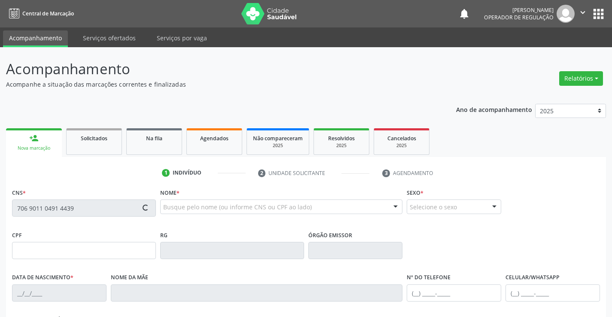
type input "[PERSON_NAME]"
type input "[PHONE_NUMBER]"
type input "134.889.105-04"
type input "49"
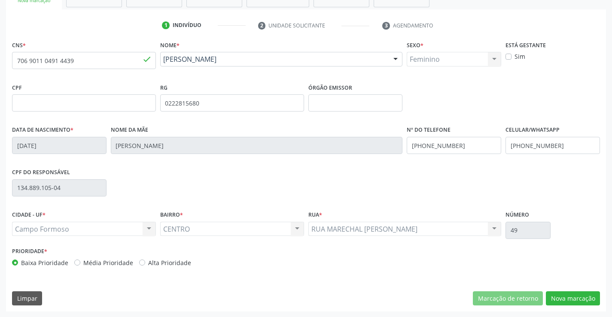
scroll to position [148, 0]
click at [572, 302] on button "Nova marcação" at bounding box center [573, 298] width 54 height 15
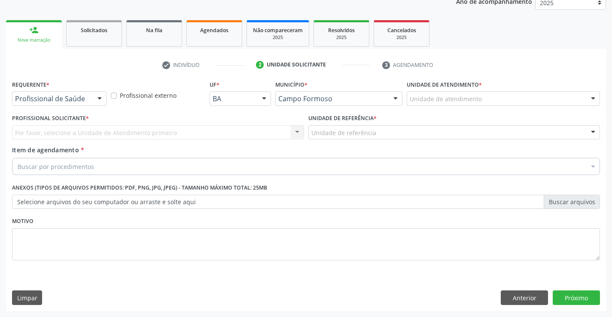
scroll to position [108, 0]
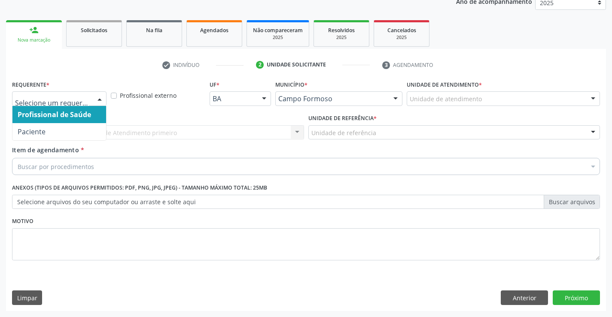
drag, startPoint x: 46, startPoint y: 96, endPoint x: 33, endPoint y: 123, distance: 30.0
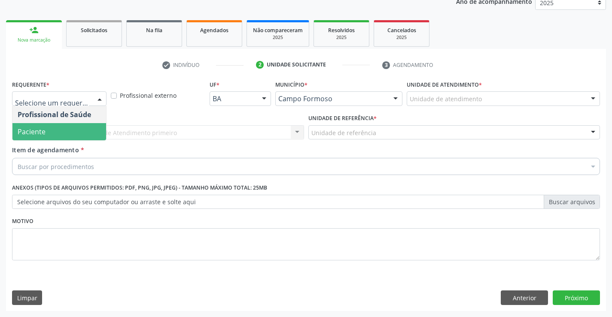
click at [30, 127] on span "Paciente" at bounding box center [32, 131] width 28 height 9
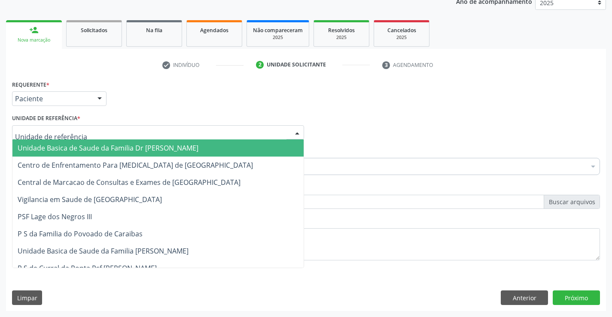
drag, startPoint x: 37, startPoint y: 147, endPoint x: 39, endPoint y: 164, distance: 17.3
click at [37, 147] on span "Unidade Basica de Saude da Familia Dr [PERSON_NAME]" at bounding box center [108, 147] width 181 height 9
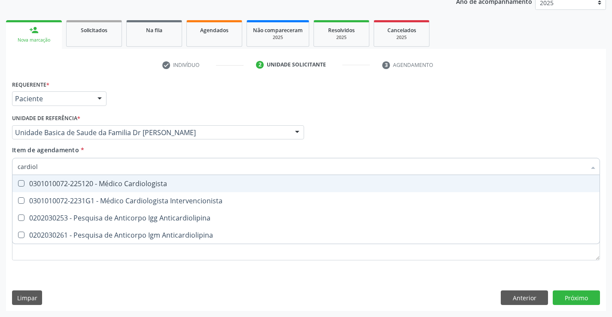
type input "cardiolo"
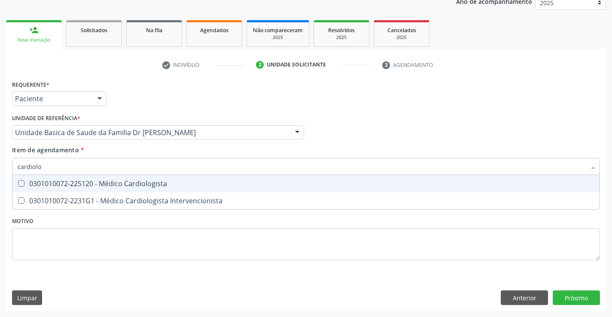
drag, startPoint x: 107, startPoint y: 180, endPoint x: 246, endPoint y: 270, distance: 164.6
click at [106, 180] on div "0301010072-225120 - Médico Cardiologista" at bounding box center [306, 183] width 577 height 7
checkbox Cardiologista "true"
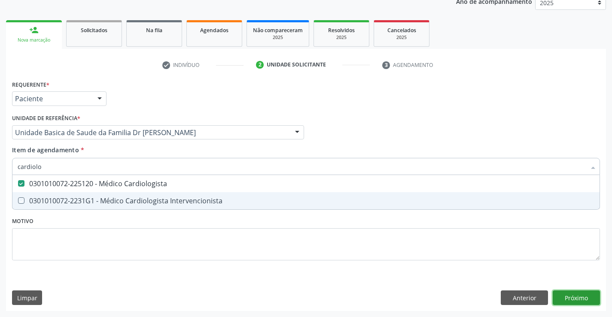
click at [585, 294] on div "Requerente * Paciente Profissional de Saúde Paciente Nenhum resultado encontrad…" at bounding box center [306, 194] width 600 height 233
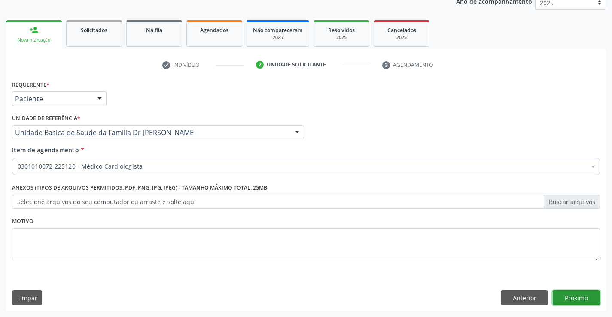
checkbox Cardiologista "true"
click at [585, 294] on button "Próximo" at bounding box center [576, 298] width 47 height 15
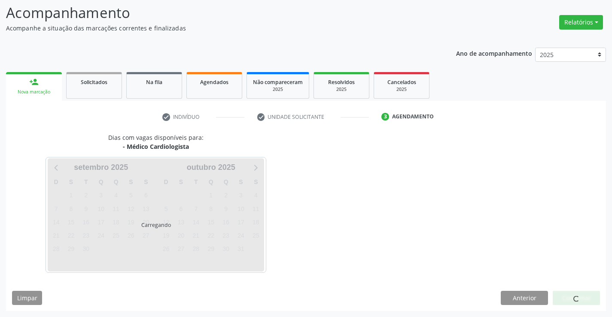
scroll to position [56, 0]
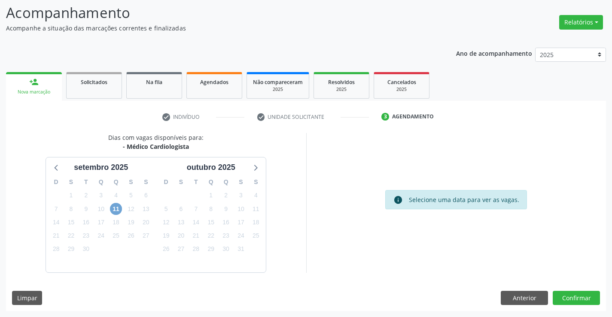
click at [116, 209] on span "11" at bounding box center [116, 209] width 12 height 12
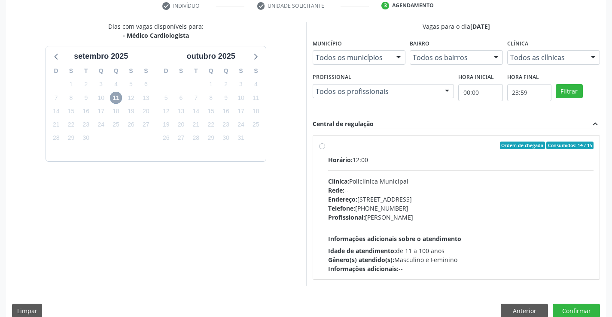
scroll to position [180, 0]
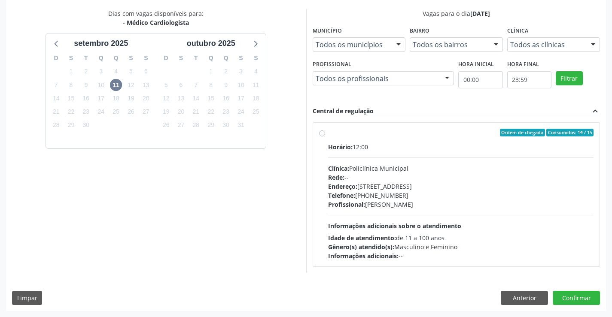
click at [328, 132] on label "Ordem de chegada Consumidos: 14 / 15 Horário: 12:00 Clínica: Policlínica Munici…" at bounding box center [461, 195] width 266 height 132
click at [322, 132] on input "Ordem de chegada Consumidos: 14 / 15 Horário: 12:00 Clínica: Policlínica Munici…" at bounding box center [322, 133] width 6 height 8
radio input "true"
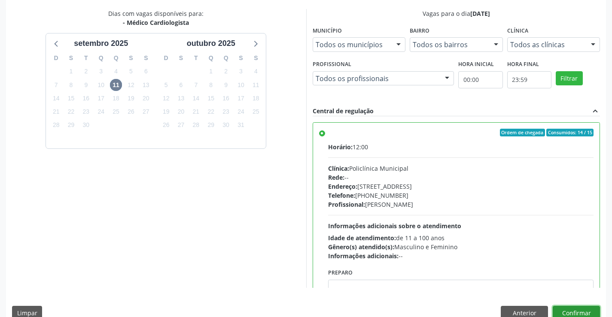
click at [564, 310] on button "Confirmar" at bounding box center [576, 313] width 47 height 15
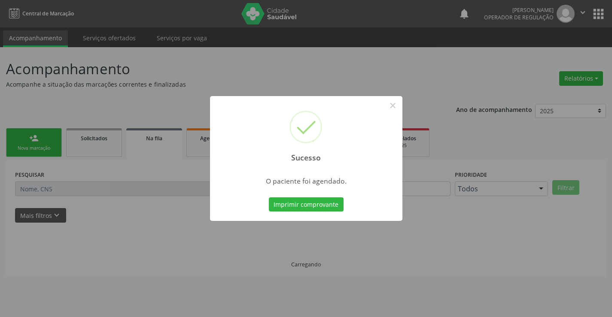
scroll to position [0, 0]
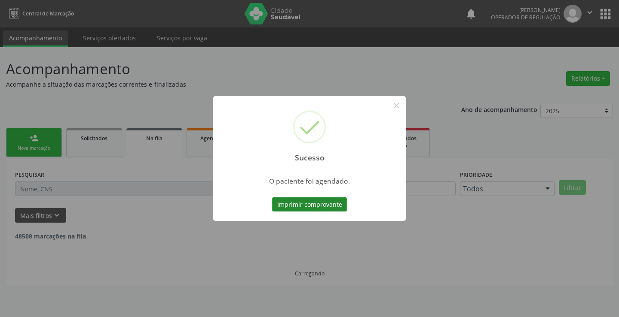
click at [325, 203] on button "Imprimir comprovante" at bounding box center [309, 205] width 75 height 15
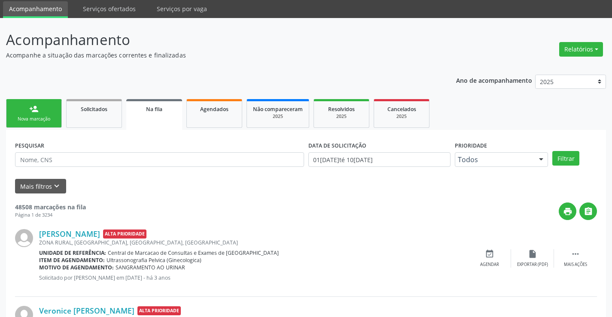
scroll to position [43, 0]
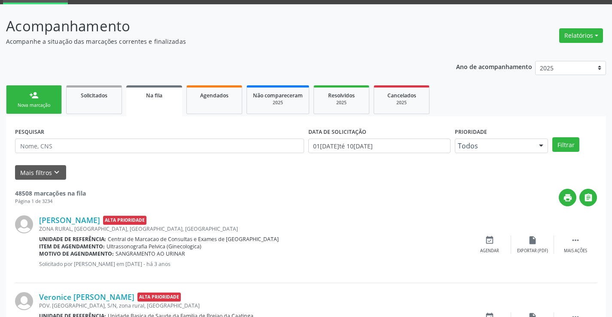
click at [40, 94] on link "person_add Nova marcação" at bounding box center [34, 99] width 56 height 29
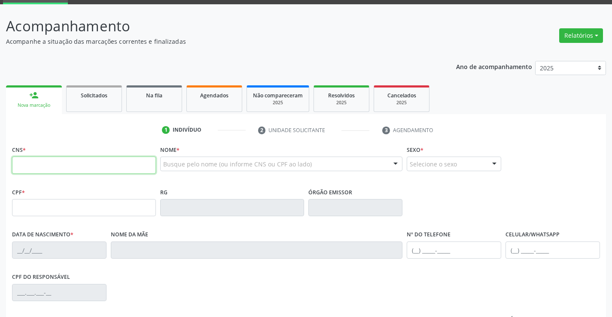
click at [83, 163] on input "text" at bounding box center [84, 165] width 144 height 17
type input "708 5083 4321 0676"
type input "432.666.905-59"
type input "0466584911"
type input "[DATE]"
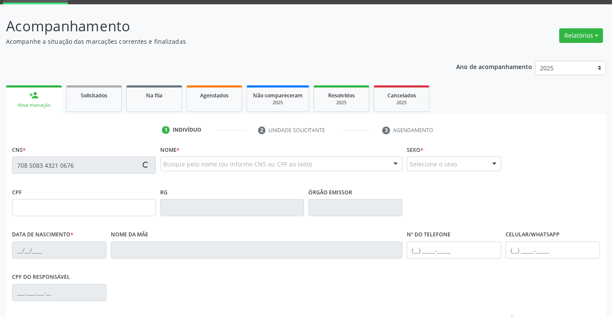
type input "[PERSON_NAME]"
type input "[PHONE_NUMBER]"
type input "432.666.905-59"
type input "S/N"
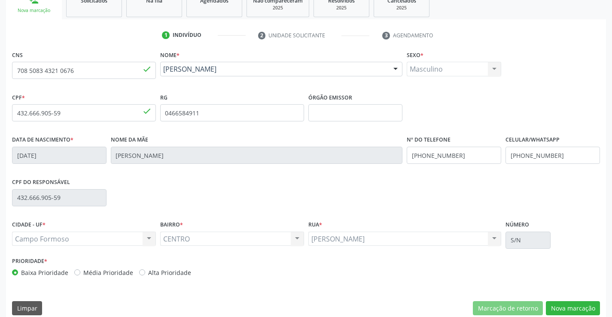
scroll to position [148, 0]
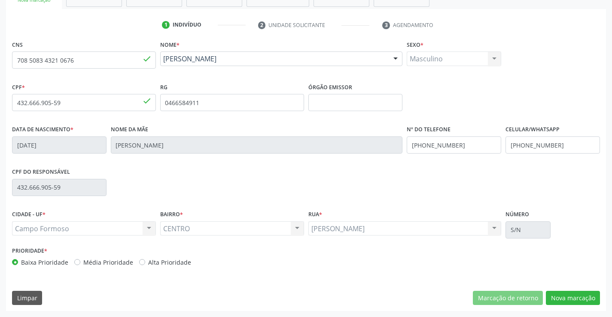
click at [563, 289] on div "CNS 708 5083 4321 0676 done Nome * [PERSON_NAME] [PERSON_NAME] CNS: 708 5083 43…" at bounding box center [306, 174] width 600 height 273
click at [563, 296] on button "Nova marcação" at bounding box center [573, 298] width 54 height 15
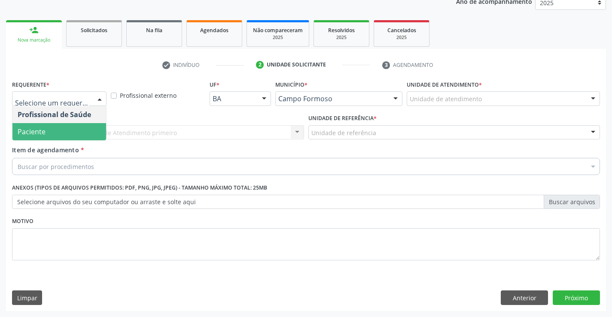
click at [34, 131] on span "Paciente" at bounding box center [32, 131] width 28 height 9
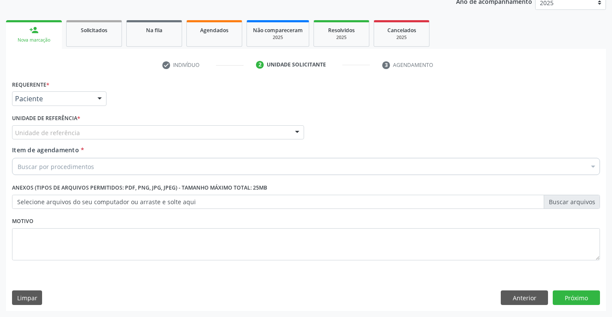
click at [37, 137] on div "Unidade de referência" at bounding box center [158, 132] width 292 height 15
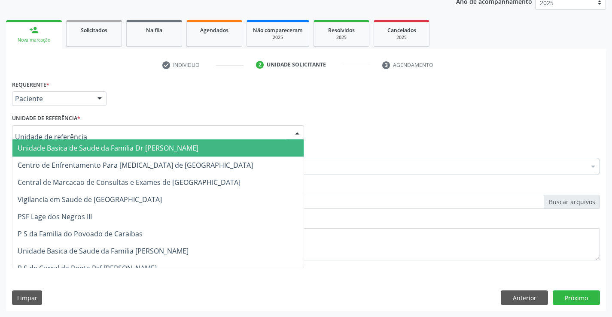
click at [39, 145] on span "Unidade Basica de Saude da Familia Dr [PERSON_NAME]" at bounding box center [108, 147] width 181 height 9
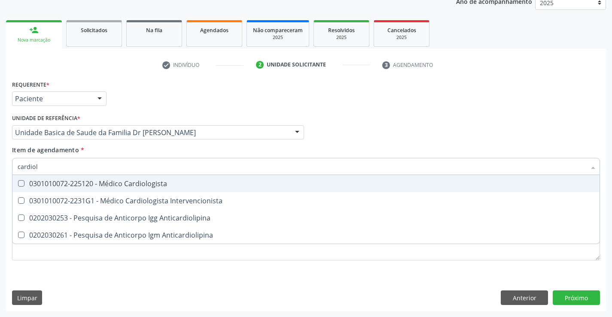
type input "cardiolo"
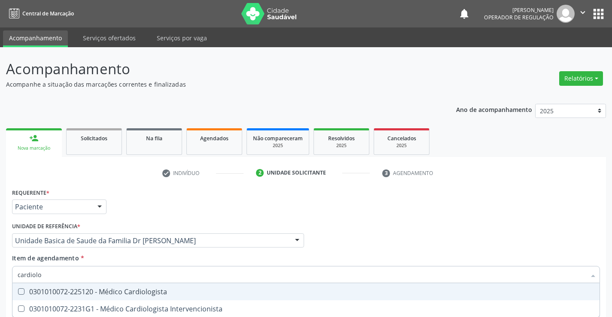
scroll to position [108, 0]
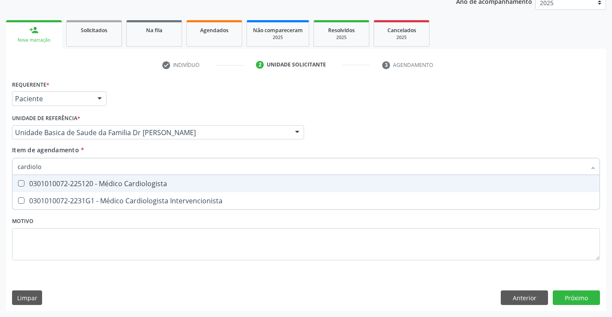
click at [21, 184] on Cardiologista at bounding box center [21, 183] width 6 height 6
click at [18, 184] on Cardiologista "checkbox" at bounding box center [15, 184] width 6 height 6
checkbox Cardiologista "true"
click at [564, 297] on div "Requerente * Paciente Profissional de Saúde Paciente Nenhum resultado encontrad…" at bounding box center [306, 194] width 600 height 233
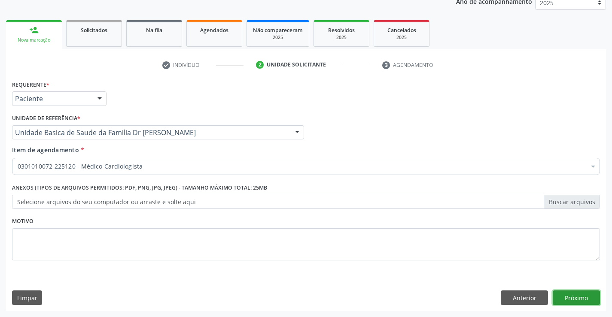
click at [563, 298] on button "Próximo" at bounding box center [576, 298] width 47 height 15
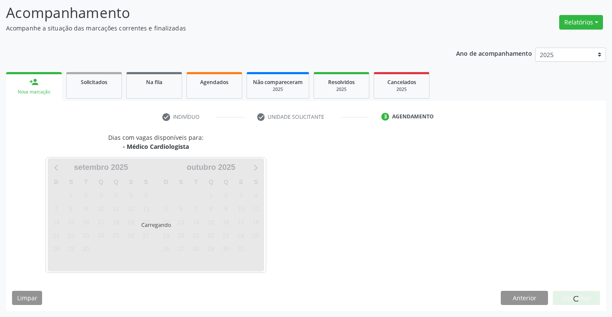
scroll to position [82, 0]
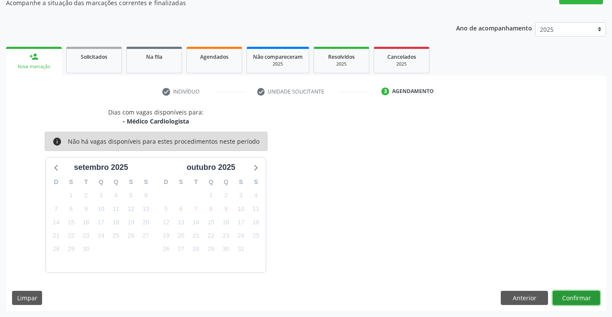
click at [575, 303] on button "Confirmar" at bounding box center [576, 298] width 47 height 15
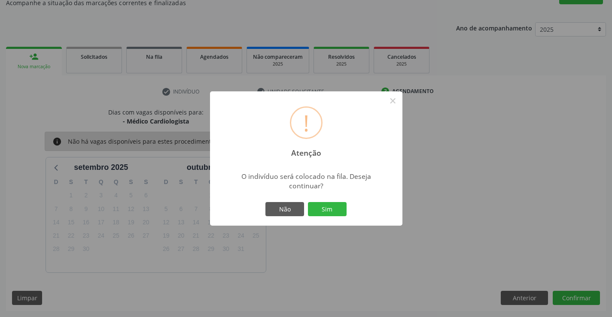
click at [337, 205] on button "Sim" at bounding box center [327, 209] width 39 height 15
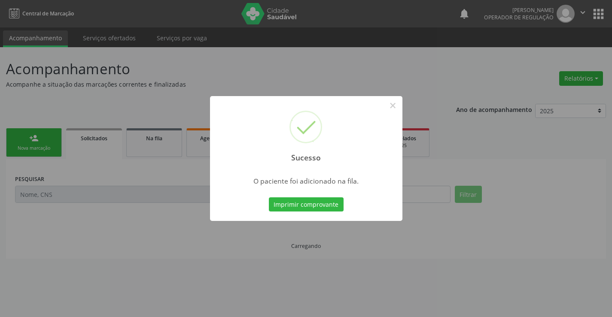
scroll to position [0, 0]
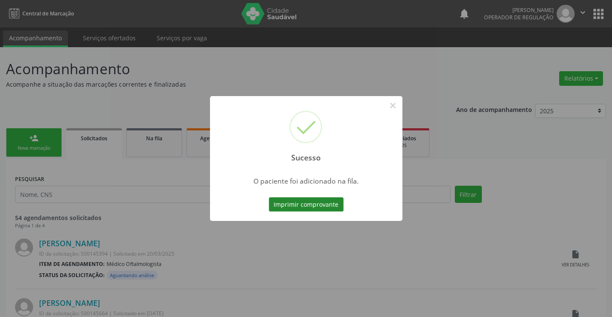
click at [339, 208] on button "Imprimir comprovante" at bounding box center [306, 205] width 75 height 15
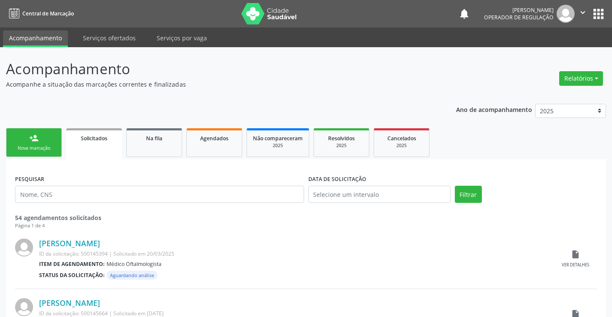
click at [24, 142] on link "person_add Nova marcação" at bounding box center [34, 142] width 56 height 29
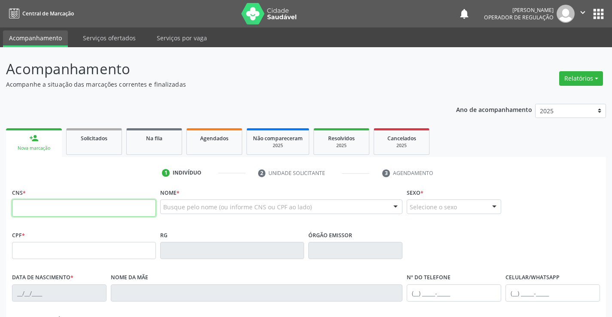
click at [30, 205] on input "text" at bounding box center [84, 208] width 144 height 17
type input "705 0082 1710 6156"
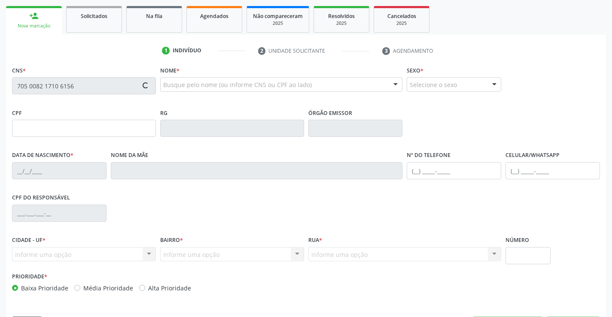
scroll to position [129, 0]
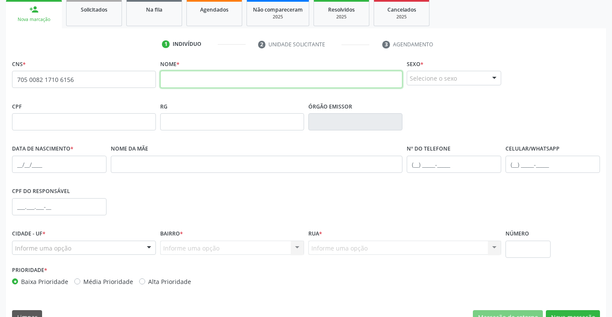
drag, startPoint x: 193, startPoint y: 83, endPoint x: 197, endPoint y: 77, distance: 6.8
click at [193, 83] on input "text" at bounding box center [281, 79] width 243 height 17
type input "j"
type input "[PERSON_NAME]"
click at [434, 81] on div "Selecione o sexo" at bounding box center [454, 78] width 94 height 15
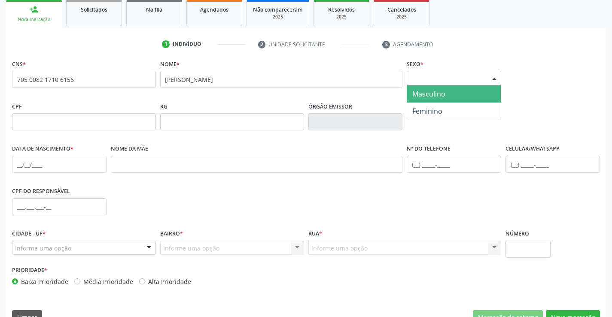
click at [433, 94] on span "Masculino" at bounding box center [428, 93] width 33 height 9
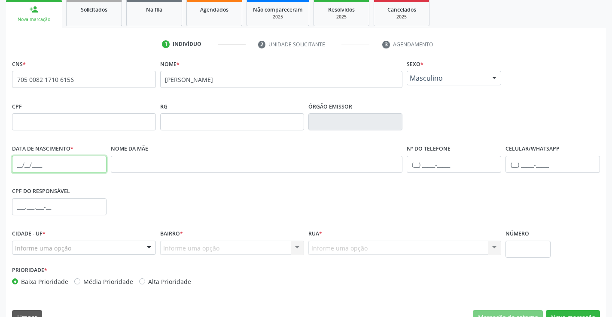
click at [47, 168] on input "text" at bounding box center [59, 164] width 94 height 17
type input "[DATE]"
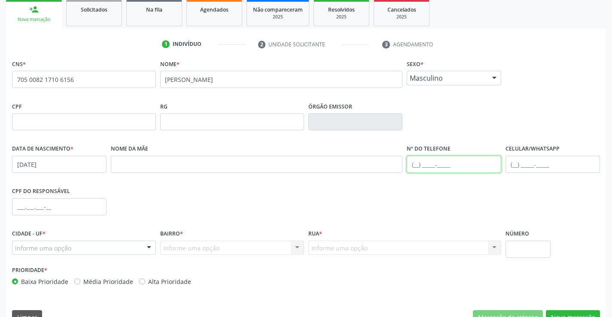
click at [428, 171] on input "text" at bounding box center [454, 164] width 94 height 17
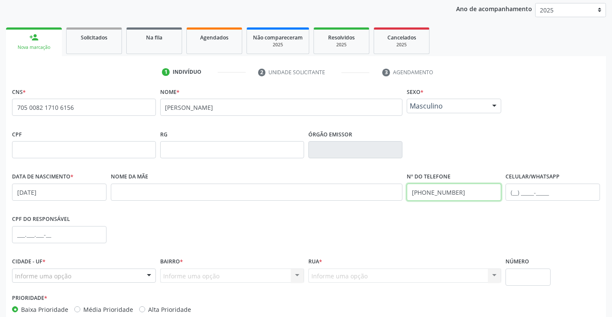
scroll to position [86, 0]
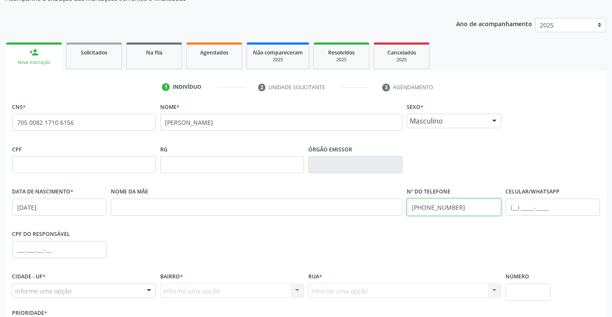
type input "[PHONE_NUMBER]"
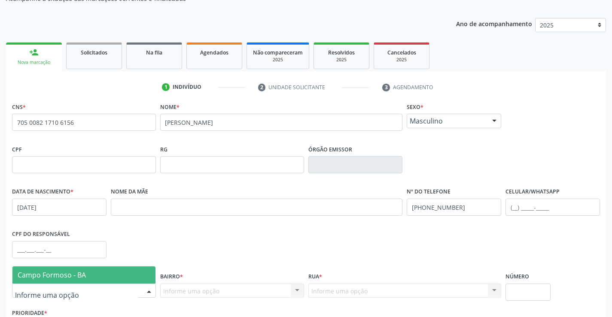
drag, startPoint x: 128, startPoint y: 289, endPoint x: 122, endPoint y: 274, distance: 16.1
click at [127, 286] on div at bounding box center [84, 291] width 144 height 15
click at [121, 269] on span "Campo Formoso - BA" at bounding box center [83, 275] width 143 height 17
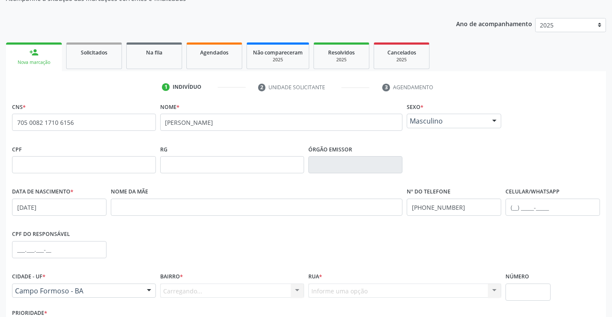
click at [189, 292] on div "Carregando... Nenhum resultado encontrado para: " " Nenhuma opção encontrada. D…" at bounding box center [232, 291] width 144 height 15
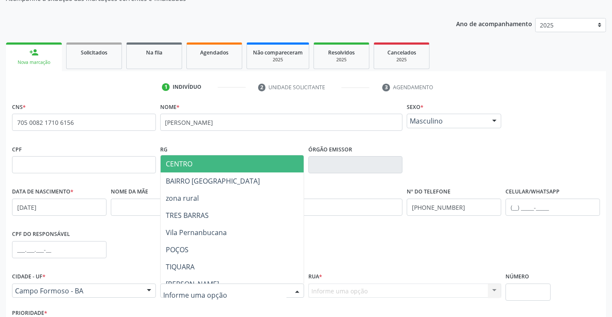
click at [188, 163] on span "CENTRO" at bounding box center [179, 163] width 27 height 9
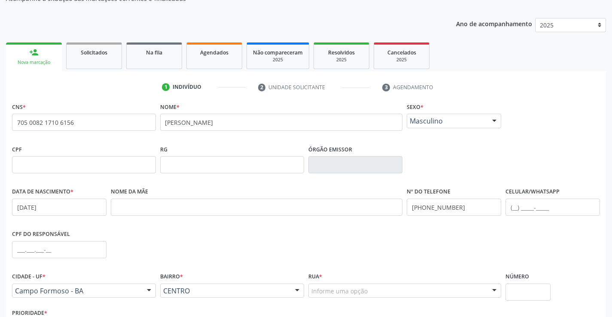
drag, startPoint x: 323, startPoint y: 288, endPoint x: 329, endPoint y: 293, distance: 7.7
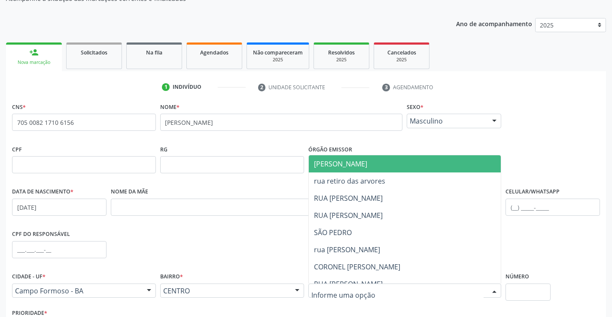
click at [351, 163] on span "[PERSON_NAME]" at bounding box center [340, 163] width 53 height 9
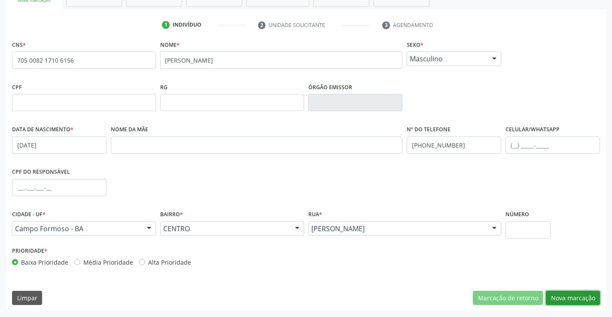
click at [568, 292] on button "Nova marcação" at bounding box center [573, 298] width 54 height 15
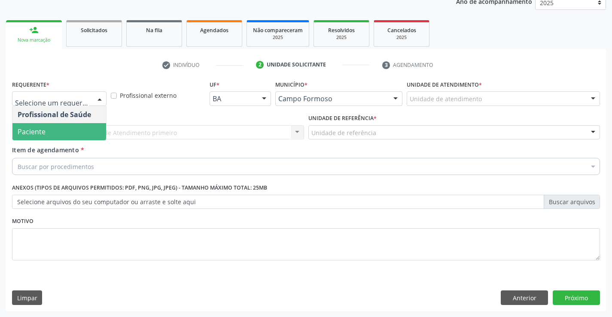
click at [23, 131] on span "Paciente" at bounding box center [32, 131] width 28 height 9
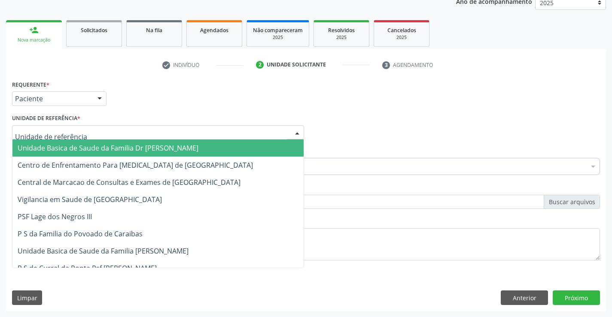
click at [32, 150] on span "Unidade Basica de Saude da Familia Dr [PERSON_NAME]" at bounding box center [108, 147] width 181 height 9
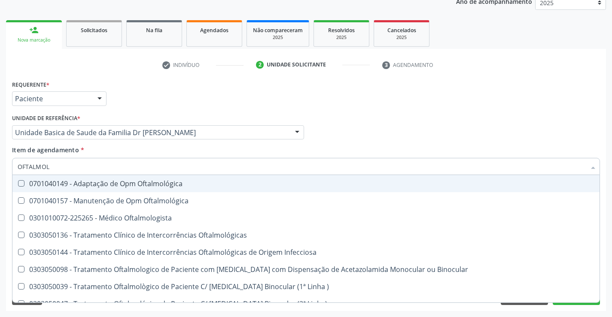
type input "OFTALMOLO"
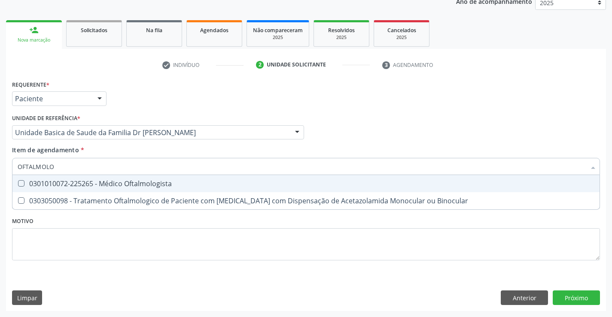
drag, startPoint x: 46, startPoint y: 184, endPoint x: 18, endPoint y: 216, distance: 42.6
click at [46, 185] on div "0301010072-225265 - Médico Oftalmologista" at bounding box center [306, 183] width 577 height 7
checkbox Oftalmologista "true"
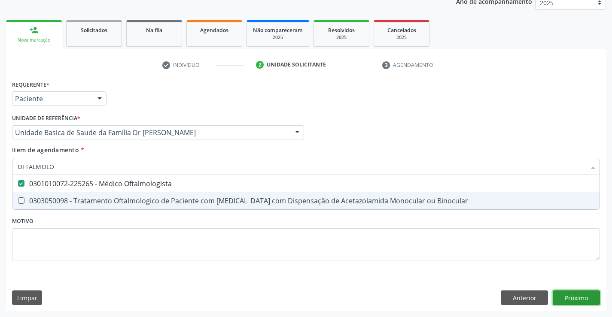
click at [567, 295] on div "Requerente * Paciente Profissional de Saúde Paciente Nenhum resultado encontrad…" at bounding box center [306, 194] width 600 height 233
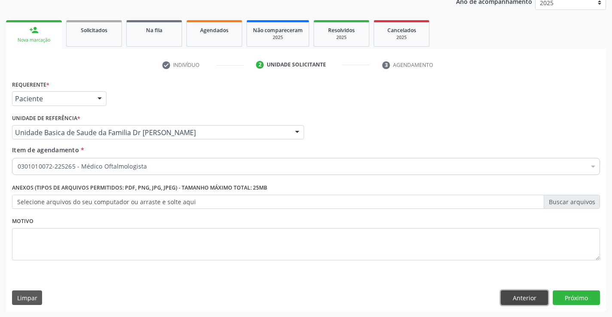
click at [529, 300] on button "Anterior" at bounding box center [524, 298] width 47 height 15
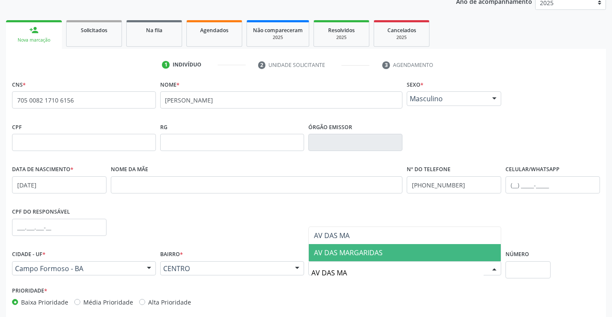
type input "AV DAS MAR"
click at [346, 254] on span "AV DAS MARGARIDAS" at bounding box center [348, 252] width 69 height 9
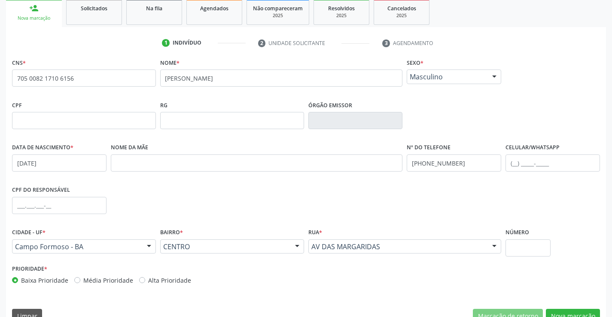
scroll to position [148, 0]
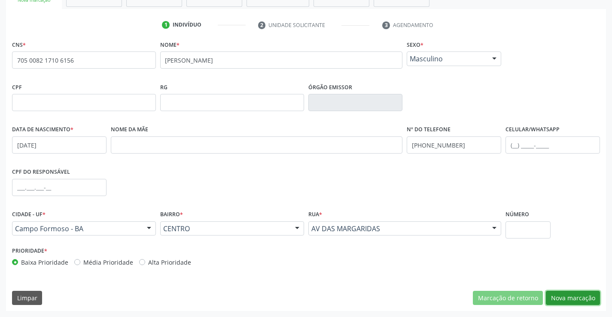
click at [566, 295] on button "Nova marcação" at bounding box center [573, 298] width 54 height 15
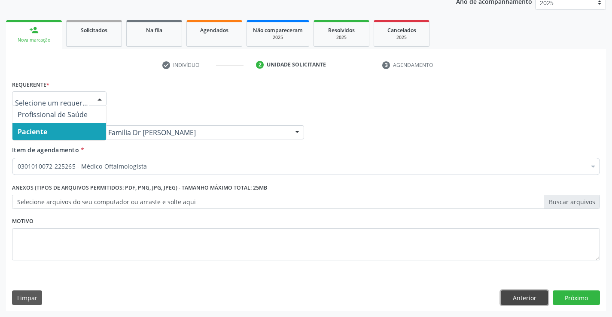
click at [538, 296] on button "Anterior" at bounding box center [524, 298] width 47 height 15
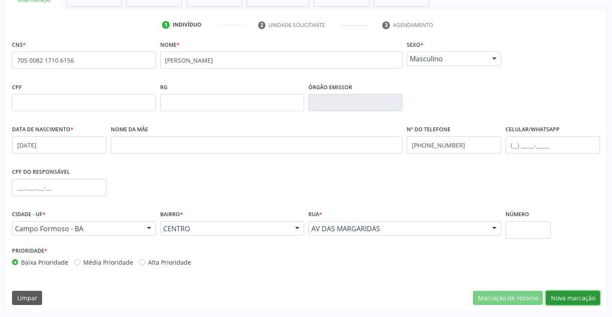
click at [580, 299] on button "Nova marcação" at bounding box center [573, 298] width 54 height 15
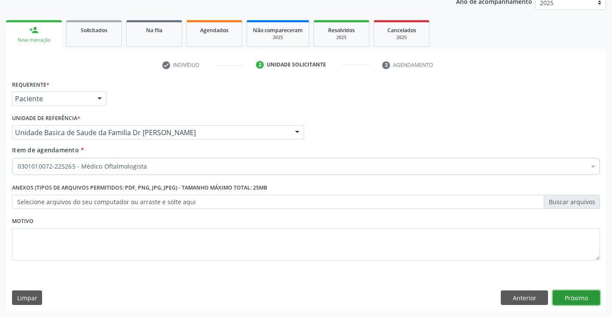
click at [580, 299] on button "Próximo" at bounding box center [576, 298] width 47 height 15
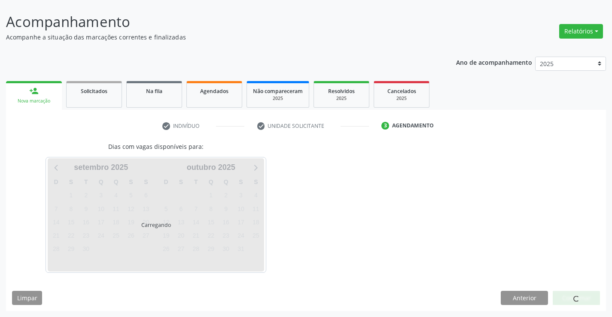
scroll to position [73, 0]
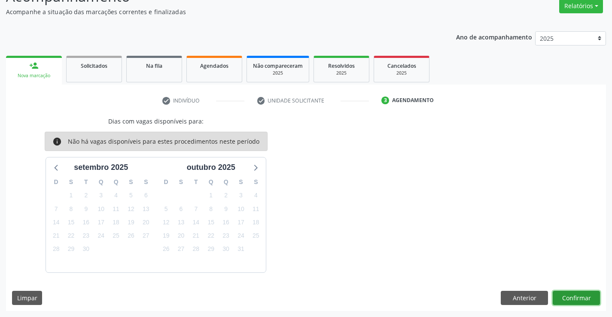
click at [580, 299] on button "Confirmar" at bounding box center [576, 298] width 47 height 15
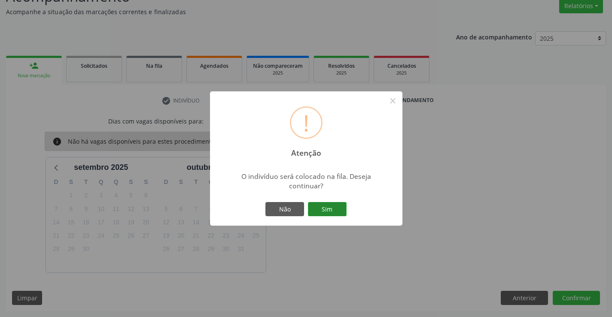
click at [335, 212] on button "Sim" at bounding box center [327, 209] width 39 height 15
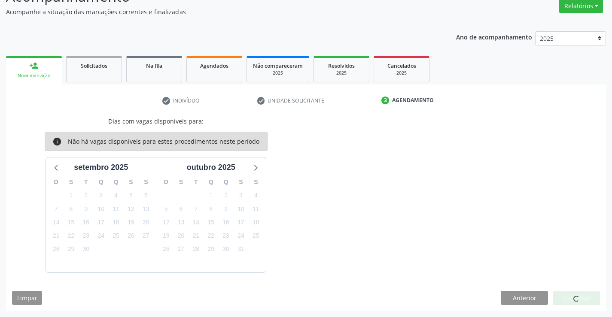
scroll to position [0, 0]
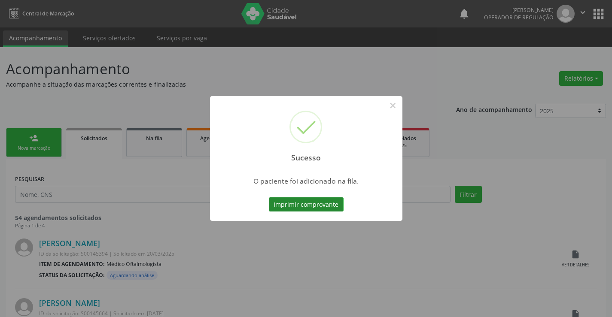
click at [329, 204] on button "Imprimir comprovante" at bounding box center [306, 205] width 75 height 15
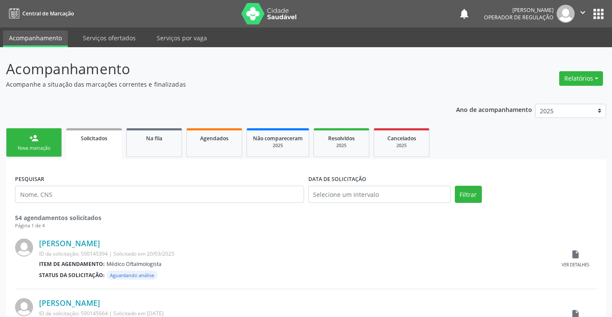
click at [29, 139] on div "person_add" at bounding box center [33, 138] width 9 height 9
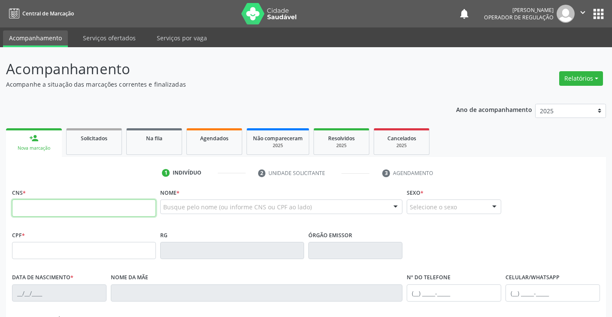
click at [27, 209] on input "text" at bounding box center [84, 208] width 144 height 17
type input "703 4012 3206 0912"
type input "19/05/1967"
type input "Delzuita Pereira Alves"
type input "(74) 99101-2299"
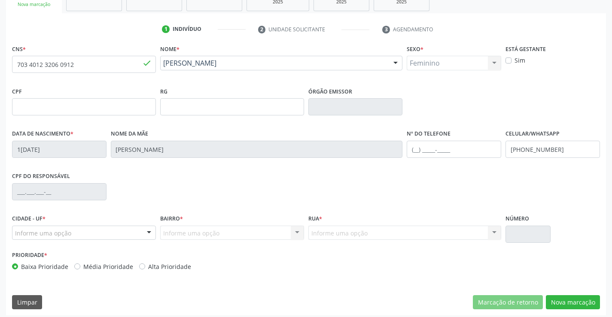
scroll to position [148, 0]
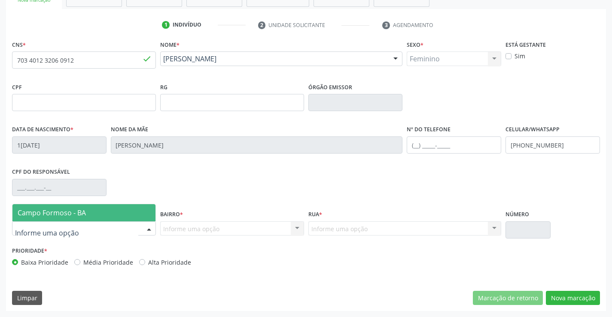
click at [88, 229] on div at bounding box center [84, 229] width 144 height 15
click at [91, 210] on span "Campo Formoso - BA" at bounding box center [83, 212] width 143 height 17
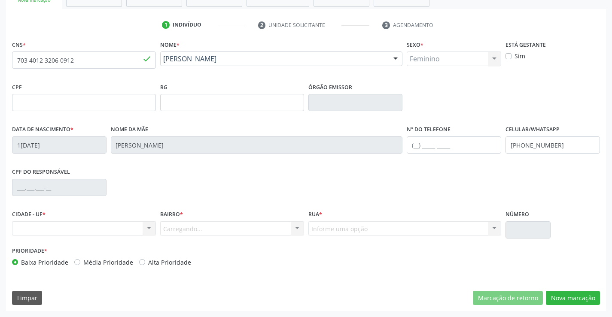
click at [174, 226] on div "Carregando... Nenhum resultado encontrado para: " " Nenhuma opção encontrada. D…" at bounding box center [232, 229] width 144 height 15
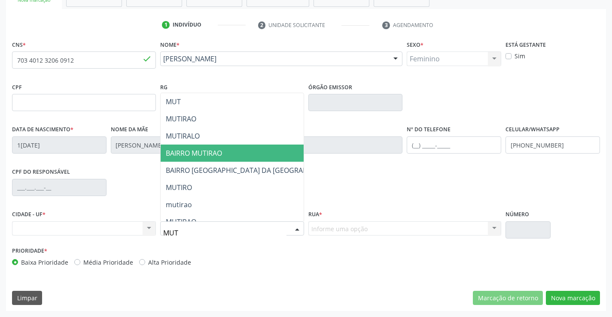
type input "MUTI"
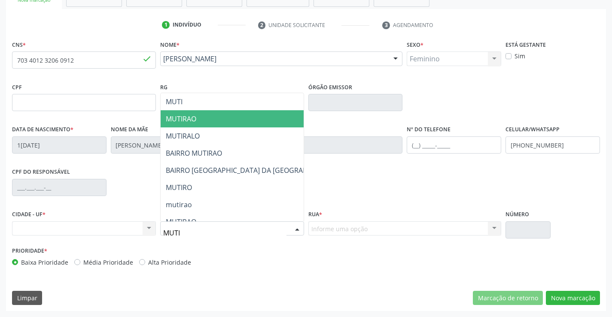
drag, startPoint x: 180, startPoint y: 119, endPoint x: 242, endPoint y: 168, distance: 78.3
click at [180, 119] on span "MUTIRAO" at bounding box center [181, 118] width 30 height 9
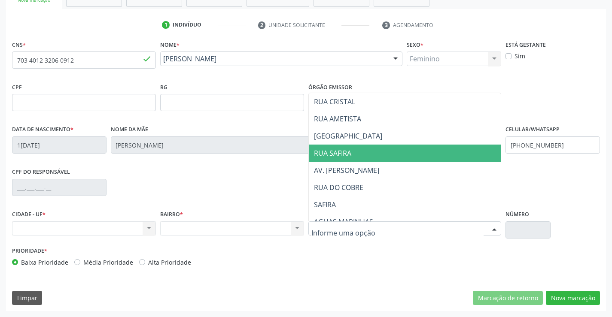
click at [340, 155] on span "RUA SAFIRA" at bounding box center [332, 153] width 37 height 9
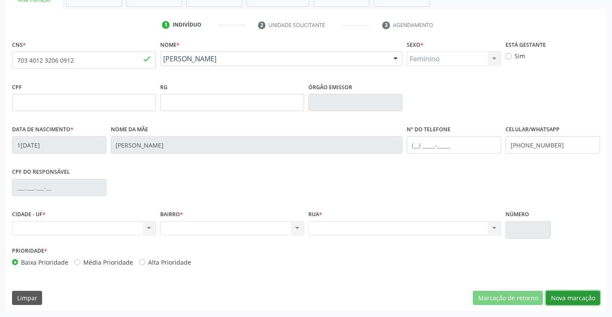
click at [563, 298] on button "Nova marcação" at bounding box center [573, 298] width 54 height 15
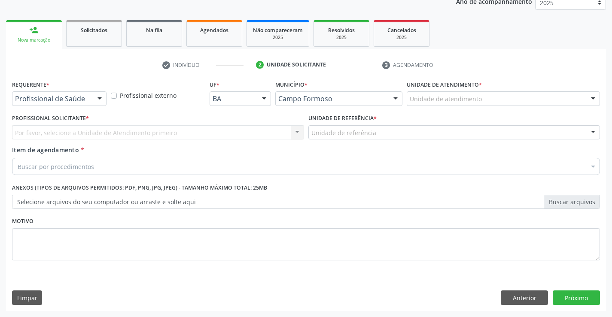
scroll to position [108, 0]
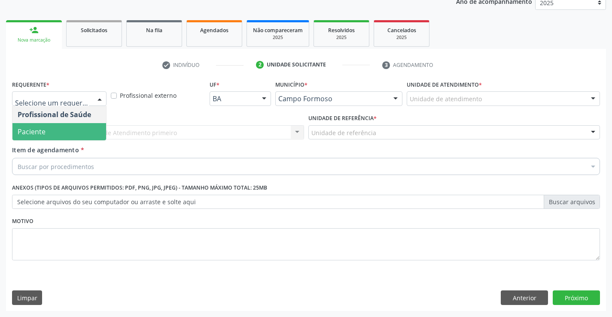
click at [48, 125] on span "Paciente" at bounding box center [59, 131] width 94 height 17
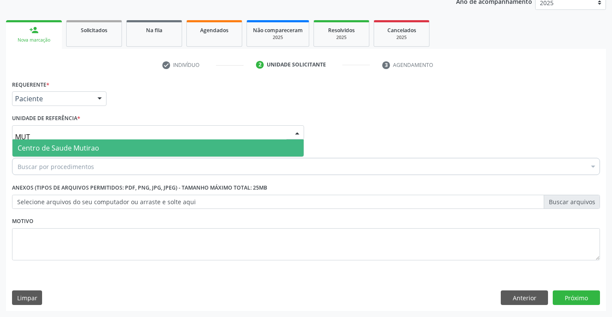
type input "MUTI"
click at [70, 151] on span "Centro de Saude Mutirao" at bounding box center [59, 147] width 82 height 9
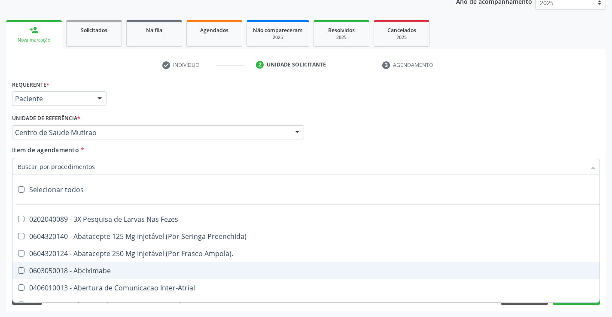
click at [549, 307] on div "Requerente * Paciente Profissional de Saúde Paciente Nenhum resultado encontrad…" at bounding box center [306, 194] width 600 height 233
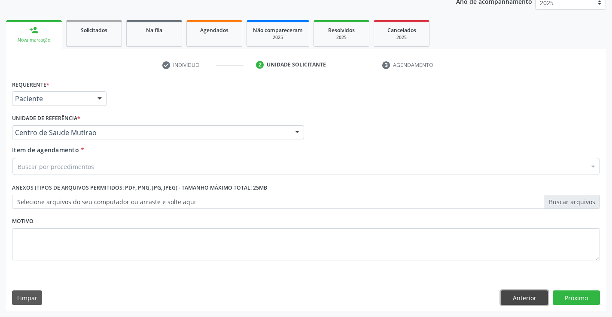
click at [531, 299] on button "Anterior" at bounding box center [524, 298] width 47 height 15
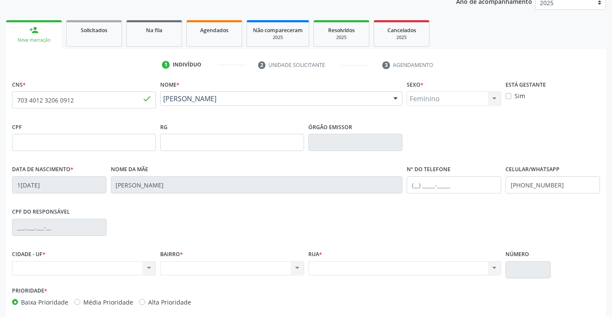
click at [403, 265] on div "Nenhum resultado encontrado para: " " Não há nenhuma opção para ser exibida." at bounding box center [404, 269] width 193 height 15
click at [393, 267] on div "Nenhum resultado encontrado para: " " Não há nenhuma opção para ser exibida." at bounding box center [404, 269] width 193 height 15
click at [349, 265] on div "Nenhum resultado encontrado para: " " Não há nenhuma opção para ser exibida." at bounding box center [404, 269] width 193 height 15
click at [282, 271] on div "Nenhum resultado encontrado para: " " Não há nenhuma opção para ser exibida." at bounding box center [232, 269] width 144 height 15
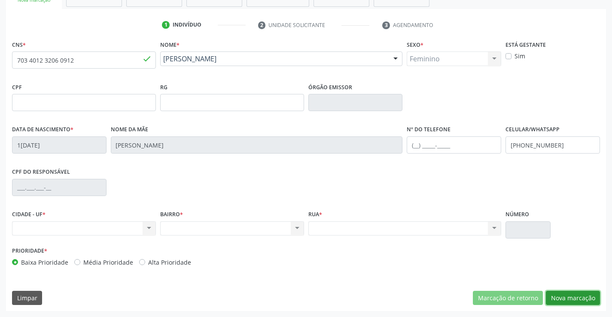
click at [559, 297] on button "Nova marcação" at bounding box center [573, 298] width 54 height 15
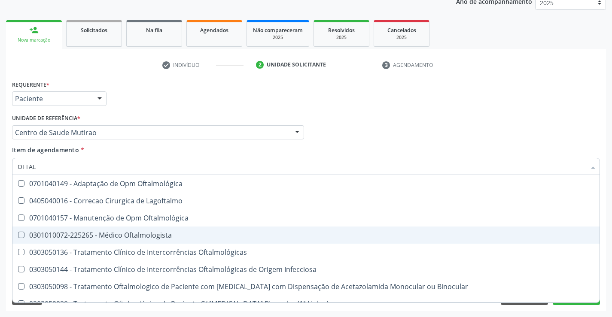
type input "OFTALM"
click at [99, 239] on div "0301010072-225265 - Médico Oftalmologista" at bounding box center [306, 235] width 577 height 7
checkbox Oftalmologista "true"
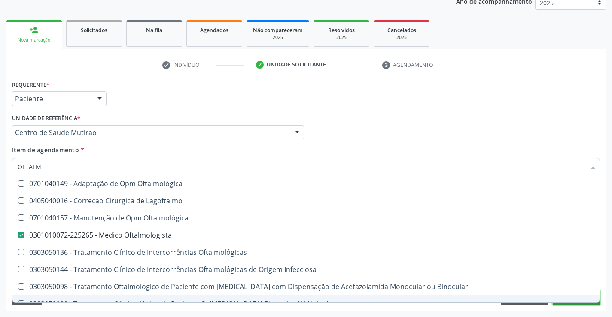
click at [574, 303] on button "Próximo" at bounding box center [576, 298] width 47 height 15
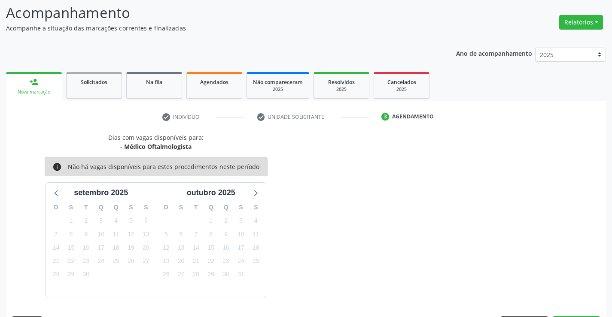
scroll to position [82, 0]
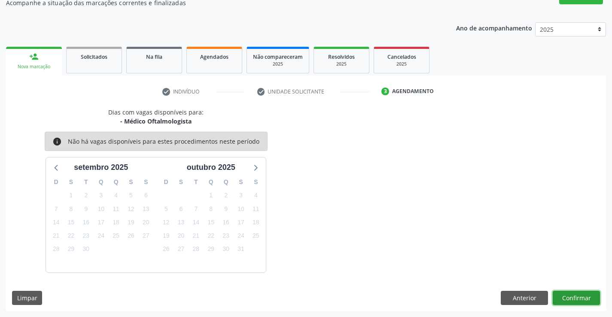
click at [564, 294] on button "Confirmar" at bounding box center [576, 298] width 47 height 15
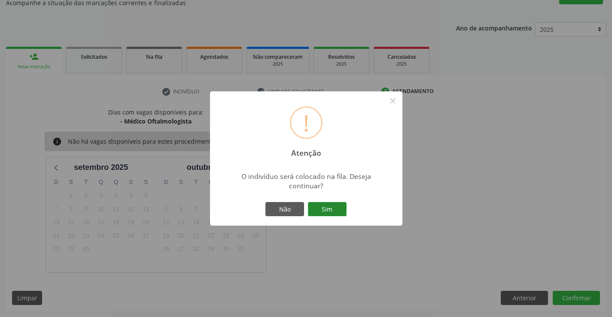
click at [324, 213] on button "Sim" at bounding box center [327, 209] width 39 height 15
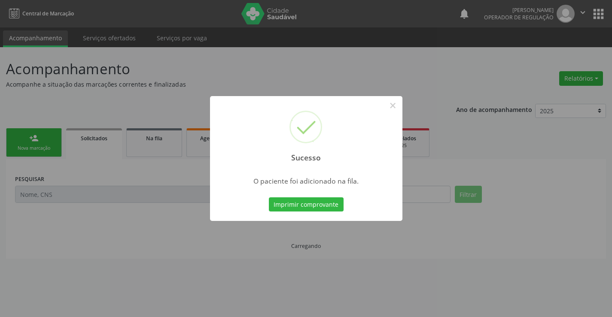
scroll to position [0, 0]
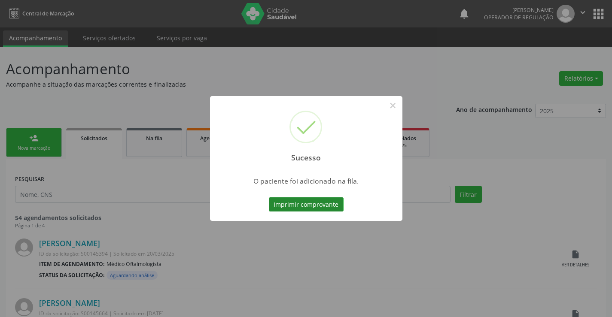
click at [327, 207] on button "Imprimir comprovante" at bounding box center [306, 205] width 75 height 15
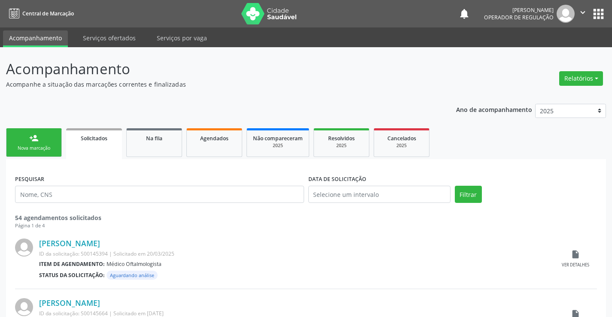
click at [51, 135] on link "person_add Nova marcação" at bounding box center [34, 142] width 56 height 29
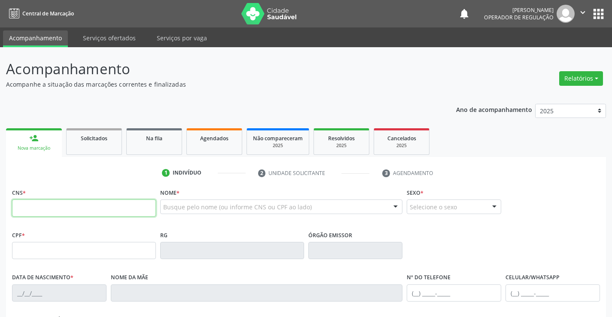
click at [39, 204] on input "text" at bounding box center [84, 208] width 144 height 17
type input "705 0002 9005 6255"
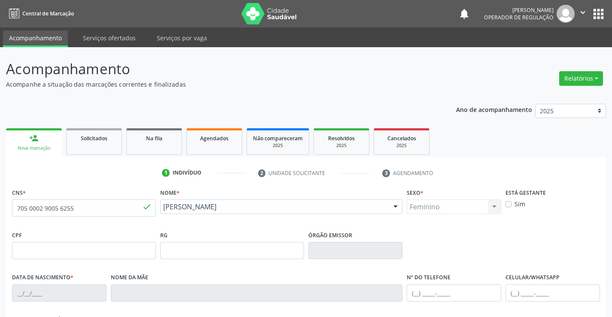
type input "29/12/1978"
type input "SN"
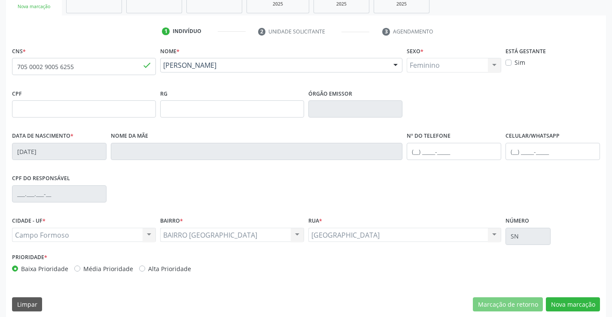
scroll to position [148, 0]
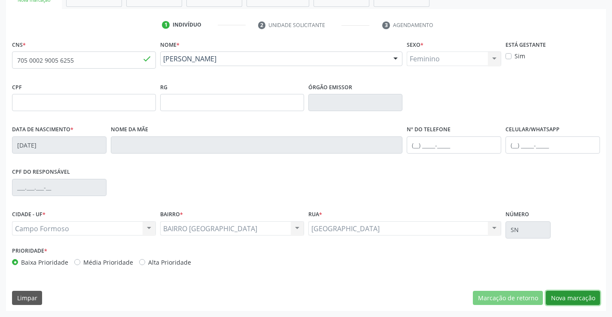
click at [560, 297] on button "Nova marcação" at bounding box center [573, 298] width 54 height 15
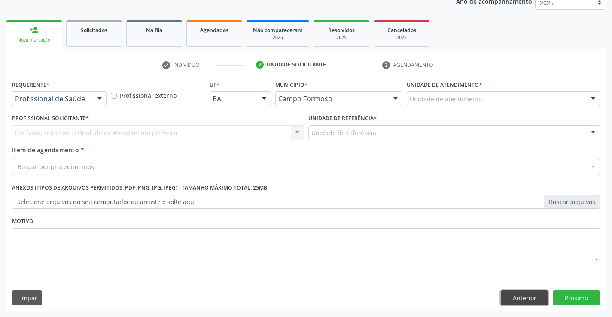
click at [516, 296] on button "Anterior" at bounding box center [524, 298] width 47 height 15
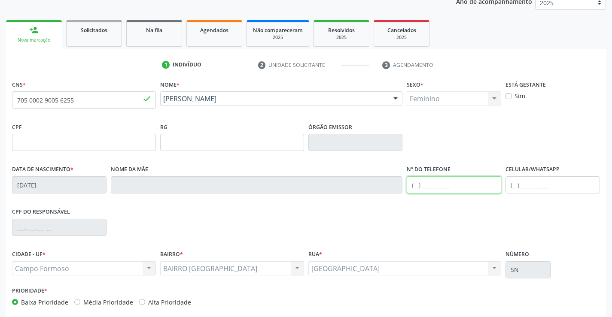
click at [430, 188] on input "text" at bounding box center [454, 185] width 94 height 17
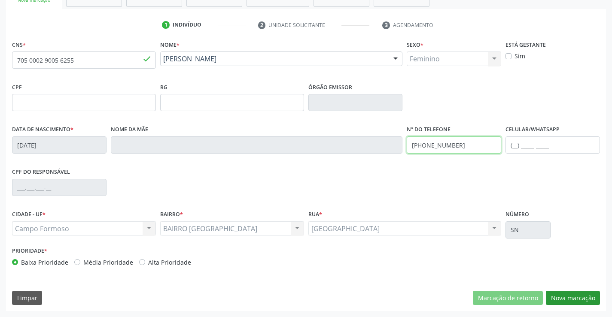
type input "(74) 99908-1202"
click at [578, 296] on button "Nova marcação" at bounding box center [573, 298] width 54 height 15
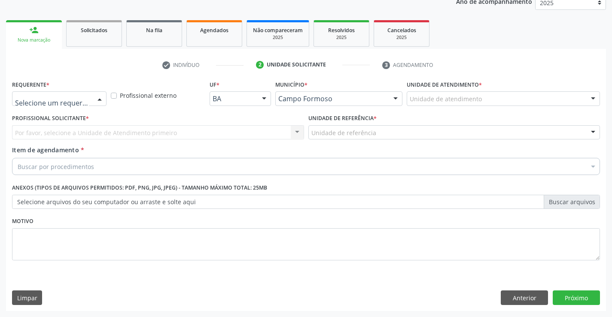
drag, startPoint x: 63, startPoint y: 99, endPoint x: 52, endPoint y: 120, distance: 23.6
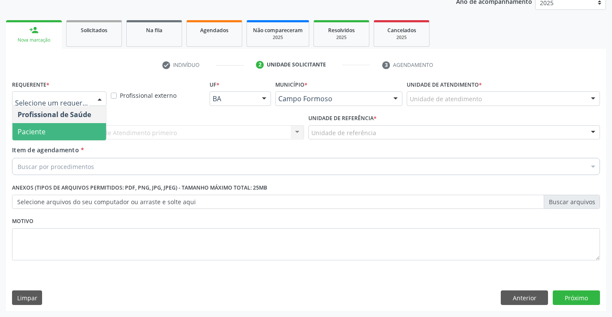
click at [47, 130] on span "Paciente" at bounding box center [59, 131] width 94 height 17
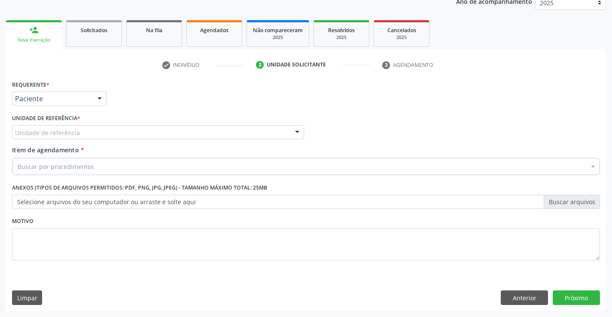
click at [46, 126] on div "Unidade de referência" at bounding box center [158, 132] width 292 height 15
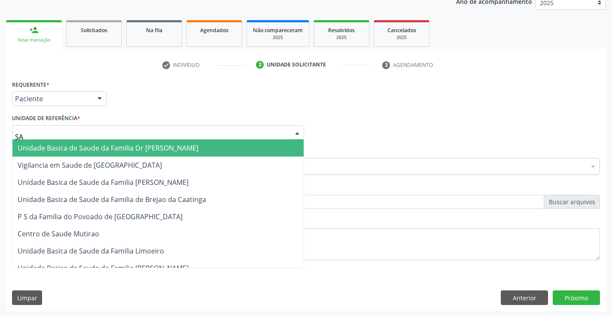
type input "SAO"
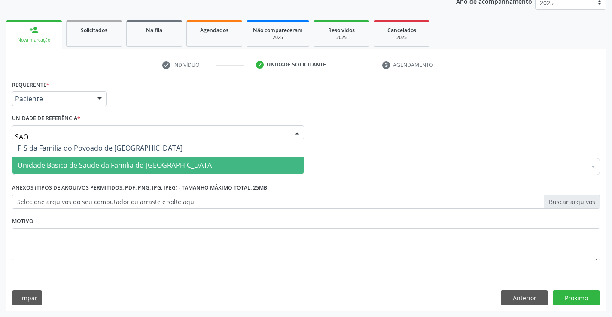
click at [43, 163] on span "Unidade Basica de Saude da Familia do [GEOGRAPHIC_DATA]" at bounding box center [116, 165] width 196 height 9
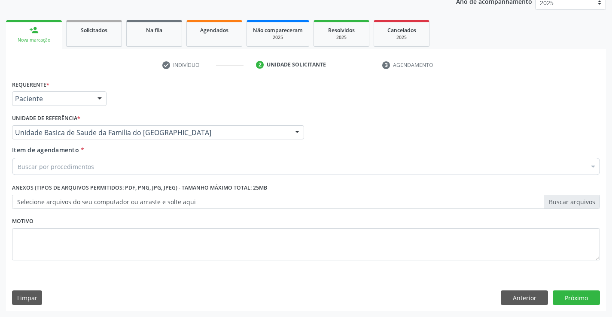
click at [36, 176] on div "Item de agendamento * Buscar por procedimentos Selecionar todos 0202040089 - 3X…" at bounding box center [306, 162] width 592 height 33
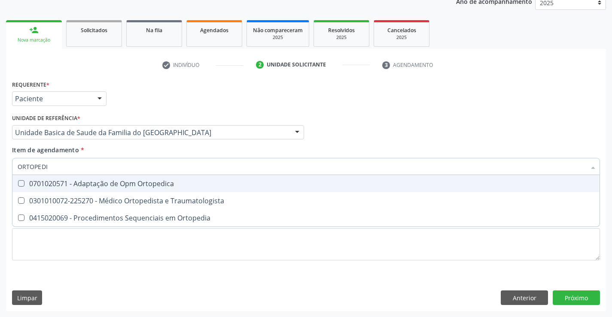
type input "ORTOPEDIS"
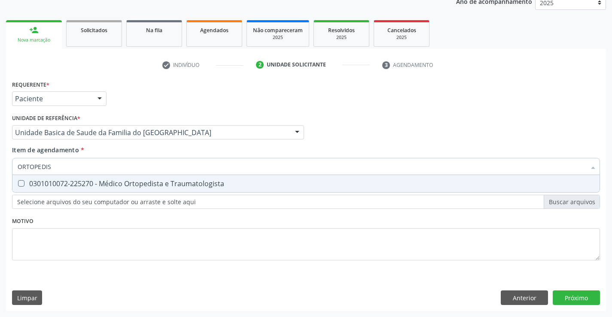
click at [55, 183] on div "0301010072-225270 - Médico Ortopedista e Traumatologista" at bounding box center [306, 183] width 577 height 7
checkbox Traumatologista "true"
click at [574, 294] on div "Requerente * Paciente Profissional de Saúde Paciente Nenhum resultado encontrad…" at bounding box center [306, 194] width 600 height 233
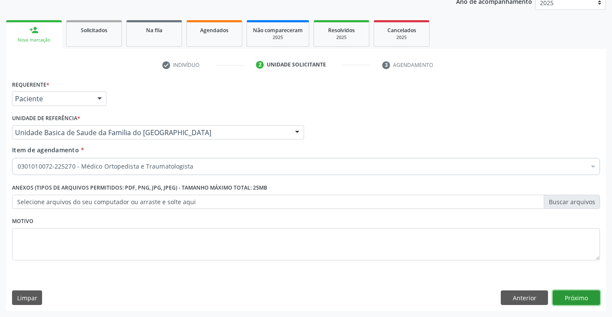
click at [574, 304] on button "Próximo" at bounding box center [576, 298] width 47 height 15
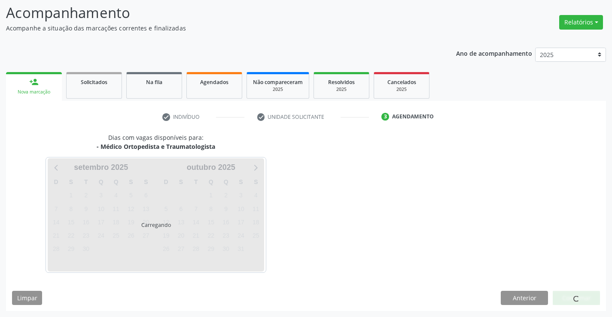
scroll to position [56, 0]
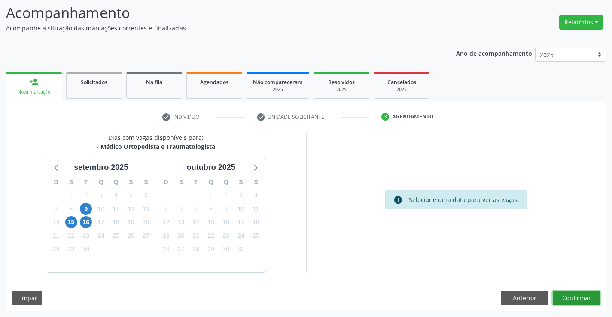
click at [560, 298] on button "Confirmar" at bounding box center [576, 298] width 47 height 15
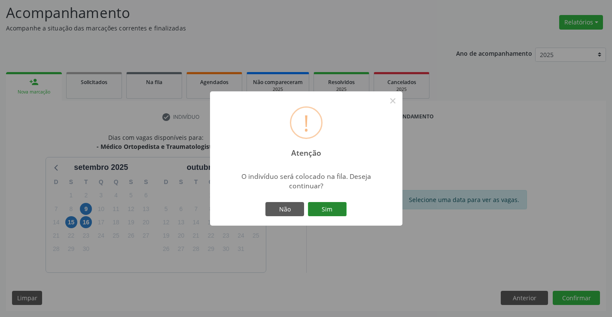
click at [331, 208] on button "Sim" at bounding box center [327, 209] width 39 height 15
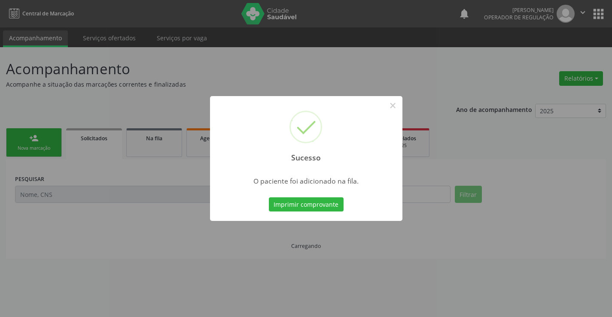
scroll to position [0, 0]
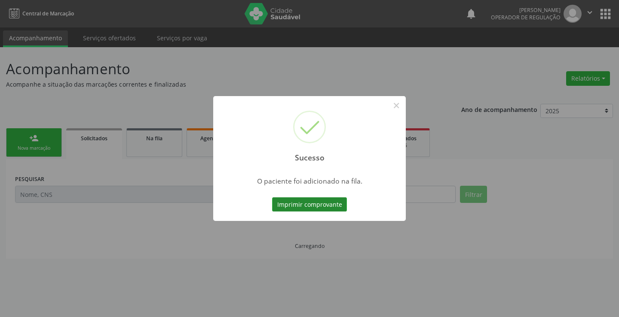
click at [310, 201] on button "Imprimir comprovante" at bounding box center [309, 205] width 75 height 15
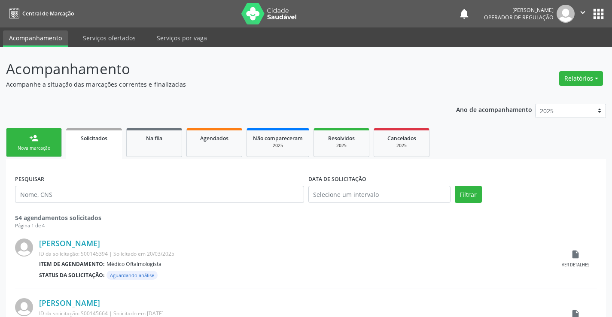
click at [46, 143] on link "person_add Nova marcação" at bounding box center [34, 142] width 56 height 29
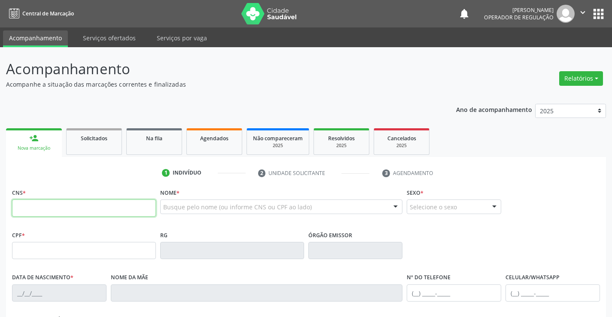
click at [52, 206] on input "text" at bounding box center [84, 208] width 144 height 17
type input "705 0078 8870 6156"
type input "0767755855"
type input "16/03/1972"
type input "(74) 8116-5691"
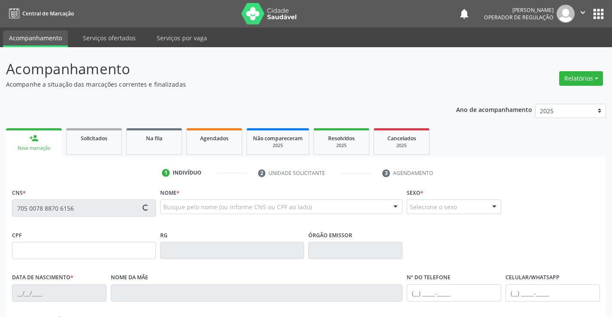
type input "(74) 8116-5691"
type input "951.052.395-04"
type input "S/N"
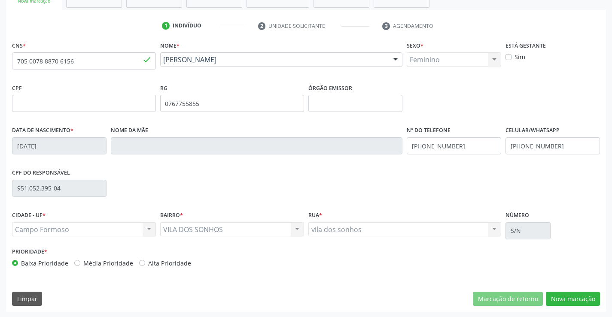
scroll to position [148, 0]
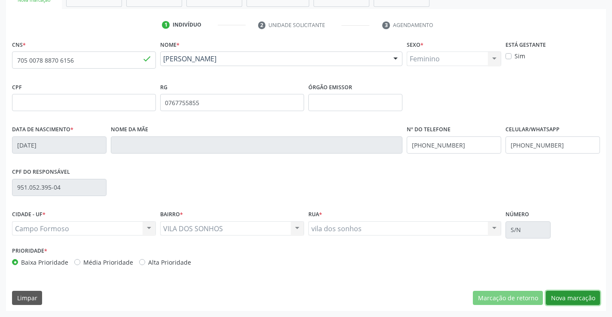
click at [572, 297] on button "Nova marcação" at bounding box center [573, 298] width 54 height 15
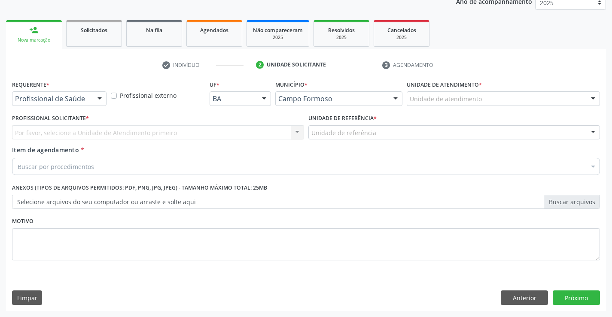
scroll to position [108, 0]
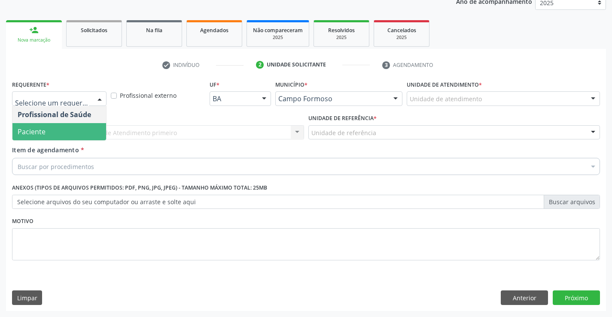
click at [50, 127] on span "Paciente" at bounding box center [59, 131] width 94 height 17
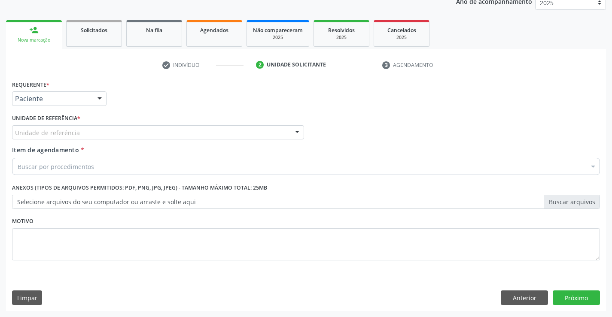
click at [38, 137] on div "Unidade de referência" at bounding box center [158, 132] width 292 height 15
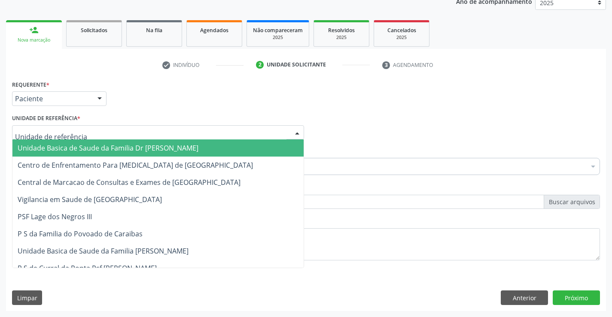
click at [37, 146] on span "Unidade Basica de Saude da Familia Dr [PERSON_NAME]" at bounding box center [108, 147] width 181 height 9
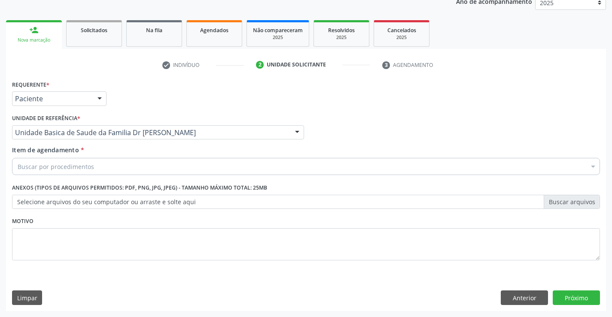
click at [40, 172] on div "Buscar por procedimentos" at bounding box center [306, 166] width 588 height 17
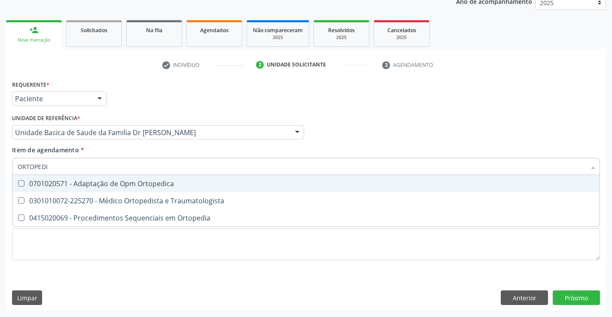
type input "ORTOPEDIS"
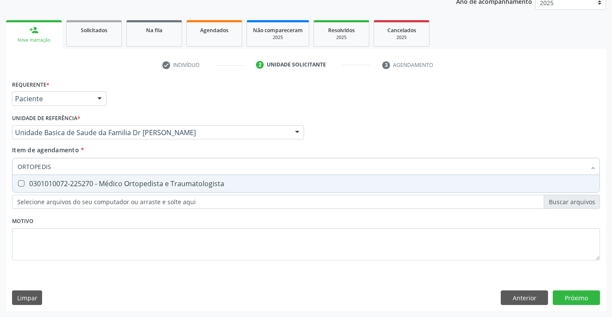
drag, startPoint x: 49, startPoint y: 189, endPoint x: 43, endPoint y: 192, distance: 5.8
click at [49, 189] on span "0301010072-225270 - Médico Ortopedista e Traumatologista" at bounding box center [305, 183] width 587 height 17
checkbox Traumatologista "true"
click at [561, 296] on div "Requerente * Paciente Profissional de Saúde Paciente Nenhum resultado encontrad…" at bounding box center [306, 194] width 600 height 233
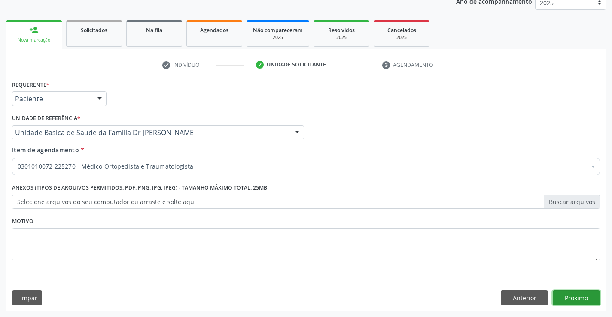
click at [567, 294] on button "Próximo" at bounding box center [576, 298] width 47 height 15
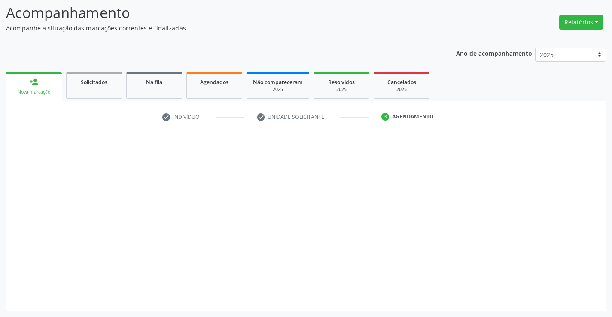
scroll to position [56, 0]
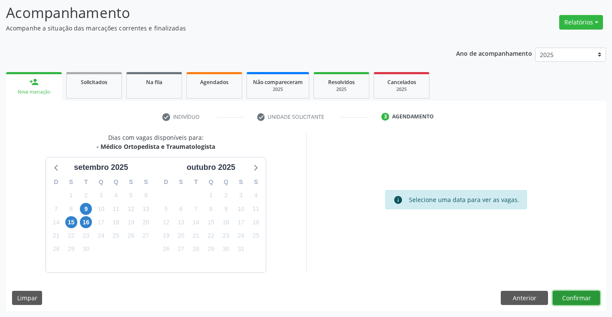
click at [581, 296] on button "Confirmar" at bounding box center [576, 298] width 47 height 15
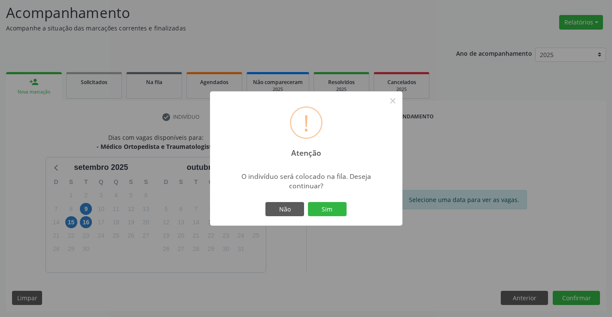
drag, startPoint x: 327, startPoint y: 209, endPoint x: 320, endPoint y: 221, distance: 14.3
click at [328, 209] on button "Sim" at bounding box center [327, 209] width 39 height 15
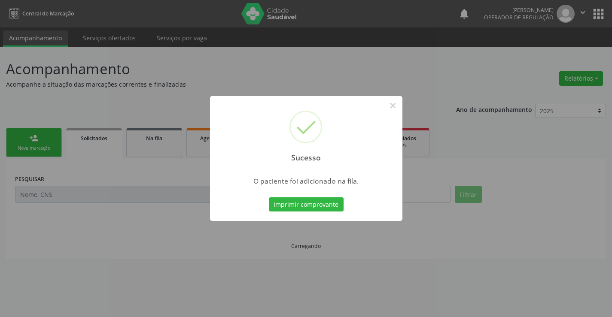
scroll to position [0, 0]
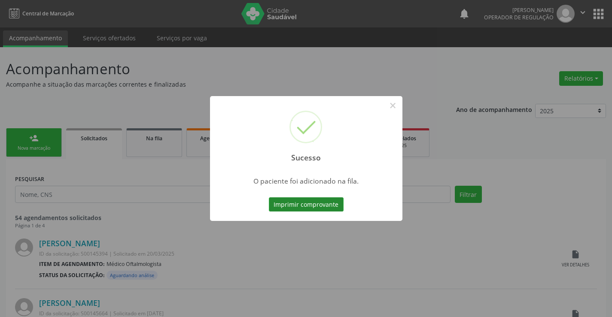
click at [294, 205] on button "Imprimir comprovante" at bounding box center [306, 205] width 75 height 15
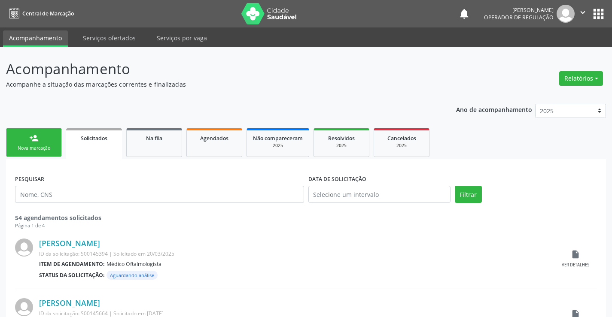
click at [40, 132] on link "person_add Nova marcação" at bounding box center [34, 142] width 56 height 29
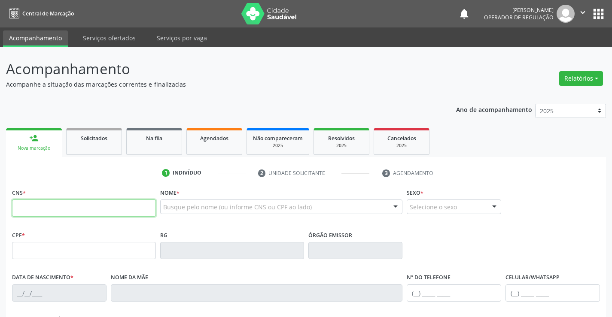
click at [43, 208] on input "text" at bounding box center [84, 208] width 144 height 17
type input "700 5065 4207 8452"
type input "624106615"
type input "29/10/1984"
type input "(74) 9192-5656"
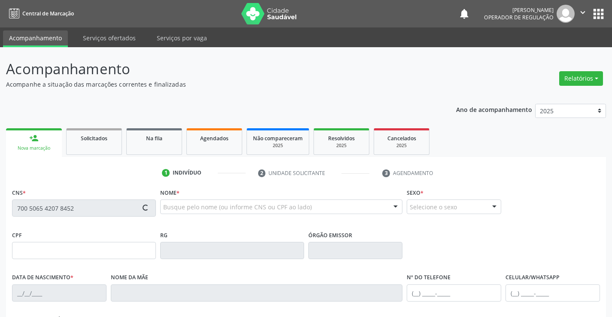
type input "S/N"
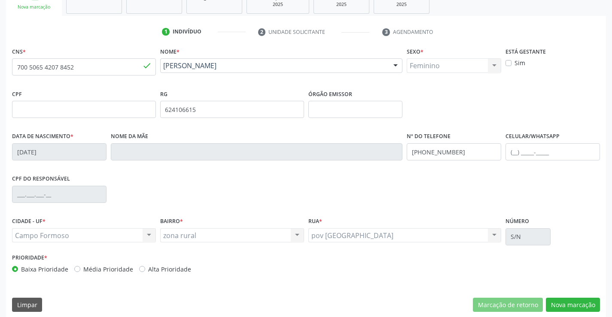
scroll to position [148, 0]
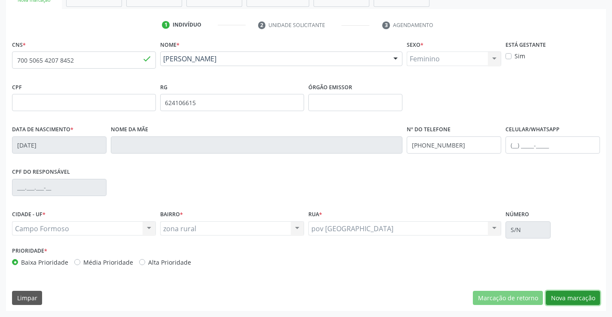
click at [566, 301] on button "Nova marcação" at bounding box center [573, 298] width 54 height 15
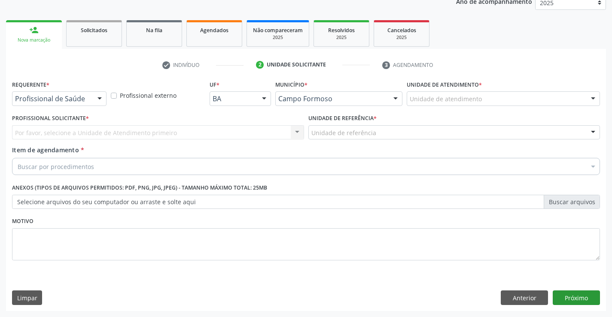
scroll to position [108, 0]
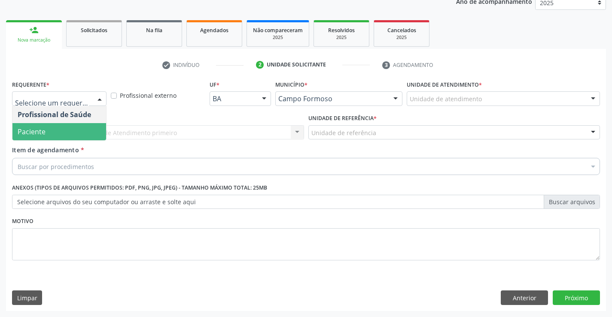
click at [46, 129] on span "Paciente" at bounding box center [59, 131] width 94 height 17
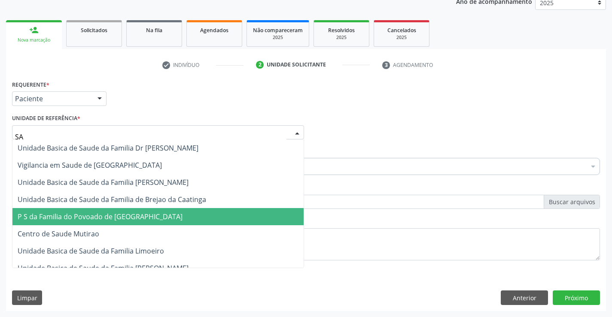
type input "SAO"
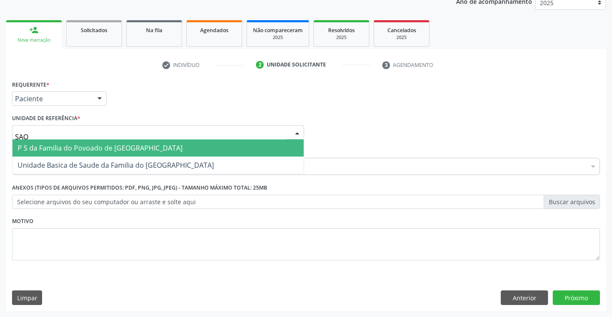
click at [155, 154] on span "P S da Familia do Povoado de [GEOGRAPHIC_DATA]" at bounding box center [157, 148] width 291 height 17
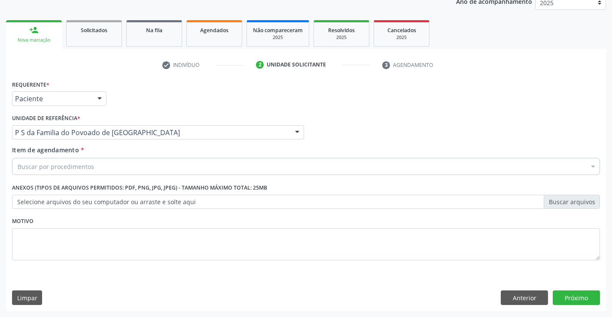
click at [109, 165] on div "Buscar por procedimentos" at bounding box center [306, 166] width 588 height 17
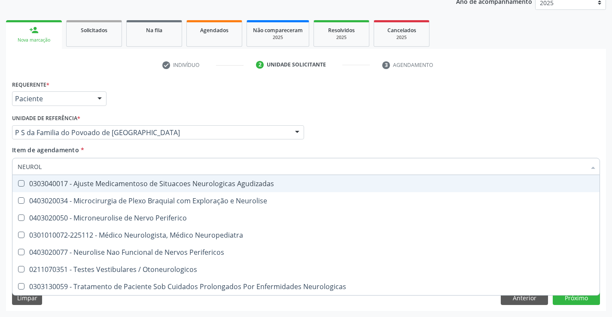
type input "NEUROLO"
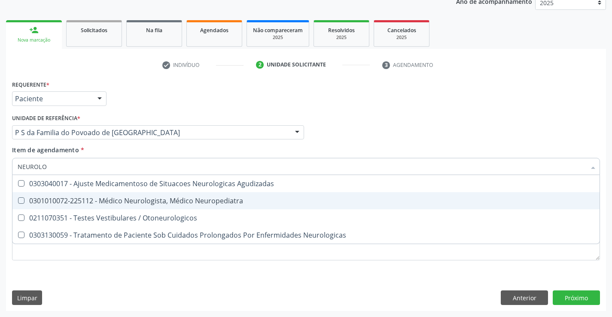
click at [185, 201] on div "0301010072-225112 - Médico Neurologista, Médico Neuropediatra" at bounding box center [306, 201] width 577 height 7
checkbox Neuropediatra "true"
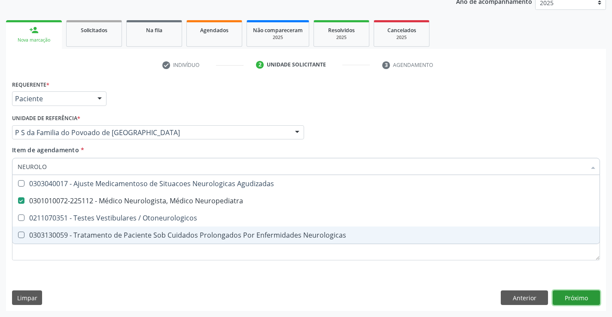
click at [574, 297] on div "Requerente * Paciente Profissional de Saúde Paciente Nenhum resultado encontrad…" at bounding box center [306, 194] width 600 height 233
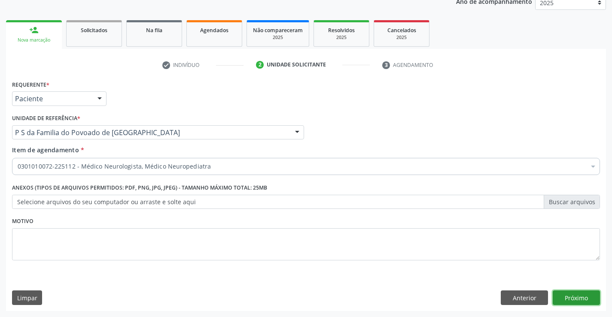
click at [574, 297] on button "Próximo" at bounding box center [576, 298] width 47 height 15
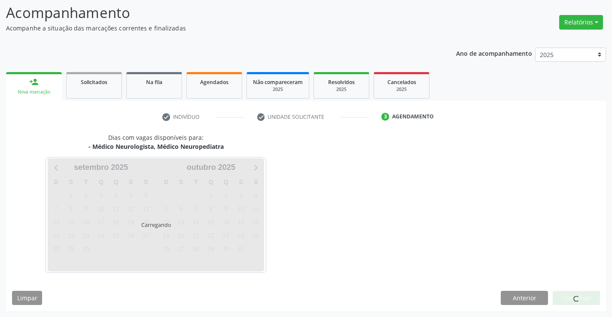
scroll to position [82, 0]
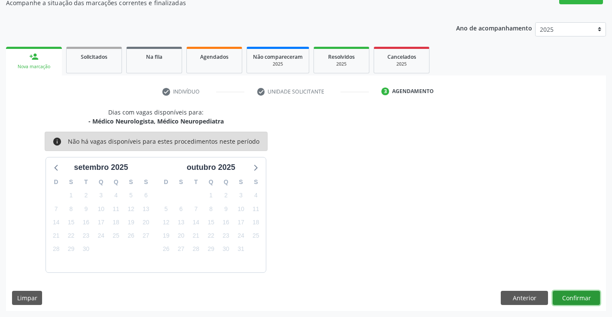
click at [574, 297] on button "Confirmar" at bounding box center [576, 298] width 47 height 15
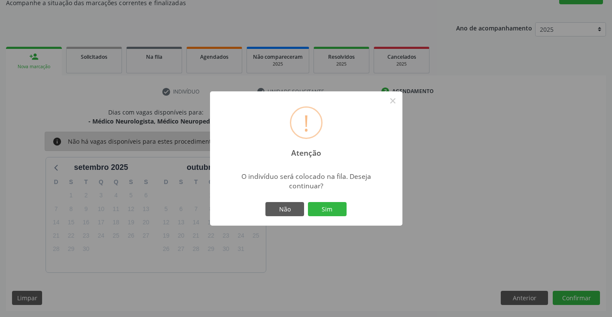
drag, startPoint x: 328, startPoint y: 207, endPoint x: 335, endPoint y: 205, distance: 7.1
click at [330, 205] on button "Sim" at bounding box center [327, 209] width 39 height 15
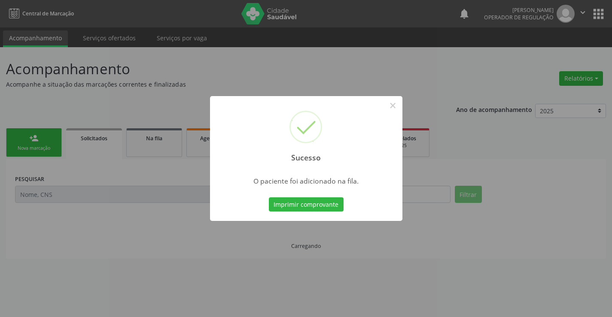
scroll to position [0, 0]
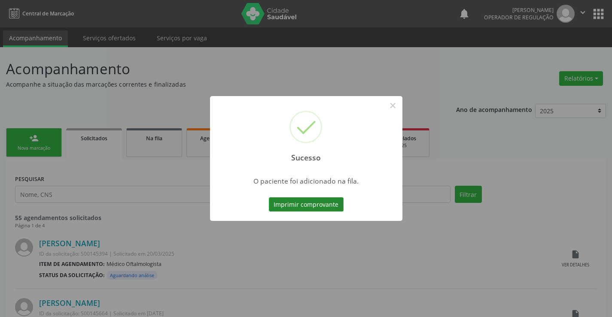
click at [306, 208] on button "Imprimir comprovante" at bounding box center [306, 205] width 75 height 15
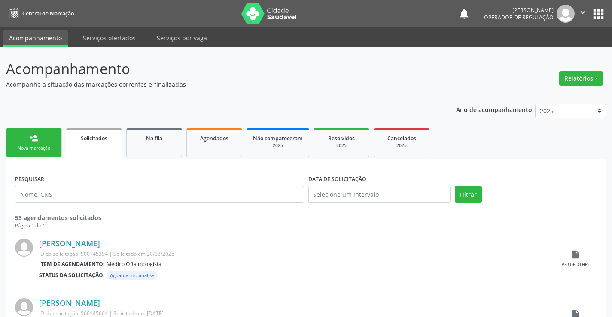
click at [26, 143] on link "person_add Nova marcação" at bounding box center [34, 142] width 56 height 29
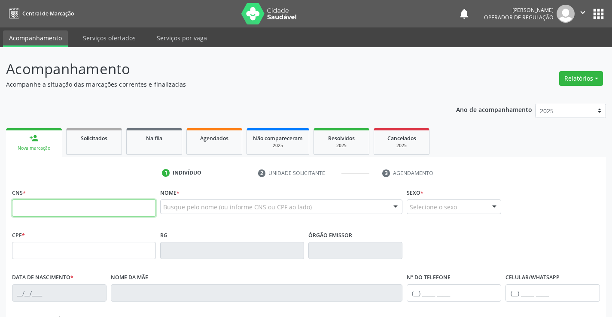
click at [68, 203] on input "text" at bounding box center [84, 208] width 144 height 17
type input "706 2070 4169 4862"
type input "0979665922"
type input "02[DATE]"
type input "[PHONE_NUMBER]"
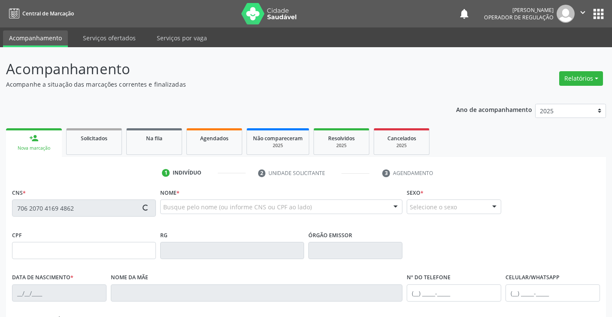
type input "[PHONE_NUMBER]"
type input "038.146.405-94"
type input "S/N"
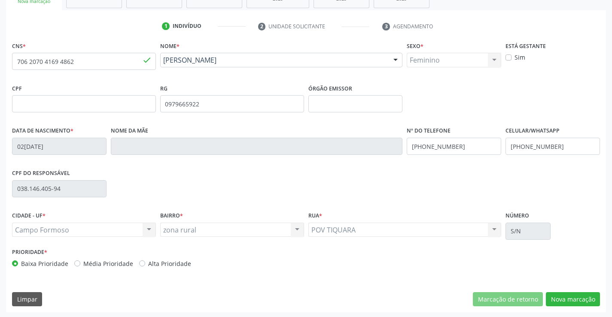
scroll to position [148, 0]
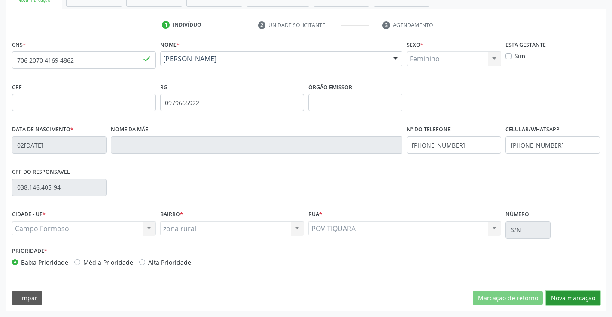
click at [571, 296] on button "Nova marcação" at bounding box center [573, 298] width 54 height 15
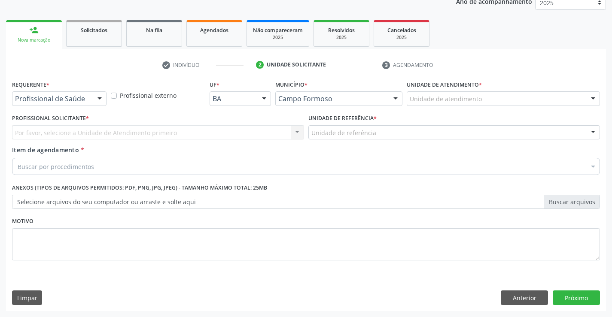
scroll to position [108, 0]
click at [524, 298] on button "Anterior" at bounding box center [524, 298] width 47 height 15
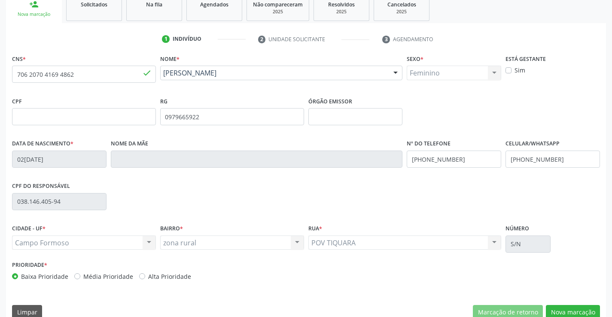
scroll to position [148, 0]
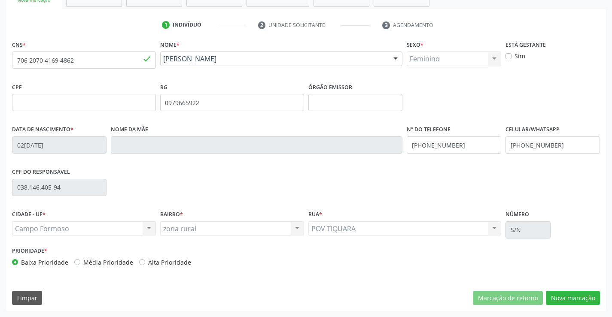
click at [249, 221] on div "BAIRRO * zona rural zona rural [GEOGRAPHIC_DATA] resultado encontrado para: " "…" at bounding box center [232, 221] width 144 height 27
click at [412, 229] on div "POV TIQUARA POV TIQUARA Nenhum resultado encontrado para: " " Não há nenhuma op…" at bounding box center [404, 229] width 193 height 15
click at [563, 301] on button "Nova marcação" at bounding box center [573, 298] width 54 height 15
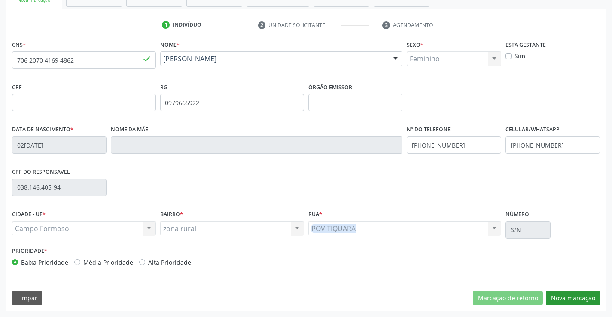
scroll to position [108, 0]
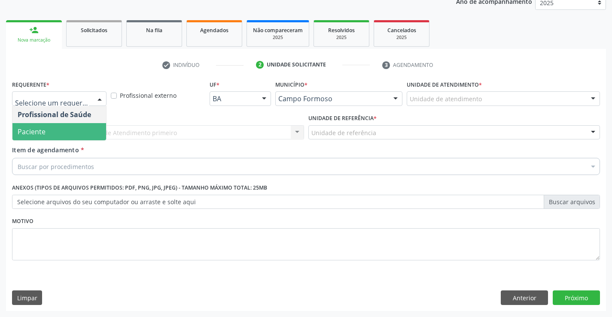
click at [24, 129] on span "Paciente" at bounding box center [32, 131] width 28 height 9
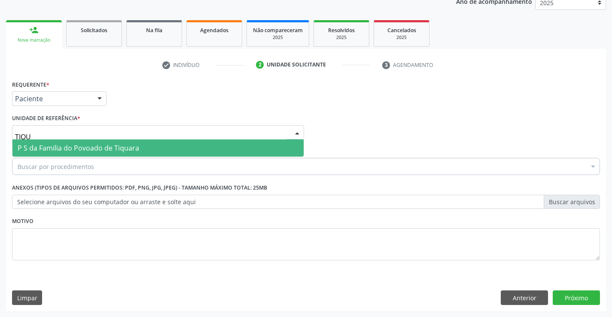
type input "TIQUA"
drag, startPoint x: 28, startPoint y: 145, endPoint x: 30, endPoint y: 156, distance: 11.3
click at [28, 147] on span "P S da Familia do Povoado de Tiquara" at bounding box center [79, 147] width 122 height 9
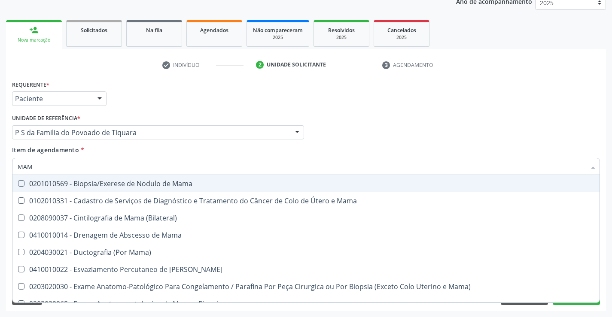
type input "MAMA"
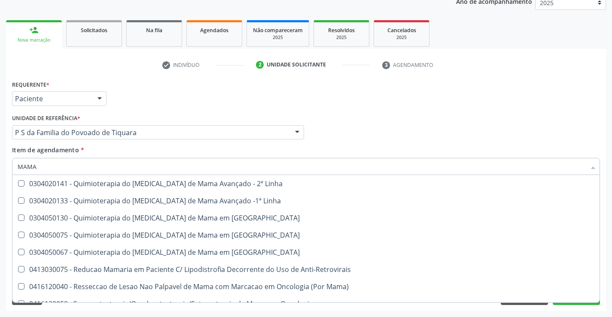
scroll to position [714, 0]
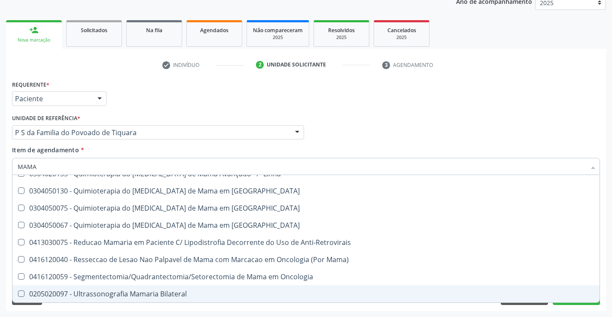
drag, startPoint x: 196, startPoint y: 295, endPoint x: 237, endPoint y: 310, distance: 43.6
click at [195, 295] on div "0205020097 - Ultrassonografia Mamaria Bilateral" at bounding box center [306, 294] width 577 height 7
checkbox Bilateral "true"
click at [552, 315] on div "Acompanhamento Acompanhe a situação das marcações correntes e finalizadas Relat…" at bounding box center [306, 128] width 612 height 378
checkbox Mama "true"
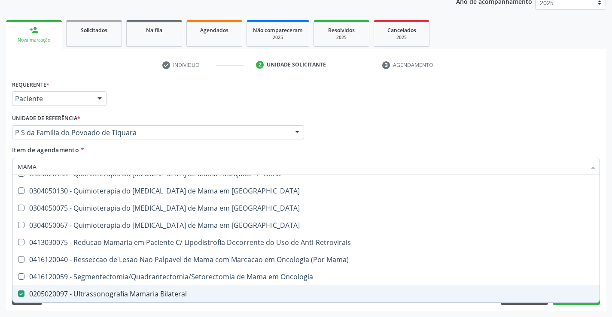
checkbox Bilateral "false"
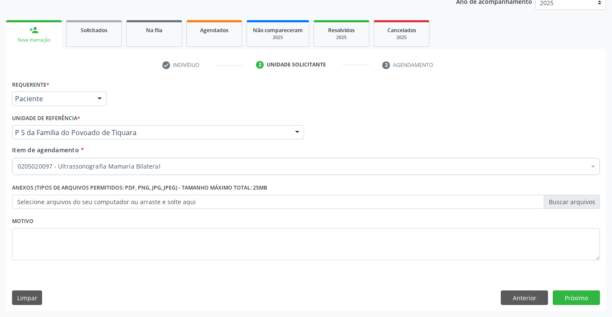
scroll to position [0, 0]
click at [573, 302] on button "Próximo" at bounding box center [576, 298] width 47 height 15
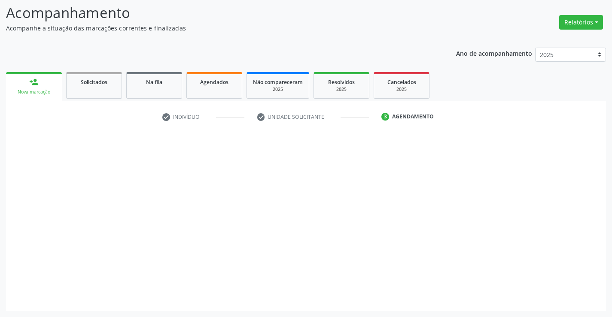
scroll to position [56, 0]
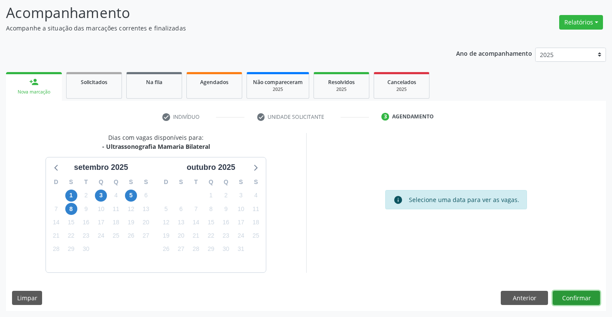
drag, startPoint x: 568, startPoint y: 296, endPoint x: 560, endPoint y: 295, distance: 8.3
click at [560, 295] on button "Confirmar" at bounding box center [576, 298] width 47 height 15
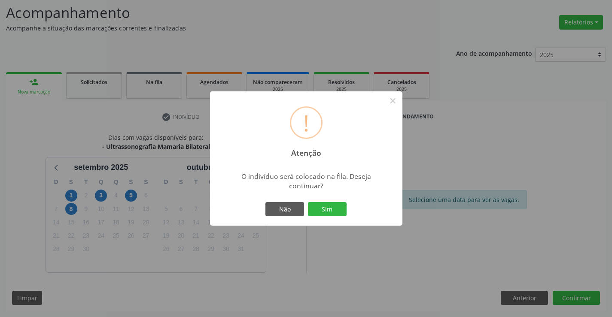
click at [326, 208] on button "Sim" at bounding box center [327, 209] width 39 height 15
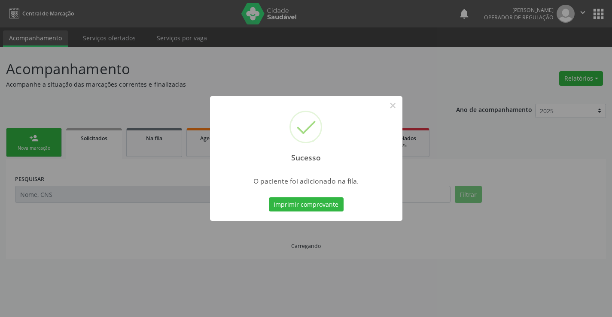
scroll to position [0, 0]
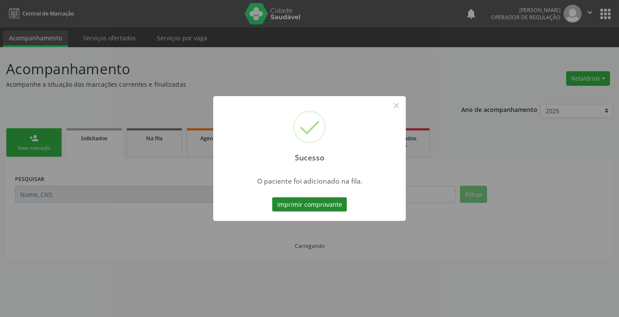
click at [340, 204] on button "Imprimir comprovante" at bounding box center [309, 205] width 75 height 15
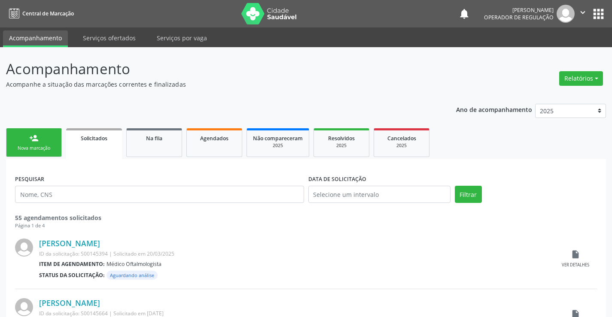
click at [582, 12] on icon "" at bounding box center [582, 12] width 9 height 9
click at [550, 53] on link "Sair" at bounding box center [560, 52] width 59 height 12
